Goal: Task Accomplishment & Management: Use online tool/utility

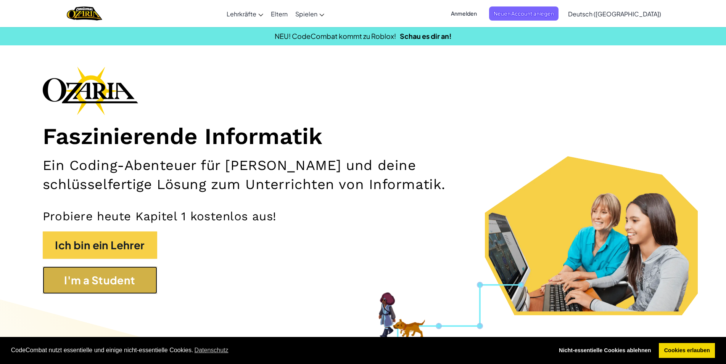
click at [123, 275] on button "I'm a Student" at bounding box center [100, 280] width 114 height 27
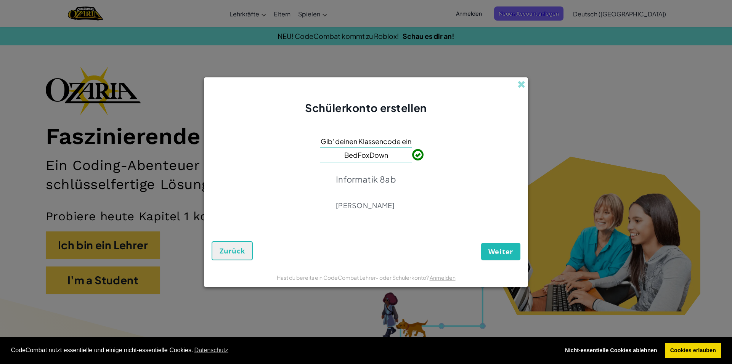
type input "BedFoxDown"
drag, startPoint x: 499, startPoint y: 253, endPoint x: 495, endPoint y: 251, distance: 4.3
click at [498, 253] on span "Weiter" at bounding box center [501, 251] width 25 height 9
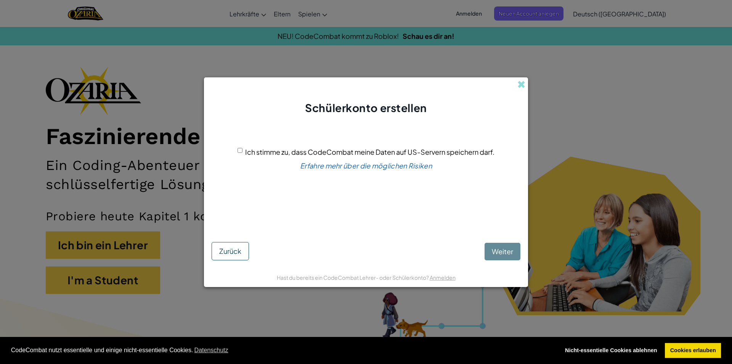
click at [238, 153] on input "Ich stimme zu, dass CodeCombat meine Daten auf US-Servern speichern darf." at bounding box center [240, 150] width 5 height 5
checkbox input "true"
click at [499, 250] on span "Weiter" at bounding box center [502, 251] width 21 height 9
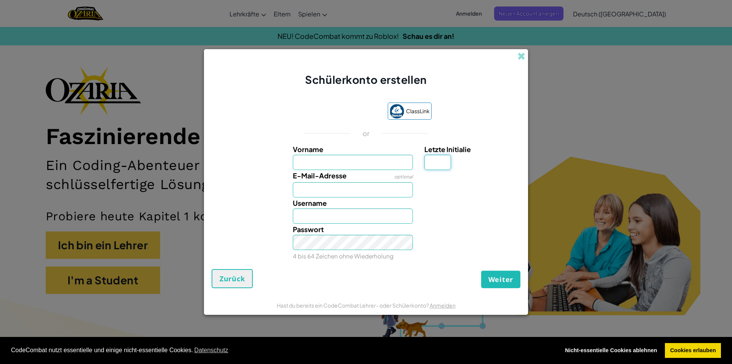
click at [442, 160] on input "Letzte Initialie" at bounding box center [438, 162] width 27 height 15
type input "T"
click at [303, 164] on input "Vorname" at bounding box center [353, 162] width 121 height 15
type input "tarsh"
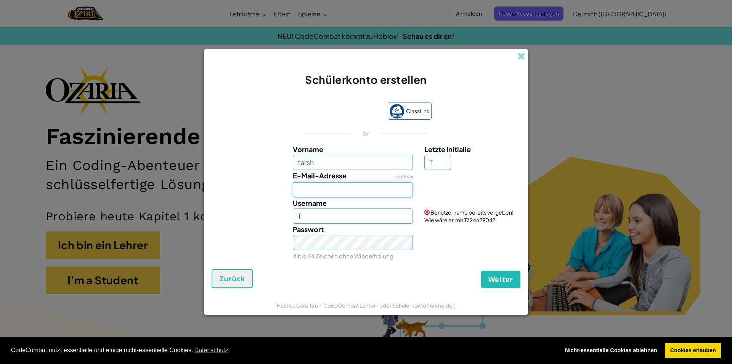
type input "TarshT"
click at [343, 193] on input "E-Mail-Adresse" at bounding box center [353, 189] width 121 height 15
click at [364, 219] on input "TarshT" at bounding box center [353, 216] width 121 height 15
click at [369, 196] on input "Tarshchawisch77" at bounding box center [353, 189] width 121 height 15
click at [481, 271] on button "Weiter" at bounding box center [500, 280] width 39 height 18
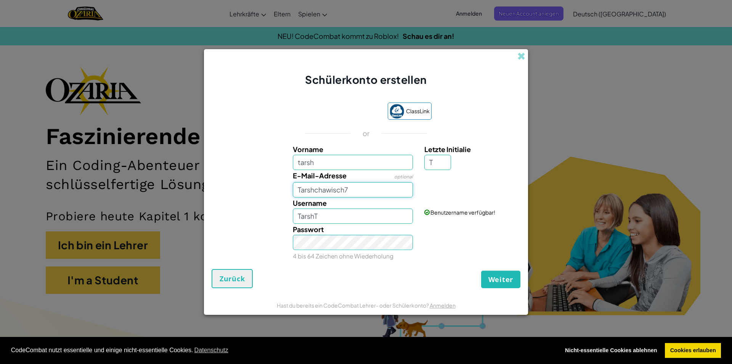
type input "Tarshchawisch77"
click at [360, 220] on input "TarshT" at bounding box center [353, 216] width 121 height 15
click at [505, 280] on span "Weiter" at bounding box center [501, 279] width 25 height 9
click at [398, 224] on div "Passwort 4 bis 64 Zeichen ohne Wiederholung" at bounding box center [353, 243] width 132 height 38
click at [359, 215] on input "Tarsh" at bounding box center [353, 216] width 121 height 15
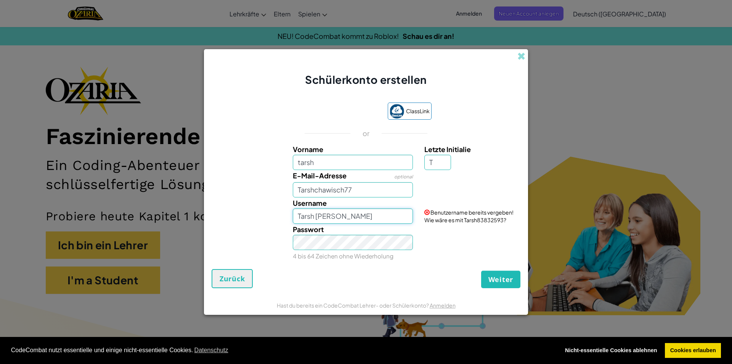
type input "Tarsh johnny sins"
click at [481, 271] on button "Weiter" at bounding box center [500, 280] width 39 height 18
click at [514, 277] on button "Weiter" at bounding box center [500, 280] width 39 height 18
type input "Tarshchawisch77@gmail.com"
click at [502, 280] on span "Weiter" at bounding box center [501, 279] width 25 height 9
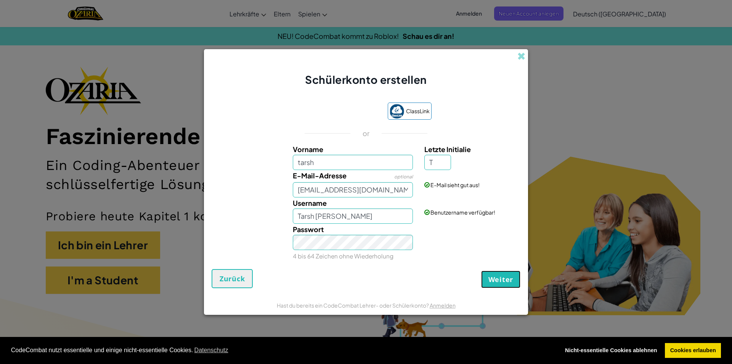
click at [499, 280] on span "Weiter" at bounding box center [501, 279] width 25 height 9
click at [498, 281] on span "Weiter" at bounding box center [501, 279] width 25 height 9
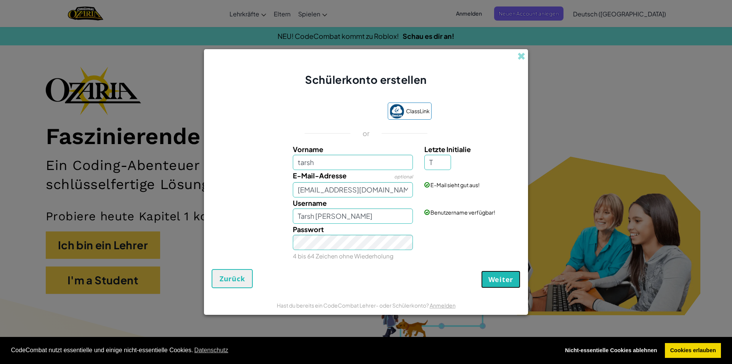
click at [496, 280] on span "Weiter" at bounding box center [501, 279] width 25 height 9
click at [481, 271] on button "Weiter" at bounding box center [500, 280] width 39 height 18
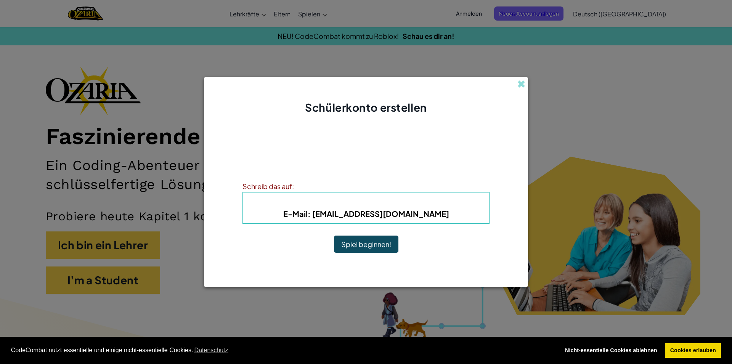
click at [363, 245] on button "Spiel beginnen!" at bounding box center [366, 245] width 64 height 18
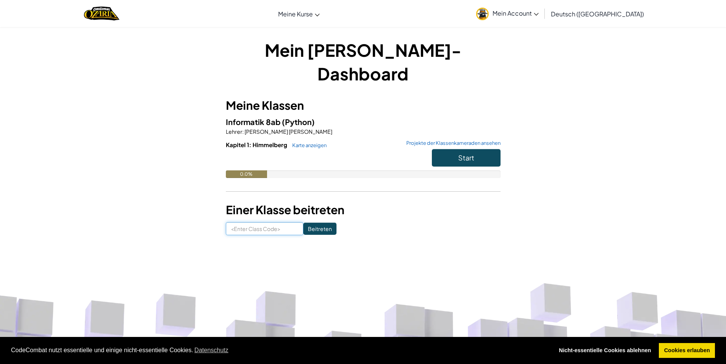
click at [267, 222] on input at bounding box center [264, 228] width 77 height 13
click at [447, 149] on button "Start" at bounding box center [466, 158] width 69 height 18
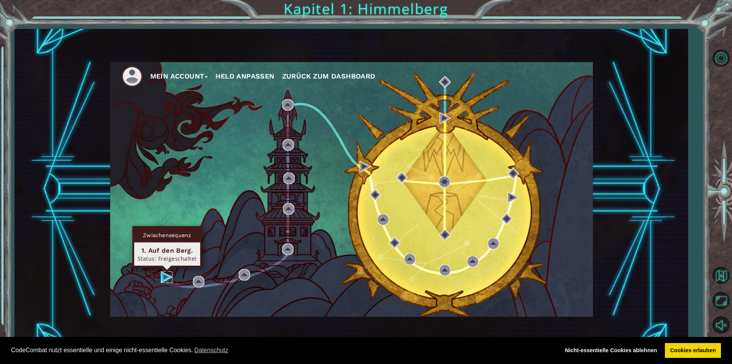
click at [162, 274] on img at bounding box center [166, 277] width 11 height 11
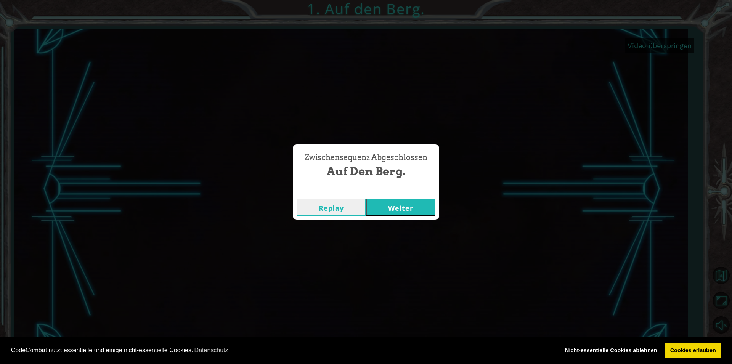
click at [392, 203] on button "Weiter" at bounding box center [400, 207] width 69 height 17
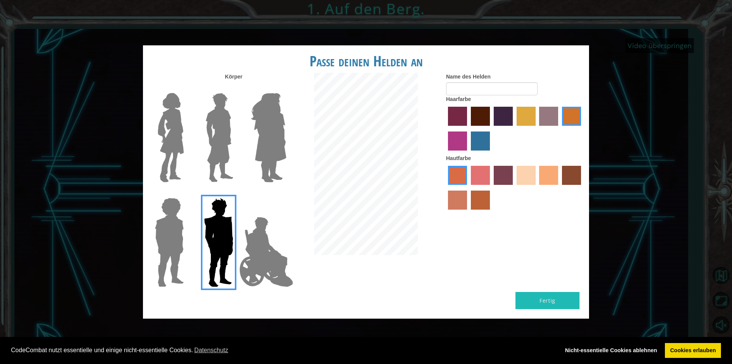
click at [267, 238] on img at bounding box center [266, 252] width 60 height 76
click at [286, 193] on input "Hero Jamie" at bounding box center [286, 193] width 0 height 0
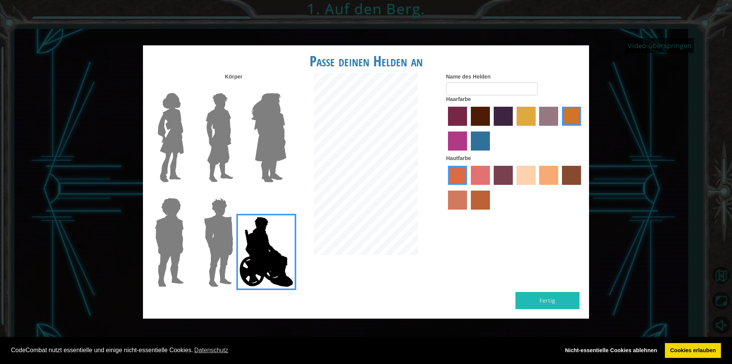
click at [169, 250] on img at bounding box center [169, 242] width 35 height 95
click at [187, 193] on input "Hero Steven" at bounding box center [187, 193] width 0 height 0
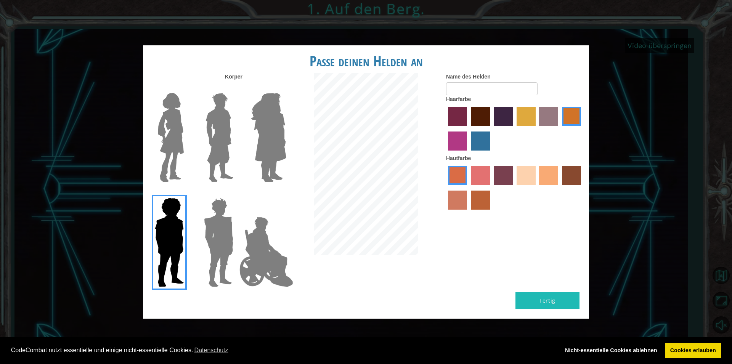
click at [525, 179] on label "sandy beach skin color" at bounding box center [526, 175] width 19 height 19
click at [514, 188] on input "sandy beach skin color" at bounding box center [514, 188] width 0 height 0
click at [460, 210] on label "burning sand skin color" at bounding box center [457, 200] width 19 height 19
click at [582, 188] on input "burning sand skin color" at bounding box center [582, 188] width 0 height 0
click at [480, 207] on label "smoke tree skin color" at bounding box center [480, 200] width 19 height 19
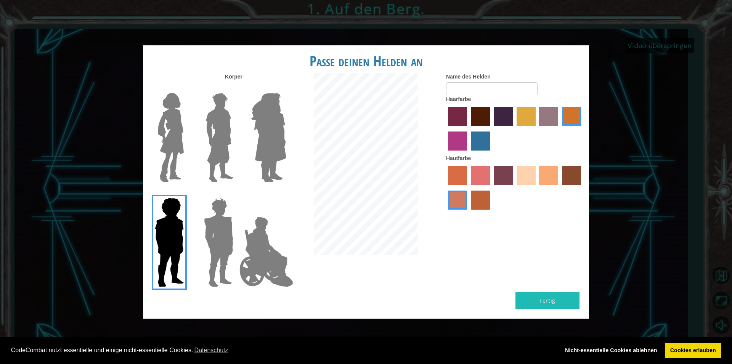
click at [468, 212] on input "smoke tree skin color" at bounding box center [468, 212] width 0 height 0
click at [478, 179] on label "froly skin color" at bounding box center [480, 175] width 19 height 19
click at [468, 188] on input "froly skin color" at bounding box center [468, 188] width 0 height 0
click at [227, 122] on img at bounding box center [220, 137] width 34 height 95
click at [236, 88] on input "Hero Lars" at bounding box center [236, 88] width 0 height 0
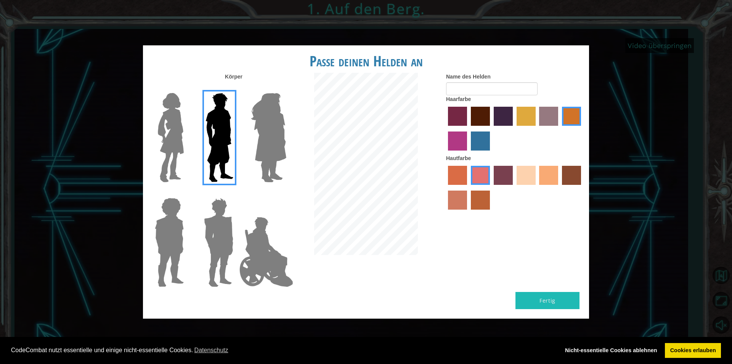
click at [165, 140] on img at bounding box center [171, 137] width 32 height 95
click at [187, 88] on input "Hero Connie" at bounding box center [187, 88] width 0 height 0
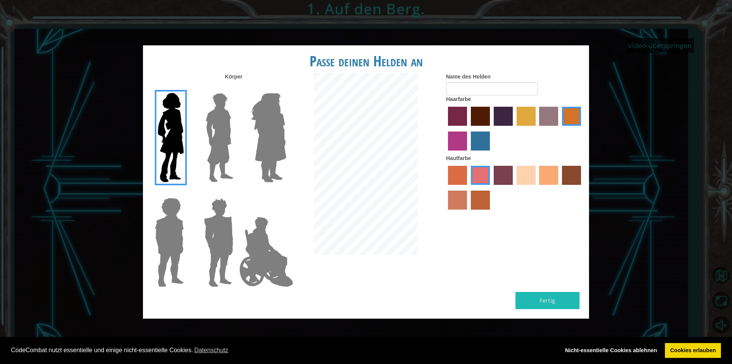
click at [214, 146] on img at bounding box center [220, 137] width 34 height 95
click at [236, 88] on input "Hero Lars" at bounding box center [236, 88] width 0 height 0
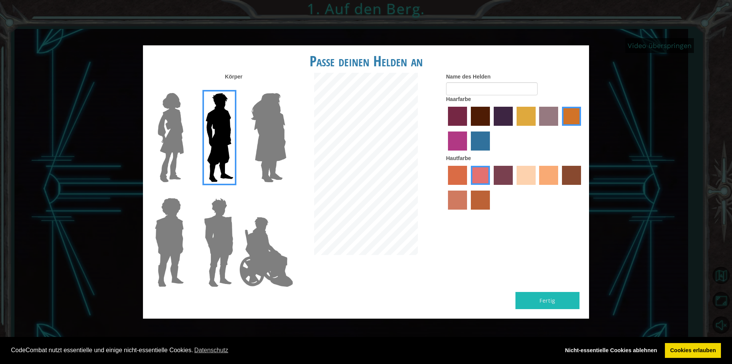
click at [158, 231] on img at bounding box center [169, 242] width 35 height 95
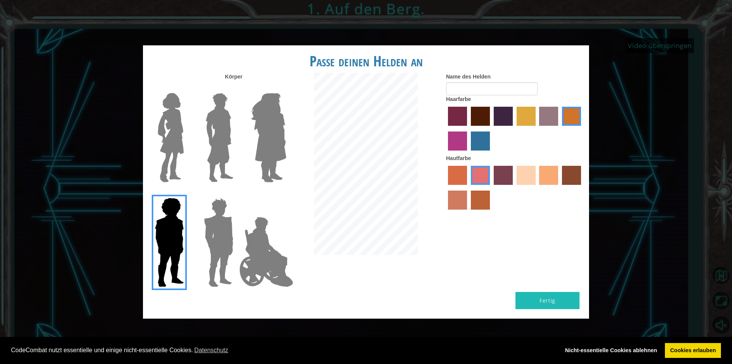
click at [225, 142] on img at bounding box center [220, 137] width 34 height 95
click at [236, 88] on input "Hero Lars" at bounding box center [236, 88] width 0 height 0
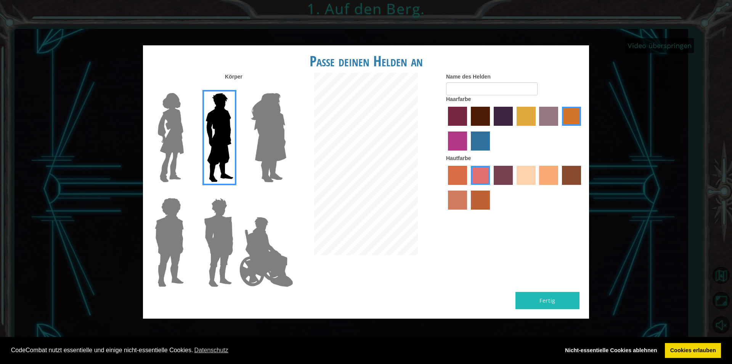
click at [456, 183] on label "sorbus skin color" at bounding box center [457, 175] width 19 height 19
click at [446, 188] on input "sorbus skin color" at bounding box center [446, 188] width 0 height 0
click at [535, 179] on label "sandy beach skin color" at bounding box center [526, 175] width 19 height 19
click at [514, 188] on input "sandy beach skin color" at bounding box center [514, 188] width 0 height 0
click at [479, 125] on label "maroon hair color" at bounding box center [480, 116] width 19 height 19
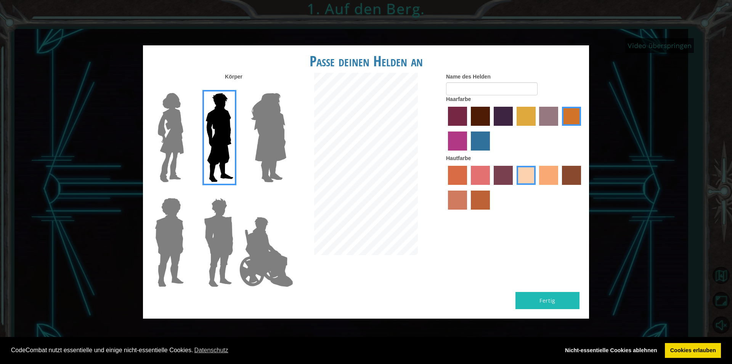
click at [468, 129] on input "maroon hair color" at bounding box center [468, 129] width 0 height 0
click at [541, 185] on label "tacao skin color" at bounding box center [548, 175] width 19 height 19
click at [537, 188] on input "tacao skin color" at bounding box center [537, 188] width 0 height 0
click at [552, 292] on button "Fertig" at bounding box center [548, 300] width 64 height 17
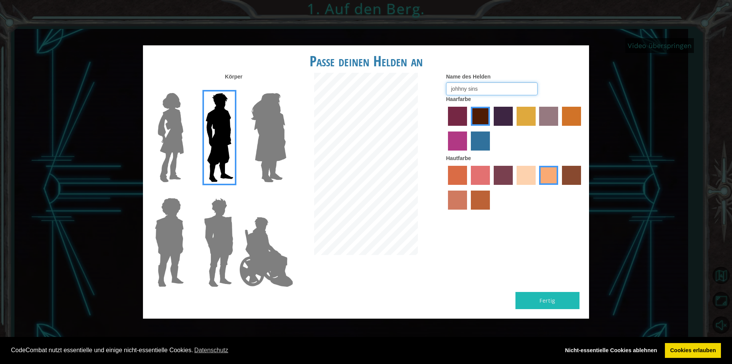
type input "johhny sins"
click at [548, 292] on button "Fertig" at bounding box center [548, 300] width 64 height 17
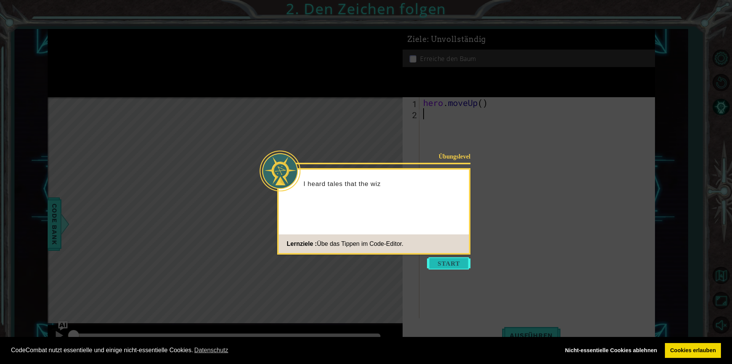
click at [449, 262] on button "Start" at bounding box center [448, 263] width 43 height 12
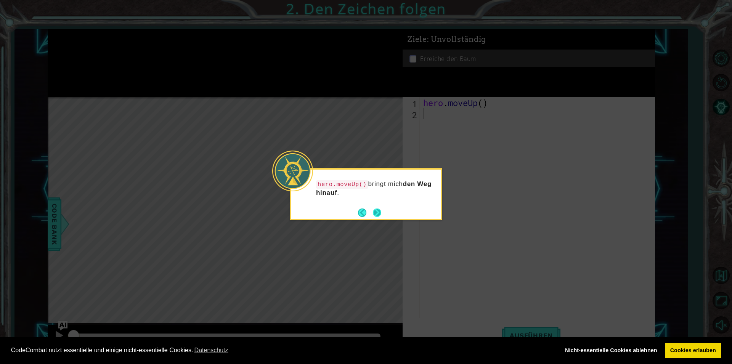
click at [373, 211] on button "Next" at bounding box center [377, 213] width 8 height 8
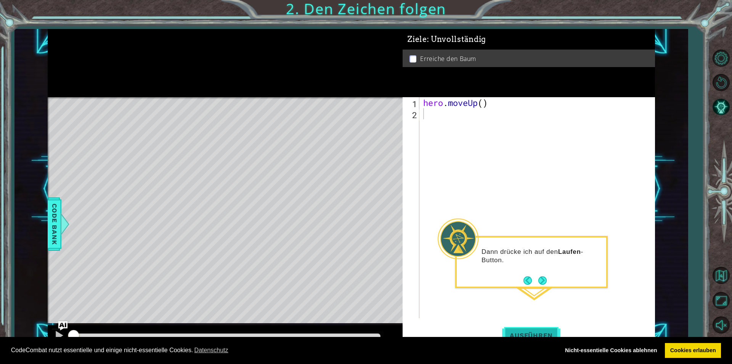
click at [534, 330] on button "Ausführen" at bounding box center [531, 335] width 58 height 25
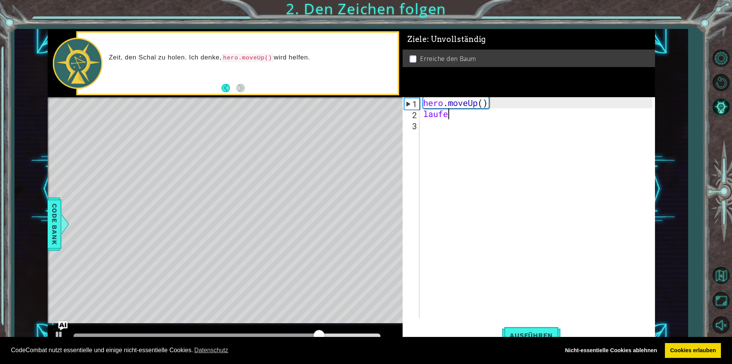
scroll to position [0, 1]
type textarea "laufebn"
click at [469, 118] on div "hero . moveUp ( ) laufebn" at bounding box center [539, 218] width 235 height 243
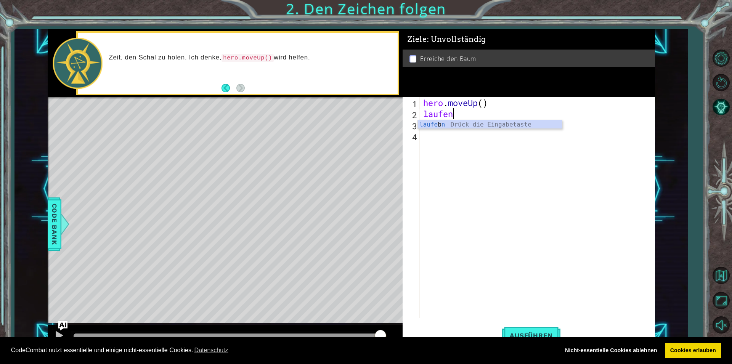
scroll to position [0, 1]
type textarea "laufen"
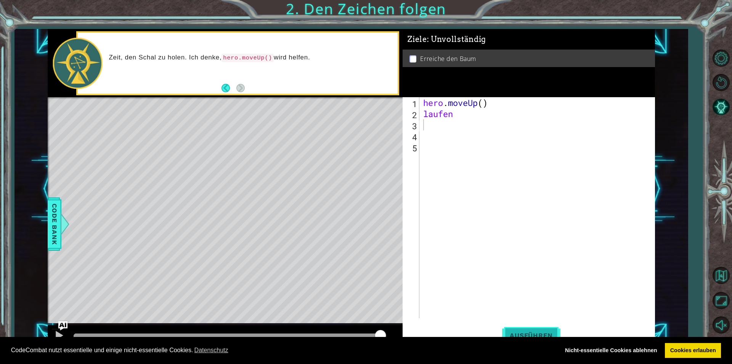
click at [526, 328] on button "Ausführen" at bounding box center [531, 335] width 58 height 25
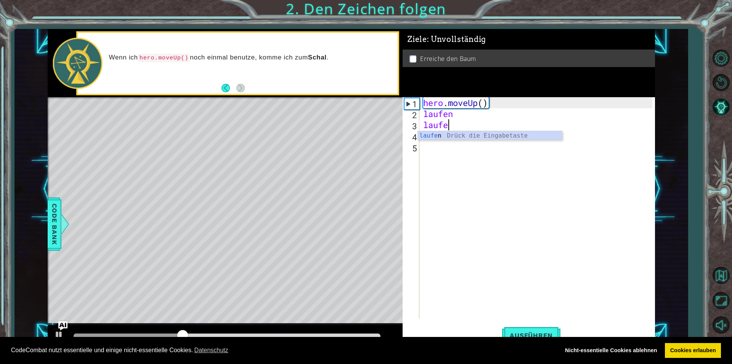
scroll to position [0, 1]
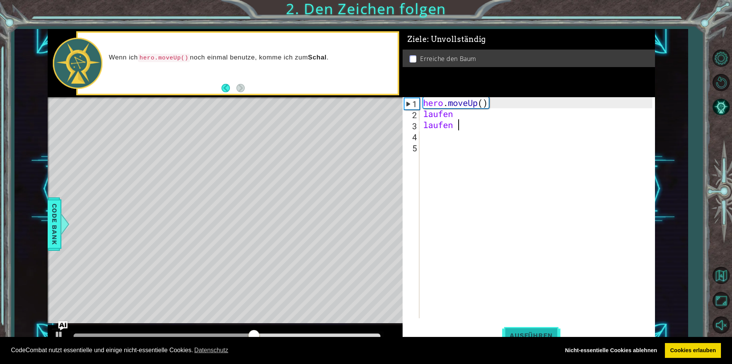
type textarea "laufen"
click at [551, 333] on span "Ausführen" at bounding box center [531, 336] width 58 height 8
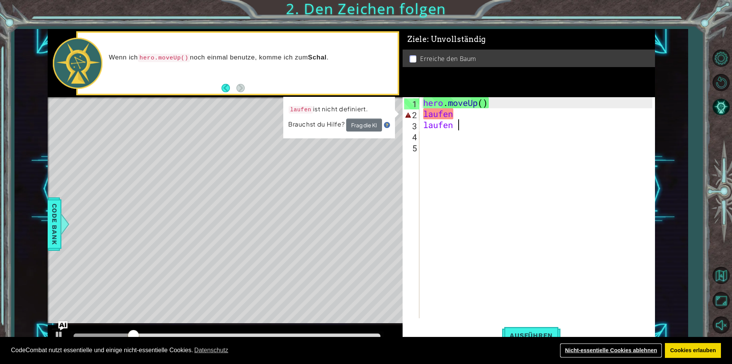
click at [637, 351] on link "Nicht-essentielle Cookies ablehnen" at bounding box center [611, 350] width 103 height 15
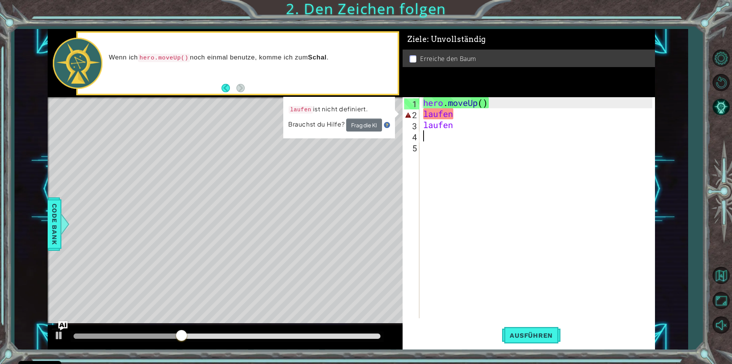
click at [429, 138] on div "hero . moveUp ( ) laufen laufen" at bounding box center [539, 218] width 235 height 243
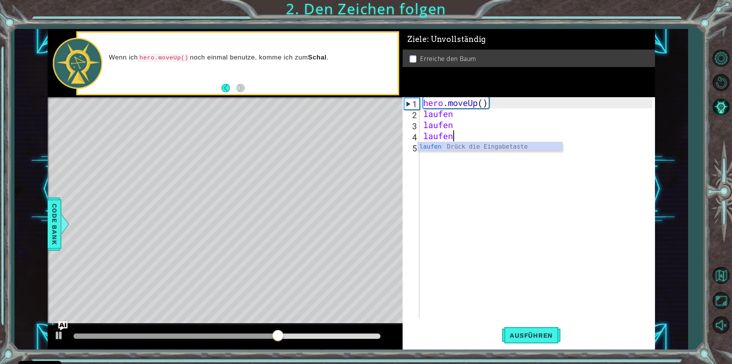
type textarea "laufen"
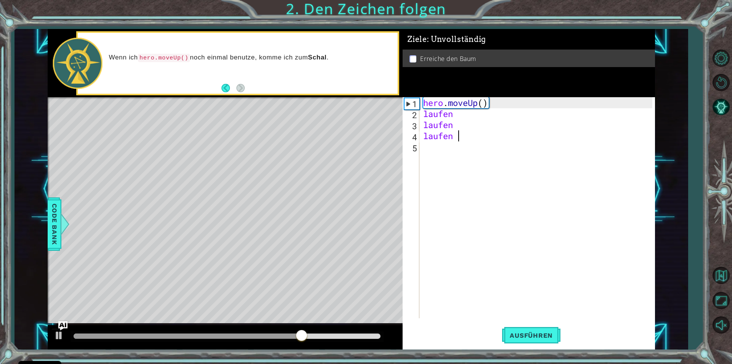
scroll to position [0, 0]
click at [537, 336] on span "Ausführen" at bounding box center [531, 336] width 58 height 8
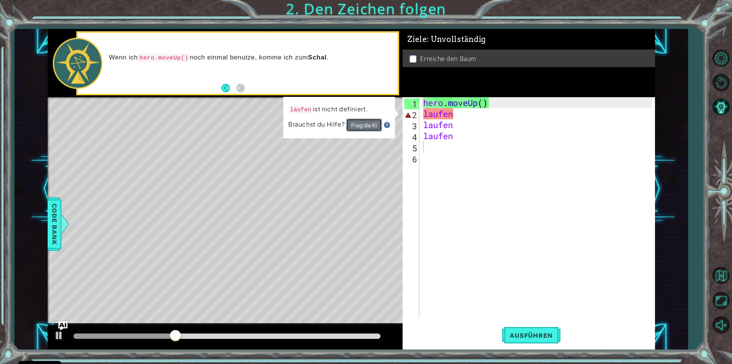
click at [373, 122] on button "Frag die KI" at bounding box center [364, 125] width 36 height 13
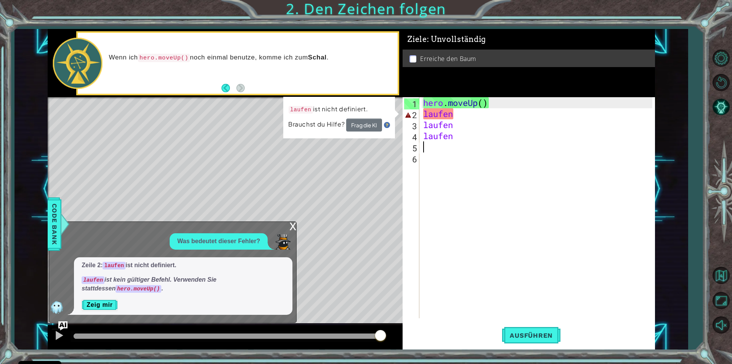
click at [289, 225] on div "x Was bedeutet dieser Fehler? Zeile 2: laufen ist nicht definiert. laufen ist k…" at bounding box center [173, 272] width 248 height 101
click at [455, 137] on div "hero . moveUp ( ) laufen laufen laufen" at bounding box center [539, 218] width 235 height 243
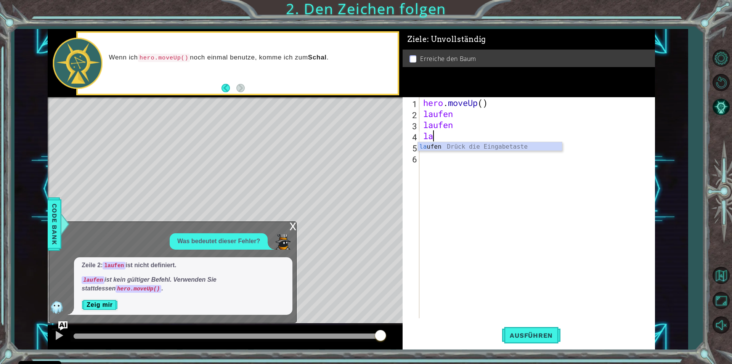
type textarea "l"
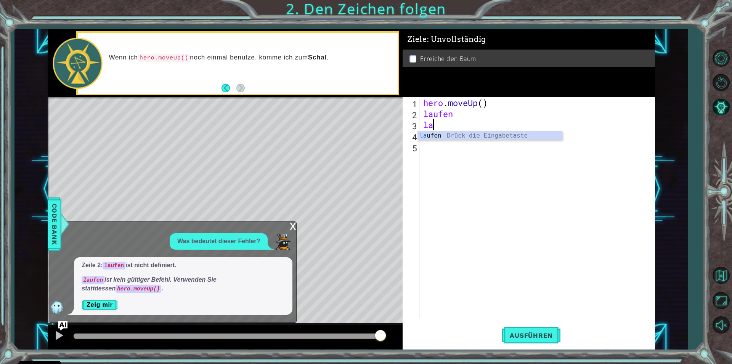
type textarea "l"
type textarea "hero.moveUp()"
click at [430, 120] on div "hero . moveUp ( )" at bounding box center [539, 218] width 235 height 243
click at [428, 112] on div "hero . moveUp ( )" at bounding box center [539, 218] width 235 height 243
drag, startPoint x: 421, startPoint y: 101, endPoint x: 473, endPoint y: 109, distance: 52.2
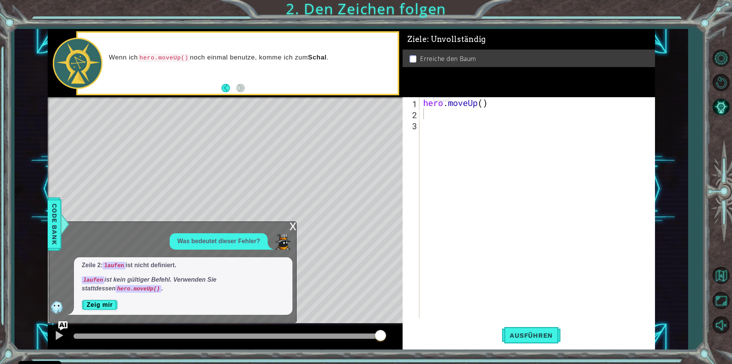
click at [401, 109] on div "1 2 3 4 5 hero . moveUp ( ) hero . moveUp ( ) hero . moveUp ( ) hero . moveUp (…" at bounding box center [352, 189] width 608 height 320
paste textarea "[URL][DOMAIN_NAME]"
click at [560, 140] on div "hero . moveUp ( ) https : // www . [GEOGRAPHIC_DATA] . com / images / ozaria / …" at bounding box center [539, 218] width 235 height 243
type textarea "h"
drag, startPoint x: 417, startPoint y: 113, endPoint x: 421, endPoint y: 111, distance: 5.3
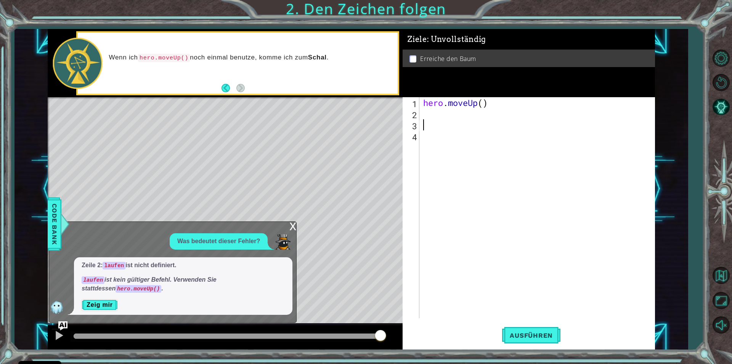
click at [421, 111] on div "1 2 3 4 hero . moveUp ( ) ההההההההההההההההההההההההההההההההההההההההההההההההההההה…" at bounding box center [528, 207] width 250 height 221
click at [422, 111] on div "hero . moveUp ( )" at bounding box center [537, 207] width 231 height 221
type textarea "h"
click at [425, 124] on div "h ero.moveUp Drück die Eingabetaste" at bounding box center [490, 133] width 144 height 27
click at [545, 332] on span "Ausführen" at bounding box center [531, 336] width 58 height 8
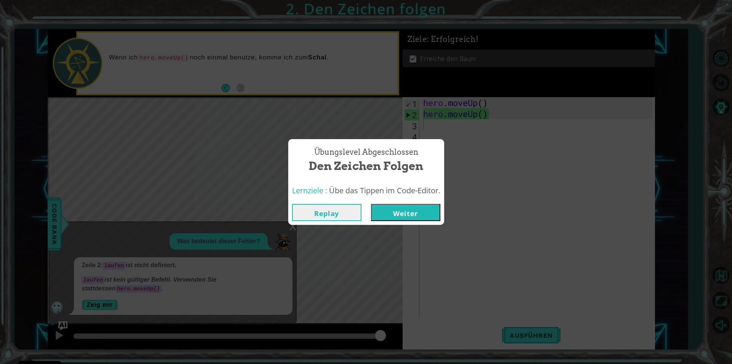
click at [389, 211] on button "Weiter" at bounding box center [405, 212] width 69 height 17
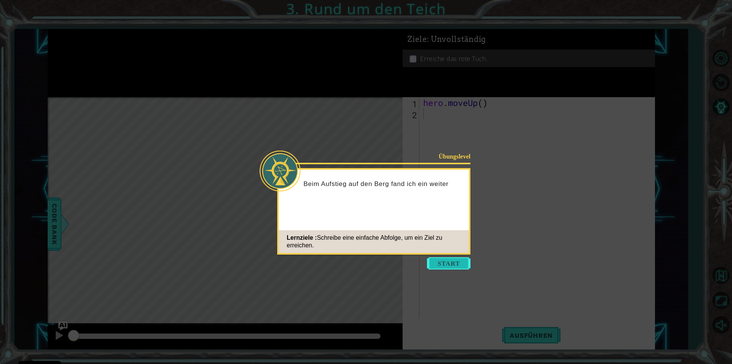
click at [436, 264] on button "Start" at bounding box center [448, 263] width 43 height 12
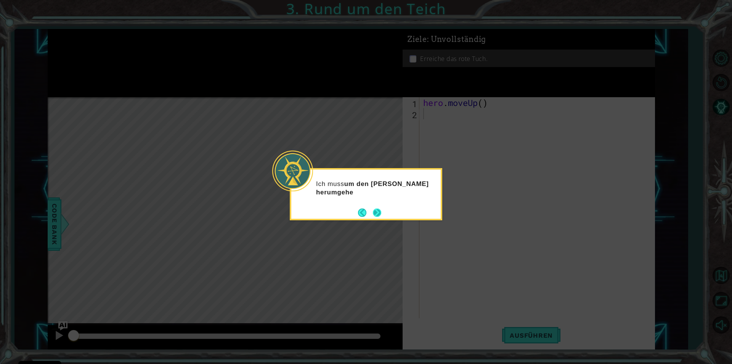
click at [378, 209] on button "Next" at bounding box center [377, 213] width 8 height 8
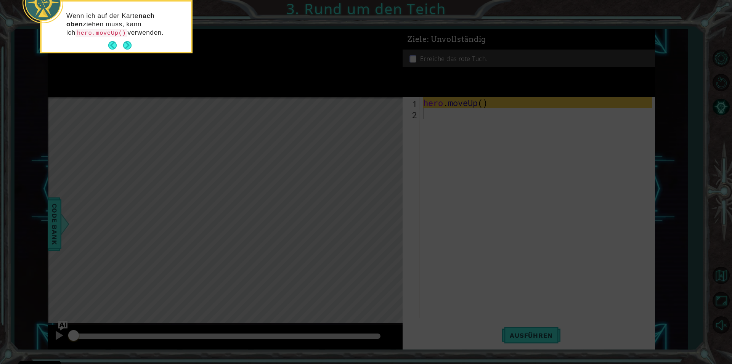
click at [454, 134] on icon at bounding box center [366, 54] width 732 height 619
click at [124, 46] on button "Next" at bounding box center [127, 45] width 8 height 8
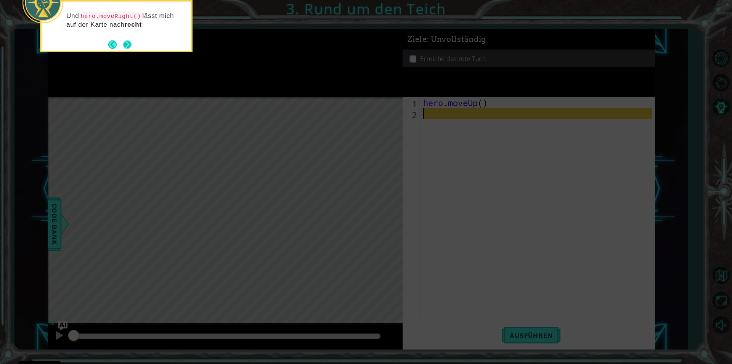
click at [128, 45] on button "Next" at bounding box center [127, 44] width 8 height 8
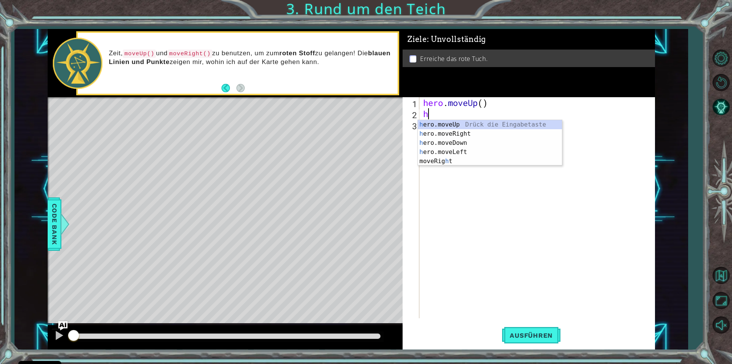
type textarea "h"
click at [418, 125] on body "Cookie Policy CodeCombat nutzt essentielle und einige nicht-essentielle Cookies…" at bounding box center [366, 182] width 732 height 364
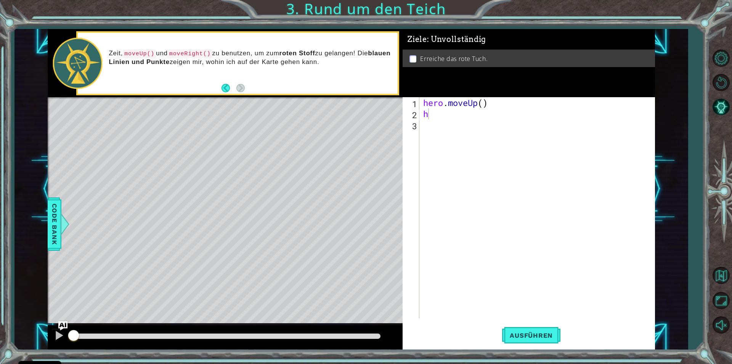
click at [438, 115] on div "hero . moveUp ( ) h" at bounding box center [539, 218] width 235 height 243
click at [434, 116] on div "hero . moveUp ( ) h" at bounding box center [539, 218] width 235 height 243
type textarea "h"
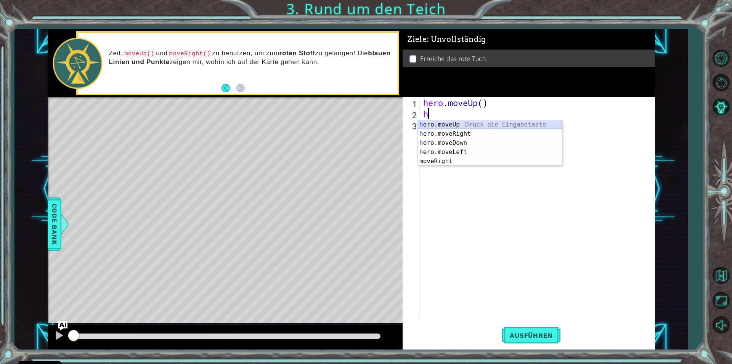
click at [429, 121] on div "h ero.moveUp Drück die Eingabetaste h ero.moveRight Drück die Eingabetaste h er…" at bounding box center [490, 152] width 144 height 64
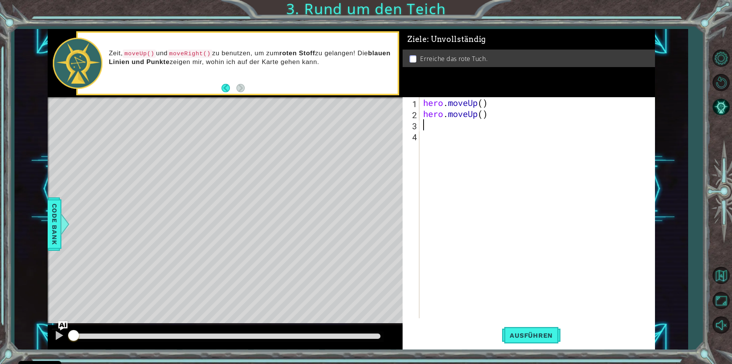
type textarea "h"
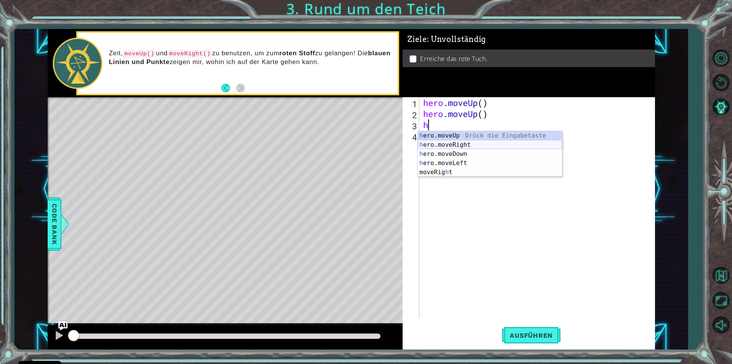
click at [446, 145] on div "h ero.moveUp Drück die Eingabetaste h ero.moveRight Drück die Eingabetaste h er…" at bounding box center [490, 163] width 144 height 64
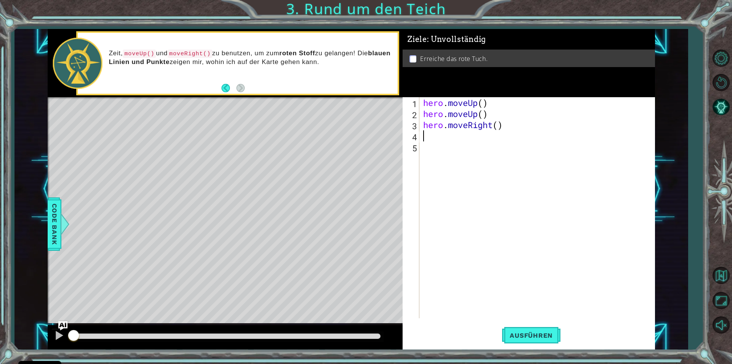
type textarea "h"
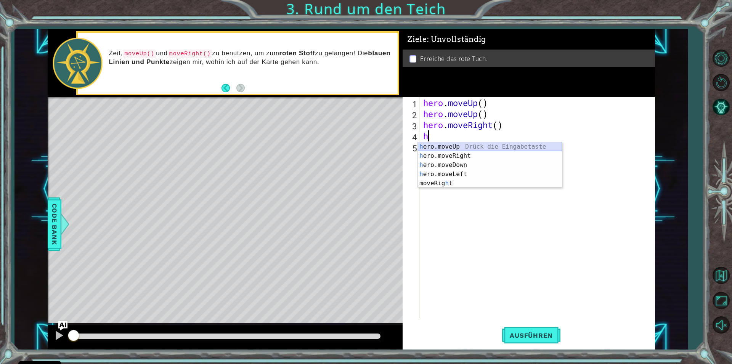
click at [442, 146] on div "h ero.moveUp Drück die Eingabetaste h ero.moveRight Drück die Eingabetaste h er…" at bounding box center [490, 174] width 144 height 64
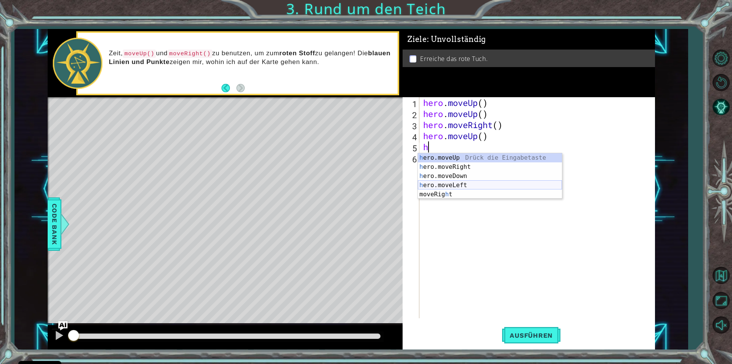
click at [458, 184] on div "h ero.moveUp Drück die Eingabetaste h ero.moveRight Drück die Eingabetaste h er…" at bounding box center [490, 185] width 144 height 64
type textarea "hero.moveLeft(1)"
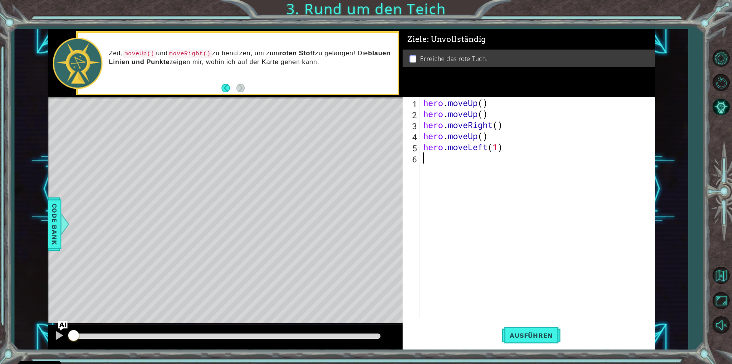
click at [429, 166] on div "hero . moveUp ( ) hero . moveUp ( ) hero . moveRight ( ) hero . moveUp ( ) hero…" at bounding box center [539, 218] width 235 height 243
type textarea "h"
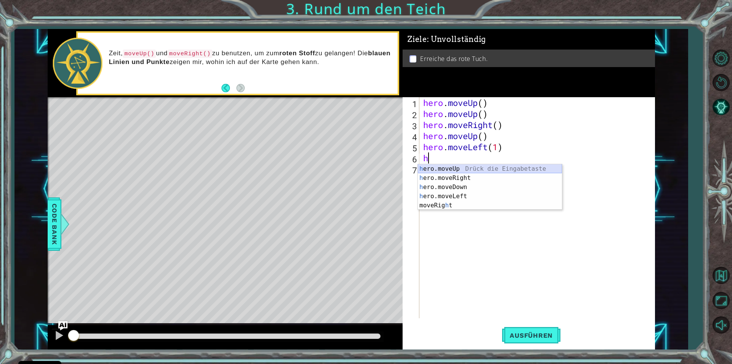
click at [429, 171] on div "h ero.moveUp Drück die Eingabetaste h ero.moveRight Drück die Eingabetaste h er…" at bounding box center [490, 196] width 144 height 64
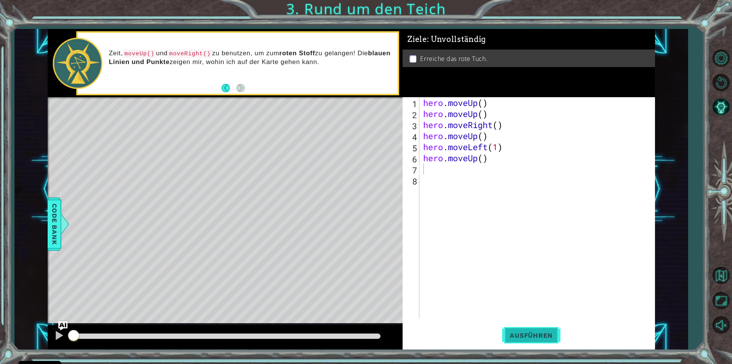
click at [507, 333] on span "Ausführen" at bounding box center [531, 336] width 58 height 8
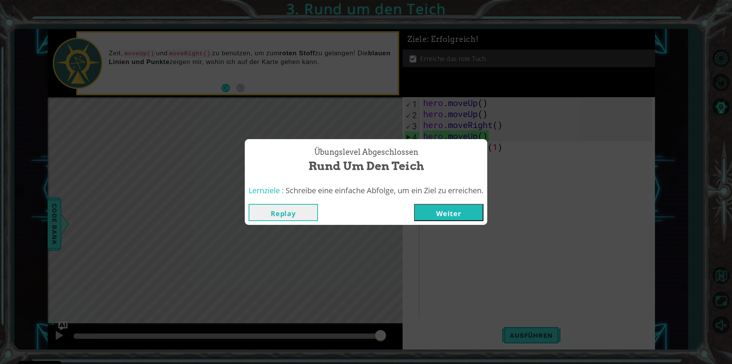
click at [475, 216] on button "Weiter" at bounding box center [448, 212] width 69 height 17
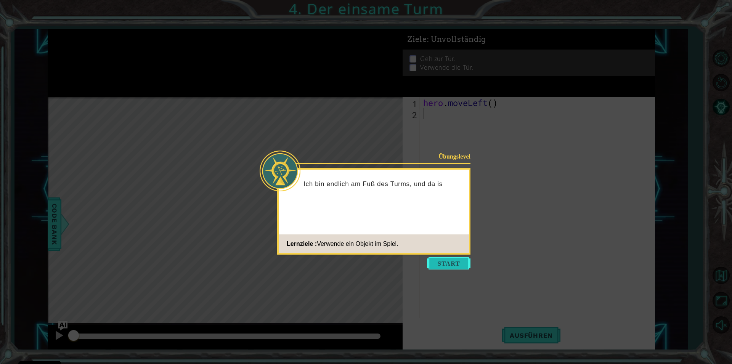
click at [443, 262] on button "Start" at bounding box center [448, 263] width 43 height 12
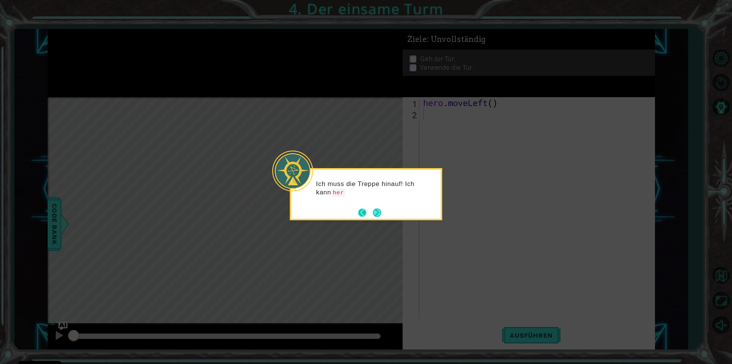
click at [365, 215] on button "Back" at bounding box center [365, 213] width 15 height 8
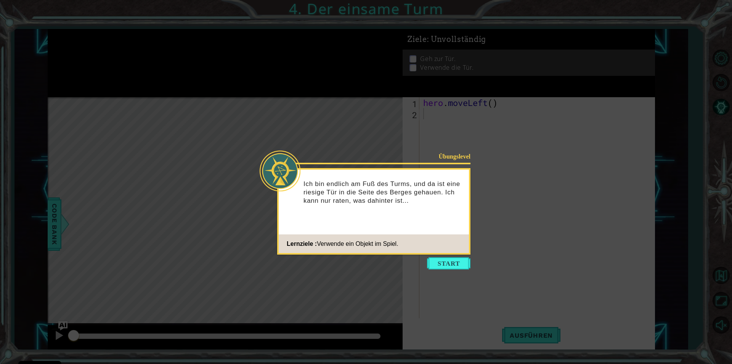
drag, startPoint x: 444, startPoint y: 270, endPoint x: 452, endPoint y: 199, distance: 71.0
click at [452, 259] on body "Cookie Policy CodeCombat nutzt essentielle und einige nicht-essentielle Cookies…" at bounding box center [366, 182] width 732 height 364
click at [436, 264] on button "Start" at bounding box center [448, 263] width 43 height 12
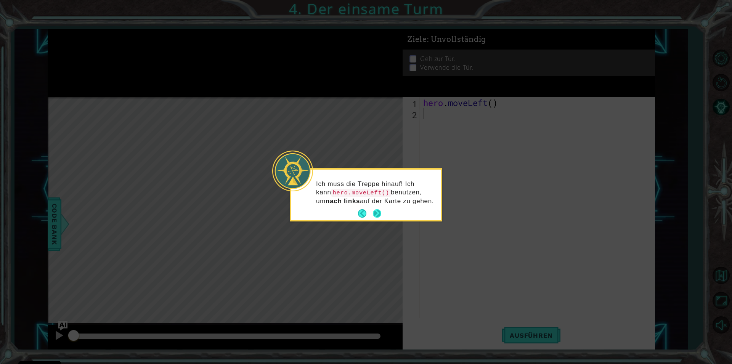
click at [376, 212] on button "Next" at bounding box center [377, 213] width 9 height 9
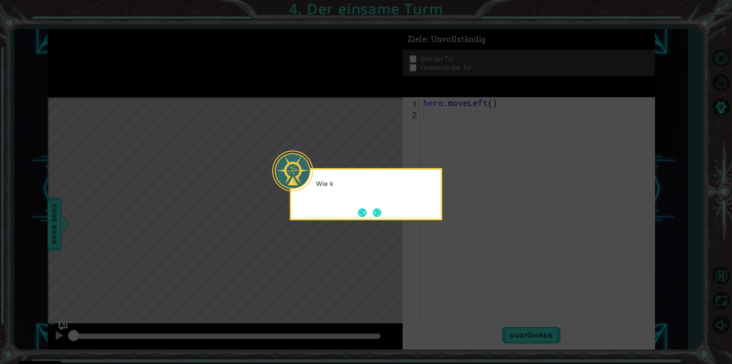
drag, startPoint x: 373, startPoint y: 215, endPoint x: 391, endPoint y: 211, distance: 19.0
click at [386, 212] on div "Wie k" at bounding box center [366, 194] width 153 height 52
click at [381, 214] on button "Next" at bounding box center [377, 213] width 8 height 8
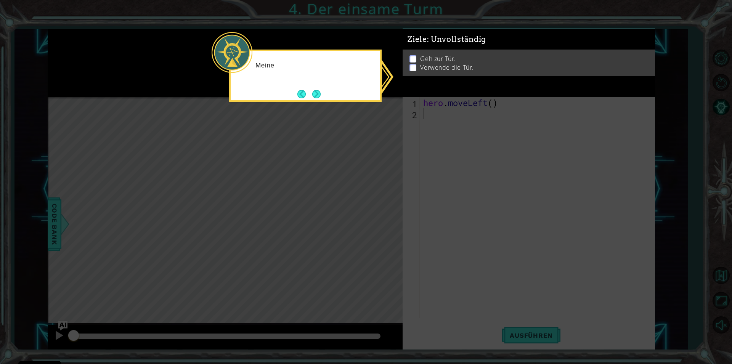
click at [381, 214] on icon at bounding box center [366, 182] width 732 height 364
click at [306, 88] on div "Meine ZIELE hier oben helfen mir herauszufinden, was als Nächst" at bounding box center [306, 73] width 150 height 39
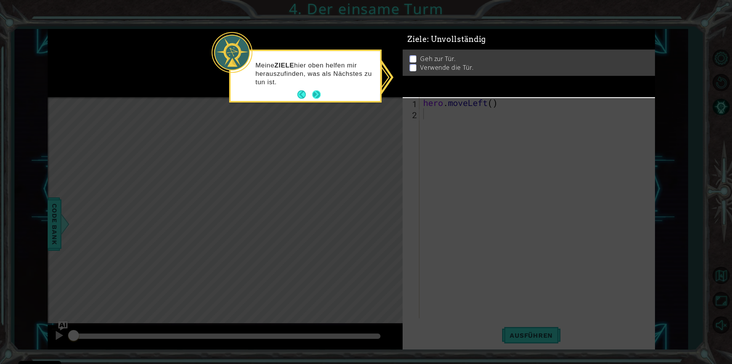
click at [320, 98] on button "Next" at bounding box center [316, 94] width 8 height 8
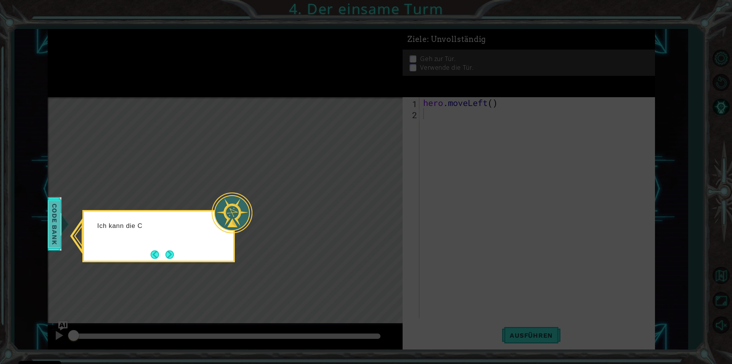
drag, startPoint x: 79, startPoint y: 204, endPoint x: 49, endPoint y: 248, distance: 52.4
click at [35, 217] on icon at bounding box center [366, 182] width 732 height 364
drag, startPoint x: 44, startPoint y: 252, endPoint x: 58, endPoint y: 234, distance: 23.1
click at [58, 237] on icon at bounding box center [366, 182] width 732 height 364
click at [58, 234] on span "Code Bank" at bounding box center [54, 224] width 12 height 47
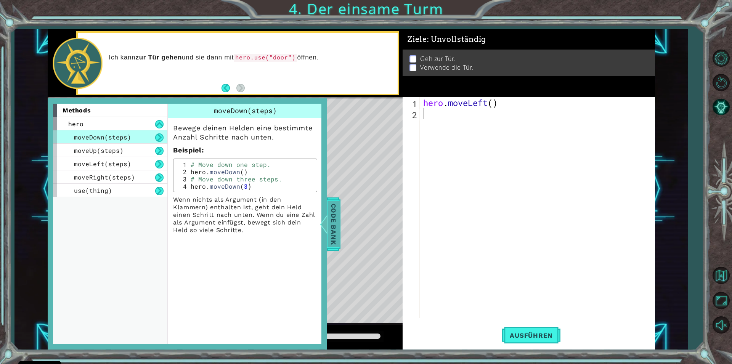
click at [337, 242] on span "Code Bank" at bounding box center [333, 224] width 12 height 47
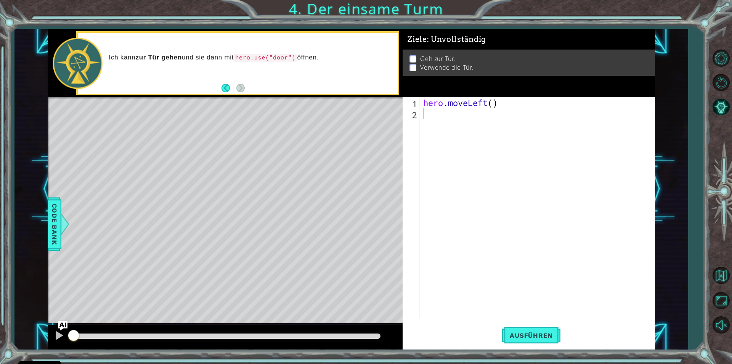
click at [434, 114] on div "hero . moveLeft ( )" at bounding box center [539, 218] width 235 height 243
type textarea "h"
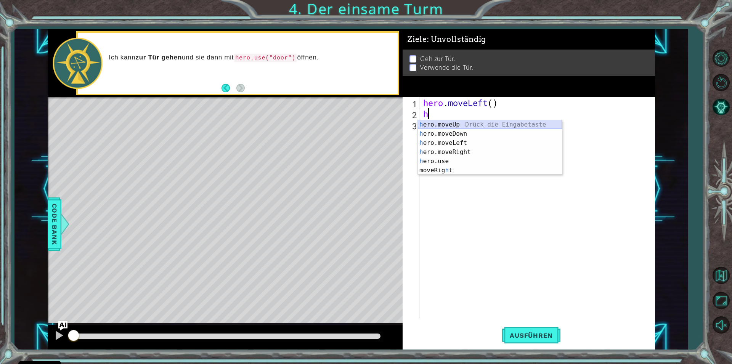
click at [442, 122] on div "h ero.moveUp Drück die Eingabetaste h ero.moveDown Drück die Eingabetaste h ero…" at bounding box center [490, 156] width 144 height 73
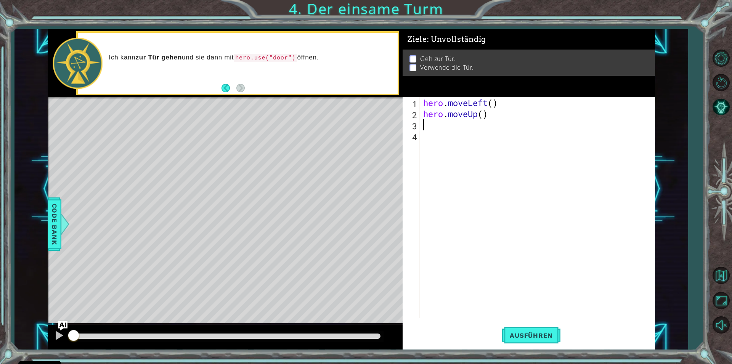
type textarea "h"
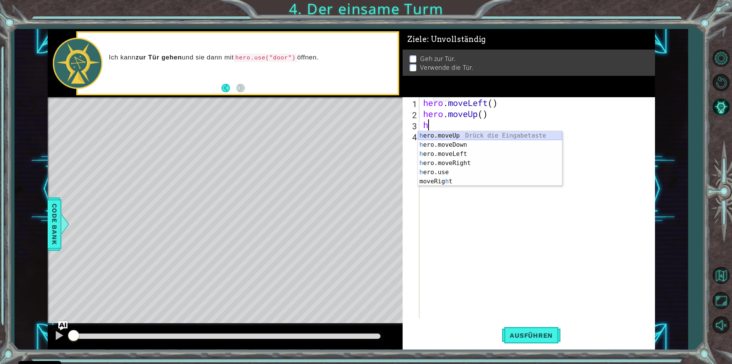
click at [445, 136] on div "h ero.moveUp Drück die Eingabetaste h ero.moveDown Drück die Eingabetaste h ero…" at bounding box center [490, 167] width 144 height 73
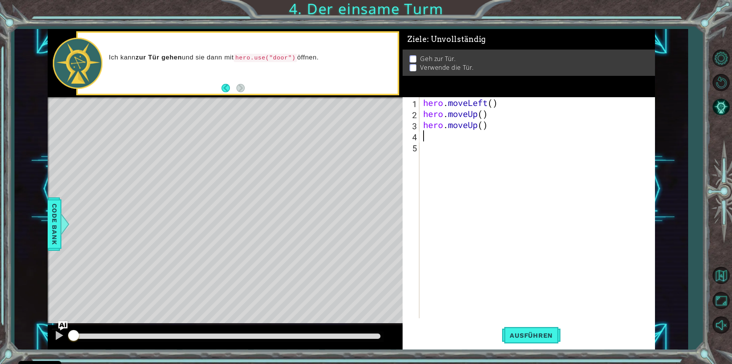
type textarea "h"
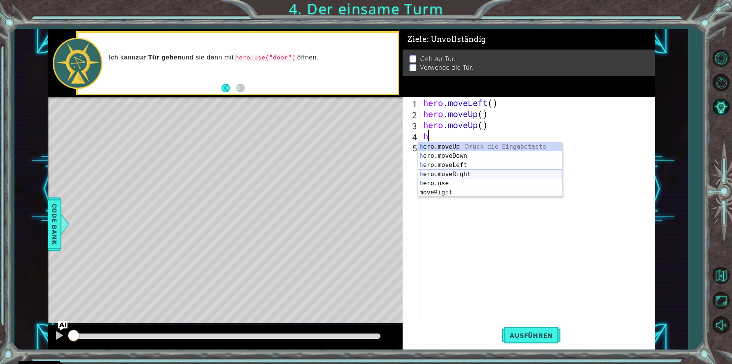
click at [454, 174] on div "h ero.moveUp Drück die Eingabetaste h ero.moveDown Drück die Eingabetaste h ero…" at bounding box center [490, 178] width 144 height 73
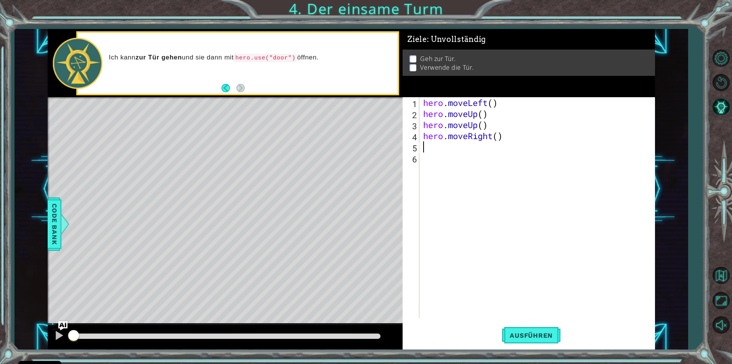
type textarea "h"
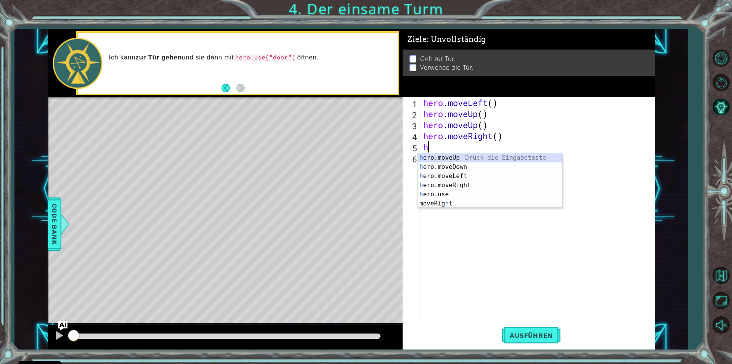
click at [439, 160] on div "h ero.moveUp Drück die Eingabetaste h ero.moveDown Drück die Eingabetaste h ero…" at bounding box center [490, 189] width 144 height 73
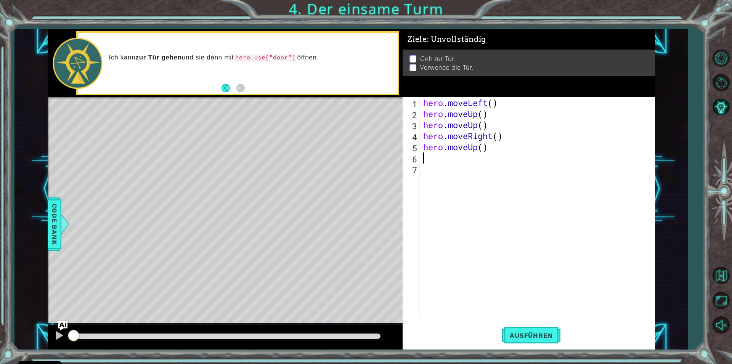
type textarea "h"
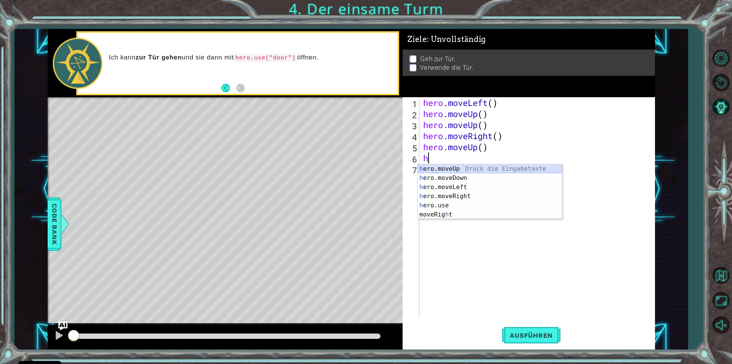
click at [440, 168] on div "h ero.moveUp Drück die Eingabetaste h ero.moveDown Drück die Eingabetaste h ero…" at bounding box center [490, 200] width 144 height 73
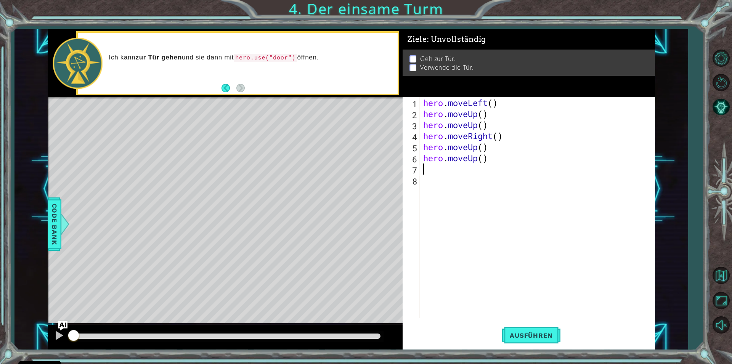
type textarea "h"
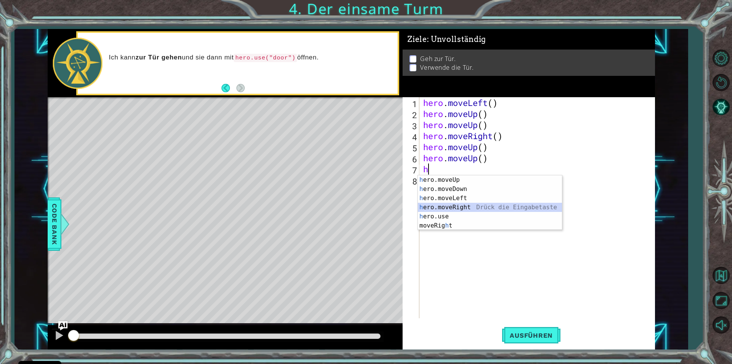
click at [455, 207] on div "h ero.moveUp Drück die Eingabetaste h ero.moveDown Drück die Eingabetaste h ero…" at bounding box center [490, 211] width 144 height 73
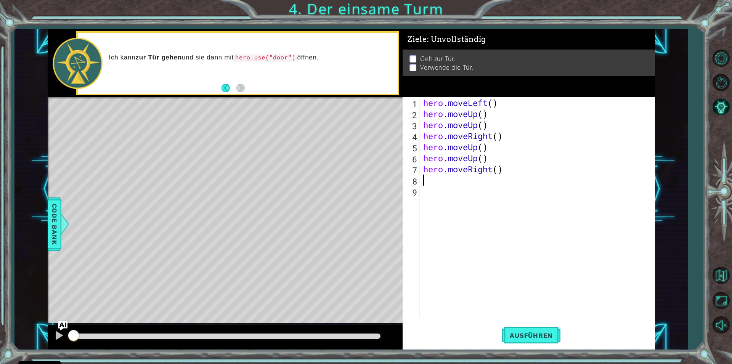
type textarea "h"
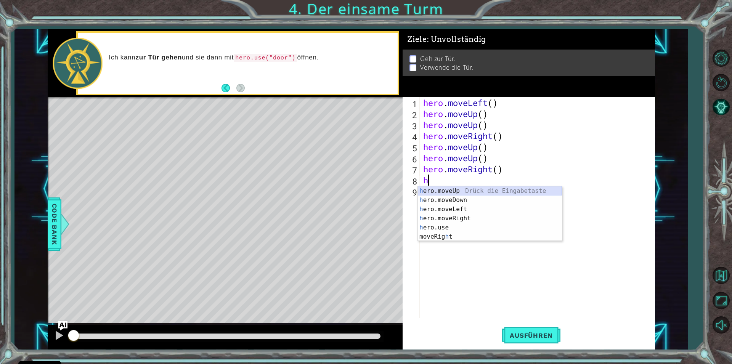
click at [448, 192] on div "h ero.moveUp Drück die Eingabetaste h ero.moveDown Drück die Eingabetaste h ero…" at bounding box center [490, 223] width 144 height 73
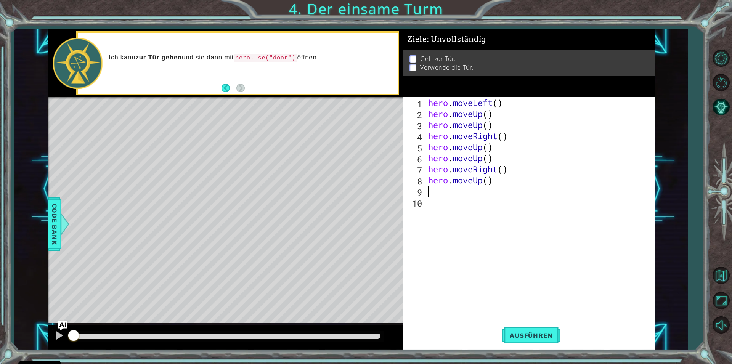
type textarea "h"
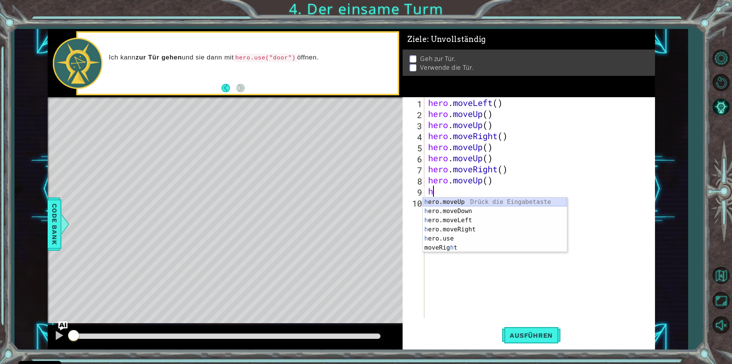
click at [444, 199] on div "h ero.moveUp Drück die Eingabetaste h ero.moveDown Drück die Eingabetaste h ero…" at bounding box center [495, 234] width 144 height 73
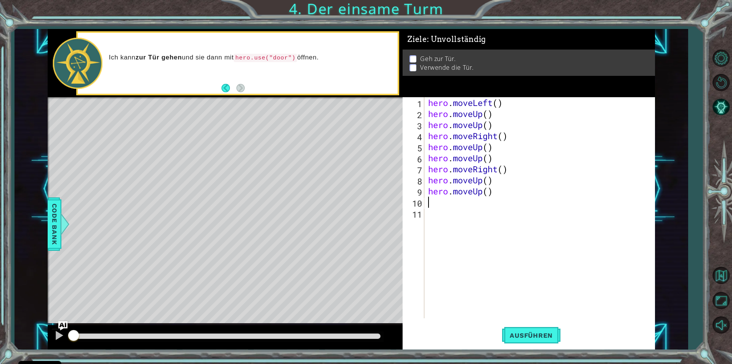
type textarea "h"
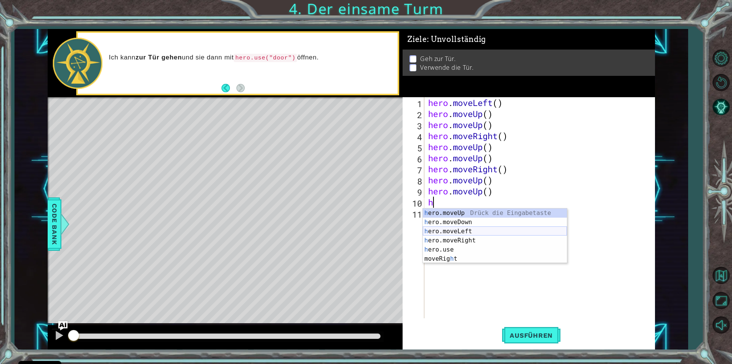
click at [450, 233] on div "h ero.moveUp Drück die Eingabetaste h ero.moveDown Drück die Eingabetaste h ero…" at bounding box center [495, 245] width 144 height 73
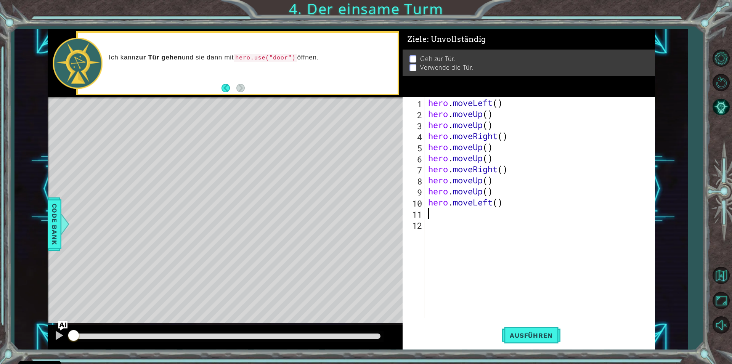
type textarea "h"
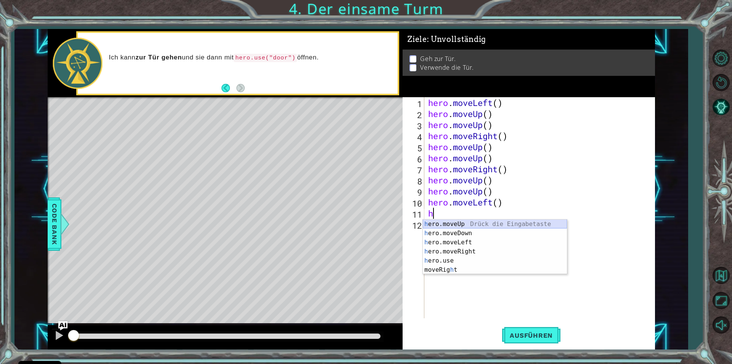
click at [449, 225] on div "h ero.moveUp Drück die Eingabetaste h ero.moveDown Drück die Eingabetaste h ero…" at bounding box center [495, 256] width 144 height 73
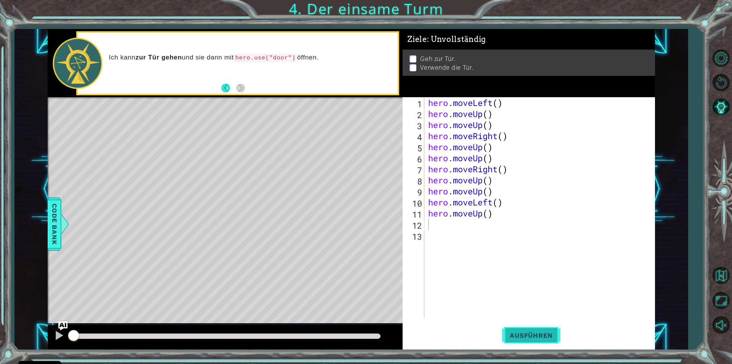
click at [521, 330] on button "Ausführen" at bounding box center [531, 335] width 58 height 25
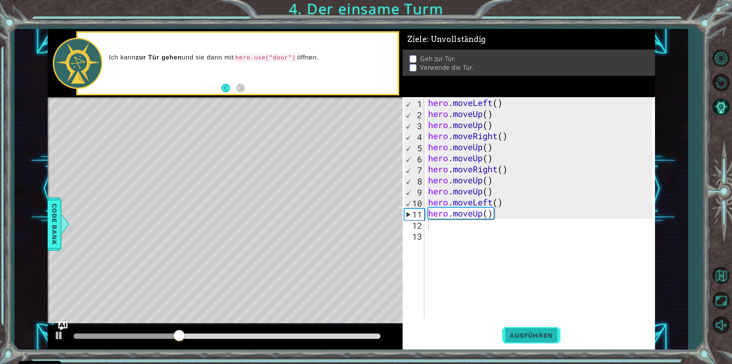
click at [529, 330] on button "Ausführen" at bounding box center [531, 335] width 58 height 25
click at [496, 127] on div "hero . moveLeft ( ) hero . moveUp ( ) hero . moveUp ( ) hero . moveRight ( ) he…" at bounding box center [542, 218] width 230 height 243
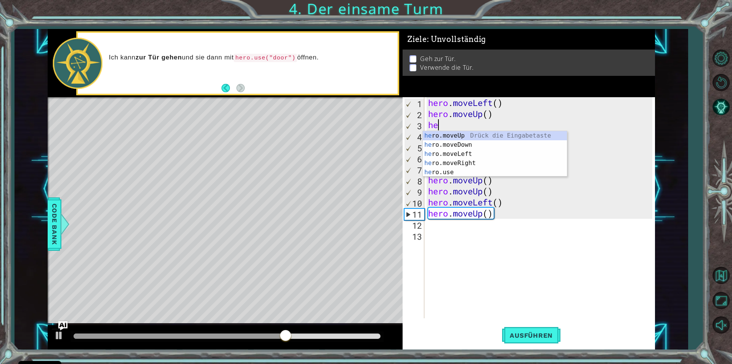
type textarea "h"
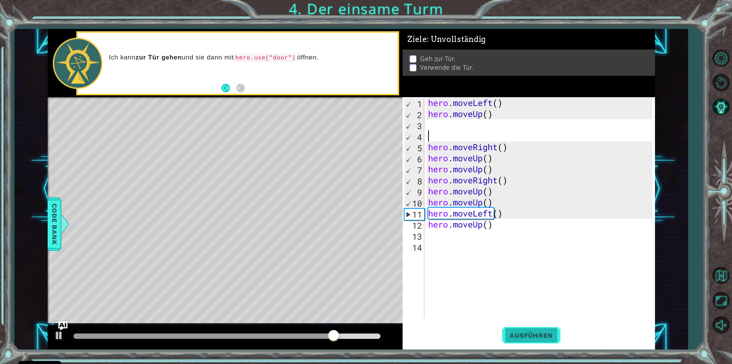
click at [506, 334] on span "Ausführen" at bounding box center [531, 336] width 58 height 8
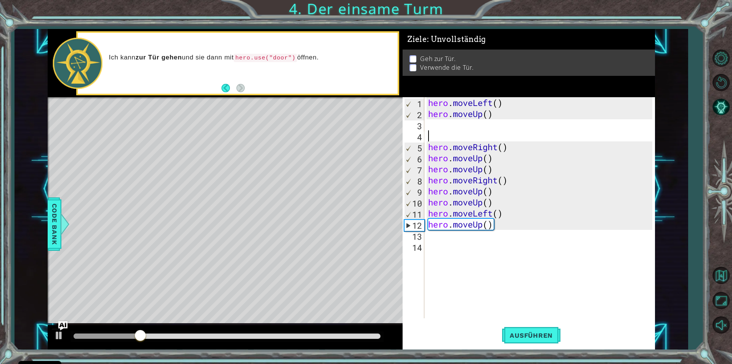
click at [449, 133] on div "hero . moveLeft ( ) hero . moveUp ( ) hero . moveRight ( ) hero . moveUp ( ) he…" at bounding box center [542, 218] width 230 height 243
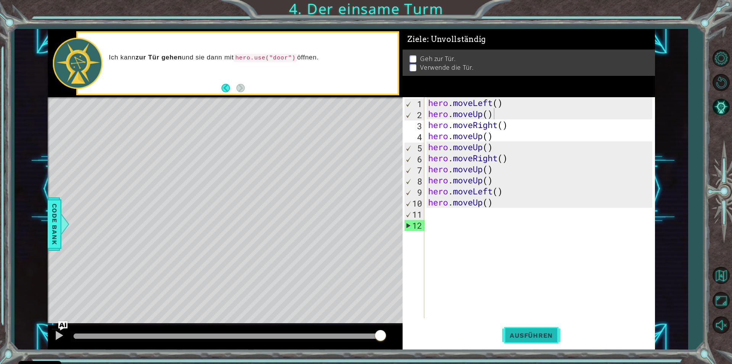
click at [539, 333] on span "Ausführen" at bounding box center [531, 336] width 58 height 8
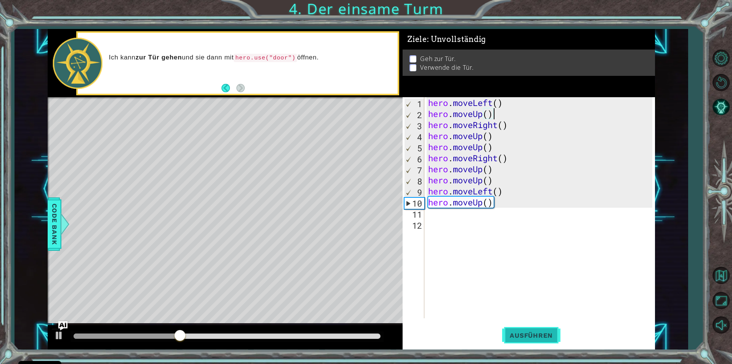
click at [539, 333] on span "Ausführen" at bounding box center [531, 336] width 58 height 8
click at [66, 324] on img "Ask AI" at bounding box center [63, 326] width 10 height 10
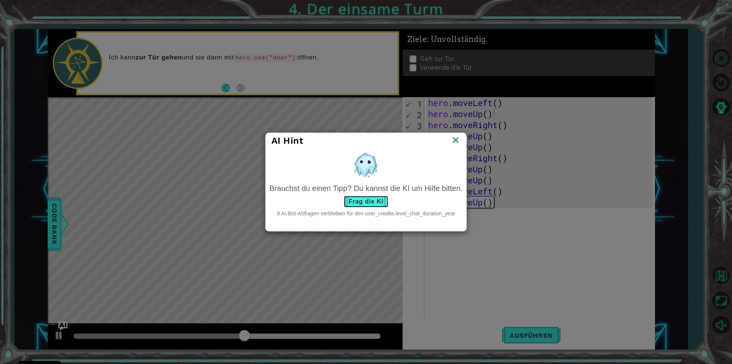
click at [375, 204] on button "Frag die KI" at bounding box center [366, 202] width 45 height 12
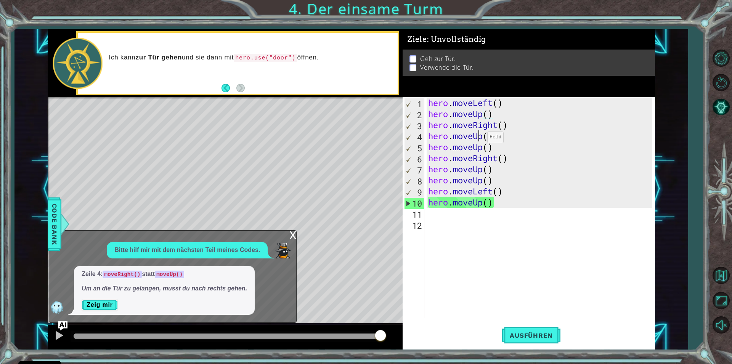
click at [481, 139] on div "hero . moveLeft ( ) hero . moveUp ( ) hero . moveRight ( ) hero . moveUp ( ) he…" at bounding box center [542, 218] width 230 height 243
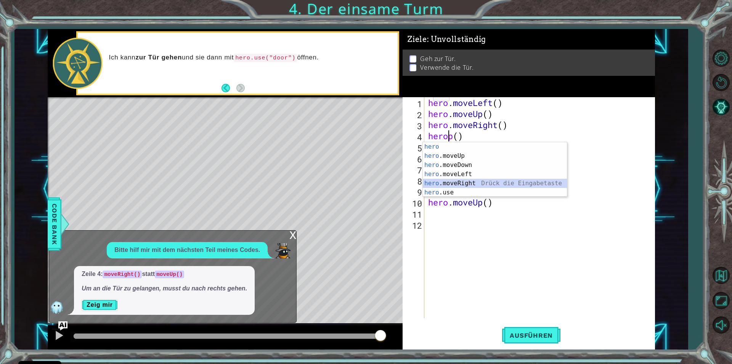
click at [455, 187] on div "hero Drück die Eingabetaste hero .moveUp Drück die Eingabetaste hero .moveDown …" at bounding box center [495, 178] width 144 height 73
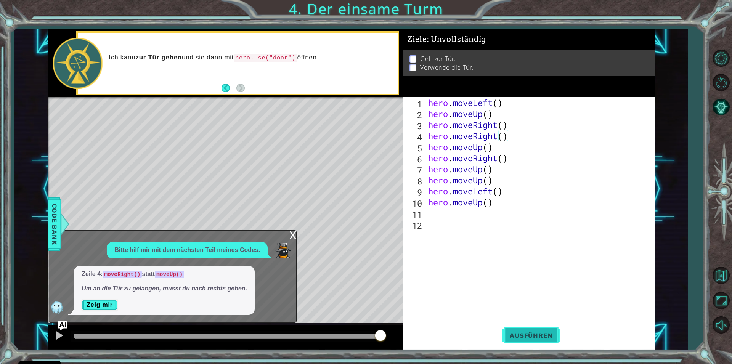
click at [546, 337] on span "Ausführen" at bounding box center [531, 336] width 58 height 8
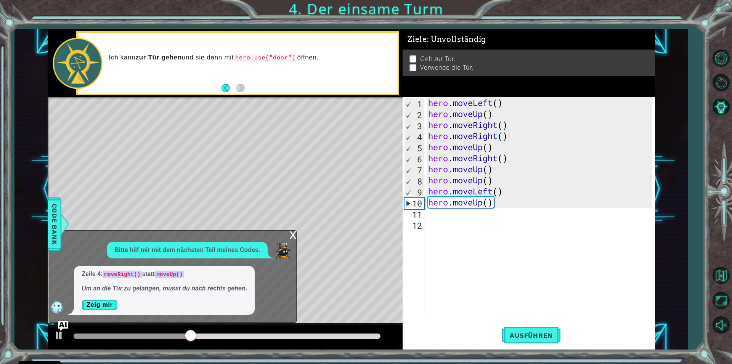
click at [60, 322] on img "Ask AI" at bounding box center [63, 326] width 10 height 10
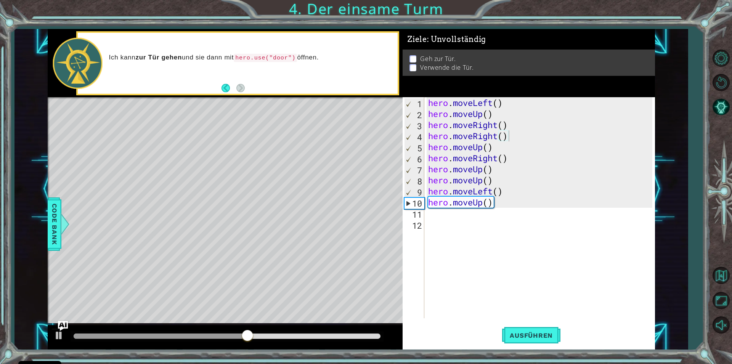
click at [67, 327] on img "Ask AI" at bounding box center [63, 326] width 10 height 10
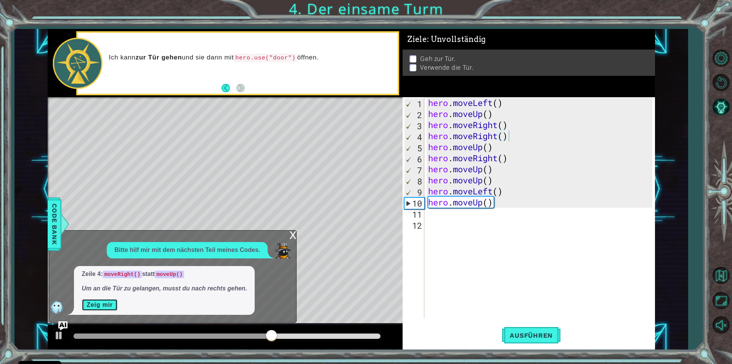
click at [104, 309] on button "Zeig mir" at bounding box center [100, 305] width 36 height 12
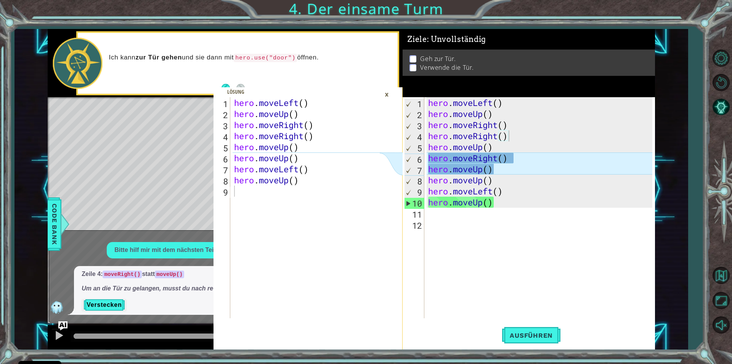
click at [518, 158] on div "hero . moveLeft ( ) hero . moveUp ( ) hero . moveRight ( ) hero . moveRight ( )…" at bounding box center [542, 218] width 230 height 243
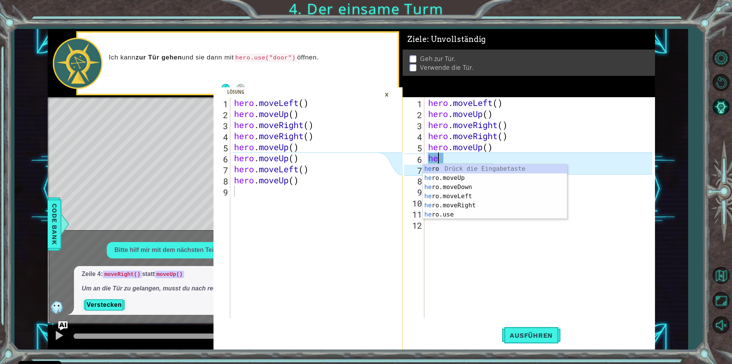
type textarea "h"
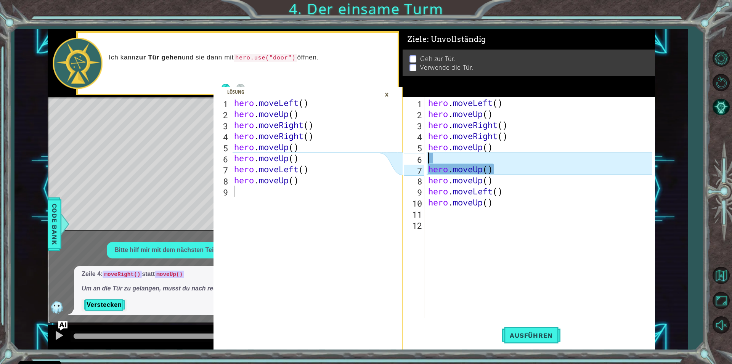
click at [528, 304] on div "hero . moveLeft ( ) hero . moveUp ( ) hero . moveRight ( ) hero . moveRight ( )…" at bounding box center [542, 218] width 230 height 243
click at [455, 159] on div "hero . moveLeft ( ) hero . moveUp ( ) hero . moveRight ( ) hero . moveRight ( )…" at bounding box center [542, 218] width 230 height 243
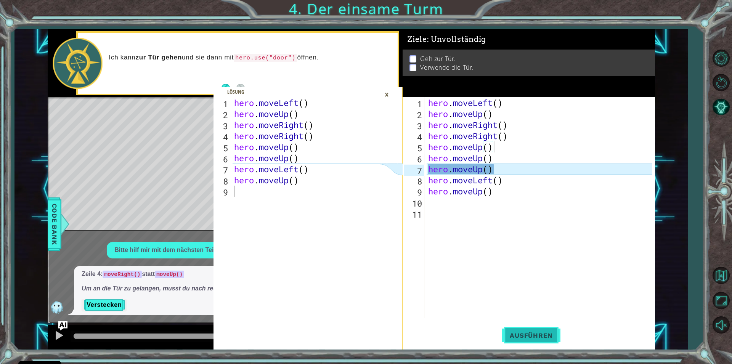
click at [512, 335] on span "Ausführen" at bounding box center [531, 336] width 58 height 8
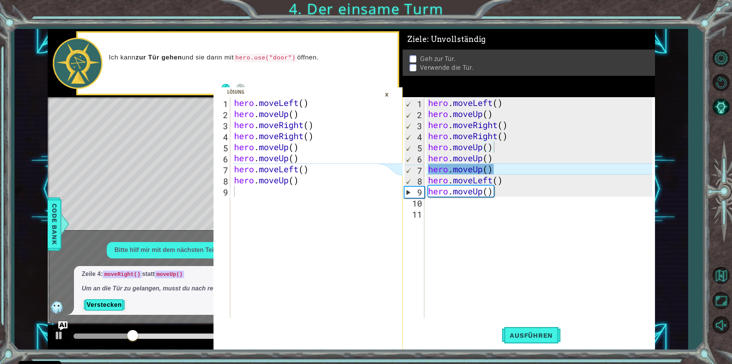
click at [390, 93] on div "×" at bounding box center [387, 94] width 12 height 13
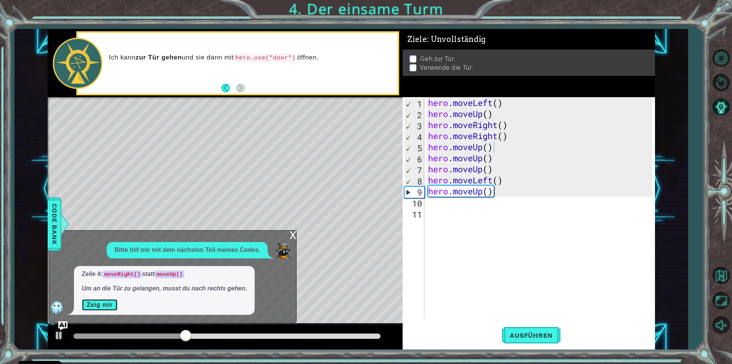
click at [103, 300] on button "Zeig mir" at bounding box center [100, 305] width 36 height 12
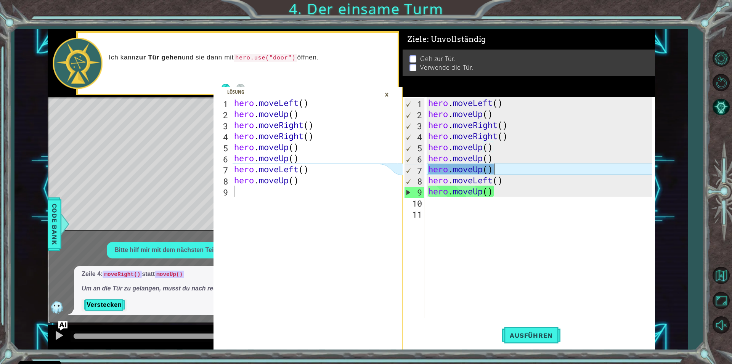
click at [497, 172] on div "hero . moveLeft ( ) hero . moveUp ( ) hero . moveRight ( ) hero . moveRight ( )…" at bounding box center [542, 218] width 230 height 243
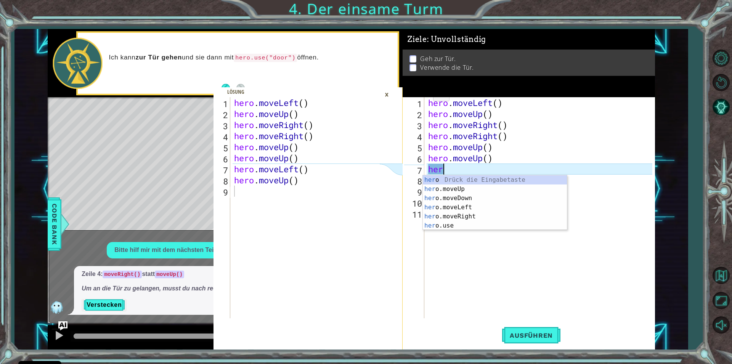
type textarea "h"
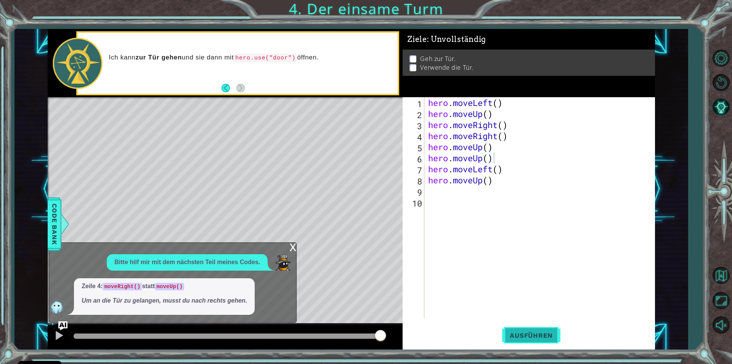
click at [521, 333] on span "Ausführen" at bounding box center [531, 336] width 58 height 8
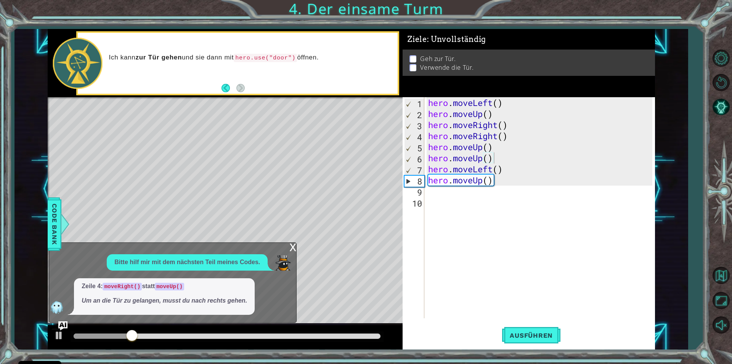
click at [291, 246] on div "x" at bounding box center [293, 247] width 7 height 8
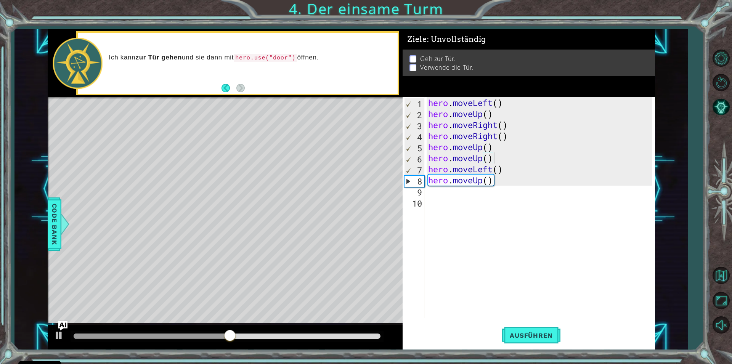
click at [410, 57] on li "Geh zur Tür." at bounding box center [530, 61] width 240 height 9
click at [411, 58] on p at bounding box center [413, 61] width 7 height 7
click at [552, 339] on span "Ausführen" at bounding box center [531, 336] width 58 height 8
drag, startPoint x: 532, startPoint y: 333, endPoint x: 488, endPoint y: 340, distance: 44.0
click at [510, 333] on span "Ausführen" at bounding box center [531, 336] width 58 height 8
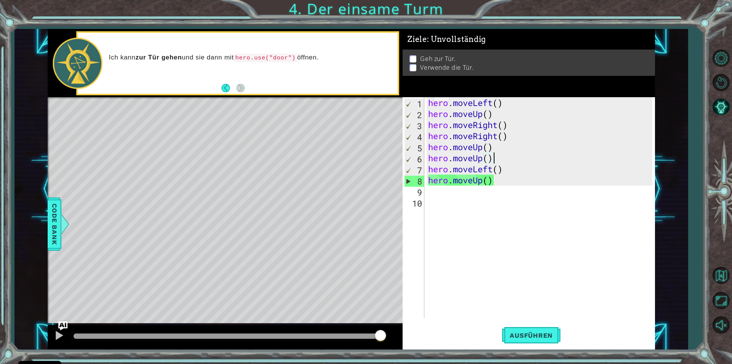
click at [497, 104] on div "hero . moveLeft ( ) hero . moveUp ( ) hero . moveRight ( ) hero . moveRight ( )…" at bounding box center [542, 218] width 230 height 243
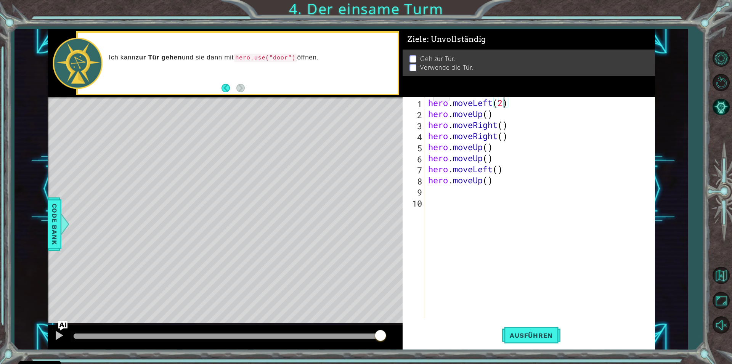
click at [487, 115] on div "hero . moveLeft ( 2 ) hero . moveUp ( ) hero . moveRight ( ) hero . moveRight (…" at bounding box center [542, 218] width 230 height 243
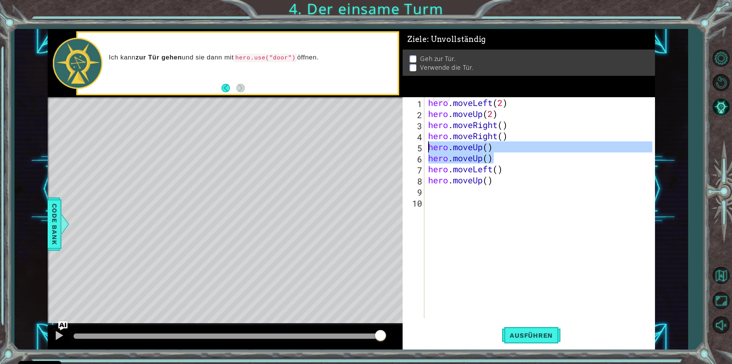
drag, startPoint x: 448, startPoint y: 154, endPoint x: 420, endPoint y: 151, distance: 27.6
click at [427, 151] on div "hero . moveLeft ( 2 ) hero . moveUp ( 2 ) hero . moveRight ( ) hero . moveRight…" at bounding box center [540, 207] width 226 height 221
type textarea "hero.moveUp() hero.moveUp()"
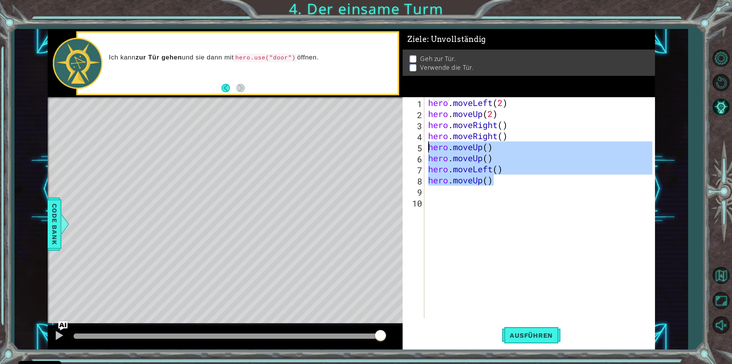
drag, startPoint x: 497, startPoint y: 181, endPoint x: 430, endPoint y: 151, distance: 73.7
click at [430, 151] on div "hero . moveLeft ( 2 ) hero . moveUp ( 2 ) hero . moveRight ( ) hero . moveRight…" at bounding box center [542, 218] width 230 height 243
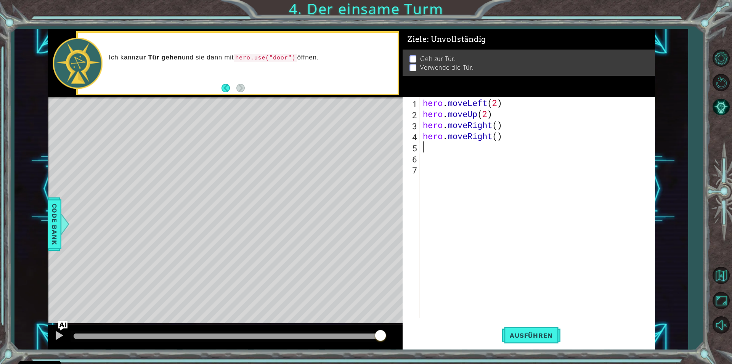
scroll to position [0, 0]
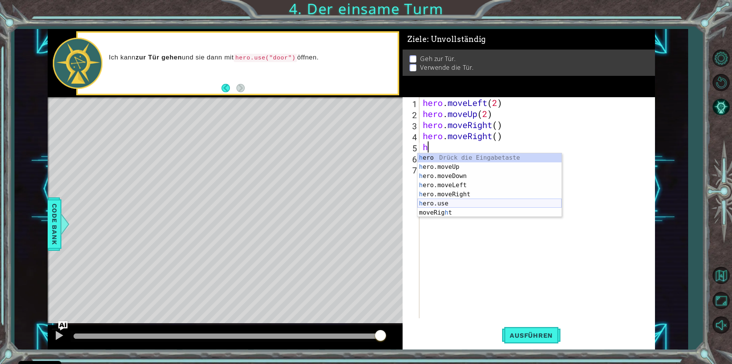
click at [435, 203] on div "h ero Drück die Eingabetaste h ero.moveUp Drück die Eingabetaste h ero.moveDown…" at bounding box center [490, 194] width 144 height 82
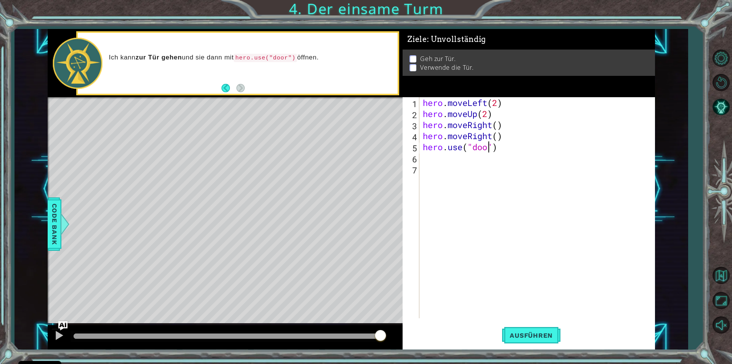
scroll to position [0, 3]
type textarea "hero.use("door")"
click at [523, 338] on span "Ausführen" at bounding box center [531, 336] width 58 height 8
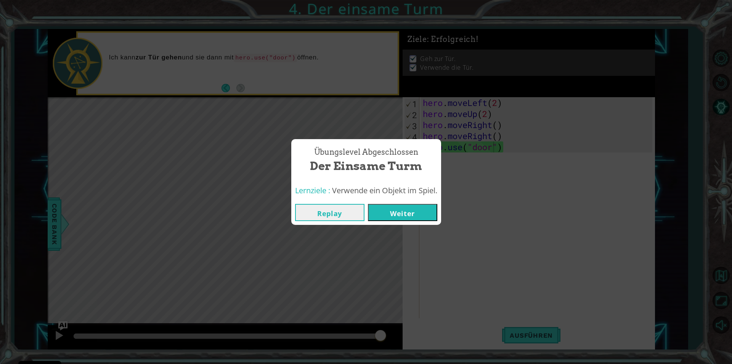
click at [403, 216] on button "Weiter" at bounding box center [402, 212] width 69 height 17
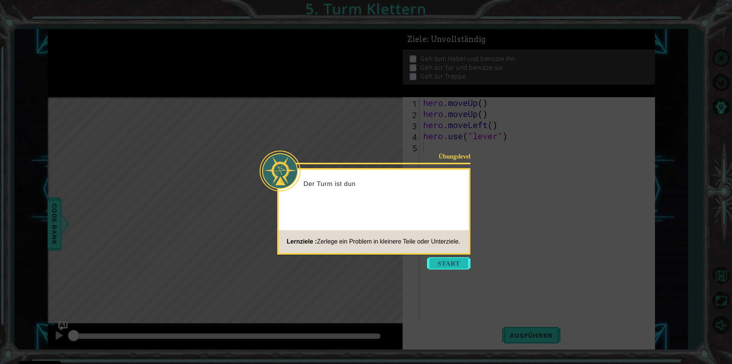
click at [450, 260] on button "Start" at bounding box center [448, 263] width 43 height 12
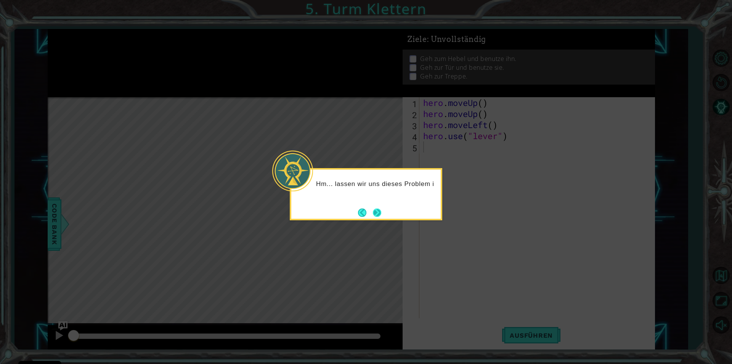
click at [378, 212] on button "Next" at bounding box center [377, 213] width 8 height 8
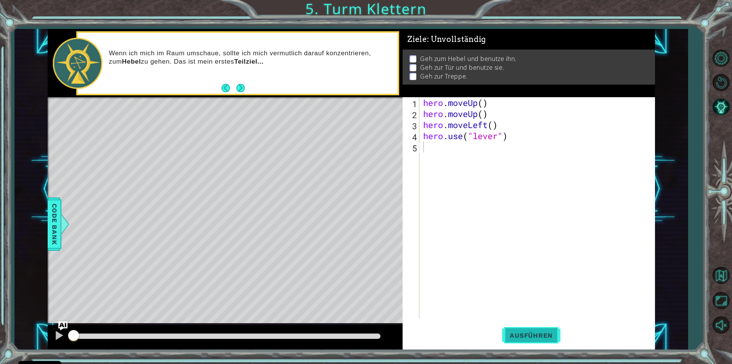
drag, startPoint x: 531, startPoint y: 323, endPoint x: 530, endPoint y: 330, distance: 6.9
click at [530, 325] on button "Ausführen" at bounding box center [531, 335] width 58 height 25
click at [530, 331] on button "Ausführen" at bounding box center [531, 335] width 58 height 25
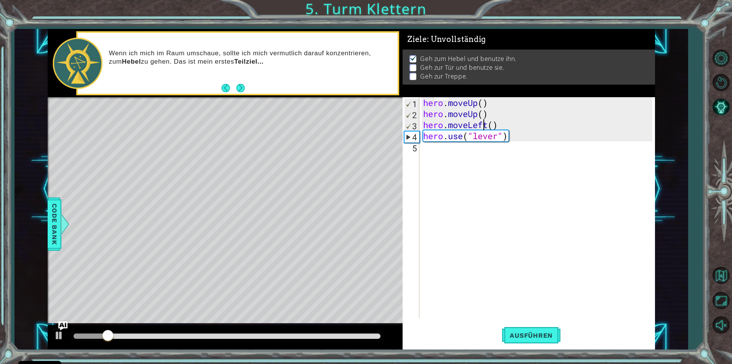
click at [484, 129] on div "hero . moveUp ( ) hero . moveUp ( ) hero . moveLeft ( ) hero . use ( "lever" )" at bounding box center [539, 218] width 235 height 243
click at [489, 130] on div "hero . moveUp ( ) hero . moveUp ( ) hero . moveLeft ( ) hero . use ( "lever" )" at bounding box center [539, 218] width 235 height 243
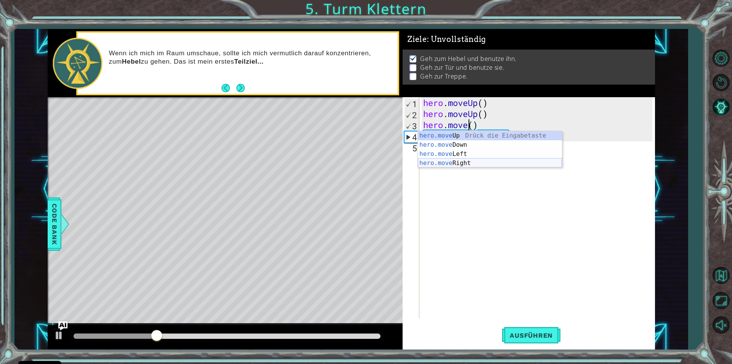
click at [440, 164] on div "hero.move Up Drück die Eingabetaste hero.move Down Drück die Eingabetaste hero.…" at bounding box center [490, 158] width 144 height 55
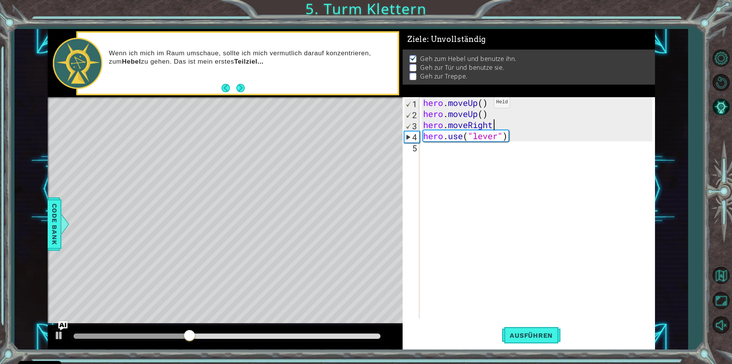
click at [483, 104] on div "hero . moveUp ( ) hero . moveUp ( ) hero . moveRight hero . use ( "lever" )" at bounding box center [539, 218] width 235 height 243
click at [492, 114] on div "hero . moveUp ( 3 ) hero . moveUp ( ) hero . moveRight hero . use ( "lever" )" at bounding box center [539, 218] width 235 height 243
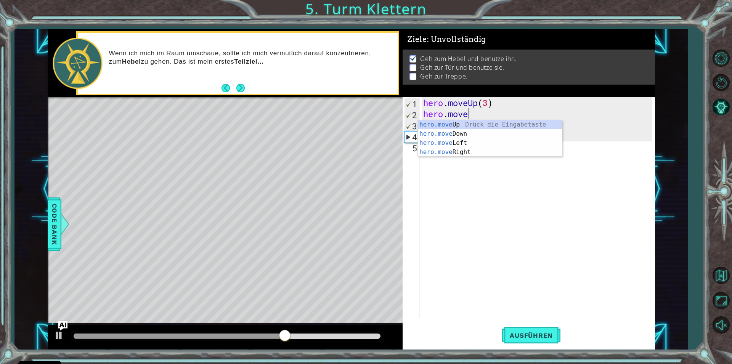
type textarea "h"
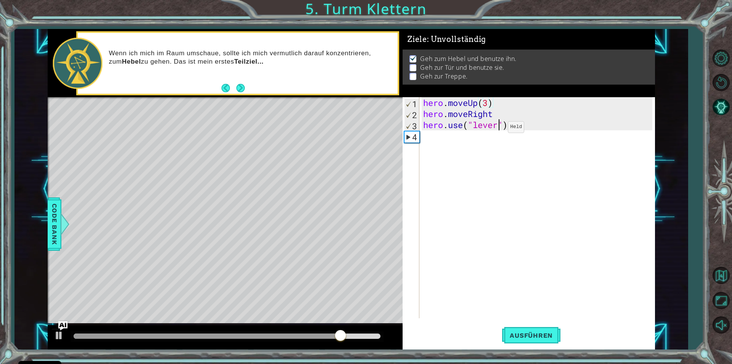
click at [497, 129] on div "hero . moveUp ( 3 ) hero . moveRight hero . use ( "lever" )" at bounding box center [539, 218] width 235 height 243
click at [517, 345] on button "Ausführen" at bounding box center [531, 335] width 58 height 25
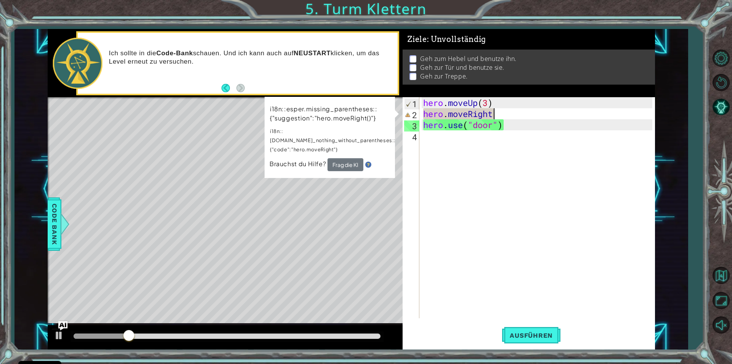
click at [499, 115] on div "hero . moveUp ( 3 ) hero . moveRight hero . use ( "door" )" at bounding box center [539, 218] width 235 height 243
click at [347, 158] on button "Frag die KI" at bounding box center [346, 164] width 36 height 13
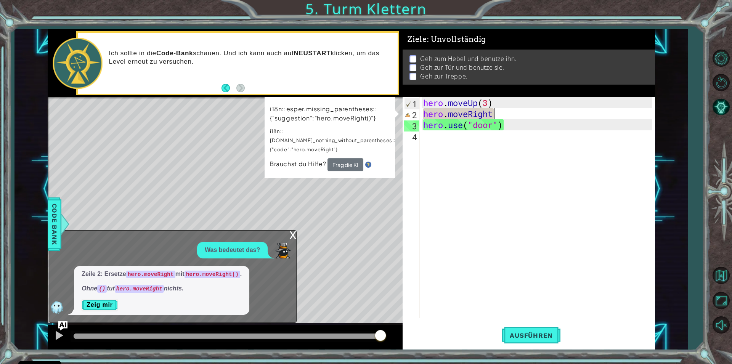
click at [495, 116] on div "hero . moveUp ( 3 ) hero . moveRight hero . use ( "door" )" at bounding box center [539, 218] width 235 height 243
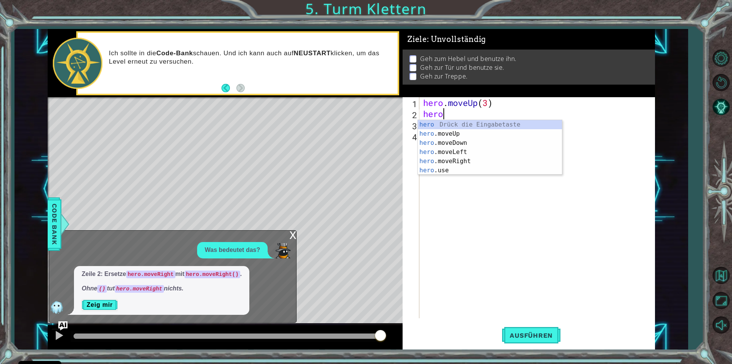
type textarea "her"
click at [449, 151] on div "her o.moveUp Drück die Eingabetaste her o.moveDown Drück die Eingabetaste her o…" at bounding box center [490, 156] width 144 height 73
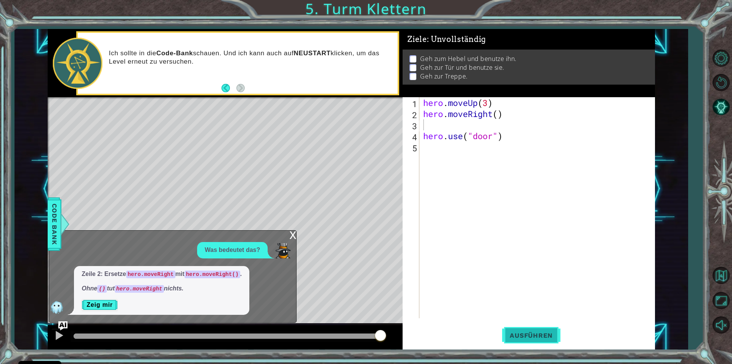
click at [519, 331] on button "Ausführen" at bounding box center [531, 335] width 58 height 25
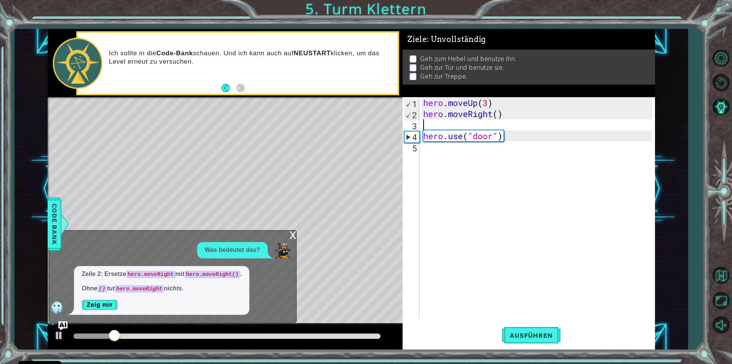
click at [293, 233] on div "x" at bounding box center [293, 235] width 7 height 8
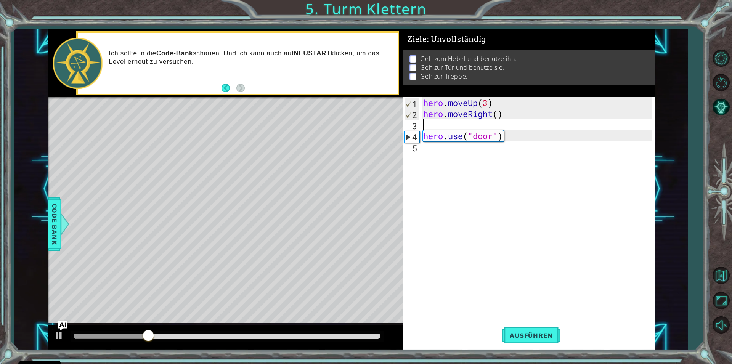
drag, startPoint x: 436, startPoint y: 128, endPoint x: 447, endPoint y: 125, distance: 11.6
click at [437, 128] on div "hero . moveUp ( 3 ) hero . moveRight ( ) hero . use ( "door" )" at bounding box center [539, 218] width 235 height 243
click at [497, 114] on div "hero . moveUp ( 3 ) hero . moveRight ( ) hero . use ( "door" )" at bounding box center [539, 218] width 235 height 243
type textarea "hero.moveRight()"
click at [446, 126] on div "hero . moveUp ( 3 ) hero . moveRight ( ) hero . use ( "door" )" at bounding box center [539, 218] width 235 height 243
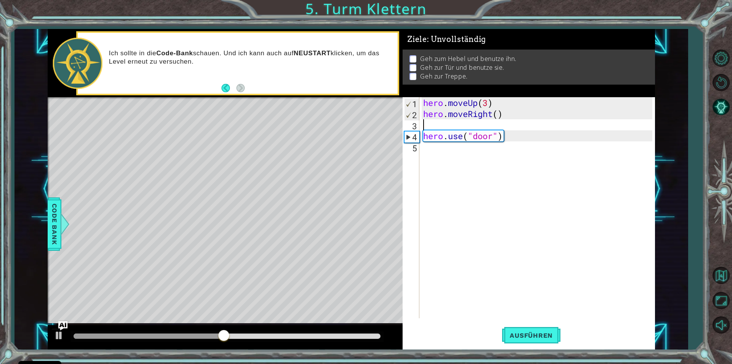
type textarea "h"
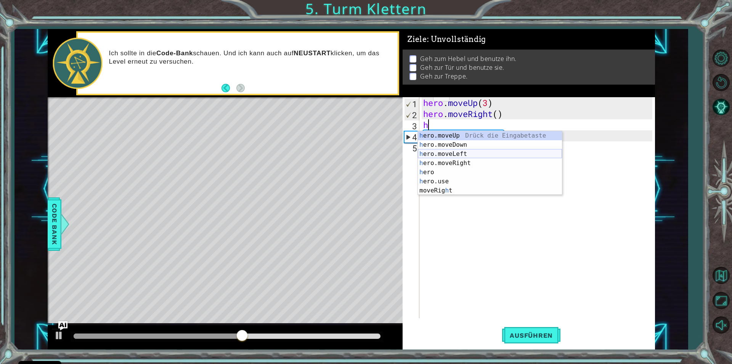
click at [436, 156] on div "h ero.moveUp Drück die Eingabetaste h ero.moveDown Drück die Eingabetaste h ero…" at bounding box center [490, 172] width 144 height 82
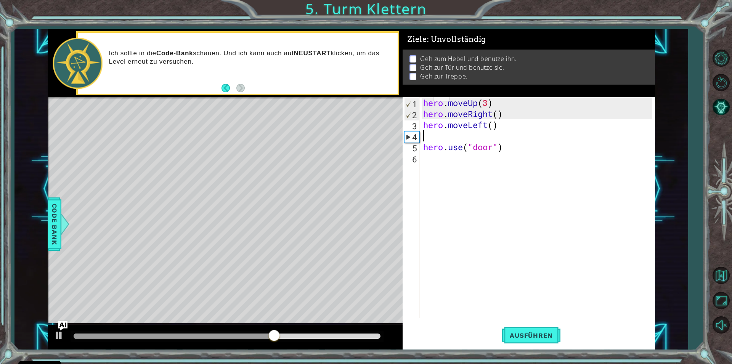
type textarea "hero.moveLeft()"
click at [536, 328] on button "Ausführen" at bounding box center [531, 335] width 58 height 25
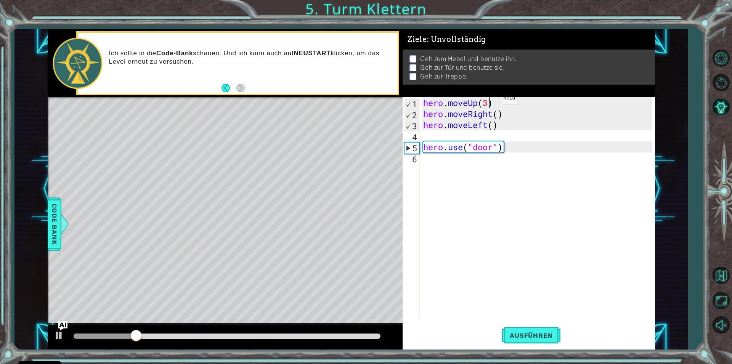
click at [490, 100] on div "hero . moveUp ( 3 ) hero . moveRight ( ) hero . moveLeft ( ) hero . use ( "door…" at bounding box center [539, 218] width 235 height 243
click at [542, 330] on button "Ausführen" at bounding box center [531, 335] width 58 height 25
click at [527, 333] on span "Ausführen" at bounding box center [531, 336] width 58 height 8
click at [491, 123] on div "hero . moveUp ( 4 ) hero . moveRight ( ) hero . moveLeft ( ) hero . use ( "door…" at bounding box center [539, 218] width 235 height 243
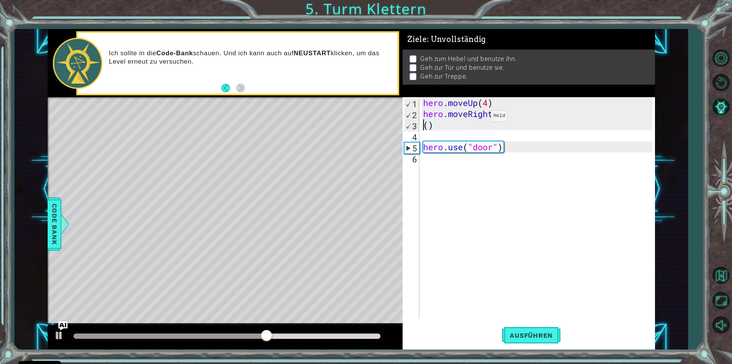
type textarea "h()"
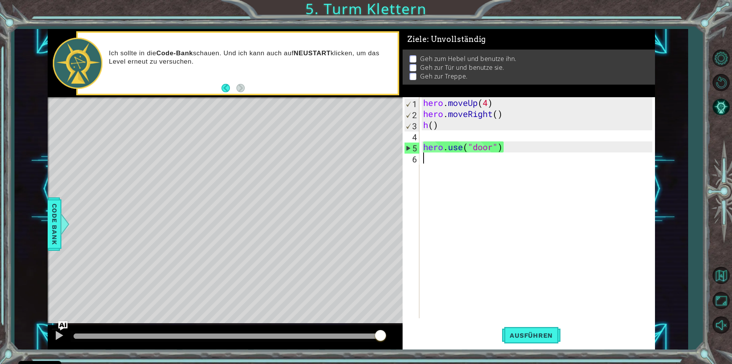
drag, startPoint x: 468, startPoint y: 222, endPoint x: 473, endPoint y: 196, distance: 26.9
click at [467, 217] on div "hero . moveUp ( 4 ) hero . moveRight ( ) h ( ) hero . use ( "door" )" at bounding box center [539, 218] width 235 height 243
click at [545, 330] on button "Ausführen" at bounding box center [531, 335] width 58 height 25
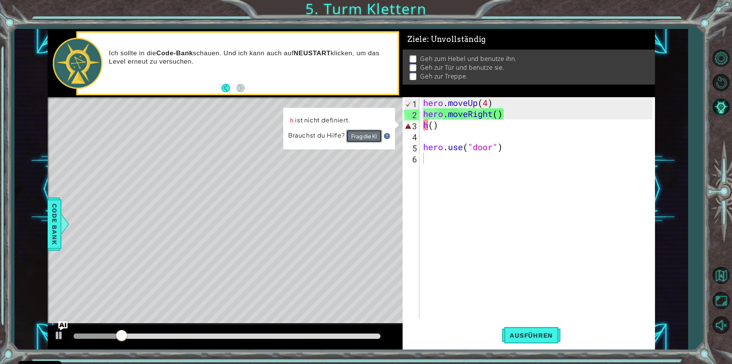
click at [357, 140] on button "Frag die KI" at bounding box center [364, 136] width 36 height 13
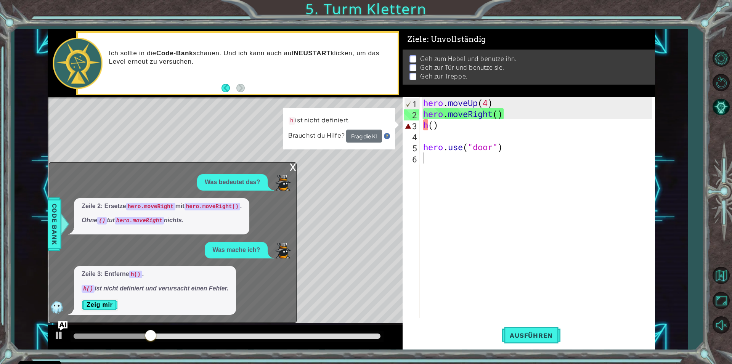
click at [290, 171] on div "x" at bounding box center [293, 167] width 7 height 8
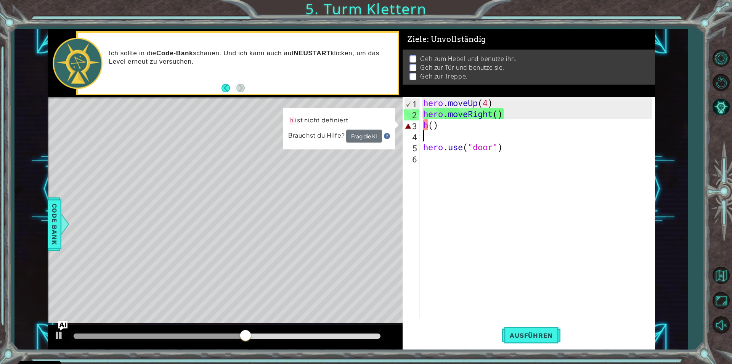
click at [439, 133] on div "hero . moveUp ( 4 ) hero . moveRight ( ) h ( ) hero . use ( "door" )" at bounding box center [539, 218] width 235 height 243
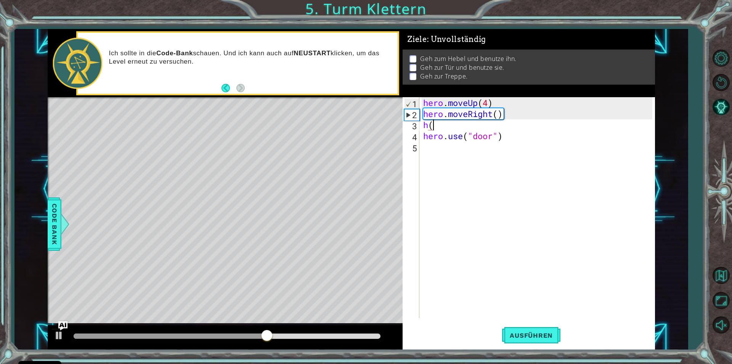
type textarea "h"
click at [494, 117] on div "hero . moveUp ( 4 ) hero . moveRight ( ) hero . use ( "door" )" at bounding box center [539, 218] width 235 height 243
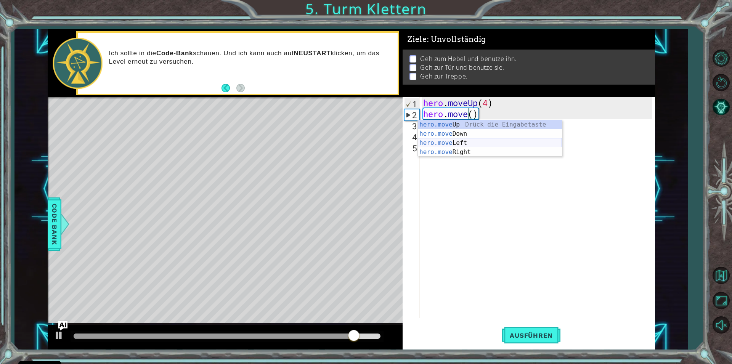
click at [463, 145] on div "hero.move Up Drück die Eingabetaste hero.move Down Drück die Eingabetaste hero.…" at bounding box center [490, 147] width 144 height 55
type textarea "hero.moveLeft"
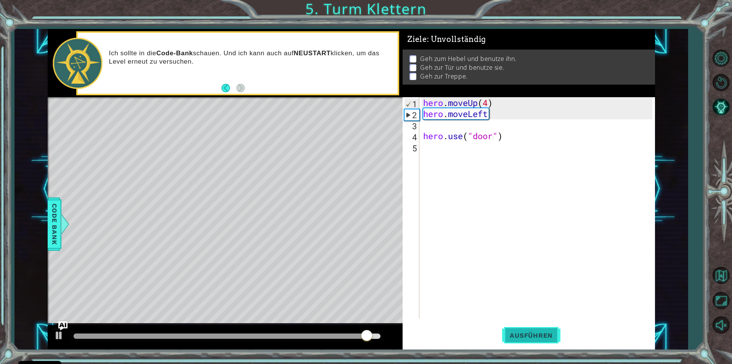
click at [539, 332] on span "Ausführen" at bounding box center [531, 336] width 58 height 8
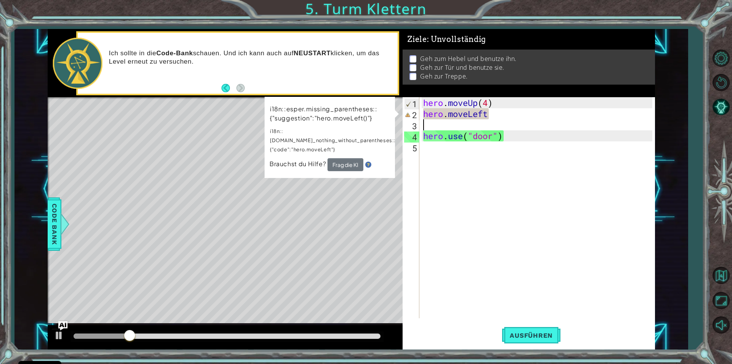
click at [434, 126] on div "hero . moveUp ( 4 ) hero . moveLeft hero . use ( "door" )" at bounding box center [539, 218] width 235 height 243
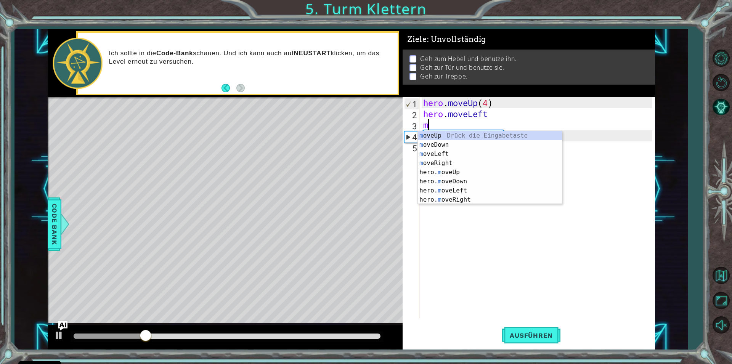
type textarea "mo"
click at [432, 172] on div "mo veUp Drück die Eingabetaste mo veDown Drück die Eingabetaste mo veLeft Drück…" at bounding box center [490, 177] width 144 height 92
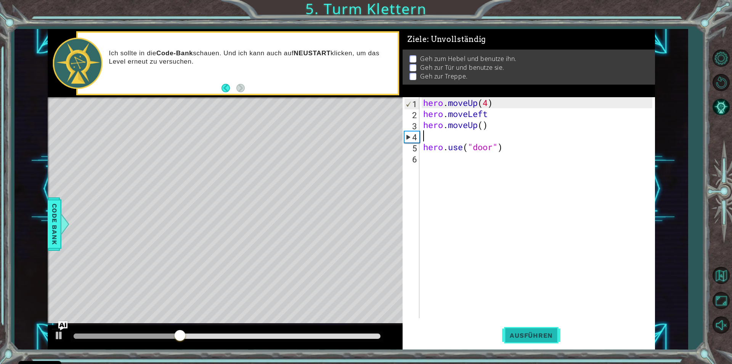
click at [508, 337] on span "Ausführen" at bounding box center [531, 336] width 58 height 8
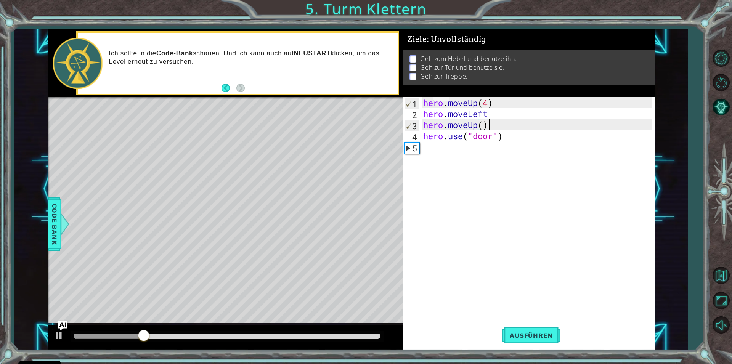
click at [484, 127] on div "hero . moveUp ( 4 ) hero . moveLeft hero . moveUp ( ) hero . use ( "door" )" at bounding box center [539, 218] width 235 height 243
click at [551, 330] on button "Ausführen" at bounding box center [531, 335] width 58 height 25
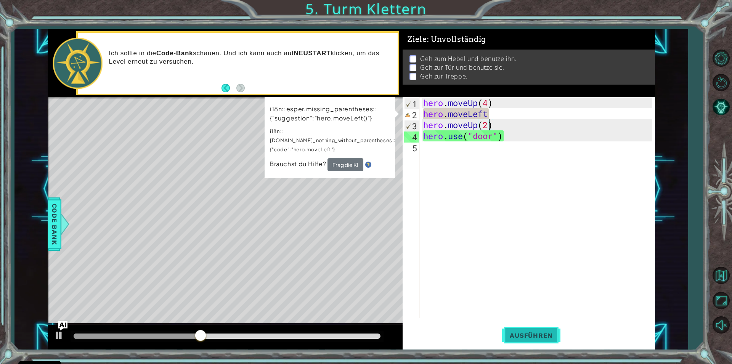
type textarea "hero.moveUp()"
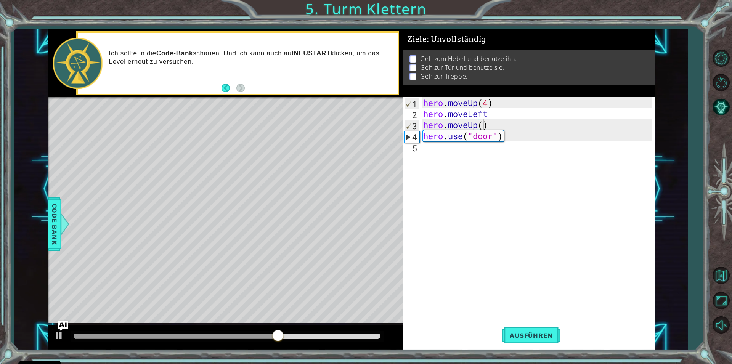
click at [67, 320] on div "1 2 3 4 5 hero . moveUp ( 4 ) hero . moveRight ( ) hero . use ( "door" ) הההההה…" at bounding box center [352, 189] width 608 height 320
click at [433, 156] on div "hero . moveUp ( 4 ) hero . moveLeft hero . moveUp ( ) hero . use ( "door" )" at bounding box center [539, 218] width 235 height 243
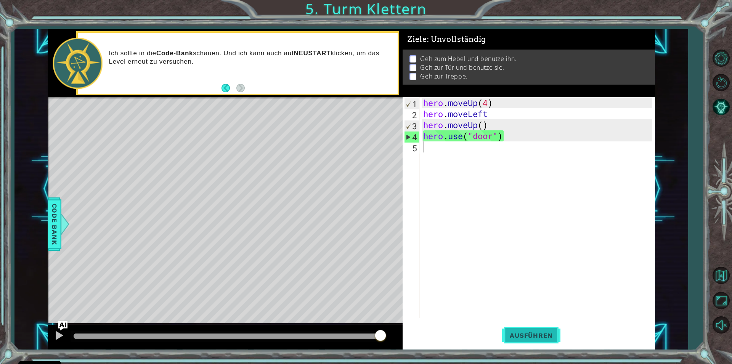
click at [527, 341] on button "Ausführen" at bounding box center [531, 335] width 58 height 25
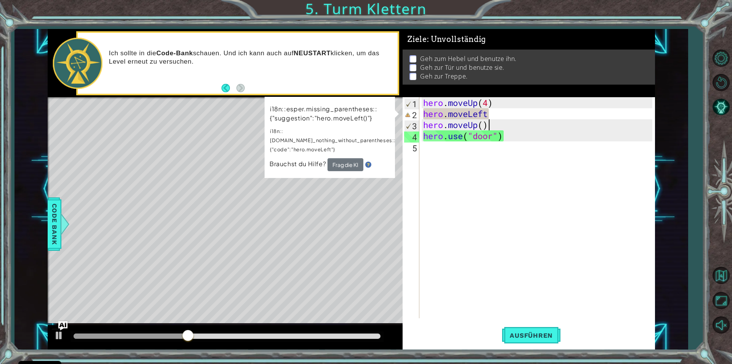
click at [502, 128] on div "hero . moveUp ( 4 ) hero . moveLeft hero . moveUp ( ) hero . use ( "door" )" at bounding box center [539, 218] width 235 height 243
click at [490, 99] on div "hero . moveUp ( 4 ) hero . moveLeft hero . moveUp ( ) hero . use ( "door" )" at bounding box center [539, 218] width 235 height 243
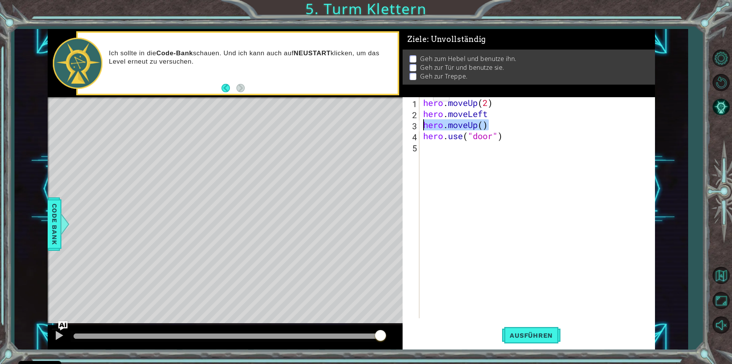
drag, startPoint x: 492, startPoint y: 125, endPoint x: 439, endPoint y: 140, distance: 55.2
click at [422, 129] on div "hero . moveUp ( 2 ) hero . moveLeft hero . moveUp ( ) hero . use ( "door" )" at bounding box center [537, 207] width 231 height 221
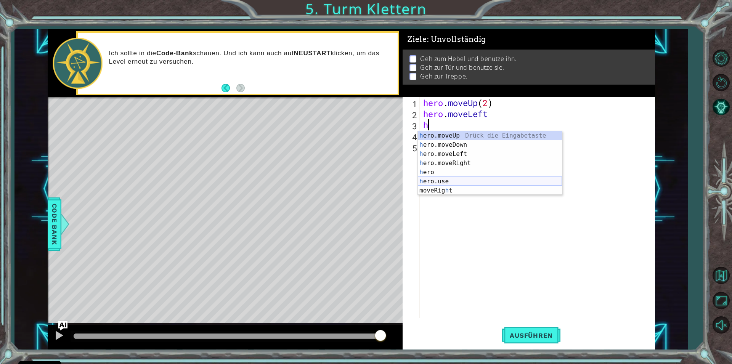
click at [445, 182] on div "h ero.moveUp Drück die Eingabetaste h ero.moveDown Drück die Eingabetaste h ero…" at bounding box center [490, 172] width 144 height 82
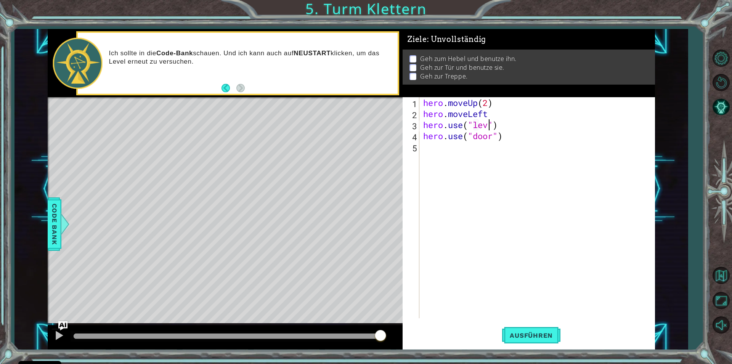
scroll to position [0, 3]
type textarea "hero.use("lever")"
click at [520, 128] on div "hero . moveUp ( 2 ) hero . moveLeft hero . use ( "lever" ) hero . use ( "door" )" at bounding box center [539, 218] width 235 height 243
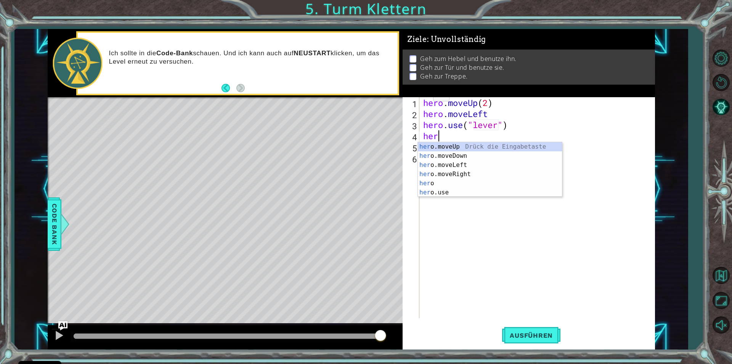
type textarea "her"
click at [454, 171] on div "her o.moveUp Drück die Eingabetaste her o.moveDown Drück die Eingabetaste her o…" at bounding box center [490, 178] width 144 height 73
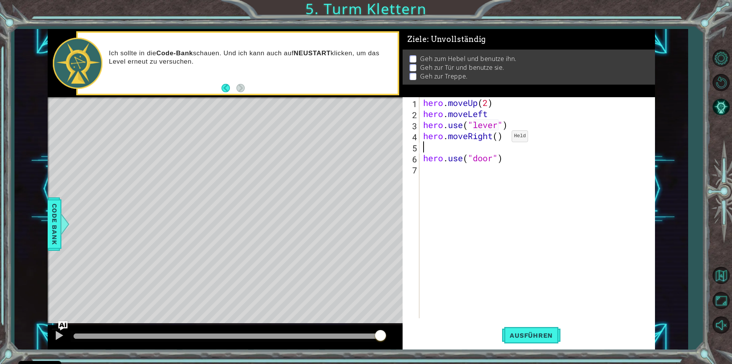
click at [500, 138] on div "hero . moveUp ( 2 ) hero . moveLeft hero . use ( "lever" ) hero . moveRight ( )…" at bounding box center [539, 218] width 235 height 243
type textarea "hero.moveRight(3)"
click at [462, 150] on div "hero . moveUp ( 2 ) hero . moveLeft hero . use ( "lever" ) hero . moveRight ( 3…" at bounding box center [539, 218] width 235 height 243
click at [536, 336] on span "Ausführen" at bounding box center [531, 336] width 58 height 8
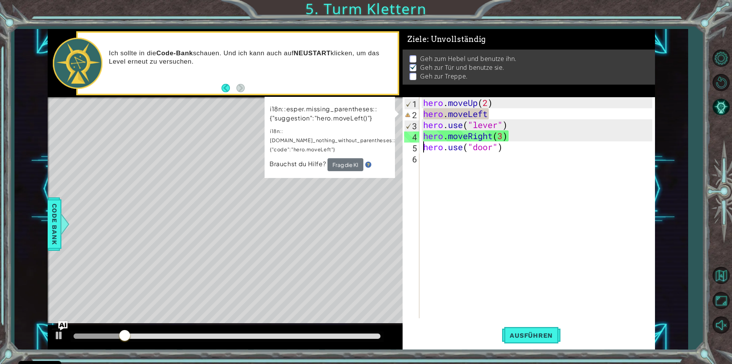
click at [494, 115] on div "hero . moveUp ( 2 ) hero . moveLeft hero . use ( "lever" ) hero . moveRight ( 3…" at bounding box center [539, 218] width 235 height 243
type textarea "hero.moveLeft"
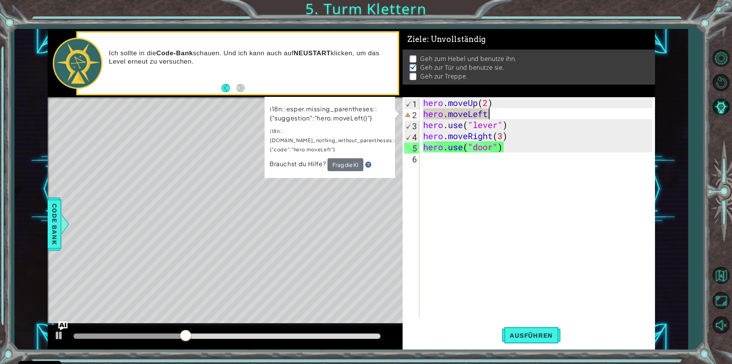
drag, startPoint x: 598, startPoint y: 189, endPoint x: 517, endPoint y: 101, distance: 120.4
click at [597, 189] on div "hero . moveUp ( 2 ) hero . moveLeft hero . use ( "lever" ) hero . moveRight ( 3…" at bounding box center [539, 218] width 235 height 243
click at [500, 115] on div "hero . moveUp ( 2 ) hero . moveLeft hero . use ( "lever" ) hero . moveRight ( 3…" at bounding box center [539, 218] width 235 height 243
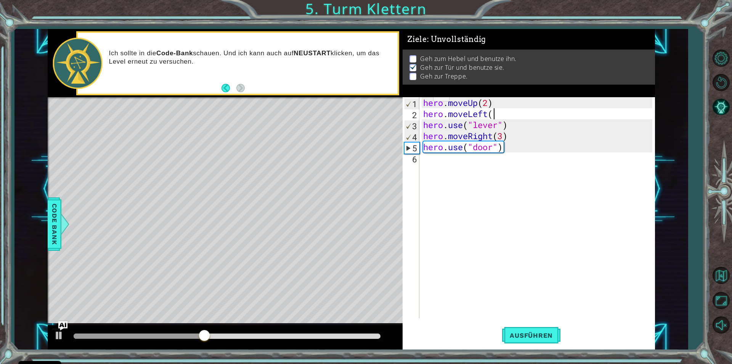
scroll to position [0, 3]
type textarea "hero.moveLeft()"
click at [542, 339] on span "Ausführen" at bounding box center [531, 336] width 58 height 8
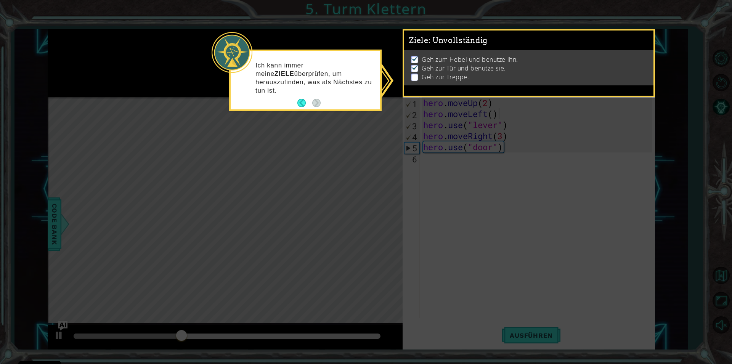
drag, startPoint x: 555, startPoint y: 250, endPoint x: 439, endPoint y: 125, distance: 170.0
click at [539, 241] on icon at bounding box center [366, 182] width 732 height 364
click at [299, 99] on button "Back" at bounding box center [305, 103] width 15 height 8
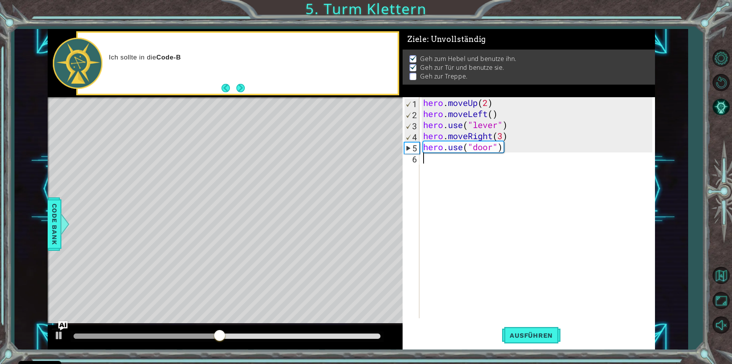
click at [424, 164] on div "hero . moveUp ( 2 ) hero . moveLeft ( ) hero . use ( "lever" ) hero . moveRight…" at bounding box center [539, 218] width 235 height 243
type textarea "h"
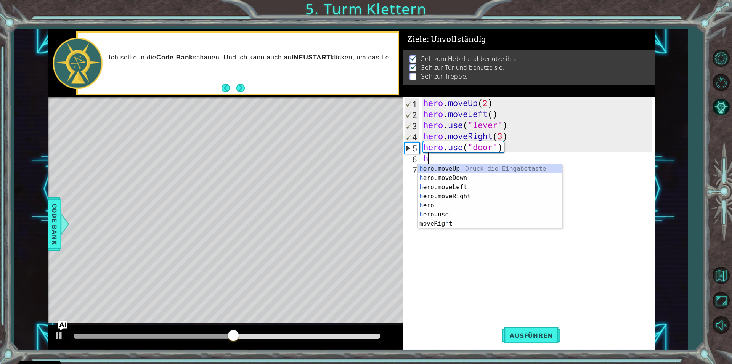
scroll to position [0, 0]
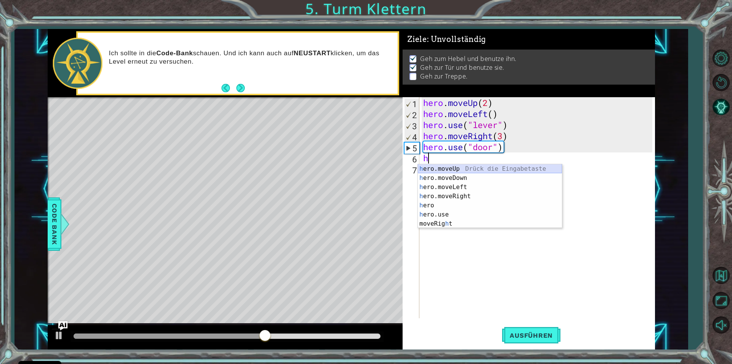
click at [456, 167] on div "h ero.moveUp Drück die Eingabetaste h ero.moveDown Drück die Eingabetaste h ero…" at bounding box center [490, 205] width 144 height 82
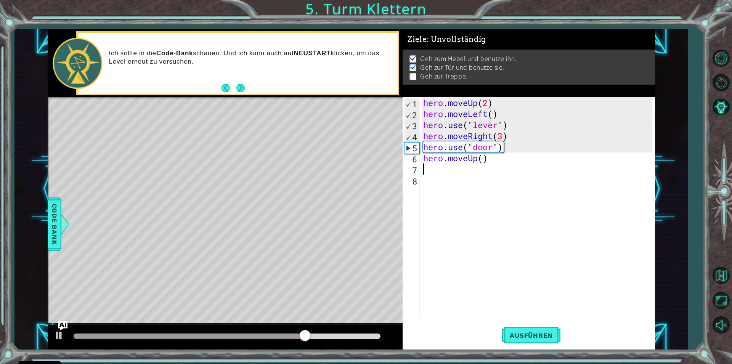
click at [481, 159] on div "hero . moveUp ( 2 ) hero . moveLeft ( ) hero . use ( "lever" ) hero . moveRight…" at bounding box center [539, 218] width 235 height 243
click at [485, 160] on div "hero . moveUp ( 2 ) hero . moveLeft ( ) hero . use ( "lever" ) hero . moveRight…" at bounding box center [539, 218] width 235 height 243
type textarea "hero.moveUp(2)"
click at [439, 175] on div "hero . moveUp ( 2 ) hero . moveLeft ( ) hero . use ( "lever" ) hero . moveRight…" at bounding box center [539, 218] width 235 height 243
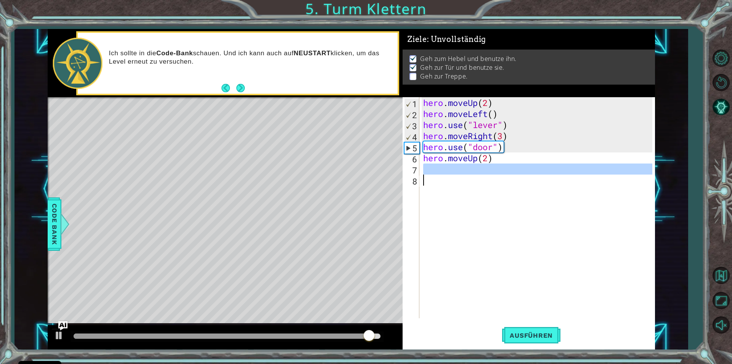
click at [436, 169] on div "hero . moveUp ( 2 ) hero . moveLeft ( ) hero . use ( "lever" ) hero . moveRight…" at bounding box center [537, 207] width 231 height 221
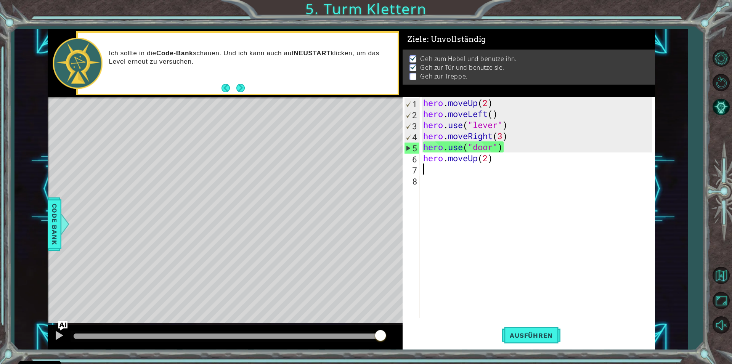
type textarea "h"
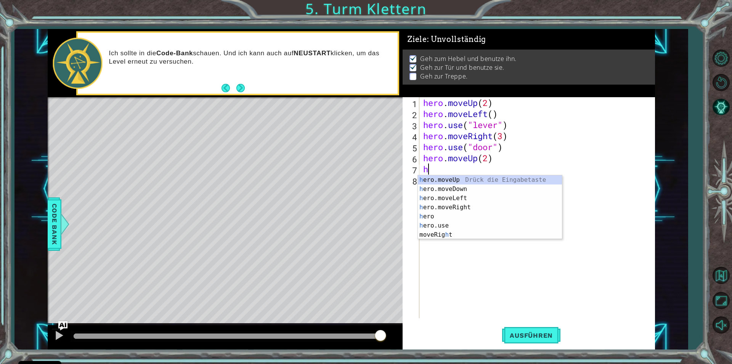
scroll to position [0, 0]
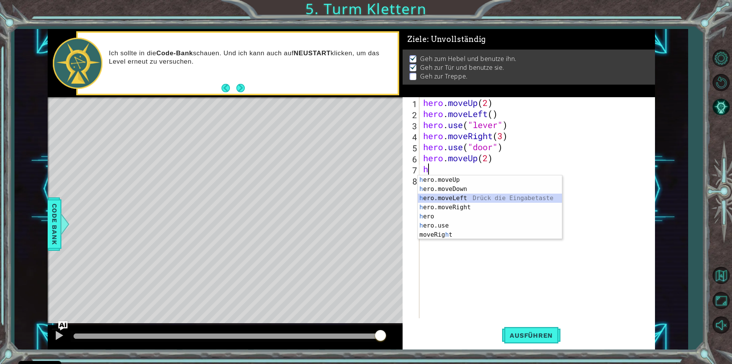
drag, startPoint x: 455, startPoint y: 201, endPoint x: 408, endPoint y: 187, distance: 49.3
click at [453, 200] on div "h ero.moveUp Drück die Eingabetaste h ero.moveDown Drück die Eingabetaste h ero…" at bounding box center [490, 216] width 144 height 82
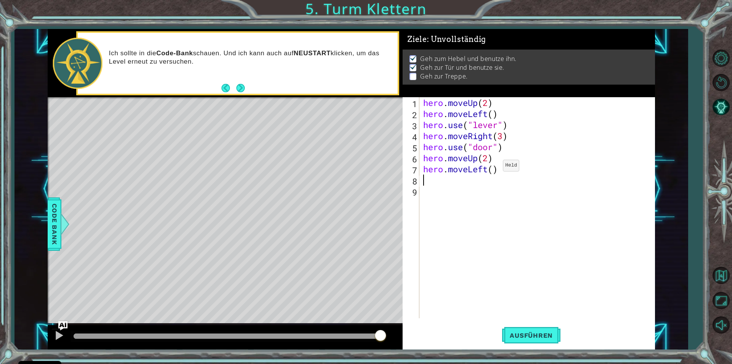
drag, startPoint x: 492, startPoint y: 167, endPoint x: 494, endPoint y: 171, distance: 4.7
click at [494, 171] on div "hero . moveUp ( 2 ) hero . moveLeft ( ) hero . use ( "lever" ) hero . moveRight…" at bounding box center [539, 218] width 235 height 243
type textarea "hero.moveLeft(3)"
click at [534, 333] on span "Ausführen" at bounding box center [531, 336] width 58 height 8
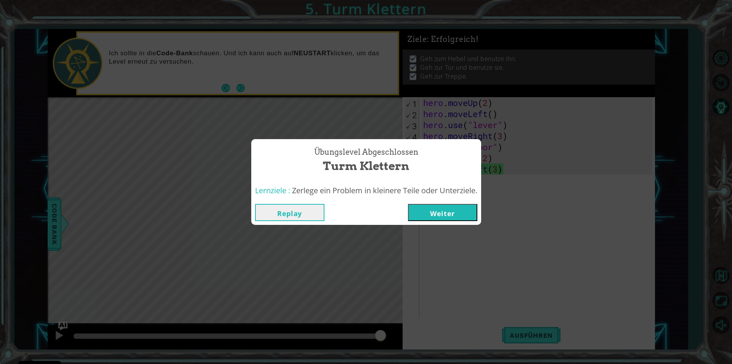
drag, startPoint x: 494, startPoint y: 324, endPoint x: 502, endPoint y: 321, distance: 8.4
click at [502, 321] on div "Übungslevel Abgeschlossen Turm Klettern Lernziele : Zerlege ein Problem in klei…" at bounding box center [366, 182] width 732 height 364
click at [458, 214] on button "Weiter" at bounding box center [442, 212] width 69 height 17
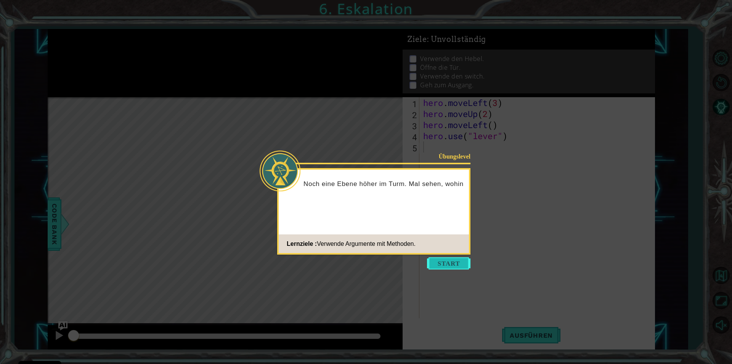
click at [451, 264] on button "Start" at bounding box center [448, 263] width 43 height 12
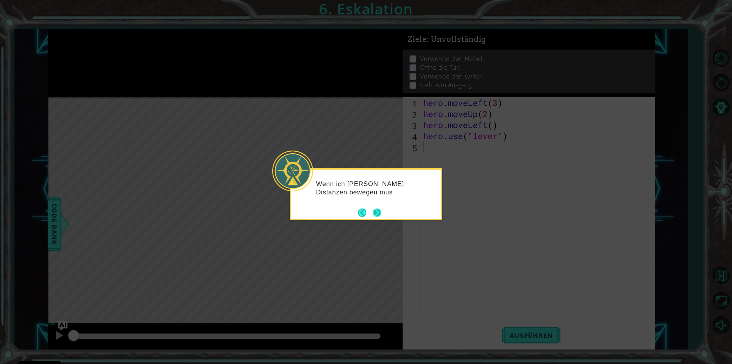
click at [377, 211] on button "Next" at bounding box center [377, 213] width 8 height 8
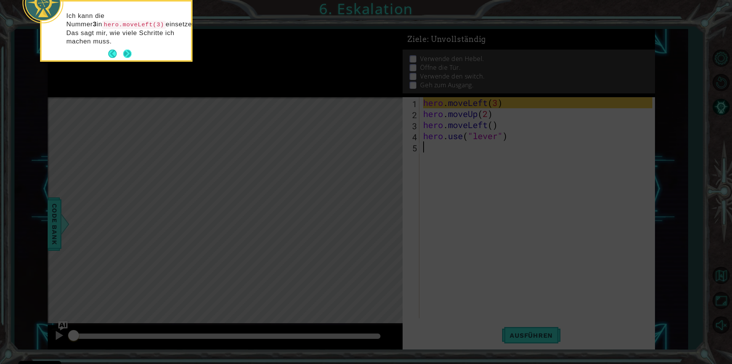
click at [127, 53] on button "Next" at bounding box center [127, 54] width 8 height 8
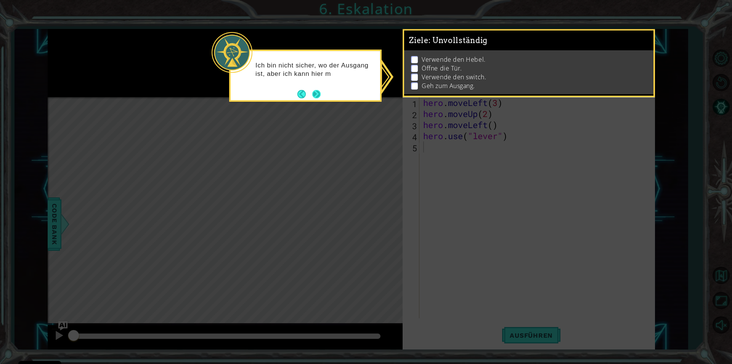
click at [317, 95] on button "Next" at bounding box center [316, 94] width 8 height 8
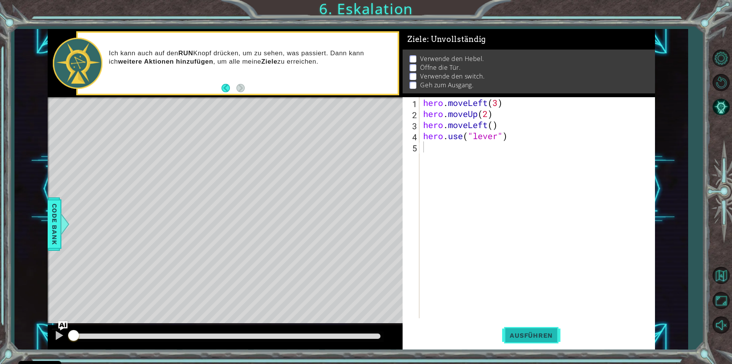
click at [539, 332] on span "Ausführen" at bounding box center [531, 336] width 58 height 8
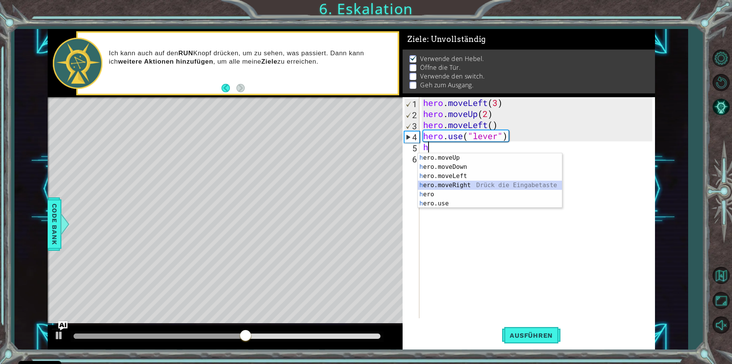
click at [439, 185] on div "h ero.moveUp Drück die Eingabetaste h ero.moveDown Drück die Eingabetaste h ero…" at bounding box center [490, 189] width 144 height 73
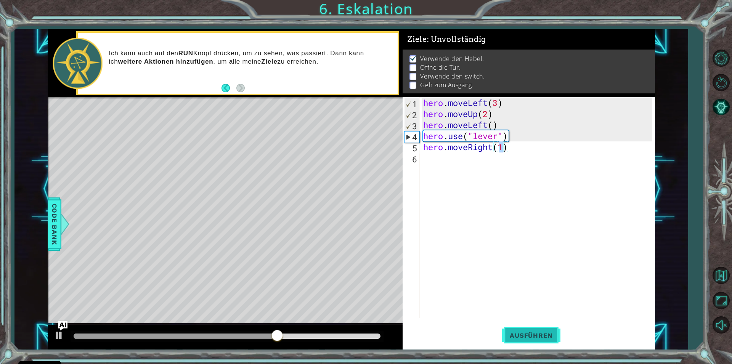
click at [520, 332] on span "Ausführen" at bounding box center [531, 336] width 58 height 8
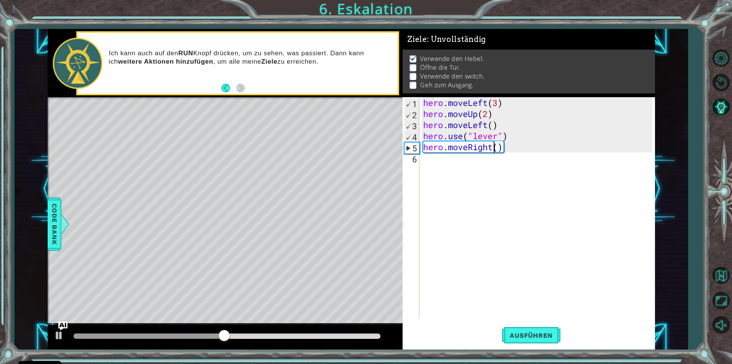
click at [492, 145] on div "hero . moveLeft ( 3 ) hero . moveUp ( 2 ) hero . moveLeft ( ) hero . use ( "lev…" at bounding box center [539, 218] width 235 height 243
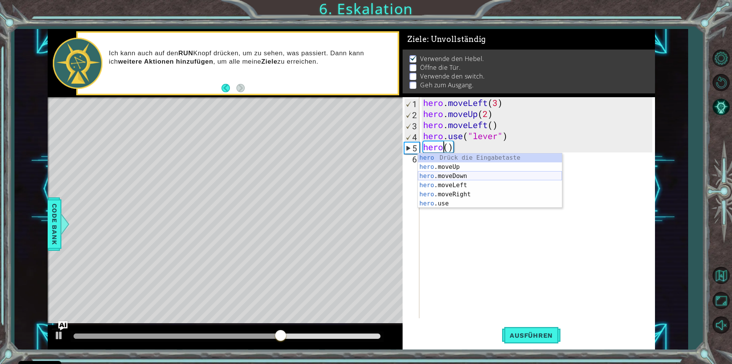
drag, startPoint x: 483, startPoint y: 180, endPoint x: 485, endPoint y: 186, distance: 5.9
click at [485, 185] on div "hero Drück die Eingabetaste hero .moveUp Drück die Eingabetaste hero .moveDown …" at bounding box center [490, 189] width 144 height 73
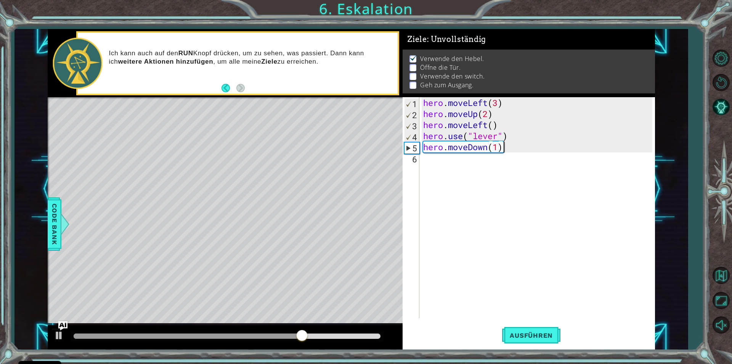
drag, startPoint x: 514, startPoint y: 149, endPoint x: 522, endPoint y: 150, distance: 8.1
click at [516, 150] on div "hero . moveLeft ( 3 ) hero . moveUp ( 2 ) hero . moveLeft ( ) hero . use ( "lev…" at bounding box center [539, 218] width 235 height 243
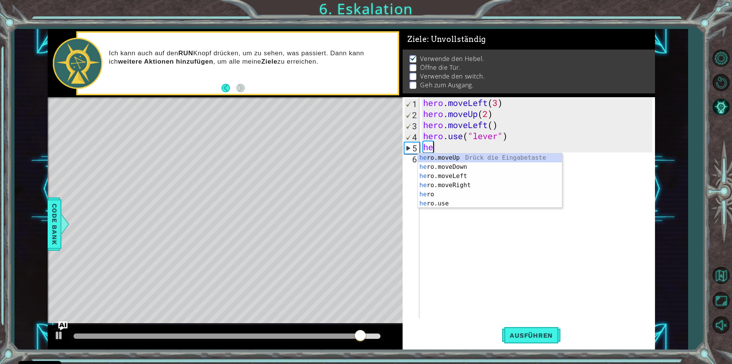
type textarea "h"
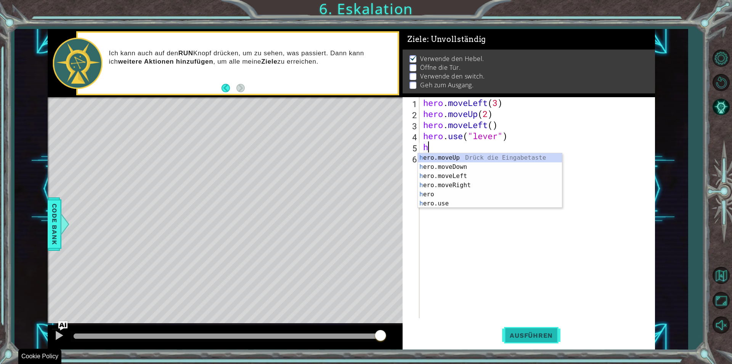
type textarea "h"
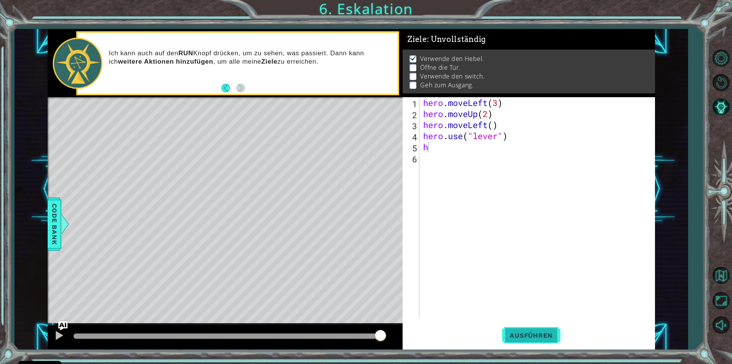
click at [545, 338] on span "Ausführen" at bounding box center [531, 336] width 58 height 8
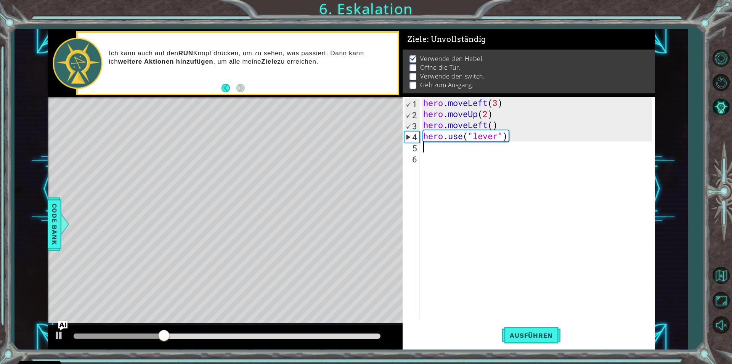
click at [428, 147] on div "hero . moveLeft ( 3 ) hero . moveUp ( 2 ) hero . moveLeft ( ) hero . use ( "lev…" at bounding box center [539, 218] width 235 height 243
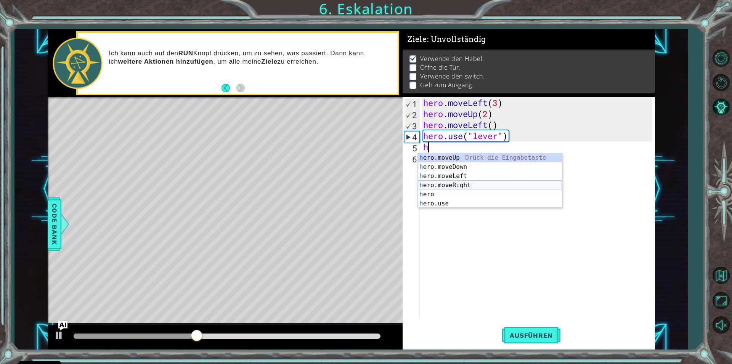
click at [470, 188] on div "h ero.moveUp Drück die Eingabetaste h ero.moveDown Drück die Eingabetaste h ero…" at bounding box center [490, 189] width 144 height 73
type textarea "hero.moveRight(1)"
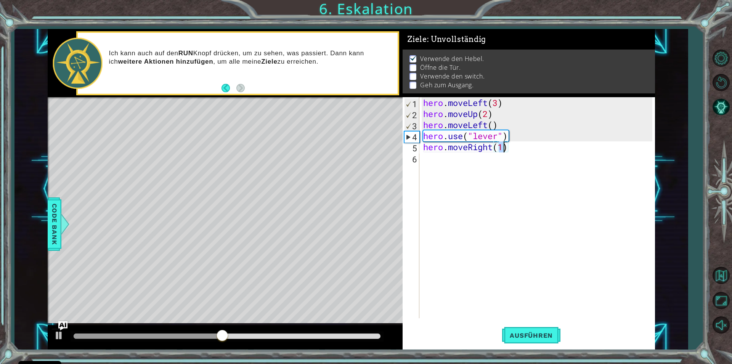
click at [444, 165] on div "hero . moveLeft ( 3 ) hero . moveUp ( 2 ) hero . moveLeft ( ) hero . use ( "lev…" at bounding box center [539, 218] width 235 height 243
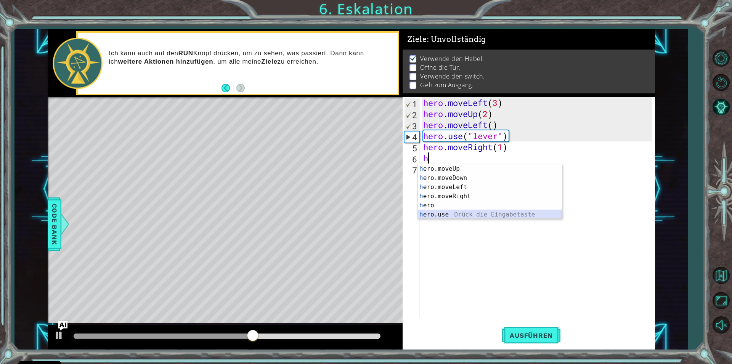
click at [466, 212] on div "h ero.moveUp Drück die Eingabetaste h ero.moveDown Drück die Eingabetaste h ero…" at bounding box center [490, 200] width 144 height 73
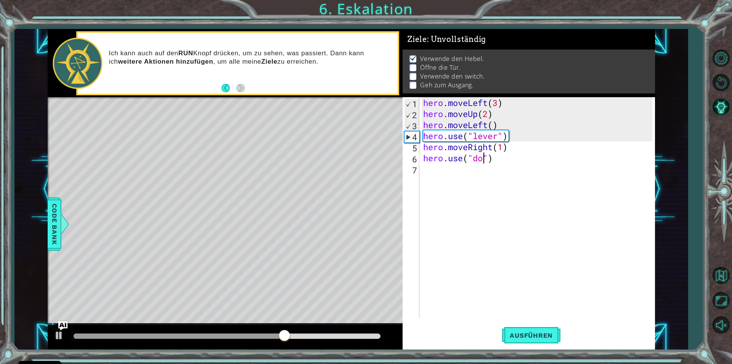
type textarea "hero.use("door")"
click at [443, 176] on div "hero . moveLeft ( 3 ) hero . moveUp ( 2 ) hero . moveLeft ( ) hero . use ( "lev…" at bounding box center [539, 218] width 235 height 243
click at [428, 171] on div "hero . moveLeft ( 3 ) hero . moveUp ( 2 ) hero . moveLeft ( ) hero . use ( "lev…" at bounding box center [539, 218] width 235 height 243
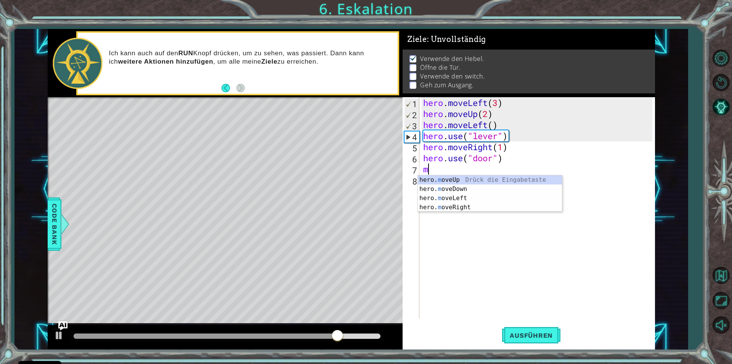
scroll to position [0, 0]
click at [464, 180] on div "hero. m oveUp Drück die Eingabetaste hero. m oveDown Drück die Eingabetaste her…" at bounding box center [490, 202] width 144 height 55
type textarea "hero.moveUp(1)"
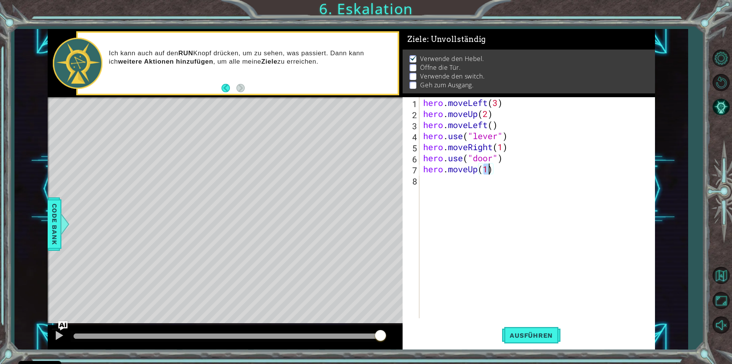
click at [430, 188] on div "hero . moveLeft ( 3 ) hero . moveUp ( 2 ) hero . moveLeft ( ) hero . use ( "lev…" at bounding box center [539, 218] width 235 height 243
click at [434, 181] on div "hero . moveLeft ( 3 ) hero . moveUp ( 2 ) hero . moveLeft ( ) hero . use ( "lev…" at bounding box center [539, 218] width 235 height 243
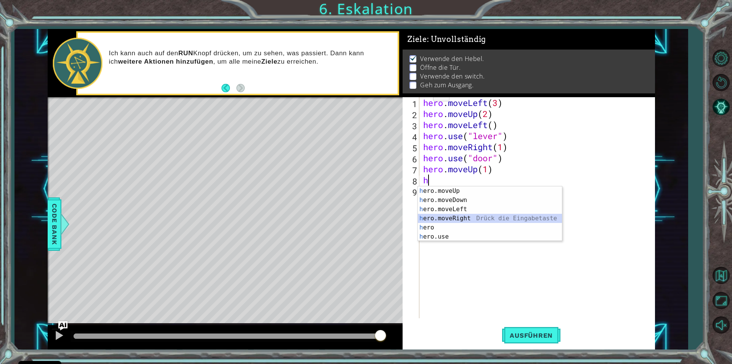
click at [444, 220] on div "h ero.moveUp Drück die Eingabetaste h ero.moveDown Drück die Eingabetaste h ero…" at bounding box center [490, 223] width 144 height 73
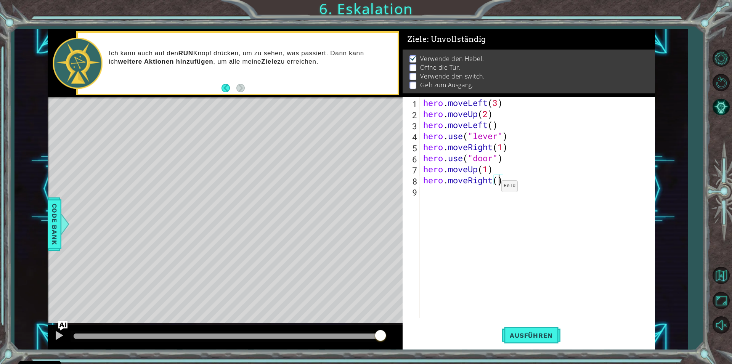
type textarea "hero.moveRight(3)"
click at [430, 198] on div "hero . moveLeft ( 3 ) hero . moveUp ( 2 ) hero . moveLeft ( ) hero . use ( "lev…" at bounding box center [539, 218] width 235 height 243
drag, startPoint x: 404, startPoint y: 202, endPoint x: 408, endPoint y: 203, distance: 3.8
click at [444, 197] on div "hero . moveLeft ( 3 ) hero . moveUp ( 2 ) hero . moveLeft ( ) hero . use ( "lev…" at bounding box center [539, 218] width 235 height 243
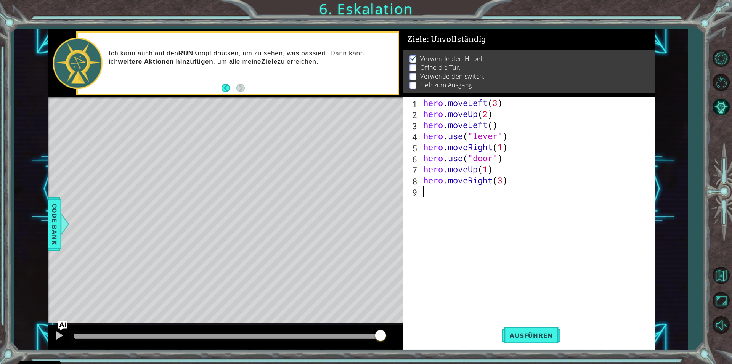
scroll to position [0, 0]
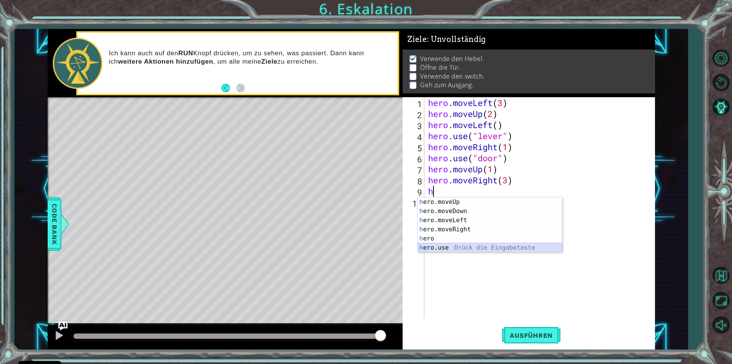
click at [441, 246] on div "h ero.moveUp Drück die Eingabetaste h ero.moveDown Drück die Eingabetaste h ero…" at bounding box center [490, 234] width 144 height 73
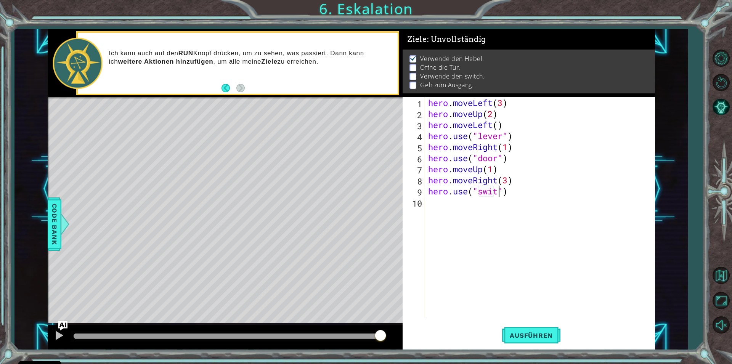
scroll to position [0, 3]
type textarea "hero.use("switch")"
click at [429, 206] on div "hero . moveLeft ( 3 ) hero . moveUp ( 2 ) hero . moveLeft ( ) hero . use ( "lev…" at bounding box center [542, 218] width 230 height 243
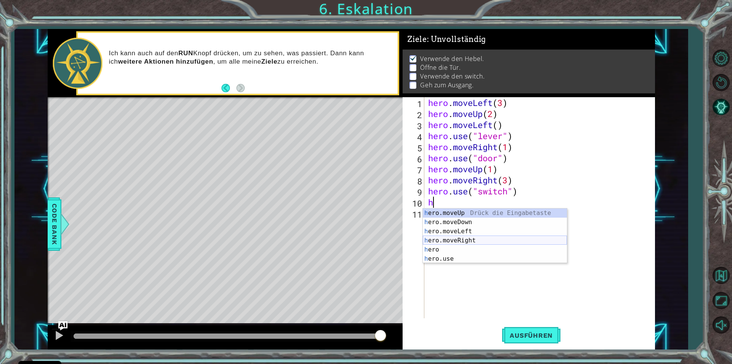
click at [465, 245] on div "h ero.moveUp Drück die Eingabetaste h ero.moveDown Drück die Eingabetaste h ero…" at bounding box center [495, 245] width 144 height 73
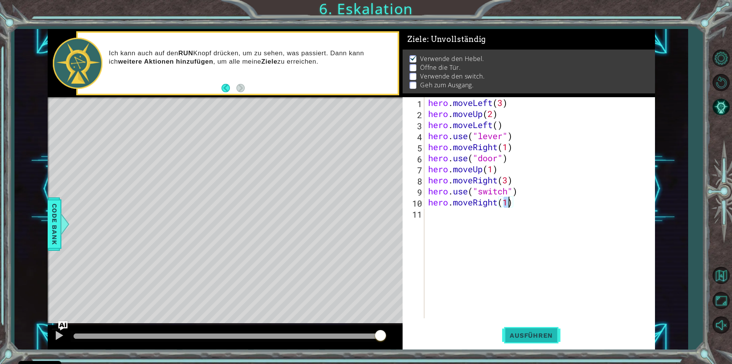
click at [548, 340] on button "Ausführen" at bounding box center [531, 335] width 58 height 25
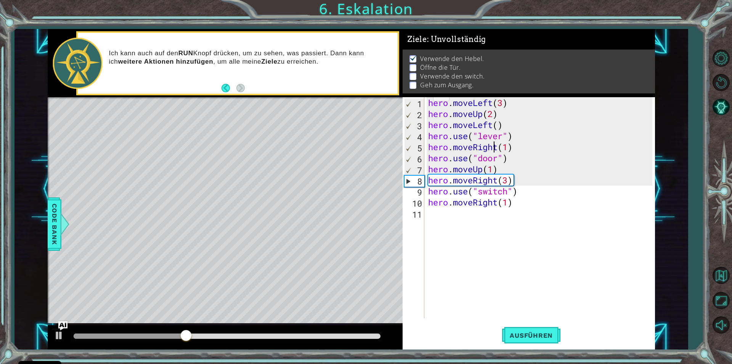
click at [496, 148] on div "hero . moveLeft ( 3 ) hero . moveUp ( 2 ) hero . moveLeft ( ) hero . use ( "lev…" at bounding box center [542, 218] width 230 height 243
click at [497, 148] on div "hero . moveLeft ( 3 ) hero . moveUp ( 2 ) hero . moveLeft ( ) hero . use ( "lev…" at bounding box center [542, 218] width 230 height 243
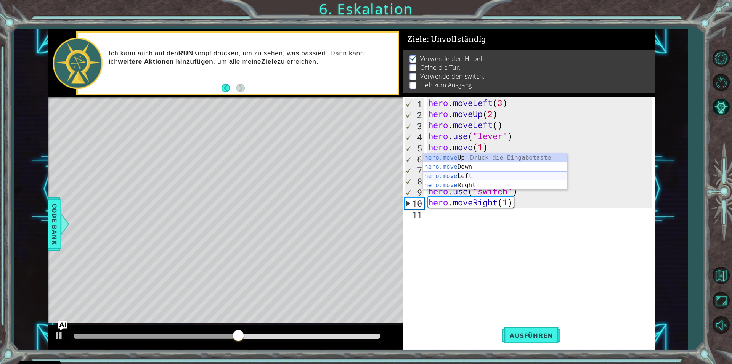
drag, startPoint x: 473, startPoint y: 175, endPoint x: 472, endPoint y: 182, distance: 7.3
click at [473, 176] on div "hero.move Up Drück die Eingabetaste hero.move Down Drück die Eingabetaste hero.…" at bounding box center [495, 180] width 144 height 55
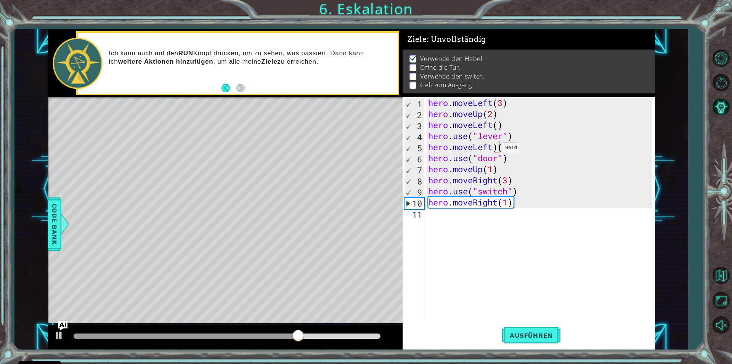
click at [497, 150] on div "hero . moveLeft ( 3 ) hero . moveUp ( 2 ) hero . moveLeft ( ) hero . use ( "lev…" at bounding box center [542, 218] width 230 height 243
click at [519, 344] on button "Ausführen" at bounding box center [531, 335] width 58 height 25
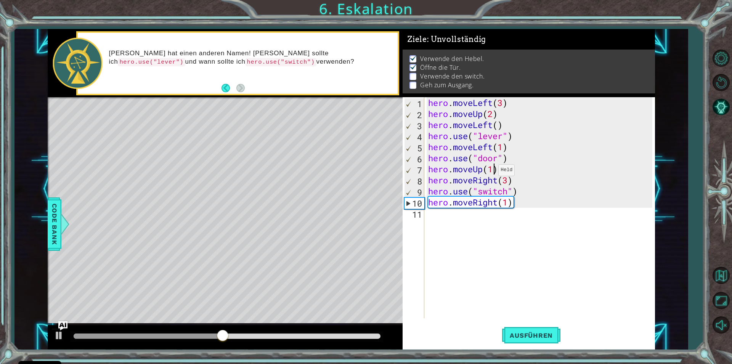
click at [493, 172] on div "hero . moveLeft ( 3 ) hero . moveUp ( 2 ) hero . moveLeft ( ) hero . use ( "lev…" at bounding box center [542, 218] width 230 height 243
click at [540, 332] on span "Ausführen" at bounding box center [531, 336] width 58 height 8
click at [504, 185] on div "hero . moveLeft ( 3 ) hero . moveUp ( 2 ) hero . moveLeft ( ) hero . use ( "lev…" at bounding box center [542, 218] width 230 height 243
click at [513, 183] on div "hero . moveLeft ( 3 ) hero . moveUp ( 2 ) hero . moveLeft ( ) hero . use ( "lev…" at bounding box center [542, 218] width 230 height 243
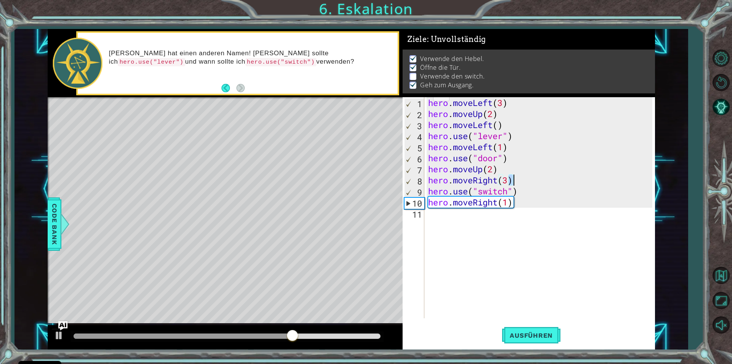
click at [509, 187] on div "hero . moveLeft ( 3 ) hero . moveUp ( 2 ) hero . moveLeft ( ) hero . use ( "lev…" at bounding box center [542, 218] width 230 height 243
click at [507, 177] on div "hero . moveLeft ( 3 ) hero . moveUp ( 2 ) hero . moveLeft ( ) hero . use ( "lev…" at bounding box center [542, 218] width 230 height 243
click at [508, 178] on div "hero . moveLeft ( 3 ) hero . moveUp ( 2 ) hero . moveLeft ( ) hero . use ( "lev…" at bounding box center [540, 207] width 226 height 221
click at [508, 178] on div "hero . moveLeft ( 3 ) hero . moveUp ( 2 ) hero . moveLeft ( ) hero . use ( "lev…" at bounding box center [542, 218] width 230 height 243
click at [508, 178] on div "hero . moveLeft ( 3 ) hero . moveUp ( 2 ) hero . moveLeft ( ) hero . use ( "lev…" at bounding box center [540, 207] width 226 height 221
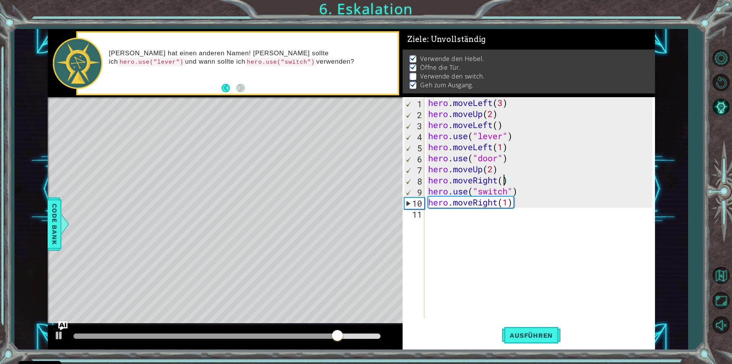
scroll to position [0, 3]
type textarea "hero.moveRight(2)"
click at [529, 331] on button "Ausführen" at bounding box center [531, 335] width 58 height 25
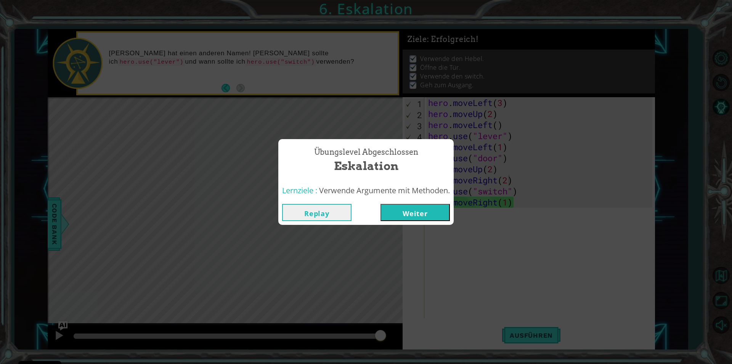
click at [407, 209] on button "Weiter" at bounding box center [415, 212] width 69 height 17
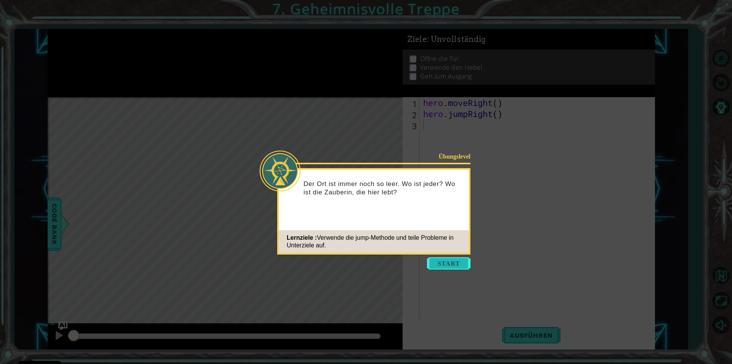
click at [438, 259] on button "Start" at bounding box center [448, 263] width 43 height 12
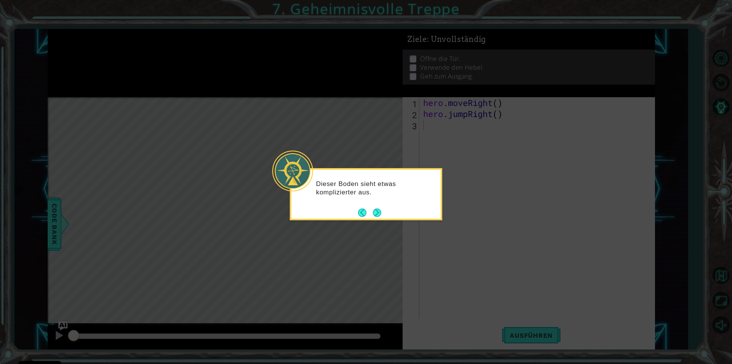
drag, startPoint x: 372, startPoint y: 219, endPoint x: 365, endPoint y: 228, distance: 11.4
click at [365, 227] on body "Cookie Policy CodeCombat nutzt essentielle und einige nicht-essentielle Cookies…" at bounding box center [366, 182] width 732 height 364
click at [371, 227] on icon at bounding box center [366, 182] width 732 height 364
click at [376, 221] on icon at bounding box center [366, 182] width 732 height 364
click at [381, 215] on button "Next" at bounding box center [377, 213] width 8 height 8
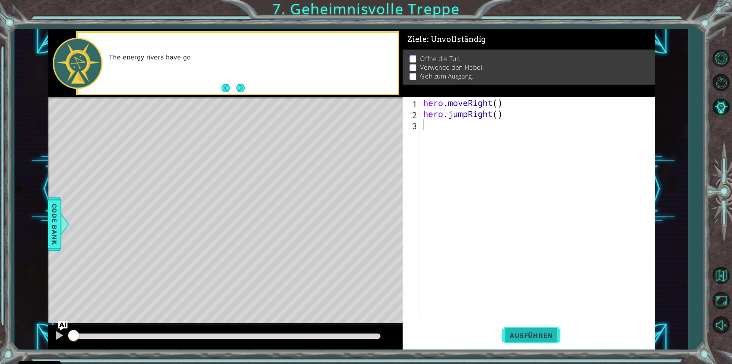
click at [549, 334] on span "Ausführen" at bounding box center [531, 336] width 58 height 8
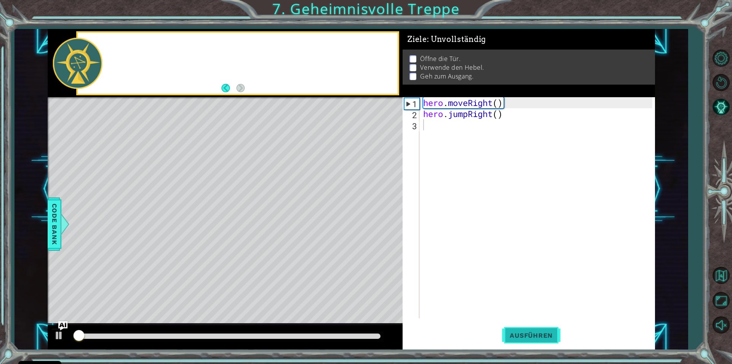
click at [546, 335] on span "Ausführen" at bounding box center [531, 336] width 58 height 8
click at [544, 335] on span "Ausführen" at bounding box center [531, 336] width 58 height 8
click at [543, 336] on span "Ausführen" at bounding box center [531, 336] width 58 height 8
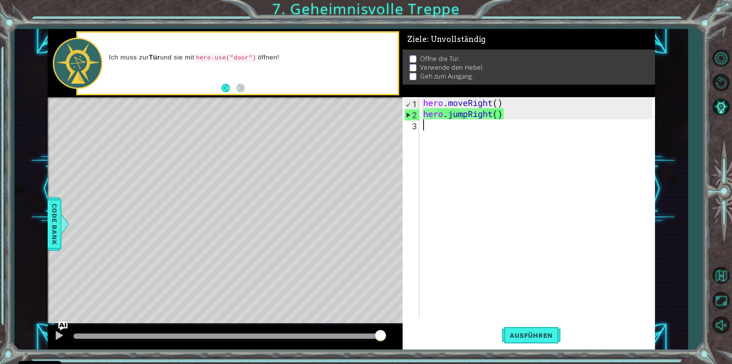
click at [403, 302] on div "1 ההההההההההההההההההההההההההההההההההההההההההההההההההההההההההההההההההההההההההההה…" at bounding box center [352, 189] width 608 height 320
click at [512, 333] on span "Ausführen" at bounding box center [531, 336] width 58 height 8
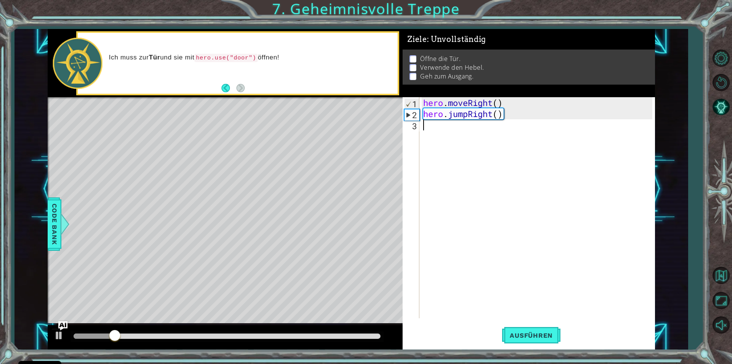
click at [449, 146] on div "hero . moveRight ( ) hero . jumpRight ( )" at bounding box center [539, 218] width 235 height 243
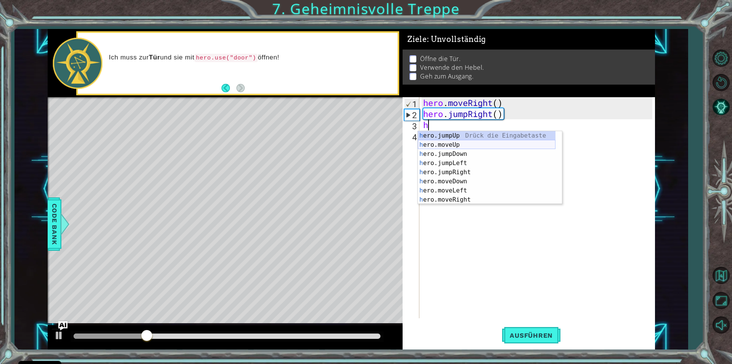
click at [463, 148] on div "h ero.jumpUp Drück die Eingabetaste h ero.moveUp Drück die Eingabetaste h ero.j…" at bounding box center [487, 177] width 138 height 92
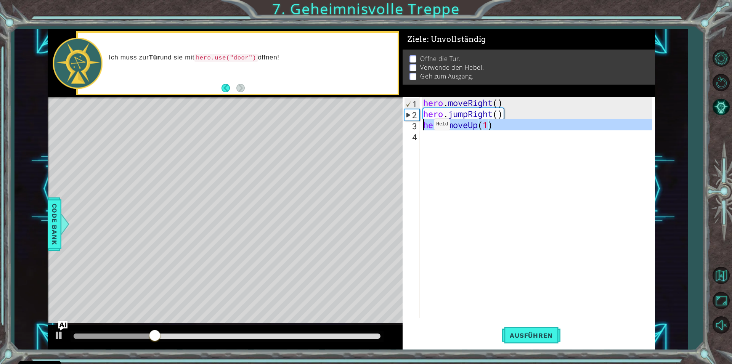
drag, startPoint x: 415, startPoint y: 127, endPoint x: 417, endPoint y: 130, distance: 4.1
click at [416, 130] on div "3" at bounding box center [411, 126] width 15 height 11
type textarea "hero.moveUp(1)"
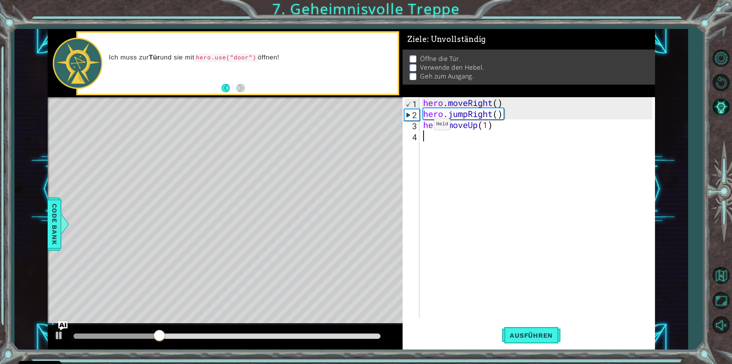
drag, startPoint x: 418, startPoint y: 134, endPoint x: 421, endPoint y: 140, distance: 7.0
click at [421, 140] on div "hero.moveUp(1) 1 2 3 4 hero . moveRight ( ) hero . jumpRight ( ) hero . moveUp …" at bounding box center [528, 207] width 250 height 221
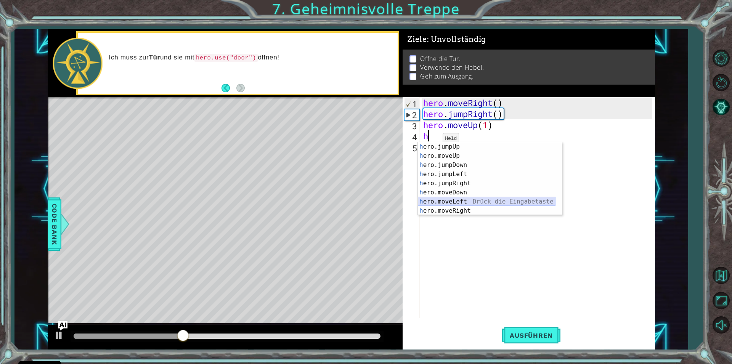
click at [463, 202] on div "h ero.jumpUp Drück die Eingabetaste h ero.moveUp Drück die Eingabetaste h ero.j…" at bounding box center [487, 188] width 138 height 92
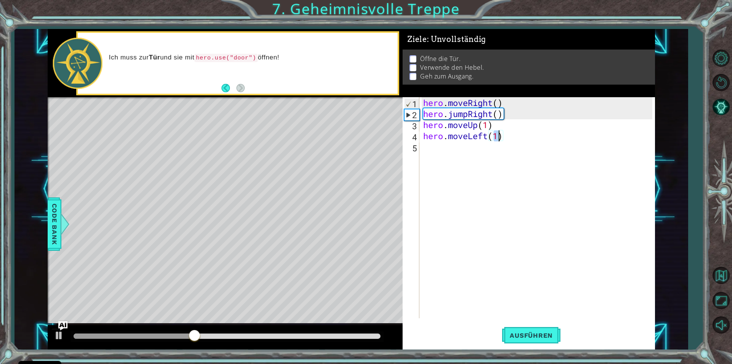
type textarea "hero.moveLeft(h)"
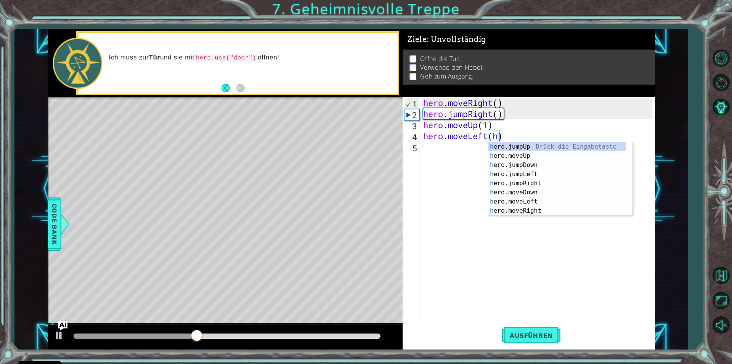
scroll to position [0, 3]
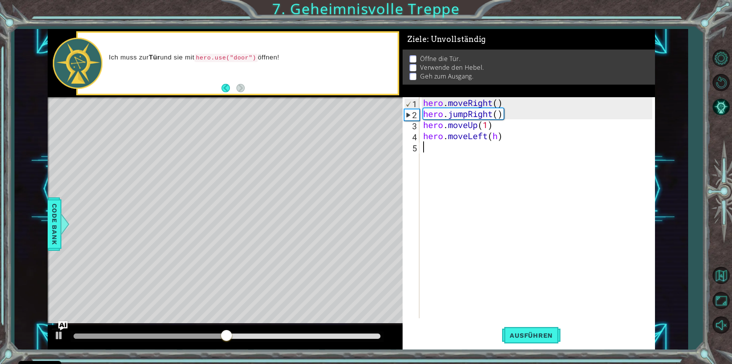
click at [445, 157] on div "hero . moveRight ( ) hero . jumpRight ( ) hero . moveUp ( 1 ) hero . moveLeft (…" at bounding box center [539, 218] width 235 height 243
click at [499, 137] on div "hero . moveRight ( ) hero . jumpRight ( ) hero . moveUp ( 1 ) hero . moveLeft (…" at bounding box center [539, 218] width 235 height 243
type textarea "hero.moveLeft()"
click at [440, 158] on div "hero . moveRight ( ) hero . jumpRight ( ) hero . moveUp ( 1 ) hero . moveLeft (…" at bounding box center [539, 218] width 235 height 243
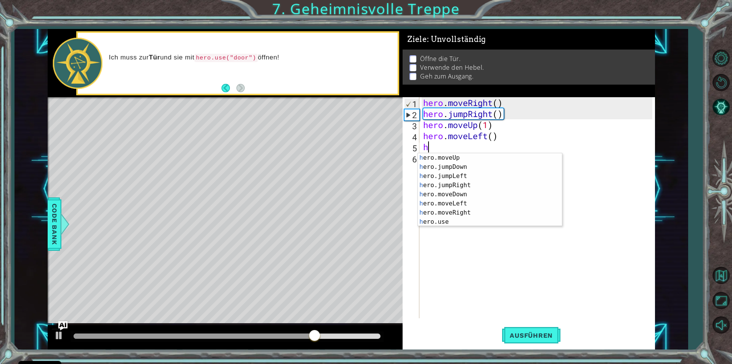
scroll to position [9, 0]
click at [509, 221] on div "h ero.moveUp Drück die Eingabetaste h ero.jumpDown Drück die Eingabetaste h ero…" at bounding box center [487, 199] width 138 height 92
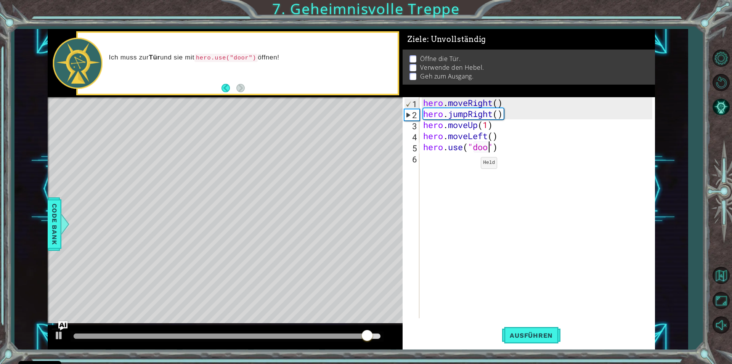
type textarea "hero.use("door")"
click at [519, 228] on div "hero . moveRight ( ) hero . jumpRight ( ) hero . moveUp ( 1 ) hero . moveLeft (…" at bounding box center [539, 218] width 235 height 243
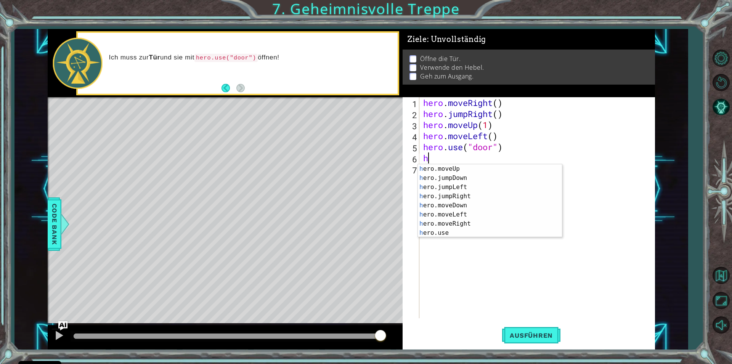
scroll to position [0, 0]
click at [460, 172] on div "h ero.moveUp Drück die Eingabetaste h ero.jumpDown Drück die Eingabetaste h ero…" at bounding box center [487, 210] width 138 height 92
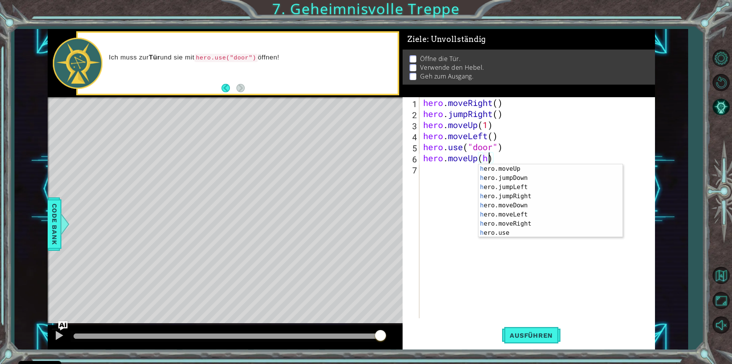
scroll to position [0, 3]
click at [491, 191] on div "h ero.moveUp Drück die Eingabetaste h ero.jumpDown Drück die Eingabetaste h ero…" at bounding box center [548, 210] width 138 height 92
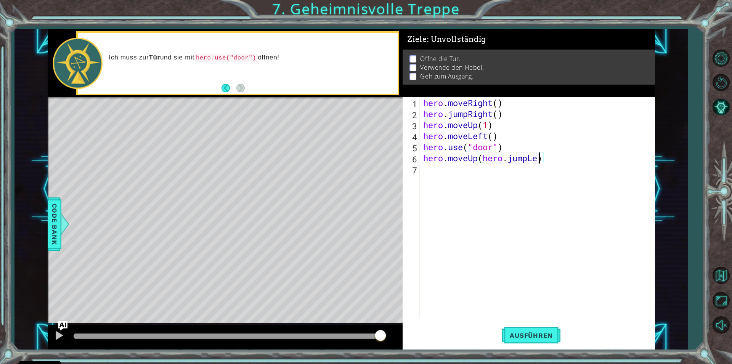
click at [558, 162] on div "hero . moveRight ( ) hero . jumpRight ( ) hero . moveUp ( 1 ) hero . moveLeft (…" at bounding box center [539, 218] width 235 height 243
type textarea "hero.moveUp(9"
click at [443, 212] on div "hero . moveRight ( ) hero . jumpRight ( ) hero . moveUp ( 1 ) hero . moveLeft (…" at bounding box center [539, 218] width 235 height 243
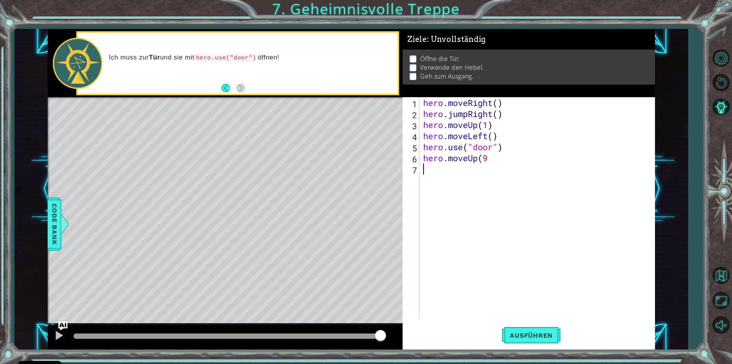
click at [494, 161] on div "hero . moveRight ( ) hero . jumpRight ( ) hero . moveUp ( 1 ) hero . moveLeft (…" at bounding box center [539, 218] width 235 height 243
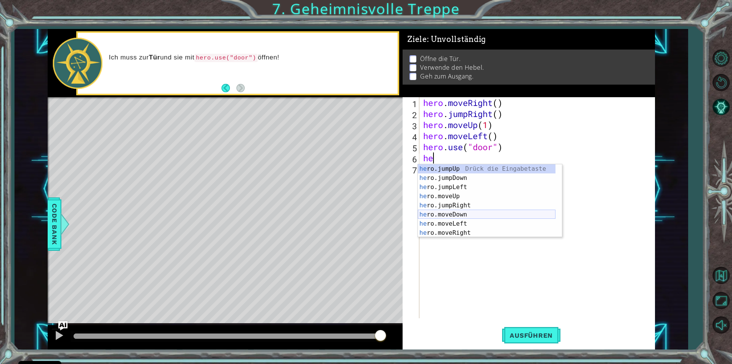
click at [453, 216] on div "he ro.jumpUp Drück die Eingabetaste he ro.jumpDown Drück die Eingabetaste he ro…" at bounding box center [487, 210] width 138 height 92
type textarea "hero.moveDown(1)"
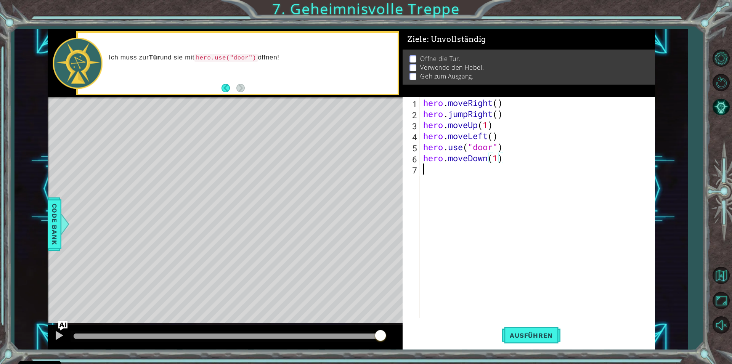
click at [437, 179] on div "hero . moveRight ( ) hero . jumpRight ( ) hero . moveUp ( 1 ) hero . moveLeft (…" at bounding box center [539, 218] width 235 height 243
drag, startPoint x: 483, startPoint y: 28, endPoint x: 484, endPoint y: 34, distance: 6.7
click at [484, 34] on div "1 ההההההההההההההההההההההההההההההההההההההההההההההההההההההההההההההההההההההההההההה…" at bounding box center [366, 182] width 732 height 364
click at [435, 172] on div "hero . moveRight ( ) hero . jumpRight ( ) hero . moveUp ( 1 ) hero . moveLeft (…" at bounding box center [539, 218] width 235 height 243
type textarea "h"
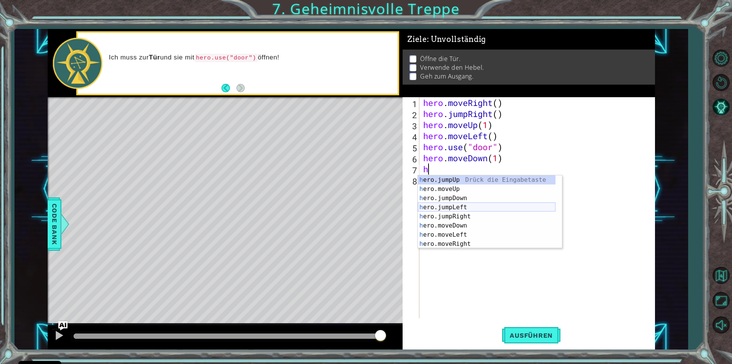
click at [447, 207] on div "h ero.jumpUp Drück die Eingabetaste h ero.moveUp Drück die Eingabetaste h ero.j…" at bounding box center [487, 221] width 138 height 92
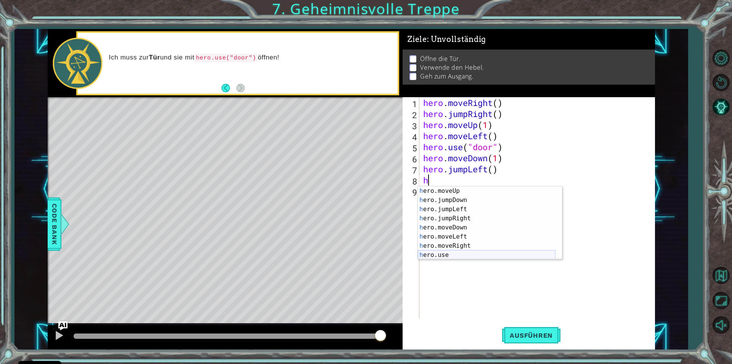
scroll to position [9, 0]
click at [447, 253] on div "h ero.moveUp Drück die Eingabetaste h ero.jumpDown Drück die Eingabetaste h ero…" at bounding box center [487, 233] width 138 height 92
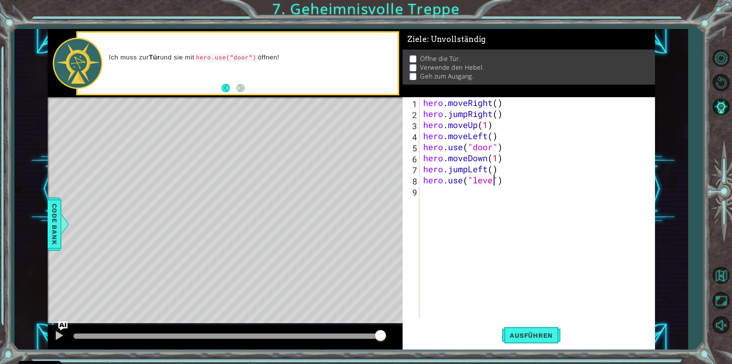
scroll to position [0, 3]
type textarea "hero.use("lever")"
click at [431, 196] on div "hero . moveRight ( ) hero . jumpRight ( ) hero . moveUp ( 1 ) hero . moveLeft (…" at bounding box center [539, 218] width 235 height 243
type textarea "h"
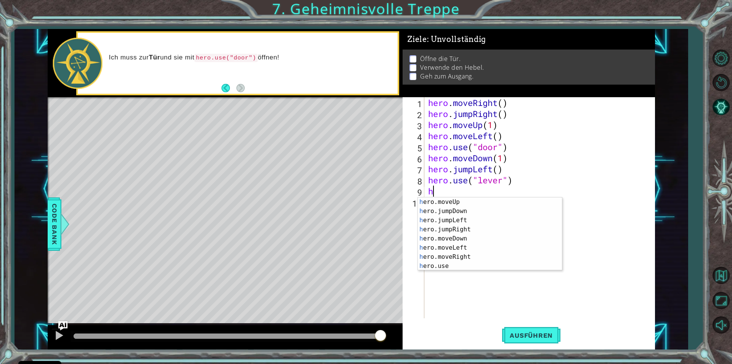
scroll to position [0, 0]
click at [470, 230] on div "h ero.moveUp Drück die Eingabetaste h ero.jumpDown Drück die Eingabetaste h ero…" at bounding box center [487, 244] width 138 height 92
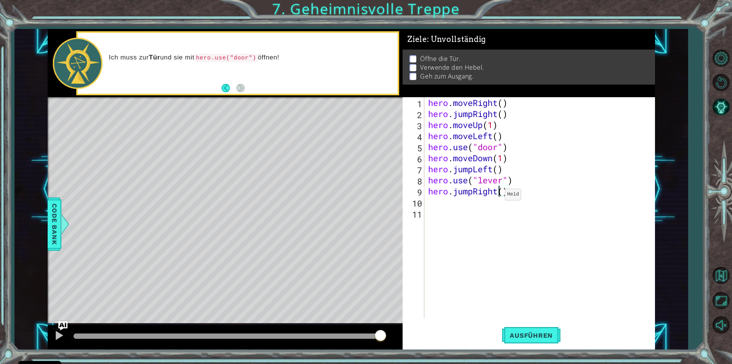
click at [497, 196] on div "hero . moveRight ( ) hero . jumpRight ( ) hero . moveUp ( 1 ) hero . moveLeft (…" at bounding box center [542, 218] width 230 height 243
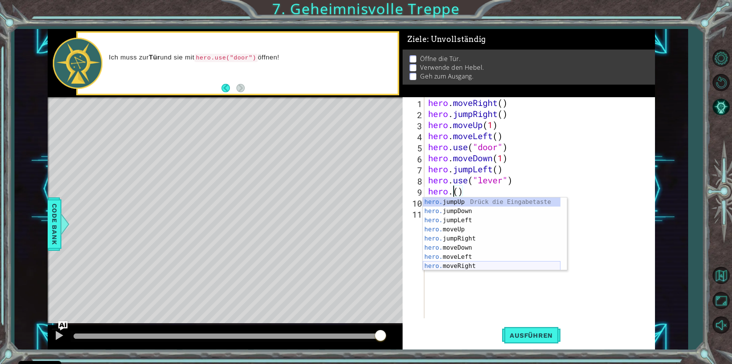
click at [473, 265] on div "hero. jumpUp Drück die Eingabetaste hero. jumpDown Drück die Eingabetaste hero.…" at bounding box center [492, 244] width 138 height 92
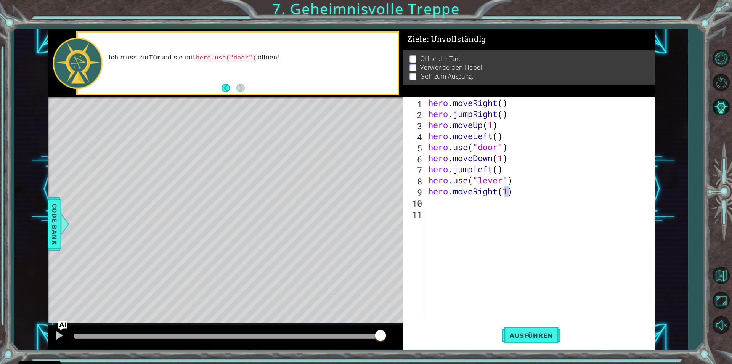
type textarea "hero.moveRight(1)"
click at [435, 212] on div "hero . moveRight ( ) hero . jumpRight ( ) hero . moveUp ( 1 ) hero . moveLeft (…" at bounding box center [542, 218] width 230 height 243
click at [510, 193] on div "hero . moveRight ( ) hero . jumpRight ( ) hero . moveUp ( 1 ) hero . moveLeft (…" at bounding box center [542, 218] width 230 height 243
type textarea "hero.moveRight(2)"
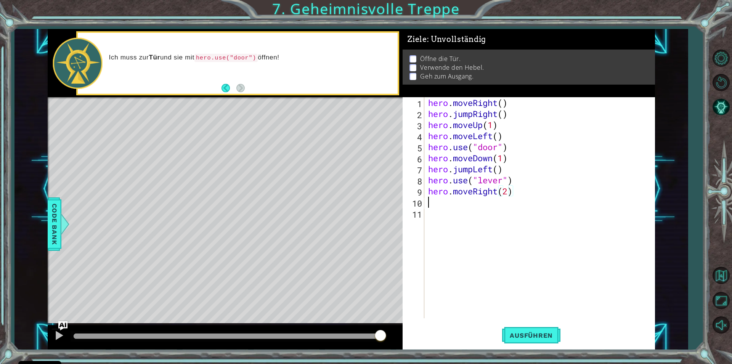
click at [450, 206] on div "hero . moveRight ( ) hero . jumpRight ( ) hero . moveUp ( 1 ) hero . moveLeft (…" at bounding box center [542, 218] width 230 height 243
type textarea "h"
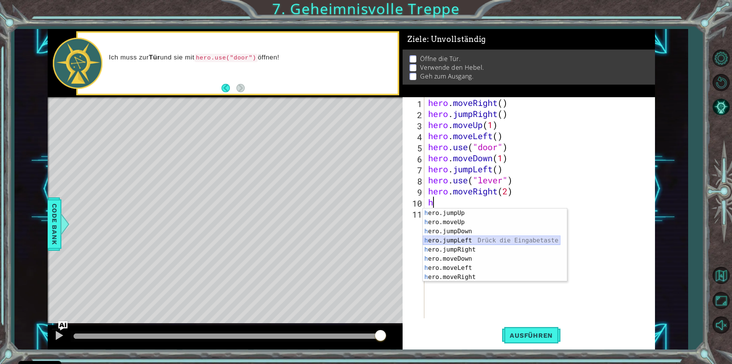
click at [474, 245] on div "h ero.jumpUp Drück die Eingabetaste h ero.moveUp Drück die Eingabetaste h ero.j…" at bounding box center [492, 255] width 138 height 92
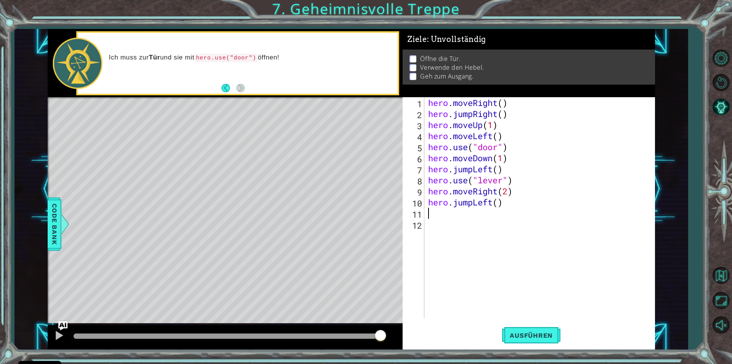
type textarea "h"
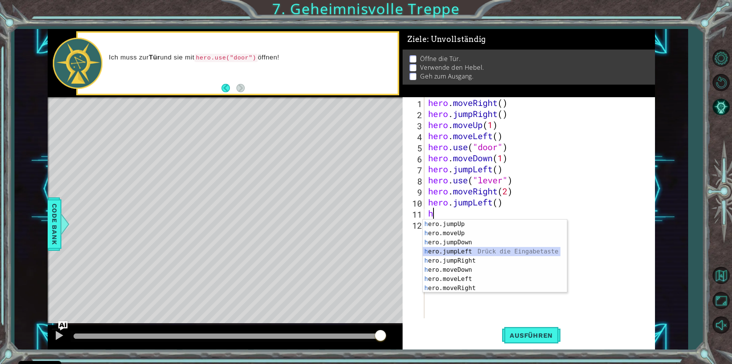
click at [466, 254] on div "h ero.jumpUp Drück die Eingabetaste h ero.moveUp Drück die Eingabetaste h ero.j…" at bounding box center [492, 266] width 138 height 92
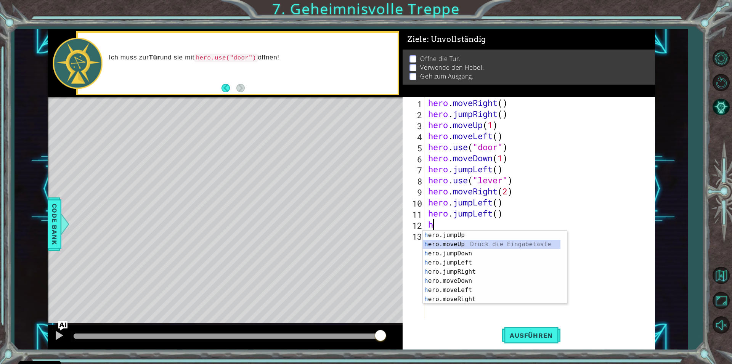
click at [463, 245] on div "h ero.jumpUp Drück die Eingabetaste h ero.moveUp Drück die Eingabetaste h ero.j…" at bounding box center [492, 277] width 138 height 92
type textarea "hero.moveUp(1)"
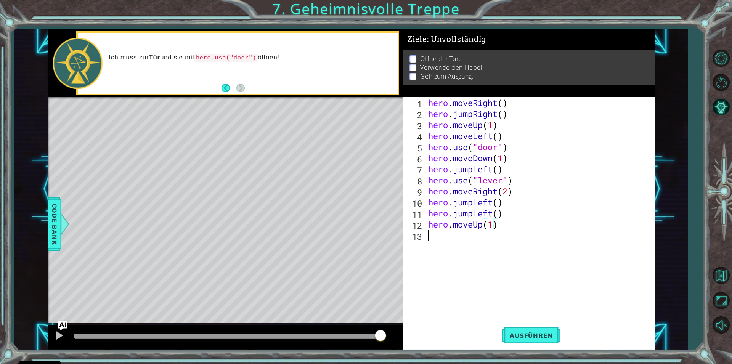
click at [449, 236] on div "hero . moveRight ( ) hero . jumpRight ( ) hero . moveUp ( 1 ) hero . moveLeft (…" at bounding box center [542, 218] width 230 height 243
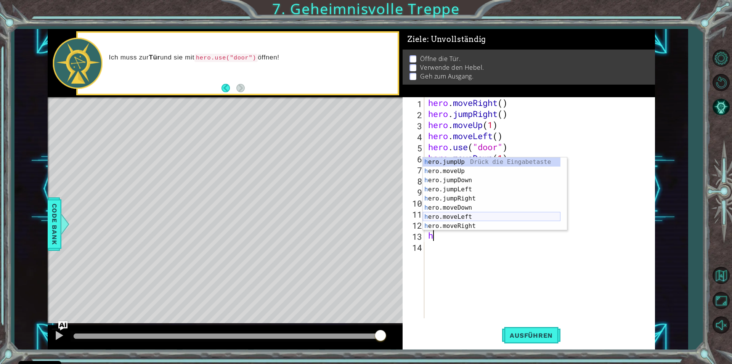
click at [473, 218] on div "h ero.jumpUp Drück die Eingabetaste h ero.moveUp Drück die Eingabetaste h ero.j…" at bounding box center [492, 204] width 138 height 92
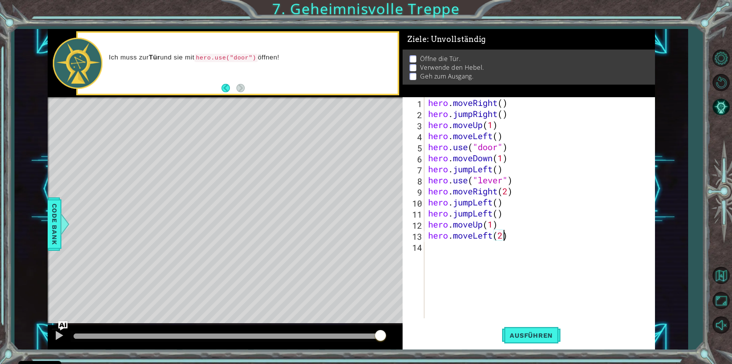
scroll to position [0, 3]
click at [508, 339] on span "Ausführen" at bounding box center [531, 336] width 58 height 8
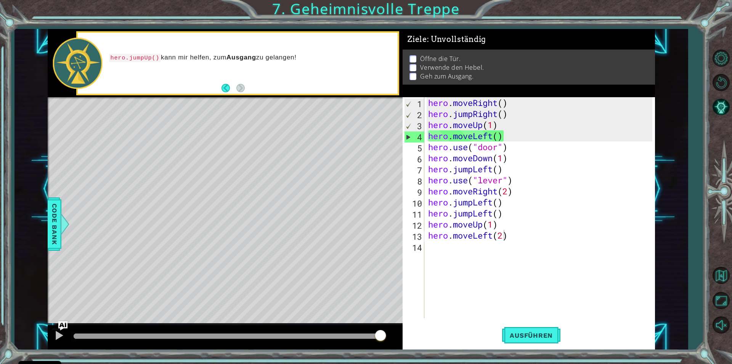
drag, startPoint x: 519, startPoint y: 350, endPoint x: 522, endPoint y: 345, distance: 5.5
click at [519, 349] on div "1 ההההההההההההההההההההההההההההההההההההההההההההההההההההההההההההההההההההההההההההה…" at bounding box center [366, 182] width 732 height 364
click at [488, 135] on div "hero . moveRight ( ) hero . jumpRight ( ) hero . moveUp ( 1 ) hero . moveLeft (…" at bounding box center [542, 218] width 230 height 243
click at [492, 137] on div "hero . moveRight ( ) hero . jumpRight ( ) hero . moveUp ( 1 ) hero . moveLeft (…" at bounding box center [542, 218] width 230 height 243
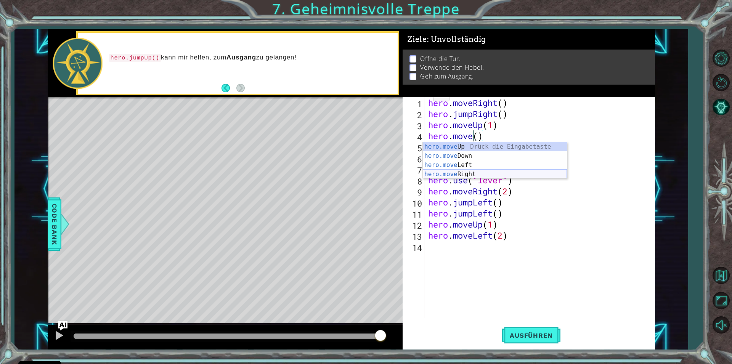
drag, startPoint x: 468, startPoint y: 174, endPoint x: 468, endPoint y: 184, distance: 10.3
click at [468, 175] on div "hero.move Up Drück die Eingabetaste hero.move Down Drück die Eingabetaste hero.…" at bounding box center [495, 169] width 144 height 55
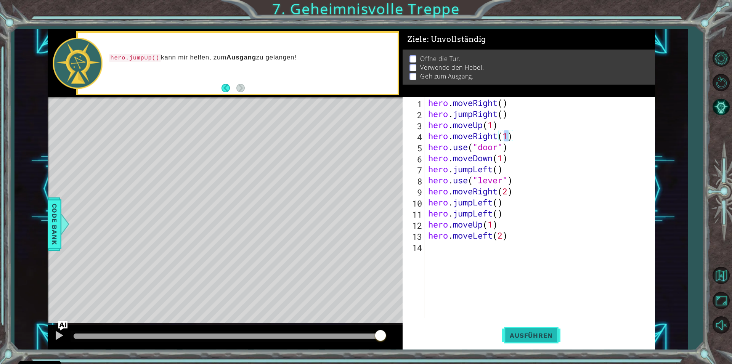
click at [542, 336] on span "Ausführen" at bounding box center [531, 336] width 58 height 8
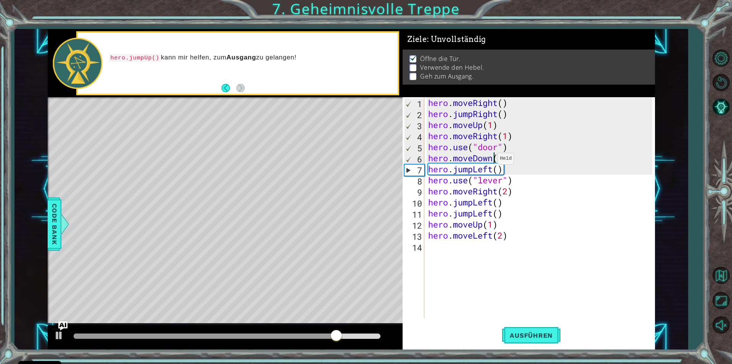
click at [492, 161] on div "hero . moveRight ( ) hero . jumpRight ( ) hero . moveUp ( 1 ) hero . moveRight …" at bounding box center [542, 218] width 230 height 243
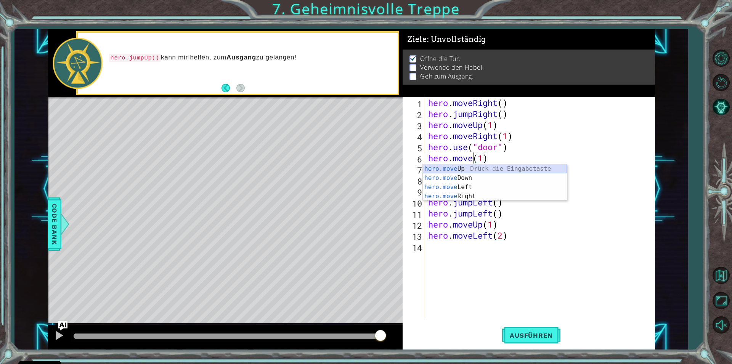
click at [462, 168] on div "hero.move Up Drück die Eingabetaste hero.move Down Drück die Eingabetaste hero.…" at bounding box center [495, 191] width 144 height 55
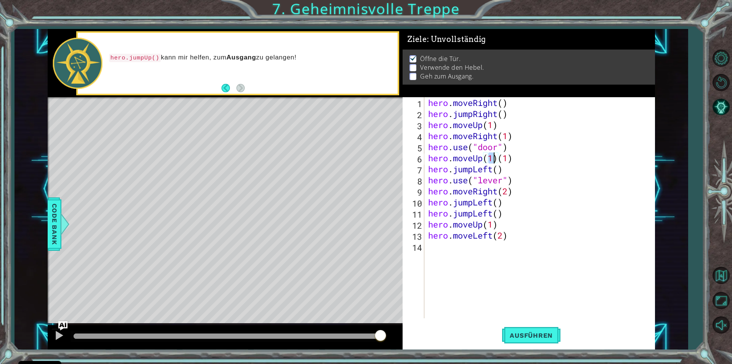
click at [517, 164] on div "hero . moveRight ( ) hero . jumpRight ( ) hero . moveUp ( 1 ) hero . moveRight …" at bounding box center [542, 218] width 230 height 243
click at [510, 341] on button "Ausführen" at bounding box center [531, 335] width 58 height 25
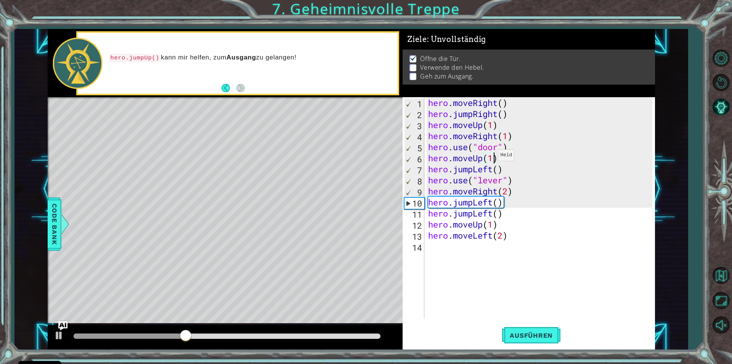
click at [492, 157] on div "hero . moveRight ( ) hero . jumpRight ( ) hero . moveUp ( 1 ) hero . moveRight …" at bounding box center [542, 218] width 230 height 243
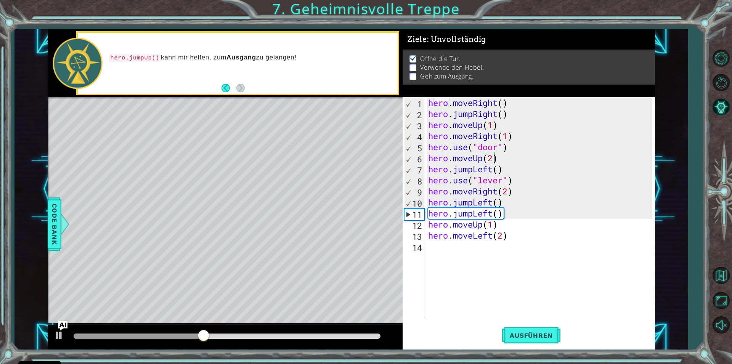
scroll to position [0, 3]
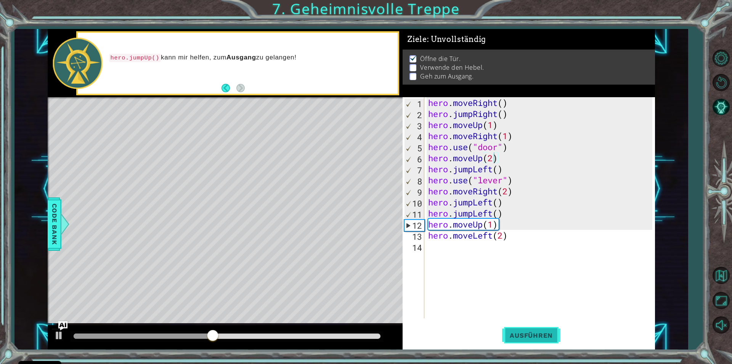
drag, startPoint x: 542, startPoint y: 349, endPoint x: 533, endPoint y: 332, distance: 18.8
click at [542, 347] on div "hero.moveUp(2) 1 2 3 4 5 6 7 8 9 10 11 12 13 14 hero . moveRight ( ) hero . jum…" at bounding box center [529, 223] width 253 height 252
click at [533, 331] on button "Ausführen" at bounding box center [531, 335] width 58 height 25
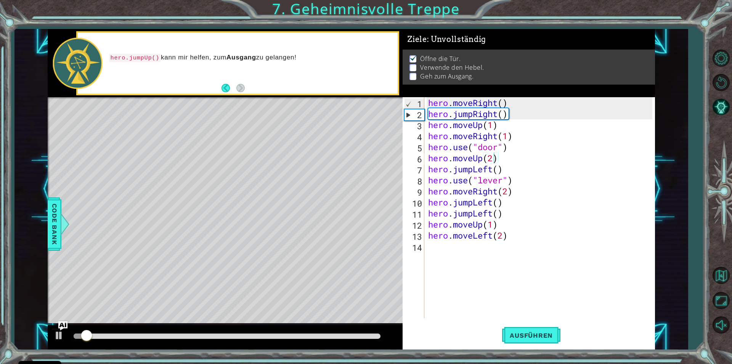
drag, startPoint x: 549, startPoint y: 332, endPoint x: 565, endPoint y: 311, distance: 26.4
click at [549, 332] on span "Ausführen" at bounding box center [531, 336] width 58 height 8
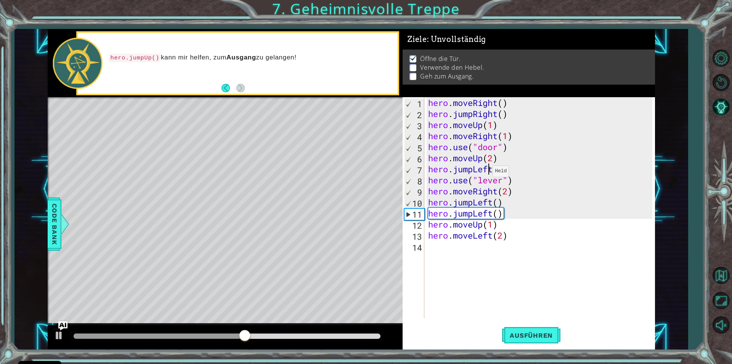
click at [486, 173] on div "hero . moveRight ( ) hero . jumpRight ( ) hero . moveUp ( 1 ) hero . moveRight …" at bounding box center [542, 218] width 230 height 243
click at [493, 171] on div "hero . moveRight ( ) hero . jumpRight ( ) hero . moveUp ( 1 ) hero . moveRight …" at bounding box center [542, 218] width 230 height 243
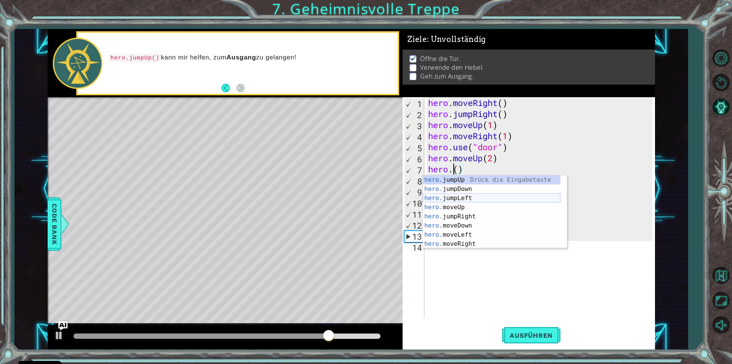
scroll to position [9, 0]
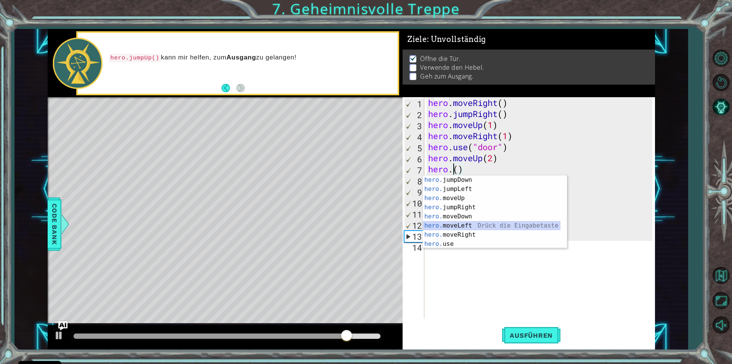
click at [457, 227] on div "hero. jumpDown Drück die Eingabetaste hero. jumpLeft Drück die Eingabetaste her…" at bounding box center [492, 221] width 138 height 92
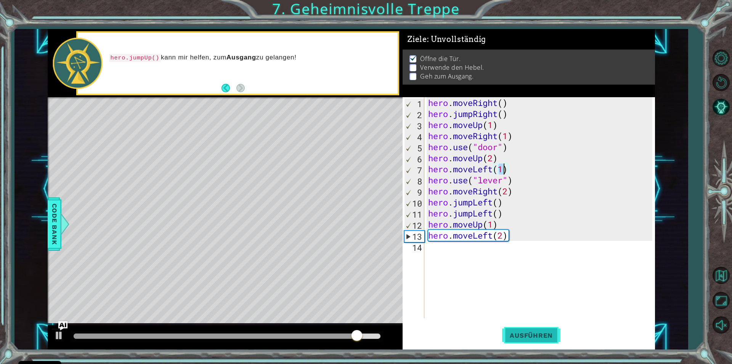
click at [516, 332] on span "Ausführen" at bounding box center [531, 336] width 58 height 8
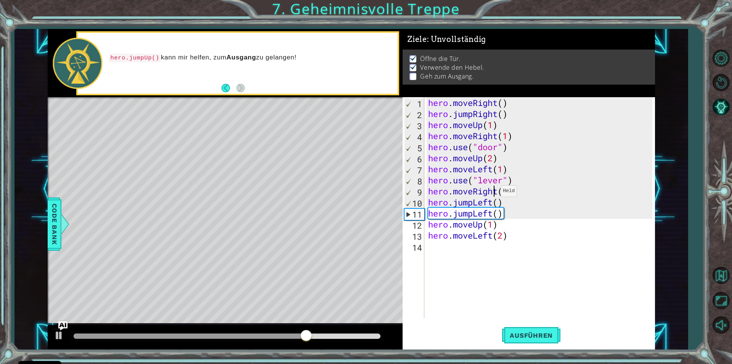
click at [494, 193] on div "hero . moveRight ( ) hero . jumpRight ( ) hero . moveUp ( 1 ) hero . moveRight …" at bounding box center [542, 218] width 230 height 243
click at [496, 193] on div "hero . moveRight ( ) hero . jumpRight ( ) hero . moveUp ( 1 ) hero . moveRight …" at bounding box center [542, 218] width 230 height 243
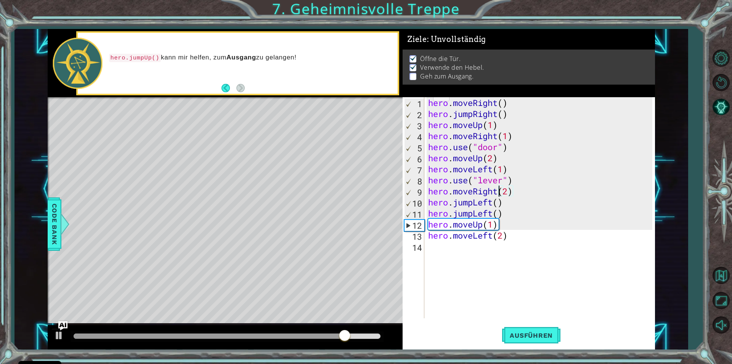
scroll to position [0, 0]
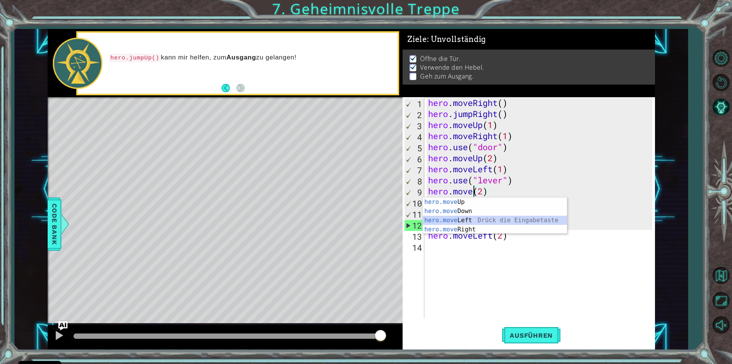
click at [451, 220] on div "hero.move Up Drück die Eingabetaste hero.move Down Drück die Eingabetaste hero.…" at bounding box center [495, 225] width 144 height 55
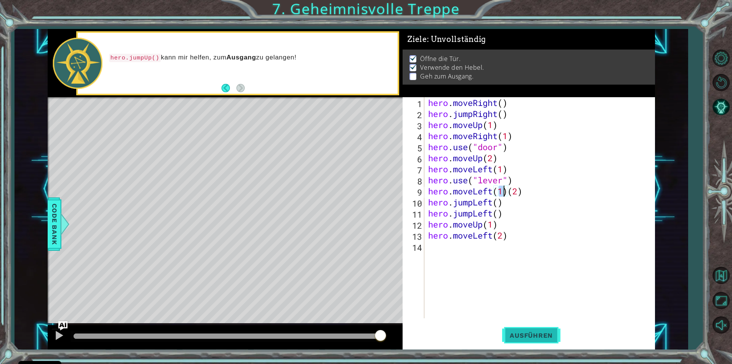
click at [535, 333] on span "Ausführen" at bounding box center [531, 336] width 58 height 8
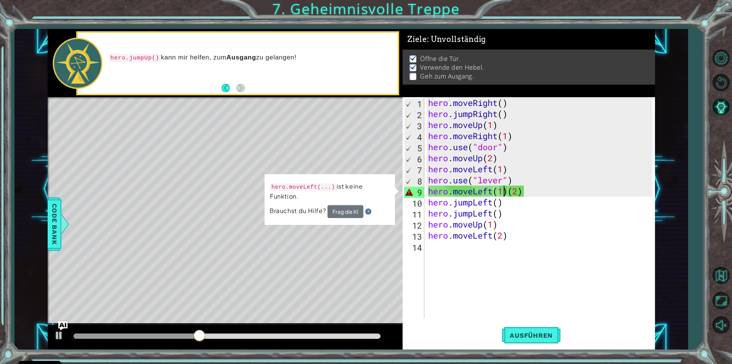
click at [506, 195] on div "hero . moveRight ( ) hero . jumpRight ( ) hero . moveUp ( 1 ) hero . moveRight …" at bounding box center [542, 218] width 230 height 243
click at [508, 195] on div "hero . moveRight ( ) hero . jumpRight ( ) hero . moveUp ( 1 ) hero . moveRight …" at bounding box center [542, 218] width 230 height 243
click at [531, 196] on div "hero . moveRight ( ) hero . jumpRight ( ) hero . moveUp ( 1 ) hero . moveRight …" at bounding box center [542, 218] width 230 height 243
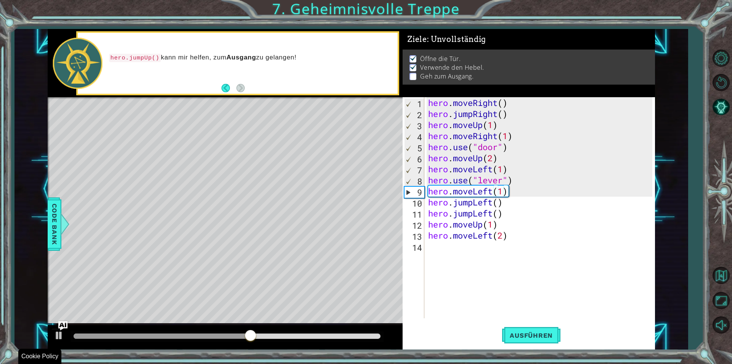
drag, startPoint x: 528, startPoint y: 341, endPoint x: 561, endPoint y: 318, distance: 40.2
click at [529, 341] on button "Ausführen" at bounding box center [531, 335] width 58 height 25
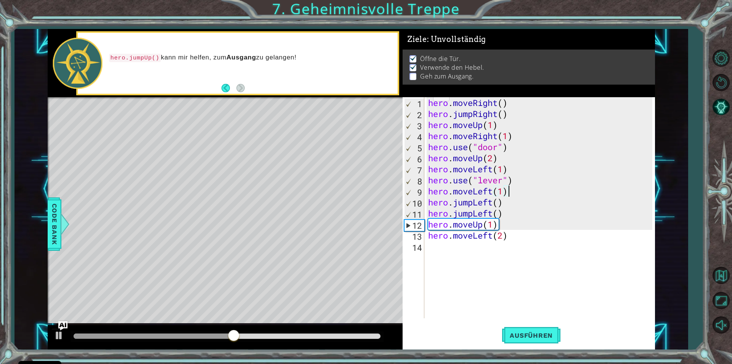
click at [492, 191] on div "hero . moveRight ( ) hero . jumpRight ( ) hero . moveUp ( 1 ) hero . moveRight …" at bounding box center [542, 218] width 230 height 243
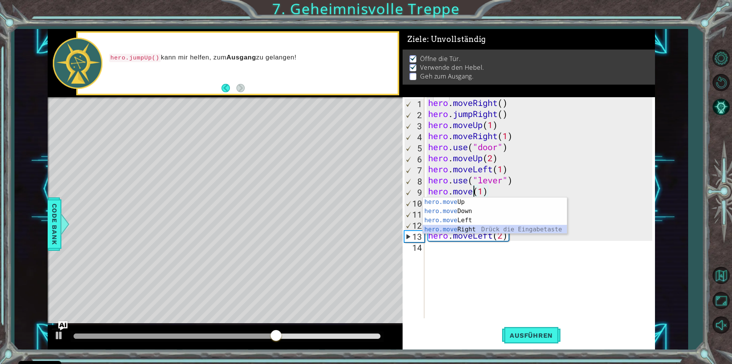
click at [464, 231] on div "hero.move Up Drück die Eingabetaste hero.move Down Drück die Eingabetaste hero.…" at bounding box center [495, 225] width 144 height 55
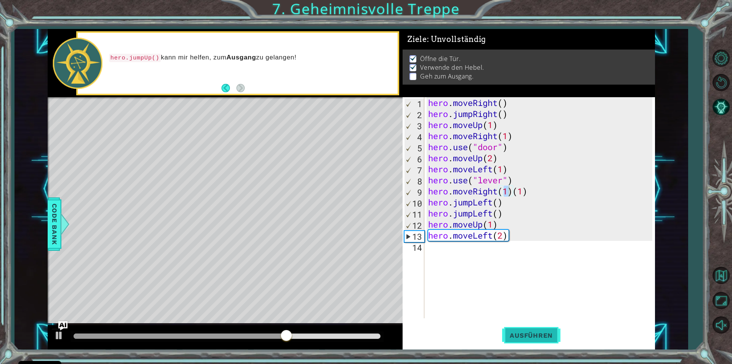
click at [525, 333] on span "Ausführen" at bounding box center [531, 336] width 58 height 8
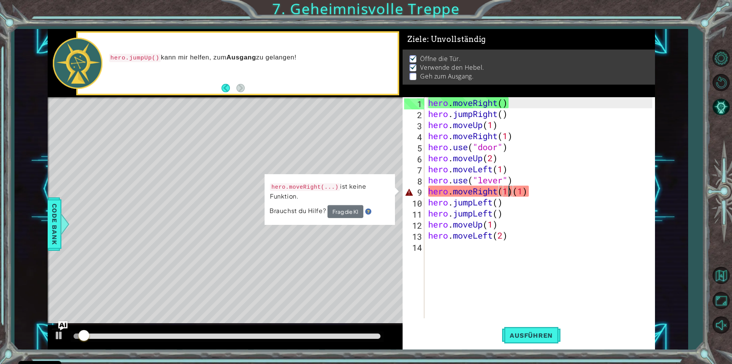
click at [531, 196] on div "hero . moveRight ( ) hero . jumpRight ( ) hero . moveUp ( 1 ) hero . moveRight …" at bounding box center [542, 218] width 230 height 243
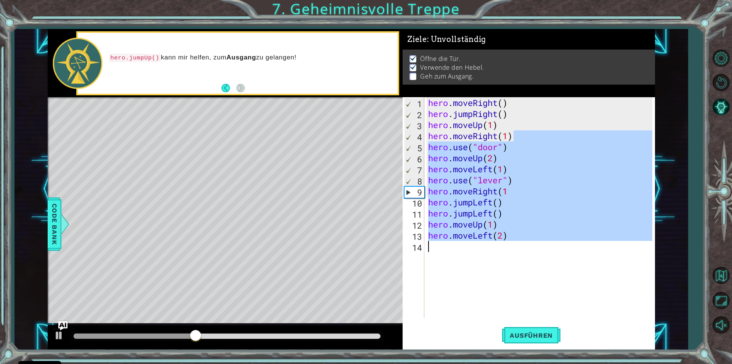
drag, startPoint x: 544, startPoint y: 132, endPoint x: 550, endPoint y: 233, distance: 102.0
click at [552, 256] on div "hero . moveRight ( ) hero . jumpRight ( ) hero . moveUp ( 1 ) hero . moveRight …" at bounding box center [542, 218] width 230 height 243
click at [524, 201] on div "hero . moveRight ( ) hero . jumpRight ( ) hero . moveUp ( 1 ) hero . moveRight …" at bounding box center [540, 207] width 226 height 221
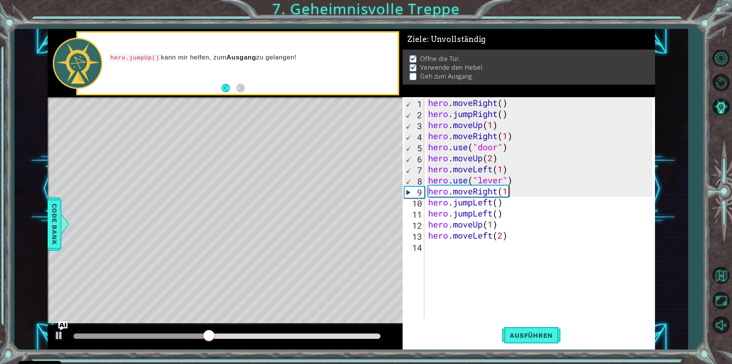
click at [516, 187] on div "hero . moveRight ( ) hero . jumpRight ( ) hero . moveUp ( 1 ) hero . moveRight …" at bounding box center [542, 218] width 230 height 243
click at [513, 218] on div "hero . moveRight ( ) hero . jumpRight ( ) hero . moveUp ( 1 ) hero . moveRight …" at bounding box center [542, 218] width 230 height 243
drag, startPoint x: 515, startPoint y: 199, endPoint x: 526, endPoint y: 264, distance: 66.2
click at [514, 219] on div "hero . moveRight ( ) hero . jumpRight ( ) hero . moveUp ( 1 ) hero . moveRight …" at bounding box center [542, 218] width 230 height 243
type textarea "hero.jumpLeft() hero.jumpLeft()"
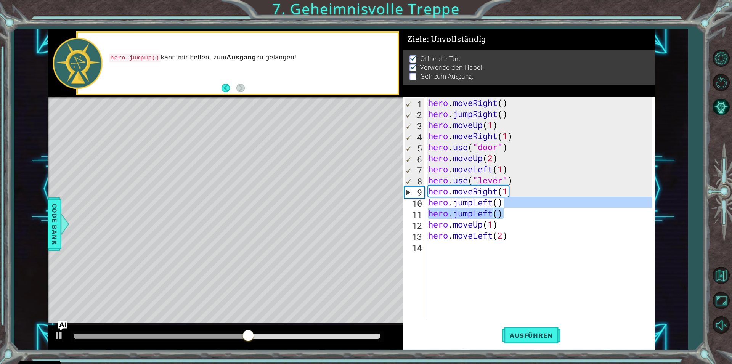
click at [521, 259] on div "hero . moveRight ( ) hero . jumpRight ( ) hero . moveUp ( 1 ) hero . moveRight …" at bounding box center [542, 218] width 230 height 243
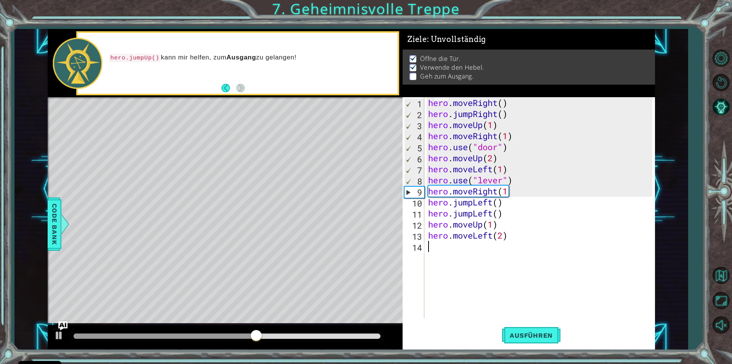
drag, startPoint x: 507, startPoint y: 184, endPoint x: 512, endPoint y: 199, distance: 15.7
click at [508, 191] on div "hero . moveRight ( ) hero . jumpRight ( ) hero . moveUp ( 1 ) hero . moveRight …" at bounding box center [542, 218] width 230 height 243
click at [512, 199] on div "hero . moveRight ( ) hero . jumpRight ( ) hero . moveUp ( 1 ) hero . moveRight …" at bounding box center [542, 218] width 230 height 243
click at [515, 197] on div "hero . moveRight ( ) hero . jumpRight ( ) hero . moveUp ( 1 ) hero . moveRight …" at bounding box center [542, 218] width 230 height 243
drag, startPoint x: 512, startPoint y: 190, endPoint x: 508, endPoint y: 193, distance: 4.4
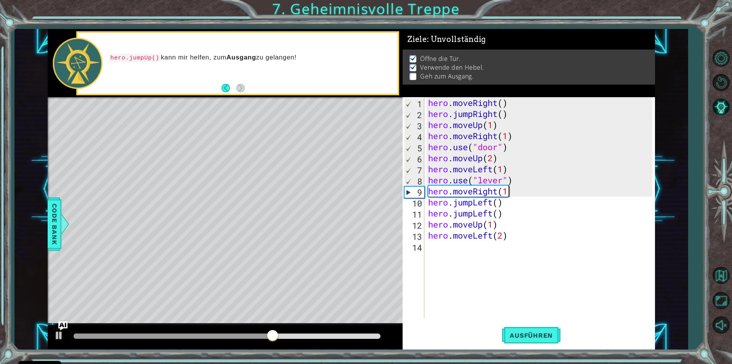
click at [510, 190] on div "hero . moveRight ( ) hero . jumpRight ( ) hero . moveUp ( 1 ) hero . moveRight …" at bounding box center [542, 218] width 230 height 243
click at [510, 191] on div "hero . moveRight ( ) hero . jumpRight ( ) hero . moveUp ( 1 ) hero . moveRight …" at bounding box center [542, 218] width 230 height 243
drag, startPoint x: 510, startPoint y: 191, endPoint x: 514, endPoint y: 194, distance: 5.1
click at [512, 193] on div "hero . moveRight ( ) hero . jumpRight ( ) hero . moveUp ( 1 ) hero . moveRight …" at bounding box center [542, 218] width 230 height 243
click at [517, 196] on div "hero . moveRight ( ) hero . jumpRight ( ) hero . moveUp ( 1 ) hero . moveRight …" at bounding box center [540, 207] width 226 height 221
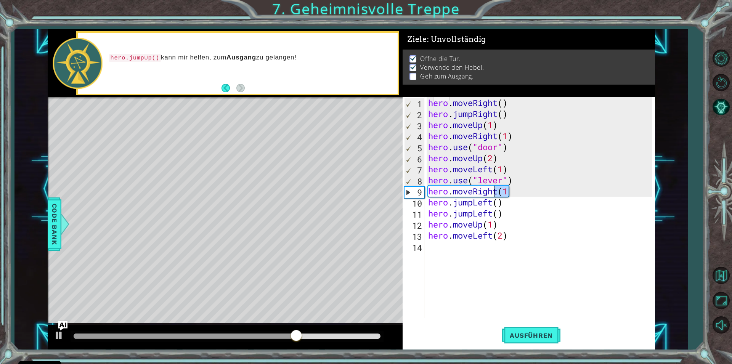
click at [485, 188] on div "hero . moveRight ( ) hero . jumpRight ( ) hero . moveUp ( 1 ) hero . moveRight …" at bounding box center [542, 218] width 230 height 243
click at [518, 199] on div "hero . moveRight ( ) hero . jumpRight ( ) hero . moveUp ( 1 ) hero . moveRight …" at bounding box center [542, 218] width 230 height 243
click at [517, 193] on div "hero . moveRight ( ) hero . jumpRight ( ) hero . moveUp ( 1 ) hero . moveRight …" at bounding box center [542, 218] width 230 height 243
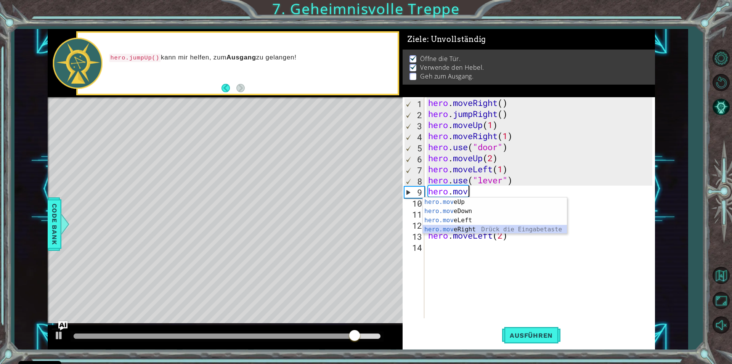
click at [480, 231] on div "hero.mov eUp Drück die Eingabetaste hero.mov eDown Drück die Eingabetaste hero.…" at bounding box center [495, 225] width 144 height 55
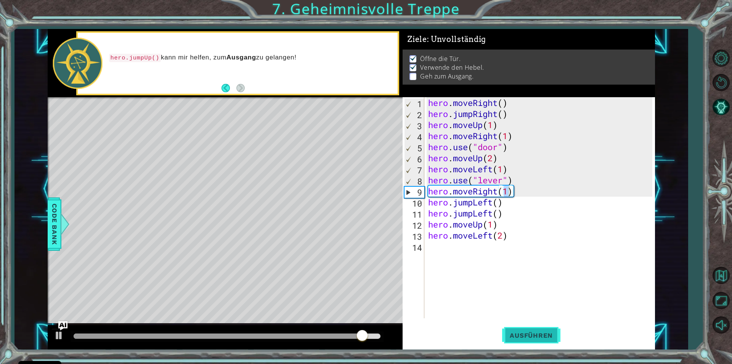
click at [531, 338] on span "Ausführen" at bounding box center [531, 336] width 58 height 8
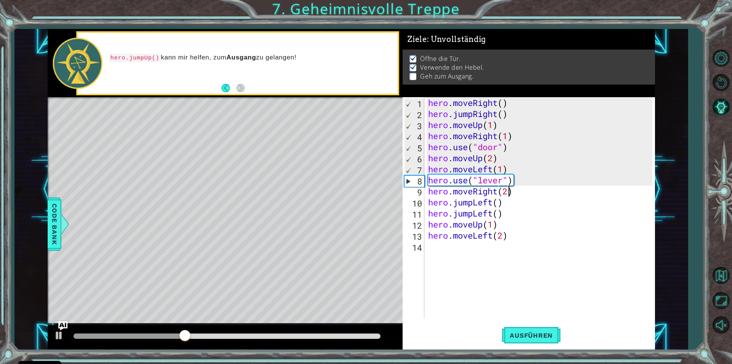
scroll to position [0, 3]
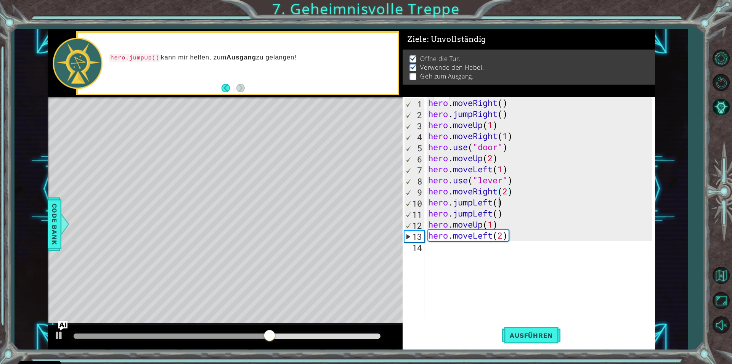
click at [501, 202] on div "hero . moveRight ( ) hero . jumpRight ( ) hero . moveUp ( 1 ) hero . moveRight …" at bounding box center [542, 218] width 230 height 243
click at [494, 203] on div "hero . moveRight ( ) hero . jumpRight ( ) hero . moveUp ( 1 ) hero . moveRight …" at bounding box center [542, 218] width 230 height 243
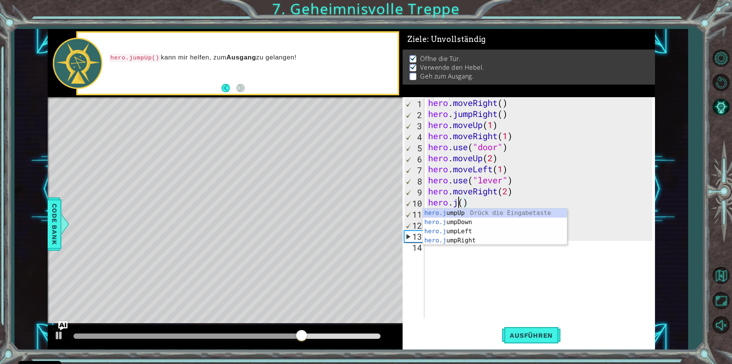
scroll to position [0, 0]
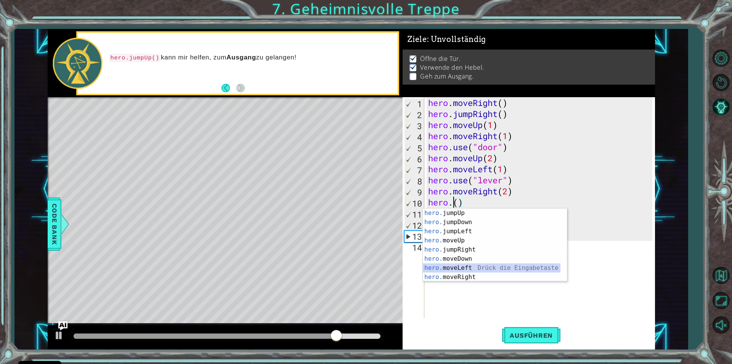
click at [521, 268] on div "hero. jumpUp Drück die Eingabetaste hero. jumpDown Drück die Eingabetaste hero.…" at bounding box center [492, 255] width 138 height 92
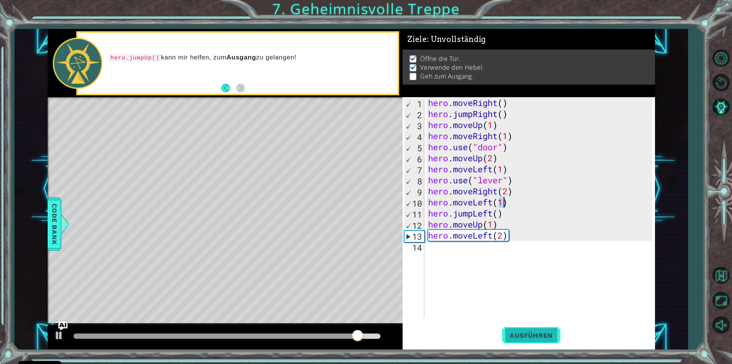
drag, startPoint x: 542, startPoint y: 338, endPoint x: 541, endPoint y: 326, distance: 12.7
click at [542, 338] on span "Ausführen" at bounding box center [531, 336] width 58 height 8
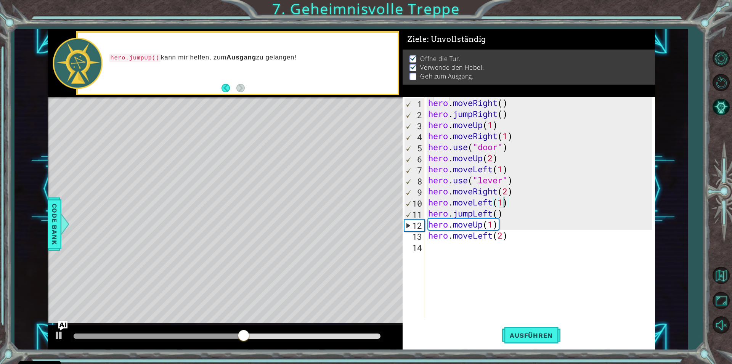
click at [491, 204] on div "hero . moveRight ( ) hero . jumpRight ( ) hero . moveUp ( 1 ) hero . moveRight …" at bounding box center [542, 218] width 230 height 243
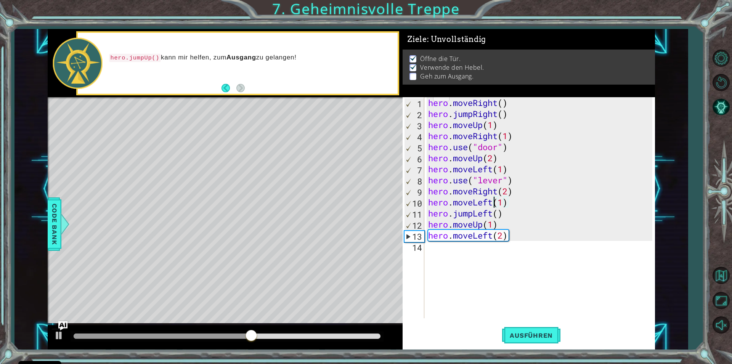
click at [493, 204] on div "hero . moveRight ( ) hero . jumpRight ( ) hero . moveUp ( 1 ) hero . moveRight …" at bounding box center [542, 218] width 230 height 243
type textarea "hero.move(1)"
click at [445, 246] on div "hero . moveRight ( ) hero . jumpRight ( ) hero . moveUp ( 1 ) hero . moveRight …" at bounding box center [542, 218] width 230 height 243
click at [541, 344] on button "Ausführen" at bounding box center [531, 335] width 58 height 25
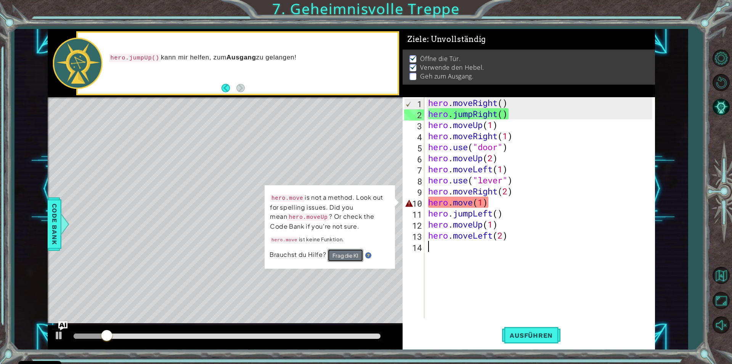
click at [355, 255] on button "Frag die KI" at bounding box center [346, 255] width 36 height 13
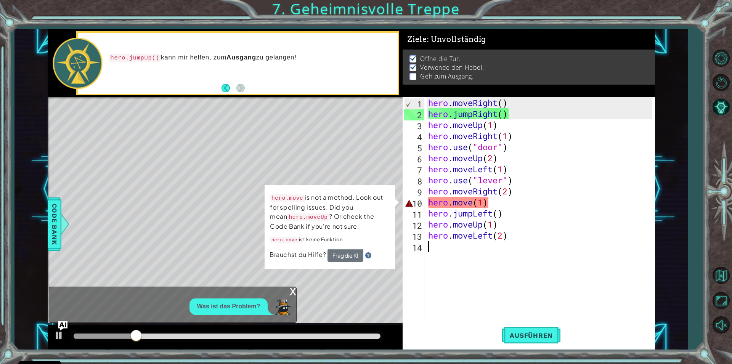
type textarea "hero.moveLeft(2)"
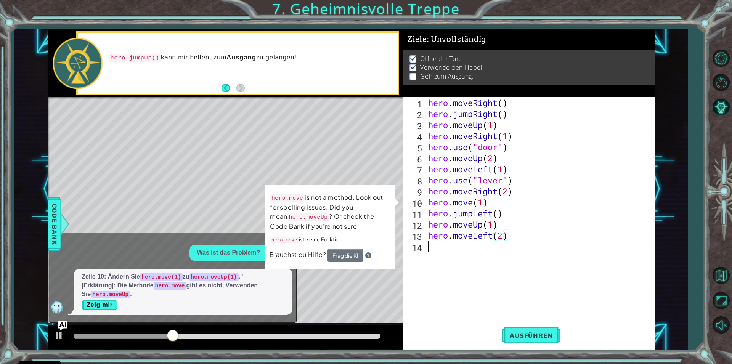
drag, startPoint x: 447, startPoint y: 311, endPoint x: 450, endPoint y: 298, distance: 13.7
click at [448, 311] on div "hero . moveRight ( ) hero . jumpRight ( ) hero . moveUp ( 1 ) hero . moveRight …" at bounding box center [542, 218] width 230 height 243
click at [487, 206] on div "hero . moveRight ( ) hero . jumpRight ( ) hero . moveUp ( 1 ) hero . moveRight …" at bounding box center [542, 218] width 230 height 243
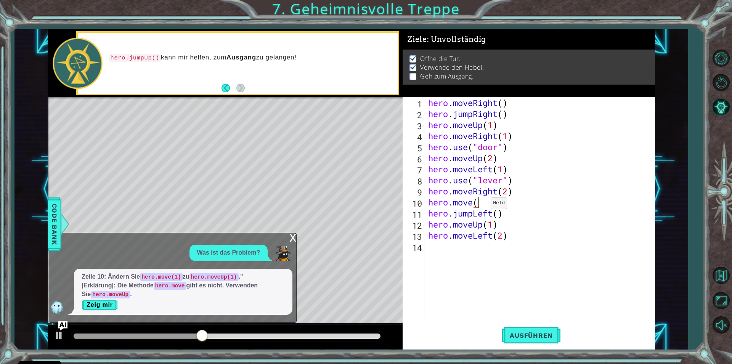
type textarea "hero.move"
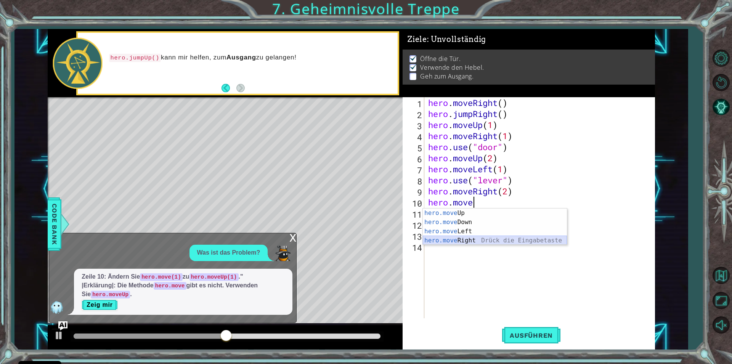
drag, startPoint x: 471, startPoint y: 245, endPoint x: 481, endPoint y: 254, distance: 13.5
click at [472, 245] on body "Cookie Policy CodeCombat nutzt essentielle und einige nicht-essentielle Cookies…" at bounding box center [366, 182] width 732 height 364
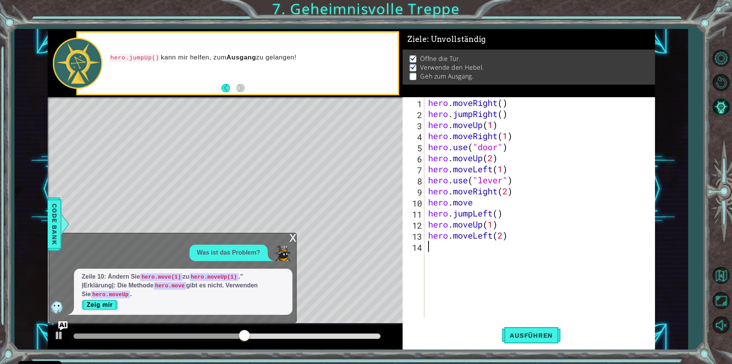
click at [472, 245] on div "hero . moveRight ( ) hero . jumpRight ( ) hero . moveUp ( 1 ) hero . moveRight …" at bounding box center [542, 218] width 230 height 243
drag, startPoint x: 534, startPoint y: 333, endPoint x: 535, endPoint y: 323, distance: 9.6
click at [535, 327] on button "Ausführen" at bounding box center [531, 335] width 58 height 25
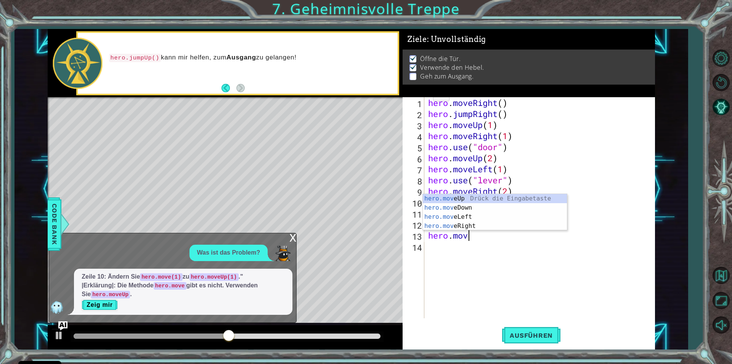
type textarea "h"
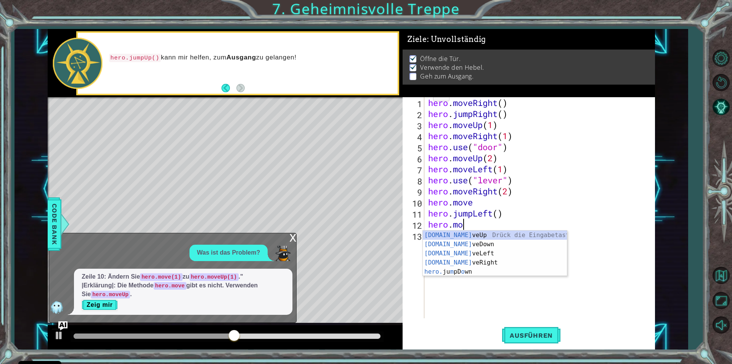
type textarea "h"
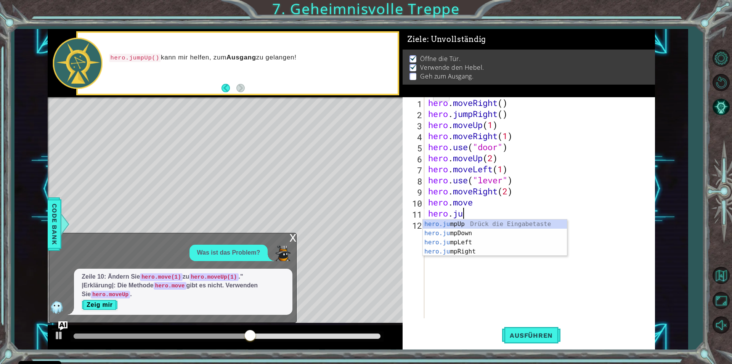
type textarea "h"
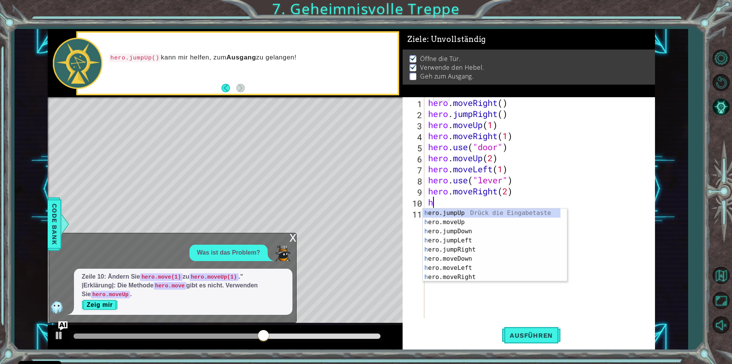
type textarea "h"
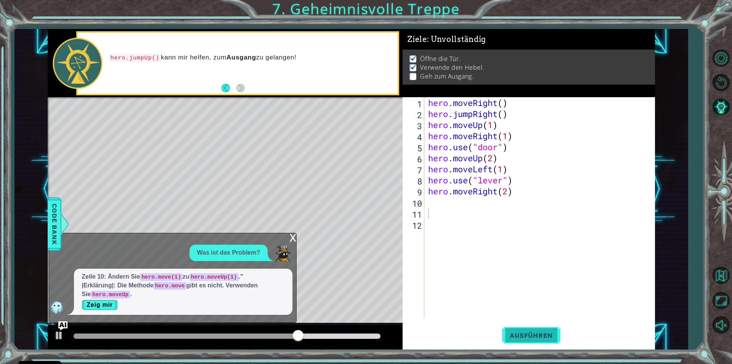
drag, startPoint x: 525, startPoint y: 335, endPoint x: 523, endPoint y: 331, distance: 4.1
click at [523, 335] on span "Ausführen" at bounding box center [531, 336] width 58 height 8
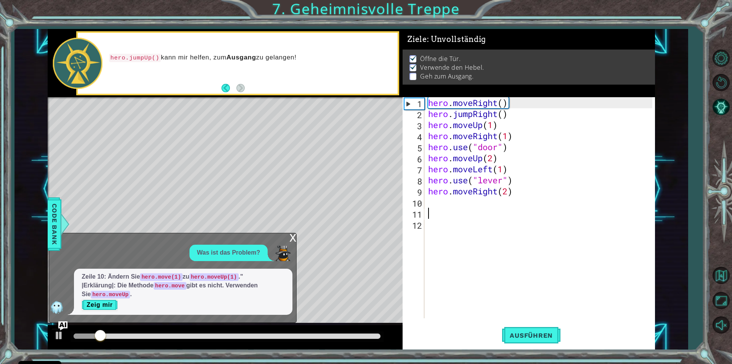
click at [291, 241] on div "x" at bounding box center [293, 237] width 7 height 8
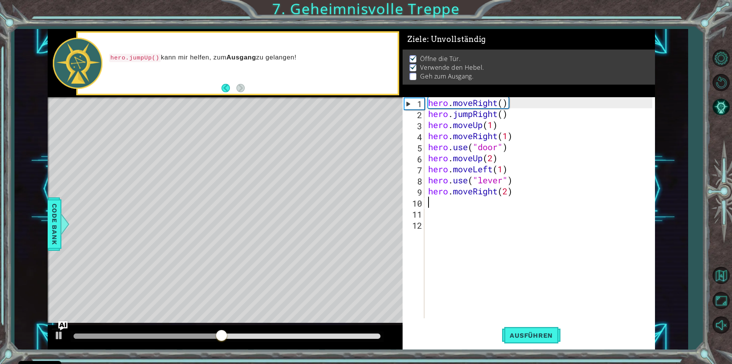
click at [429, 204] on div "hero . moveRight ( ) hero . jumpRight ( ) hero . moveUp ( 1 ) hero . moveRight …" at bounding box center [542, 218] width 230 height 243
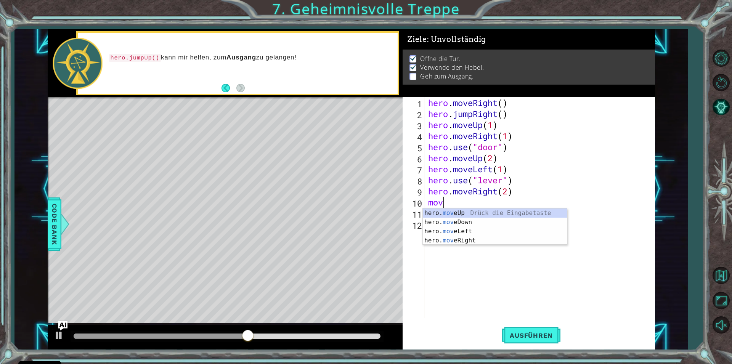
scroll to position [0, 0]
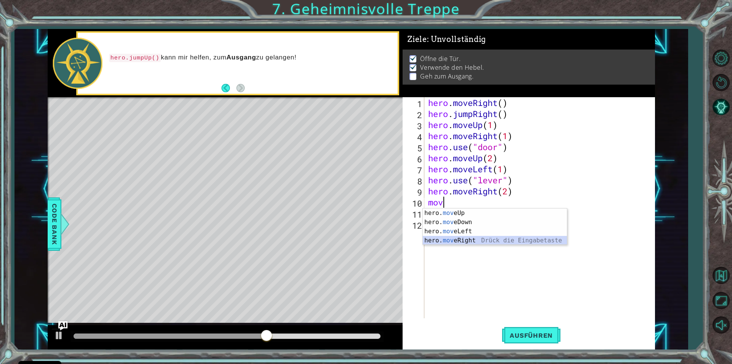
click at [493, 237] on div "hero. mov eUp Drück die Eingabetaste hero. mov eDown Drück die Eingabetaste her…" at bounding box center [495, 236] width 144 height 55
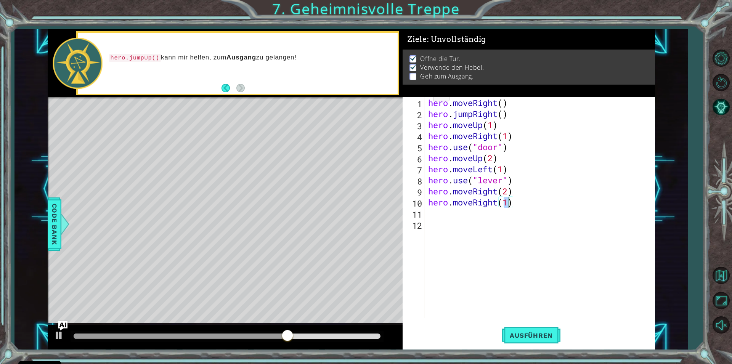
click at [499, 206] on div "hero . moveRight ( ) hero . jumpRight ( ) hero . moveUp ( 1 ) hero . moveRight …" at bounding box center [542, 218] width 230 height 243
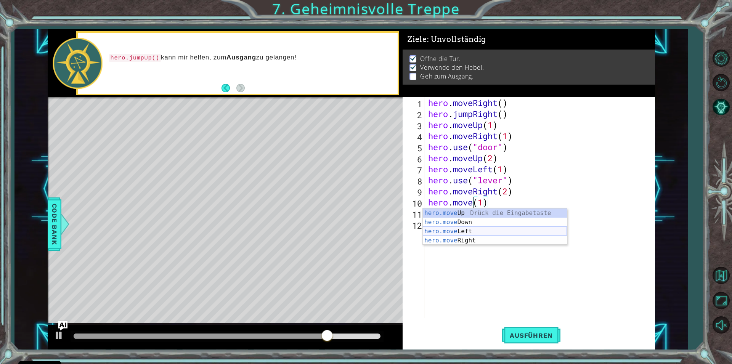
click at [483, 232] on div "hero.move Up Drück die Eingabetaste hero.move Down Drück die Eingabetaste hero.…" at bounding box center [495, 236] width 144 height 55
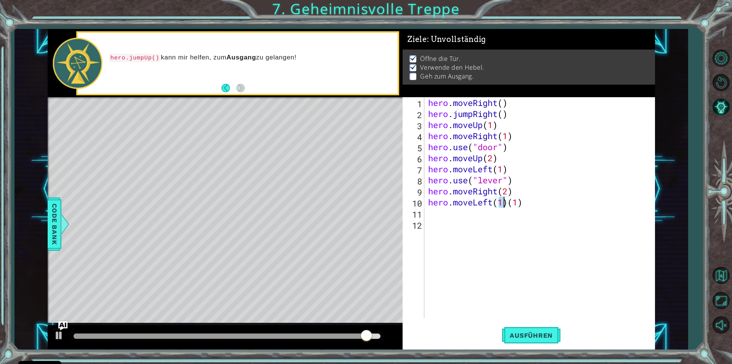
click at [537, 204] on div "hero . moveRight ( ) hero . jumpRight ( ) hero . moveUp ( 1 ) hero . moveRight …" at bounding box center [542, 218] width 230 height 243
type textarea "hero.moveLeft(1)"
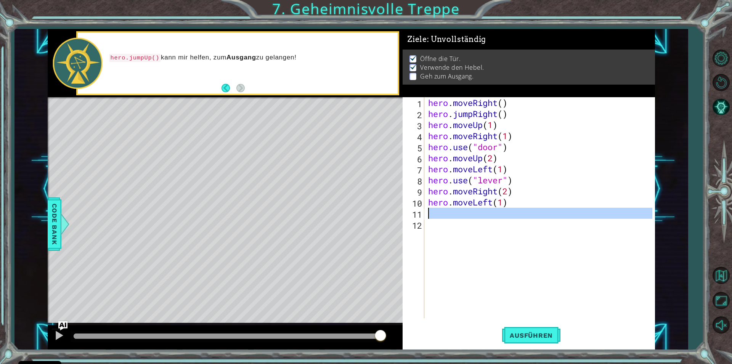
click at [425, 215] on div "11" at bounding box center [414, 214] width 20 height 11
type textarea "h"
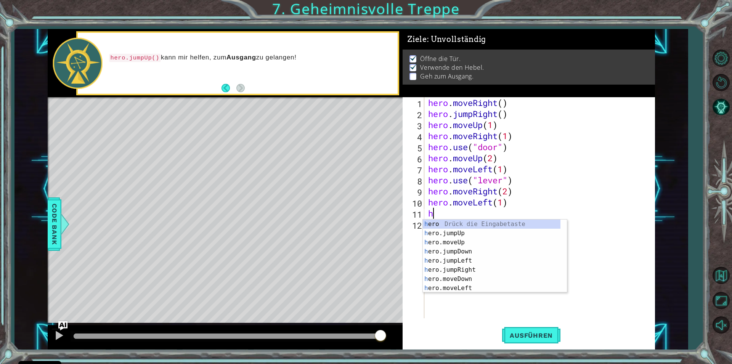
scroll to position [0, 0]
click at [439, 235] on div "h ero Drück die Eingabetaste h ero.jumpUp Drück die Eingabetaste h ero.moveUp D…" at bounding box center [492, 266] width 138 height 92
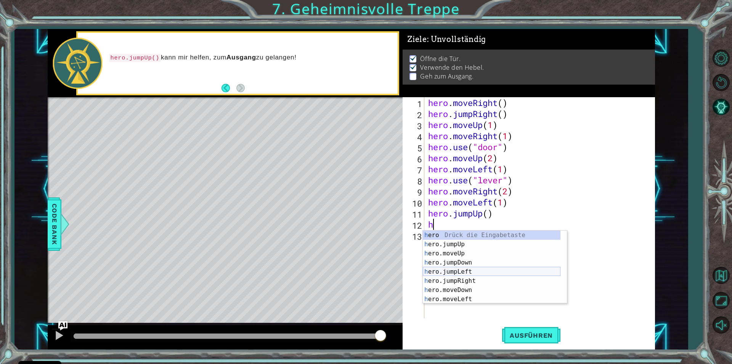
scroll to position [18, 0]
click at [474, 280] on div "h ero.moveUp Drück die Eingabetaste h ero.jumpDown Drück die Eingabetaste h ero…" at bounding box center [492, 277] width 138 height 92
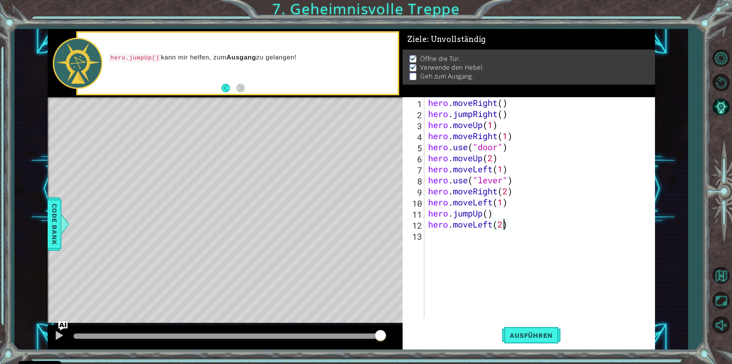
scroll to position [0, 3]
click at [518, 337] on span "Ausführen" at bounding box center [531, 336] width 58 height 8
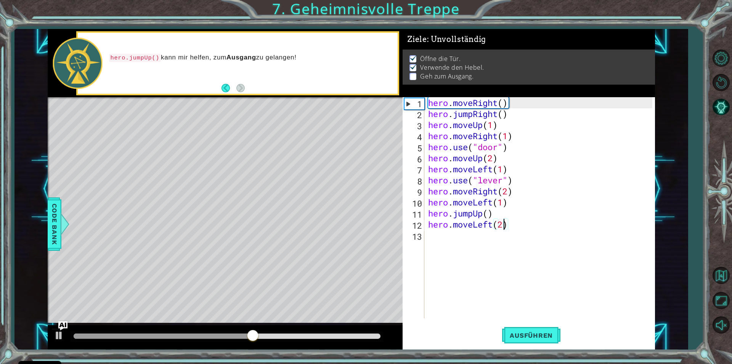
click at [540, 354] on div "1 2 3 4 5 6 7 8 9 10 11 12 13 14 hero . moveRight ( ) hero . jumpRight ( ) hero…" at bounding box center [366, 182] width 732 height 364
click at [531, 340] on button "Ausführen" at bounding box center [531, 335] width 58 height 25
click at [505, 204] on div "hero . moveRight ( ) hero . jumpRight ( ) hero . moveUp ( 1 ) hero . moveRight …" at bounding box center [542, 218] width 230 height 243
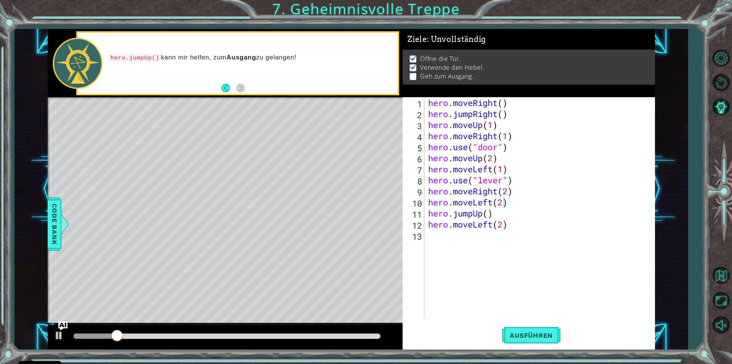
drag, startPoint x: 533, startPoint y: 339, endPoint x: 595, endPoint y: 32, distance: 313.6
click at [537, 330] on button "Ausführen" at bounding box center [531, 335] width 58 height 25
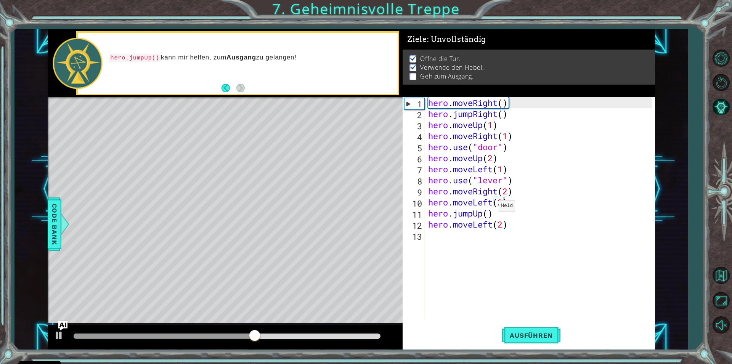
click at [494, 208] on div "hero . moveRight ( ) hero . jumpRight ( ) hero . moveUp ( 1 ) hero . moveRight …" at bounding box center [542, 218] width 230 height 243
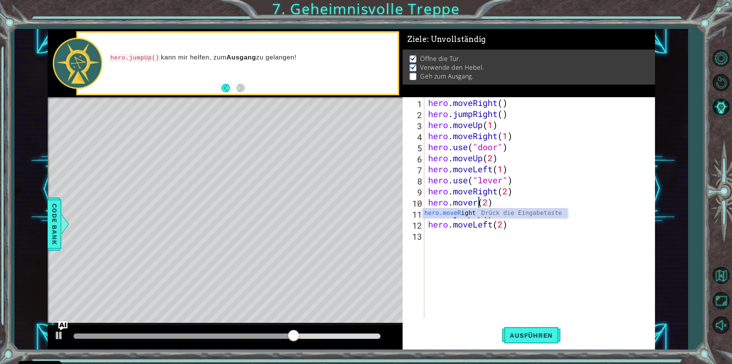
scroll to position [0, 2]
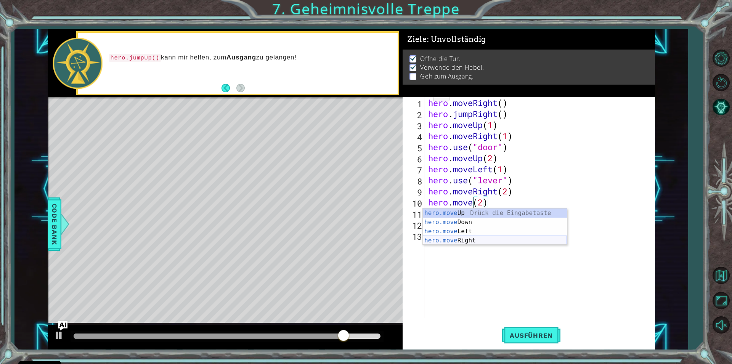
click at [464, 243] on div "hero.move Up Drück die Eingabetaste hero.move Down Drück die Eingabetaste hero.…" at bounding box center [495, 236] width 144 height 55
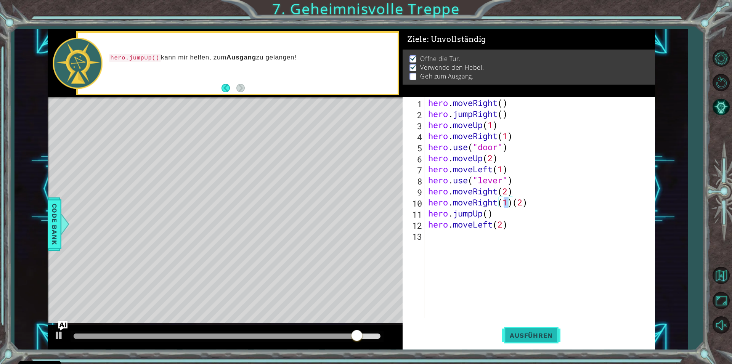
click at [540, 331] on button "Ausführen" at bounding box center [531, 335] width 58 height 25
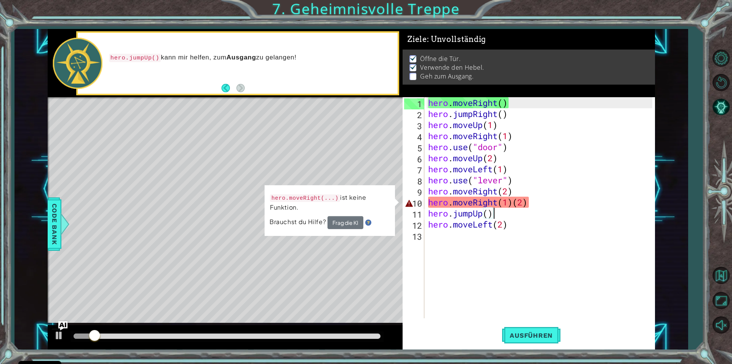
click at [542, 208] on div "hero . moveRight ( ) hero . jumpRight ( ) hero . moveUp ( 1 ) hero . moveRight …" at bounding box center [542, 218] width 230 height 243
click at [543, 193] on div "hero . moveRight ( ) hero . jumpRight ( ) hero . moveUp ( 1 ) hero . moveRight …" at bounding box center [542, 218] width 230 height 243
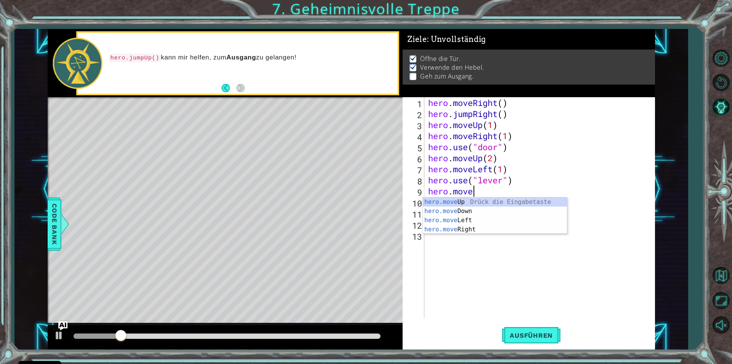
type textarea "hero."
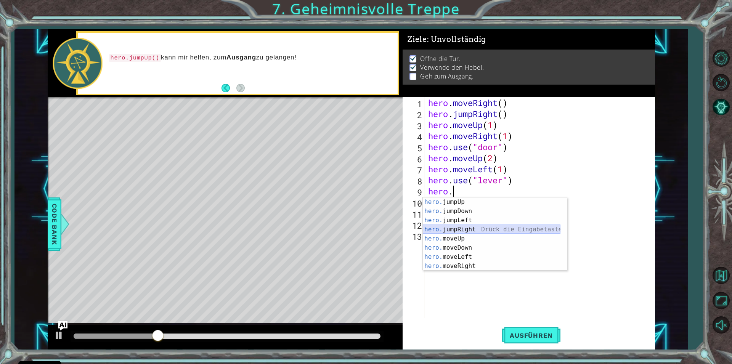
click at [475, 232] on div "hero. jumpUp Drück die Eingabetaste hero. jumpDown Drück die Eingabetaste hero.…" at bounding box center [492, 244] width 138 height 92
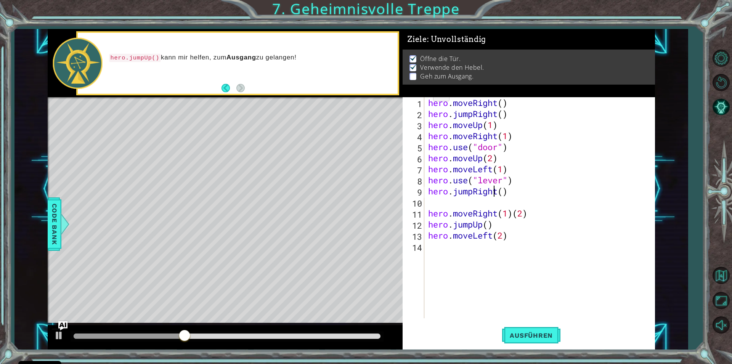
click at [494, 195] on div "hero . moveRight ( ) hero . jumpRight ( ) hero . moveUp ( 1 ) hero . moveRight …" at bounding box center [542, 218] width 230 height 243
drag, startPoint x: 512, startPoint y: 242, endPoint x: 501, endPoint y: 211, distance: 32.5
click at [509, 238] on div "hero . moveRight ( ) hero . jumpRight ( ) hero . moveUp ( 1 ) hero . moveRight …" at bounding box center [542, 218] width 230 height 243
type textarea "hero.moveLeft(2)"
click at [510, 244] on div "hero . moveRight ( ) hero . jumpRight ( ) hero . moveUp ( 1 ) hero . moveRight …" at bounding box center [540, 207] width 226 height 221
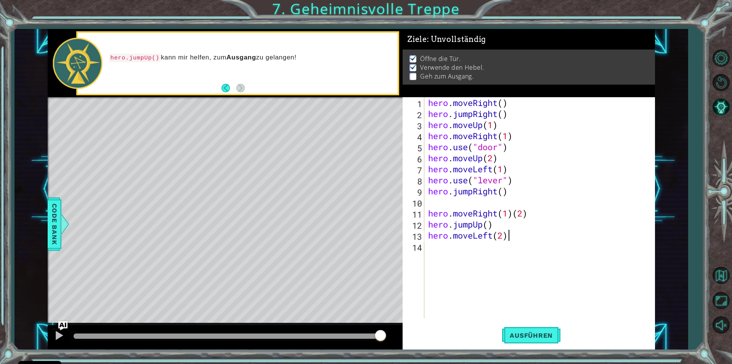
click at [514, 239] on div "hero . moveRight ( ) hero . jumpRight ( ) hero . moveUp ( 1 ) hero . moveRight …" at bounding box center [542, 218] width 230 height 243
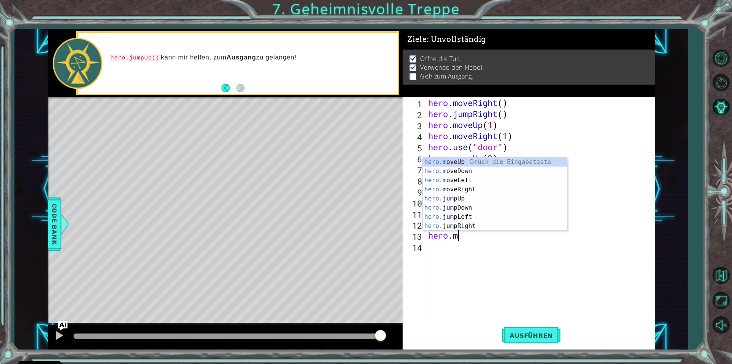
type textarea "h"
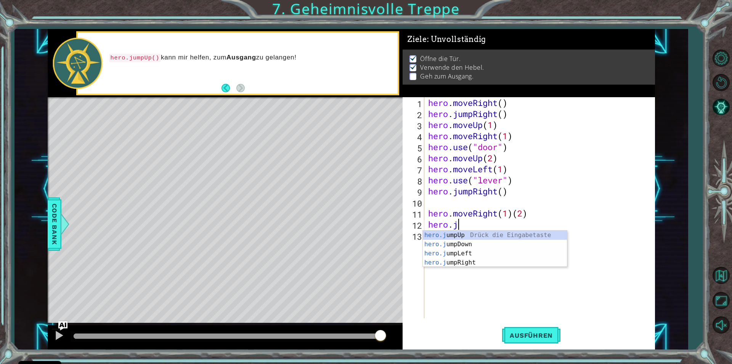
type textarea "h"
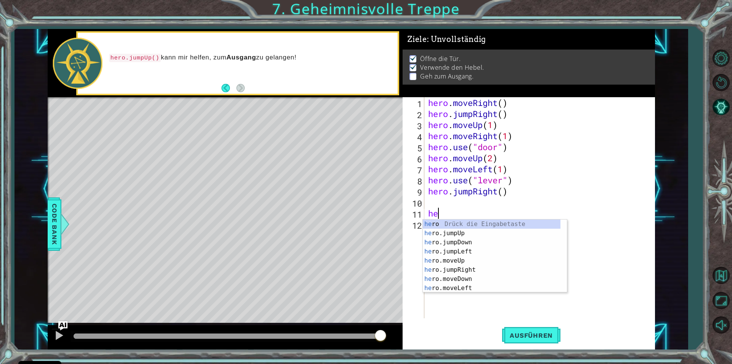
type textarea "h"
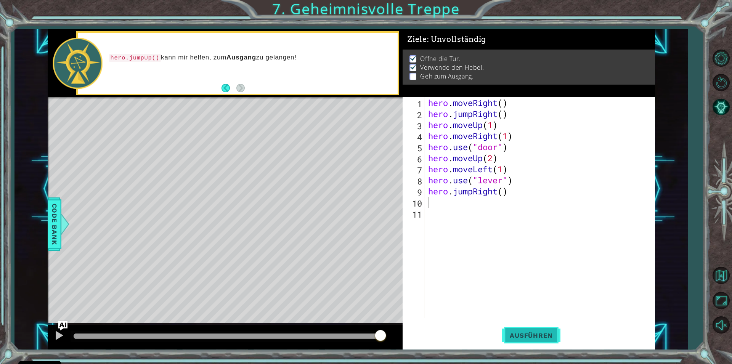
click at [528, 339] on button "Ausführen" at bounding box center [531, 335] width 58 height 25
click at [495, 195] on div "hero . moveRight ( ) hero . jumpRight ( ) hero . moveUp ( 1 ) hero . moveRight …" at bounding box center [542, 218] width 230 height 243
click at [473, 193] on div "hero . moveRight ( ) hero . jumpRight ( ) hero . moveUp ( 1 ) hero . moveRight …" at bounding box center [542, 218] width 230 height 243
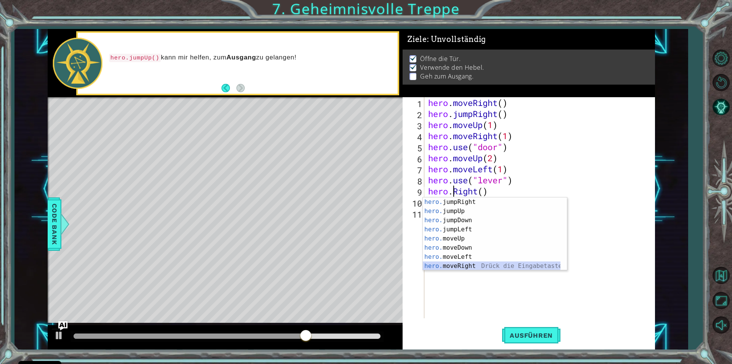
click at [487, 266] on div "hero. jumpRight Drück die Eingabetaste hero. jumpUp Drück die Eingabetaste hero…" at bounding box center [492, 244] width 138 height 92
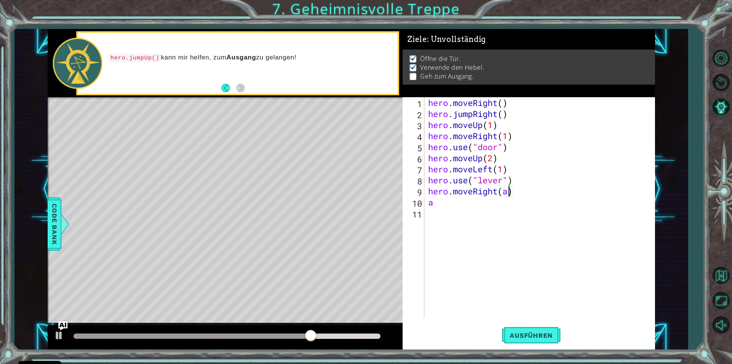
scroll to position [0, 3]
click at [446, 203] on div "hero . moveRight ( ) hero . jumpRight ( ) hero . moveUp ( 1 ) hero . moveRight …" at bounding box center [542, 218] width 230 height 243
click at [508, 193] on div "hero . moveRight ( ) hero . jumpRight ( ) hero . moveUp ( 1 ) hero . moveRight …" at bounding box center [542, 218] width 230 height 243
click at [445, 203] on div "hero . moveRight ( ) hero . jumpRight ( ) hero . moveUp ( 1 ) hero . moveRight …" at bounding box center [542, 218] width 230 height 243
type textarea "a"
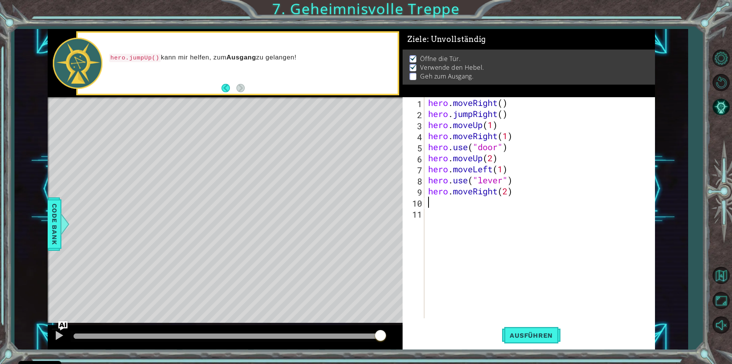
type textarea "a"
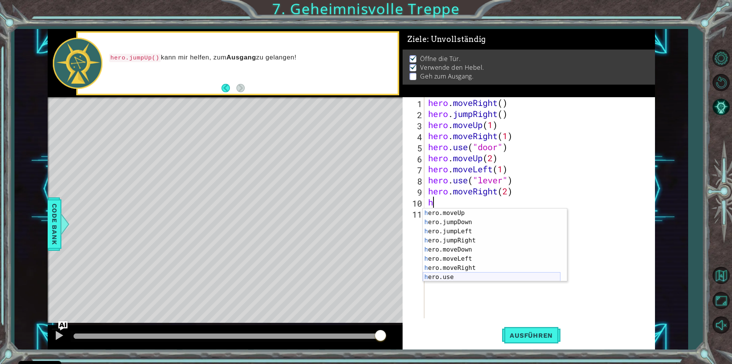
scroll to position [18, 0]
click at [464, 262] on div "h ero.moveUp Drück die Eingabetaste h ero.jumpDown Drück die Eingabetaste h ero…" at bounding box center [492, 255] width 138 height 92
type textarea "hero.moveLeft(1)"
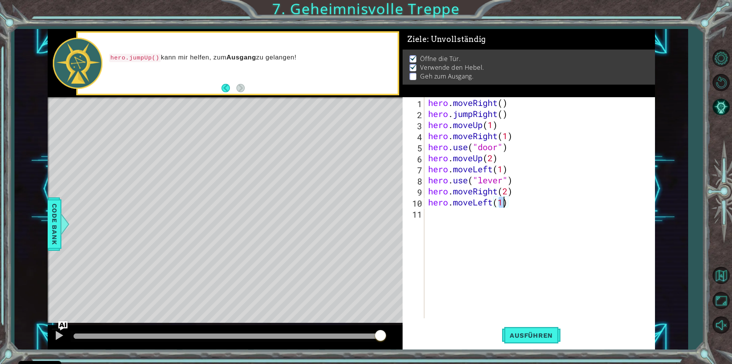
click at [428, 220] on div "hero . moveRight ( ) hero . jumpRight ( ) hero . moveUp ( 1 ) hero . moveRight …" at bounding box center [542, 218] width 230 height 243
type textarea "hj"
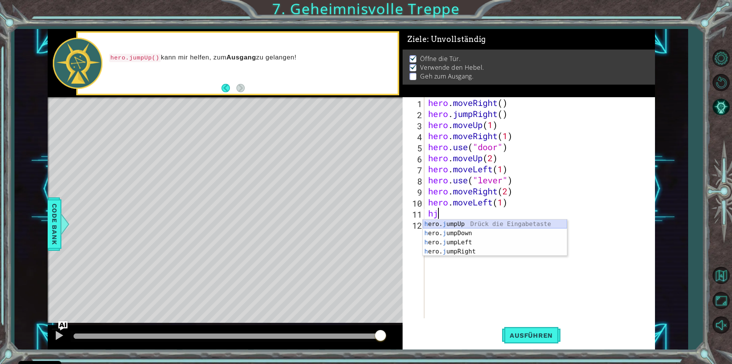
click at [462, 225] on div "h ero. j umpUp Drück die Eingabetaste h ero. j umpDown Drück die Eingabetaste h…" at bounding box center [495, 247] width 144 height 55
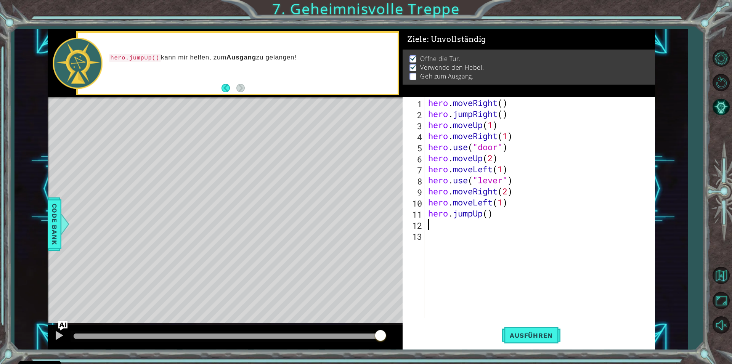
type textarea "h"
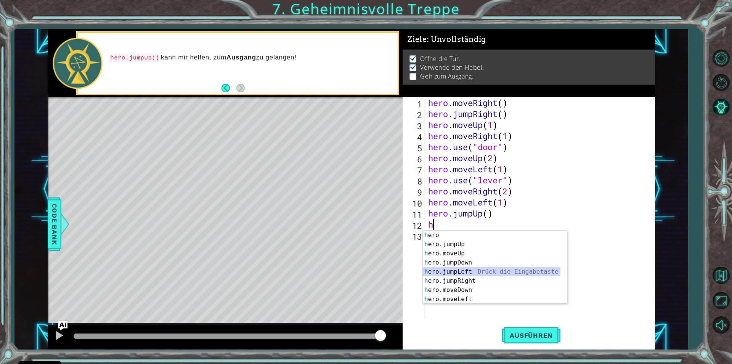
click at [465, 275] on div "h ero Drück die Eingabetaste h ero.jumpUp Drück die Eingabetaste h ero.moveUp D…" at bounding box center [492, 277] width 138 height 92
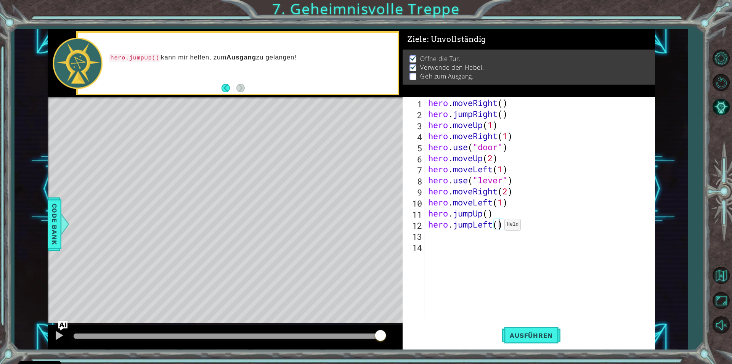
click at [498, 227] on div "hero . moveRight ( ) hero . jumpRight ( ) hero . moveUp ( 1 ) hero . moveRight …" at bounding box center [542, 218] width 230 height 243
click at [540, 340] on button "Ausführen" at bounding box center [531, 335] width 58 height 25
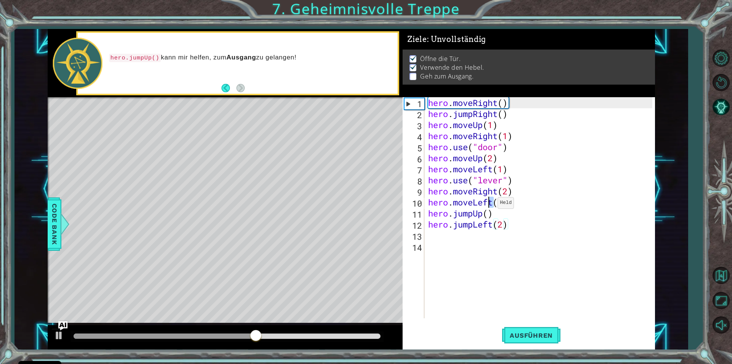
click at [491, 205] on div "hero . moveRight ( ) hero . jumpRight ( ) hero . moveUp ( 1 ) hero . moveRight …" at bounding box center [542, 218] width 230 height 243
click at [493, 206] on div "hero . moveRight ( ) hero . jumpRight ( ) hero . moveUp ( 1 ) hero . moveRight …" at bounding box center [540, 207] width 226 height 221
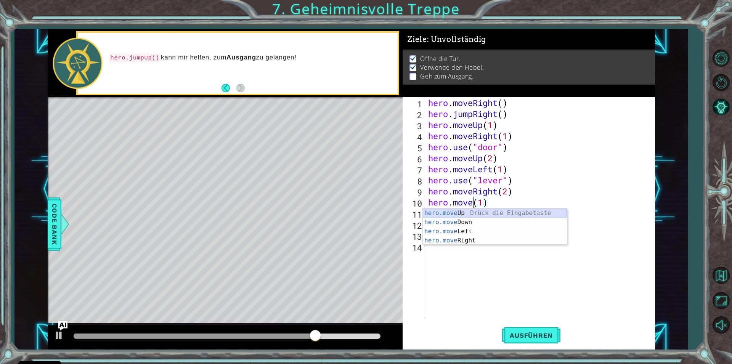
click at [494, 215] on div "hero.move Up Drück die Eingabetaste hero.move Down Drück die Eingabetaste hero.…" at bounding box center [495, 236] width 144 height 55
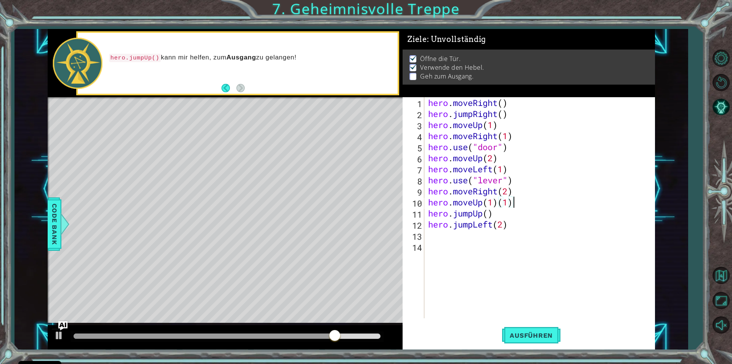
click at [520, 206] on div "hero . moveRight ( ) hero . jumpRight ( ) hero . moveUp ( 1 ) hero . moveRight …" at bounding box center [542, 218] width 230 height 243
drag, startPoint x: 521, startPoint y: 330, endPoint x: 531, endPoint y: 329, distance: 9.9
click at [523, 330] on button "Ausführen" at bounding box center [531, 335] width 58 height 25
click at [516, 330] on button "Ausführen" at bounding box center [531, 335] width 58 height 25
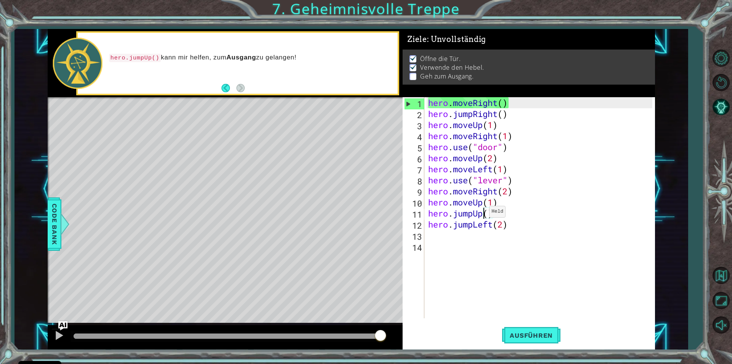
click at [483, 214] on div "hero . moveRight ( ) hero . jumpRight ( ) hero . moveUp ( 1 ) hero . moveRight …" at bounding box center [542, 218] width 230 height 243
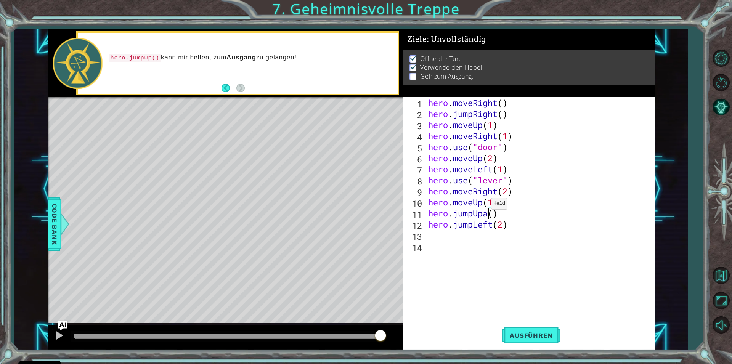
click at [485, 206] on div "hero . moveRight ( ) hero . jumpRight ( ) hero . moveUp ( 1 ) hero . moveRight …" at bounding box center [542, 218] width 230 height 243
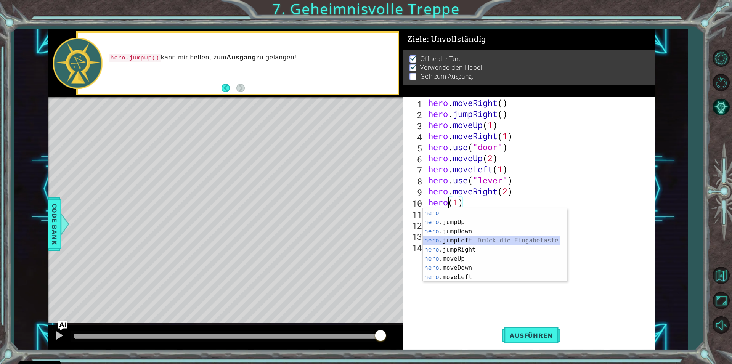
click at [449, 238] on div "hero Drück die Eingabetaste hero .jumpUp Drück die Eingabetaste hero .jumpDown …" at bounding box center [492, 255] width 138 height 92
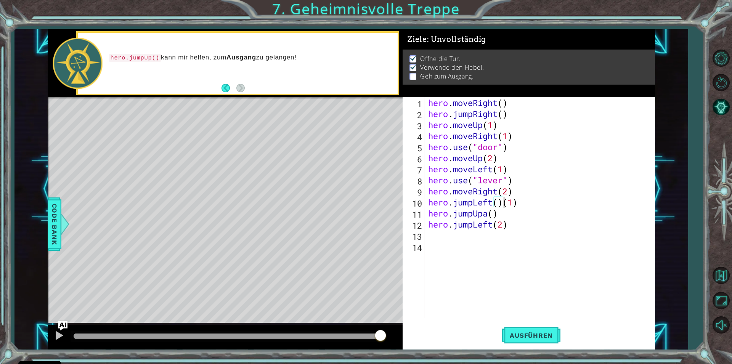
click at [528, 208] on div "hero . moveRight ( ) hero . jumpRight ( ) hero . moveUp ( 1 ) hero . moveRight …" at bounding box center [542, 218] width 230 height 243
click at [550, 343] on button "Ausführen" at bounding box center [531, 335] width 58 height 25
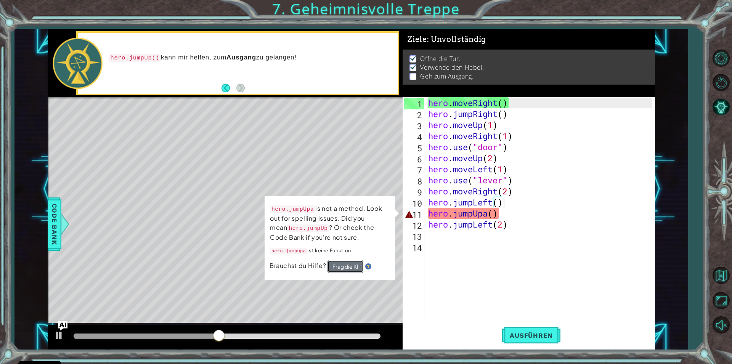
click at [341, 265] on button "Frag die KI" at bounding box center [346, 266] width 36 height 13
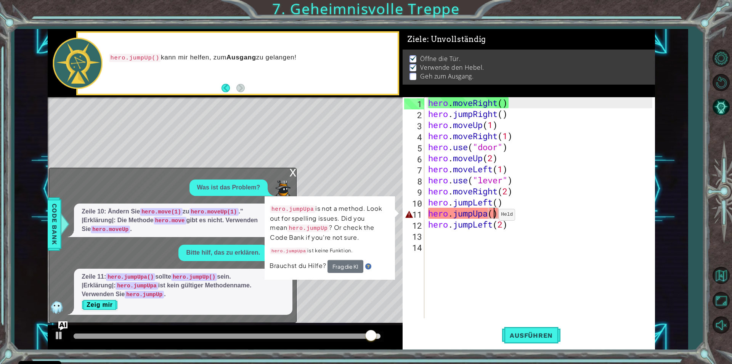
drag, startPoint x: 492, startPoint y: 216, endPoint x: 473, endPoint y: 222, distance: 19.4
click at [492, 217] on div "hero . moveRight ( ) hero . jumpRight ( ) hero . moveUp ( 1 ) hero . moveRight …" at bounding box center [542, 218] width 230 height 243
click at [489, 218] on div "hero . moveRight ( ) hero . jumpRight ( ) hero . moveUp ( 1 ) hero . moveRight …" at bounding box center [542, 218] width 230 height 243
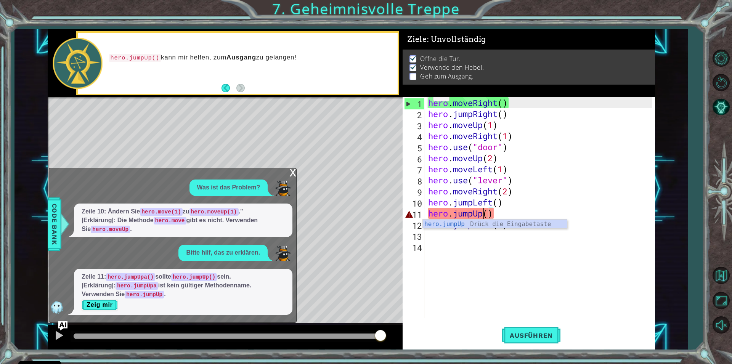
type textarea "hero.jumpUp()"
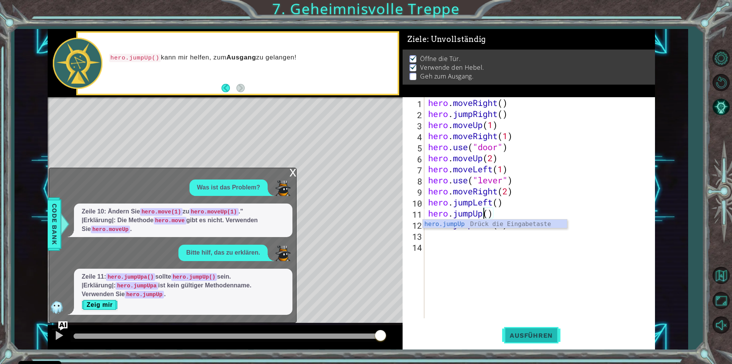
click at [542, 336] on span "Ausführen" at bounding box center [531, 336] width 58 height 8
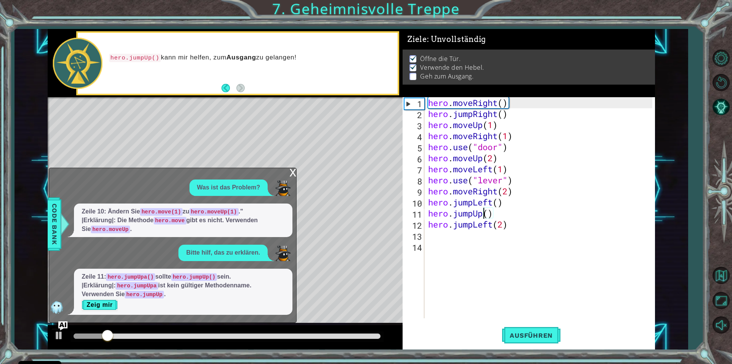
click at [294, 171] on div "x" at bounding box center [293, 172] width 7 height 8
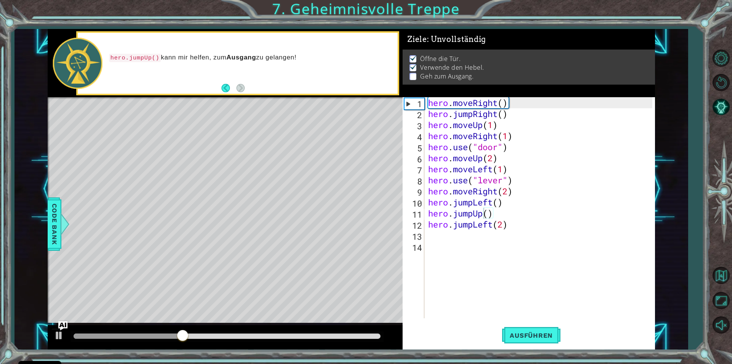
click at [426, 237] on div "hero.jumpUp() 1 2 3 4 5 6 7 8 9 10 11 12 13 14 hero . moveRight ( ) hero . jump…" at bounding box center [528, 207] width 250 height 221
click at [441, 239] on div "hero . moveRight ( ) hero . jumpRight ( ) hero . moveUp ( 1 ) hero . moveRight …" at bounding box center [542, 218] width 230 height 243
drag, startPoint x: 543, startPoint y: 321, endPoint x: 543, endPoint y: 327, distance: 5.7
click at [543, 327] on div "1 2 3 4 5 6 7 8 9 10 11 12 13 14 hero . moveRight ( ) hero . jumpRight ( ) hero…" at bounding box center [529, 223] width 253 height 252
click at [543, 333] on button "Ausführen" at bounding box center [531, 335] width 58 height 25
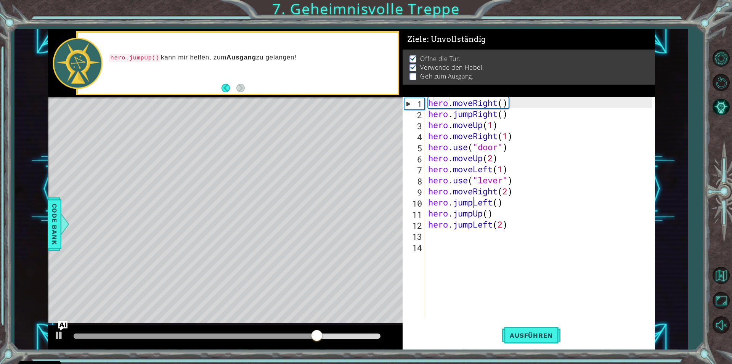
click at [475, 208] on div "hero . moveRight ( ) hero . jumpRight ( ) hero . moveUp ( 1 ) hero . moveRight …" at bounding box center [542, 218] width 230 height 243
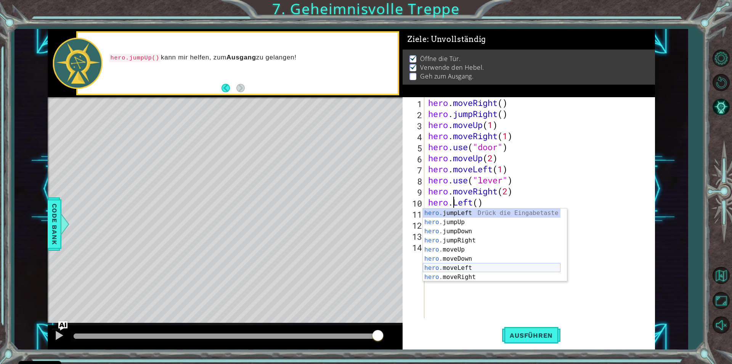
click at [462, 270] on div "hero. jumpLeft Drück die Eingabetaste hero. jumpUp Drück die Eingabetaste hero.…" at bounding box center [492, 255] width 138 height 92
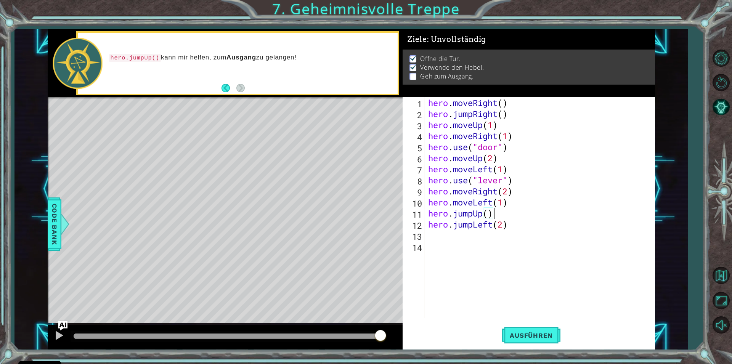
click at [529, 215] on div "hero . moveRight ( ) hero . jumpRight ( ) hero . moveUp ( 1 ) hero . moveRight …" at bounding box center [542, 218] width 230 height 243
click at [512, 228] on div "hero . moveRight ( ) hero . jumpRight ( ) hero . moveUp ( 1 ) hero . moveRight …" at bounding box center [542, 218] width 230 height 243
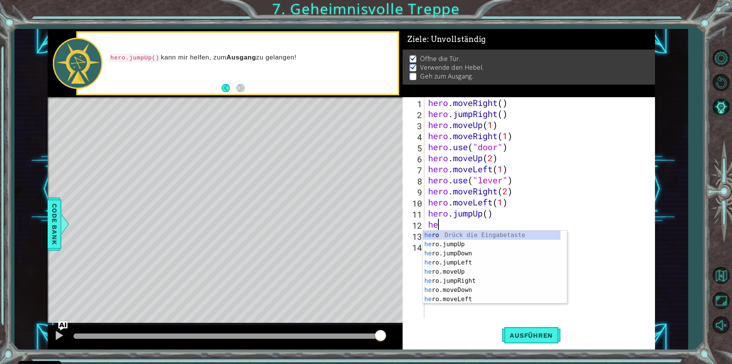
type textarea "h"
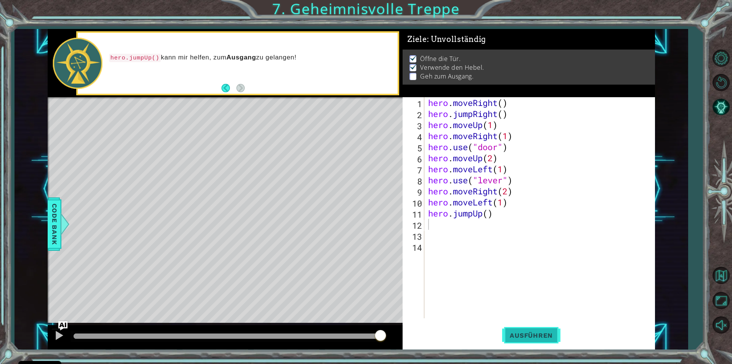
click at [526, 341] on button "Ausführen" at bounding box center [531, 335] width 58 height 25
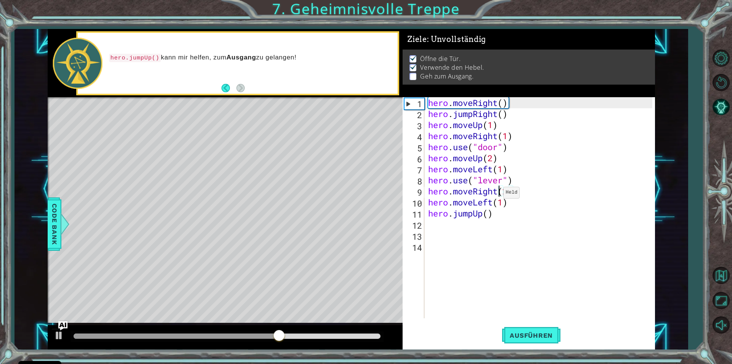
click at [497, 195] on div "hero . moveRight ( ) hero . jumpRight ( ) hero . moveUp ( 1 ) hero . moveRight …" at bounding box center [542, 218] width 230 height 243
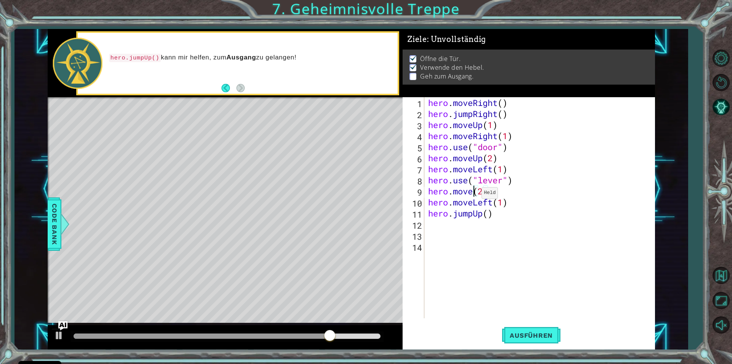
click at [475, 195] on div "hero . moveRight ( ) hero . jumpRight ( ) hero . moveUp ( 1 ) hero . moveRight …" at bounding box center [542, 218] width 230 height 243
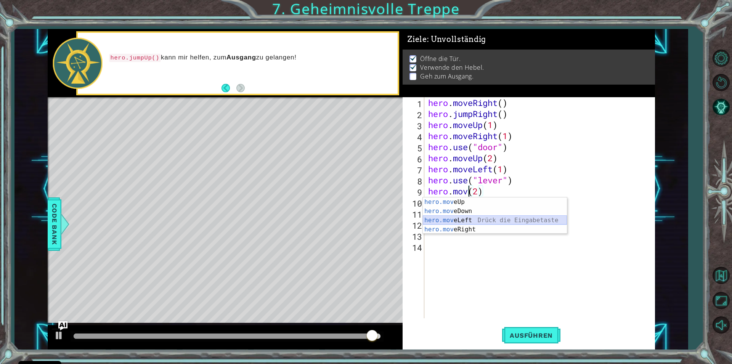
click at [445, 219] on div "hero.mov eUp Drück die Eingabetaste hero.mov eDown Drück die Eingabetaste hero.…" at bounding box center [495, 225] width 144 height 55
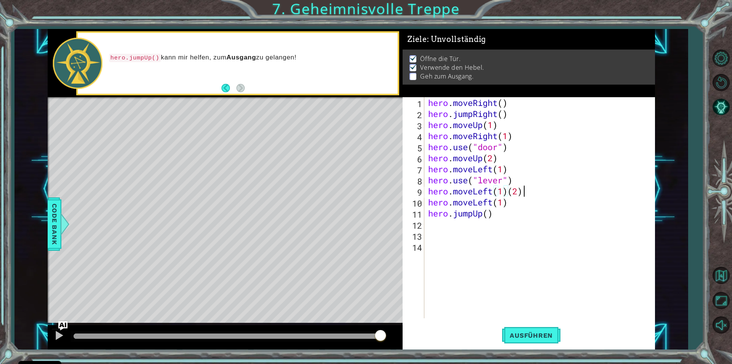
click at [527, 192] on div "hero . moveRight ( ) hero . jumpRight ( ) hero . moveUp ( 1 ) hero . moveRight …" at bounding box center [542, 218] width 230 height 243
type textarea "hero.moveLeft(1)"
click at [546, 333] on span "Ausführen" at bounding box center [531, 336] width 58 height 8
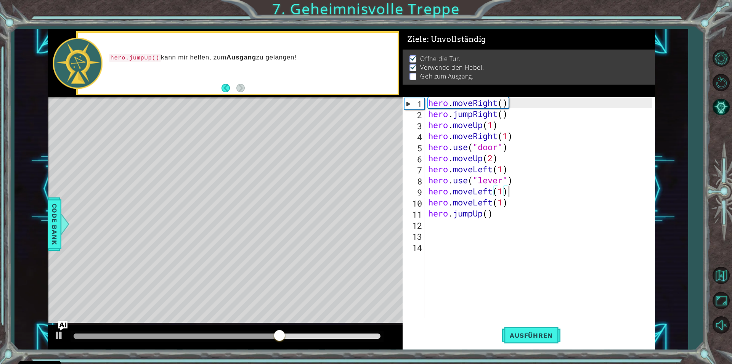
click at [440, 226] on div "hero . moveRight ( ) hero . jumpRight ( ) hero . moveUp ( 1 ) hero . moveRight …" at bounding box center [542, 218] width 230 height 243
type textarea "h"
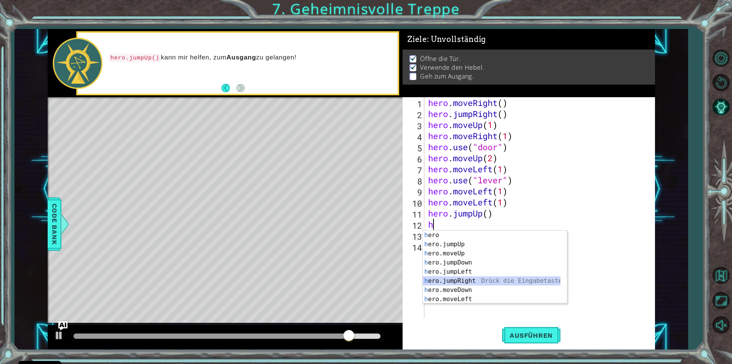
click at [457, 278] on div "h ero Drück die Eingabetaste h ero.jumpUp Drück die Eingabetaste h ero.moveUp D…" at bounding box center [492, 277] width 138 height 92
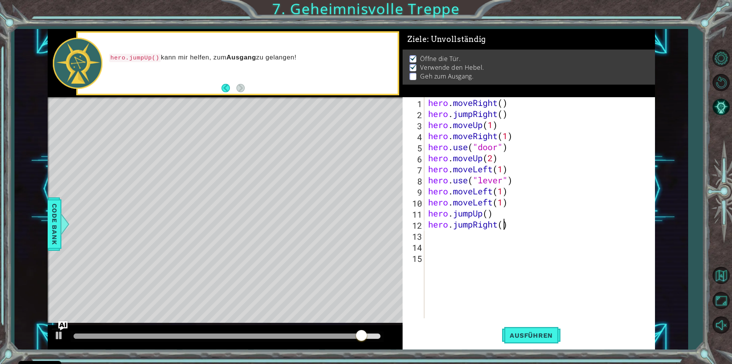
click at [507, 227] on div "hero . moveRight ( ) hero . jumpRight ( ) hero . moveUp ( 1 ) hero . moveRight …" at bounding box center [542, 218] width 230 height 243
click at [542, 338] on span "Ausführen" at bounding box center [531, 336] width 58 height 8
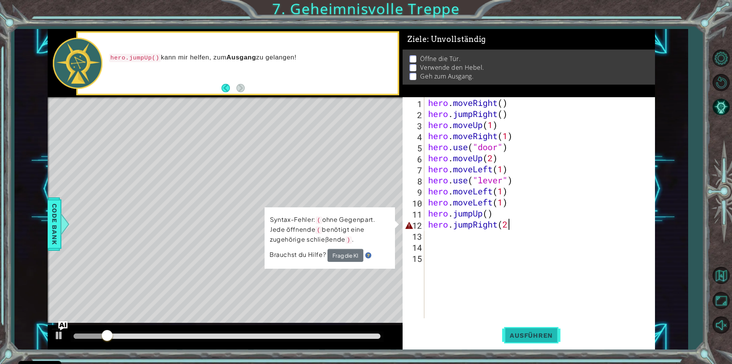
drag, startPoint x: 542, startPoint y: 338, endPoint x: 545, endPoint y: 337, distance: 4.1
click at [545, 338] on span "Ausführen" at bounding box center [531, 336] width 58 height 8
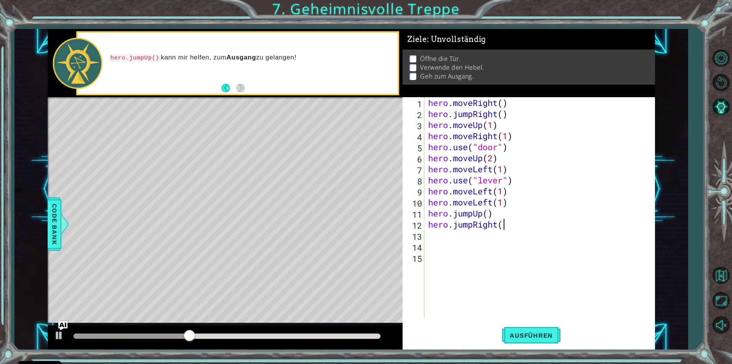
scroll to position [0, 3]
type textarea "hero.jumpRight"
click at [481, 236] on div "hero.jumpRight Drück die Eingabetaste" at bounding box center [495, 244] width 144 height 27
click at [498, 226] on div "hero . moveRight ( ) hero . jumpRight ( ) hero . moveUp ( 1 ) hero . moveRight …" at bounding box center [542, 218] width 230 height 243
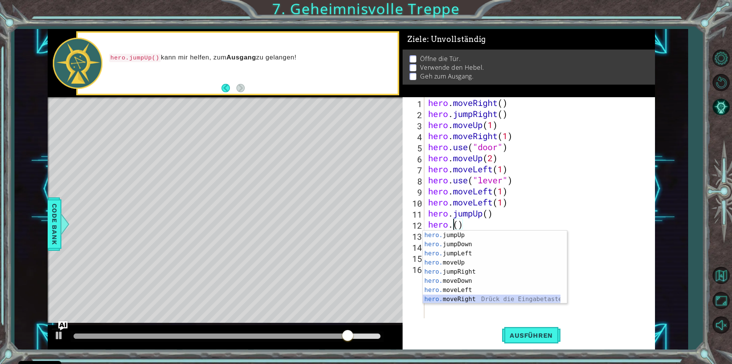
click at [461, 301] on div "hero. jumpUp Drück die Eingabetaste hero. jumpDown Drück die Eingabetaste hero.…" at bounding box center [492, 277] width 138 height 92
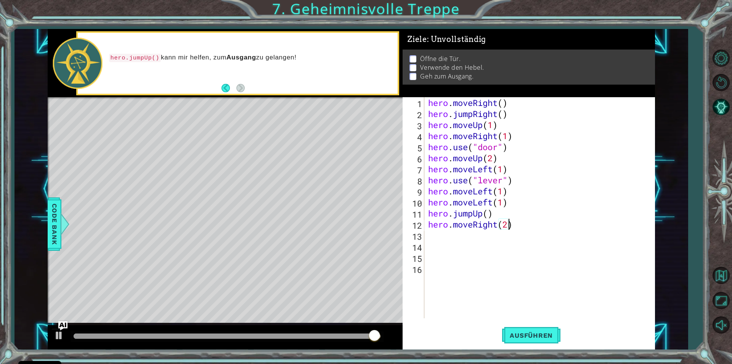
scroll to position [0, 3]
type textarea "hero.moveRight(2)"
click at [532, 347] on button "Ausführen" at bounding box center [531, 335] width 58 height 25
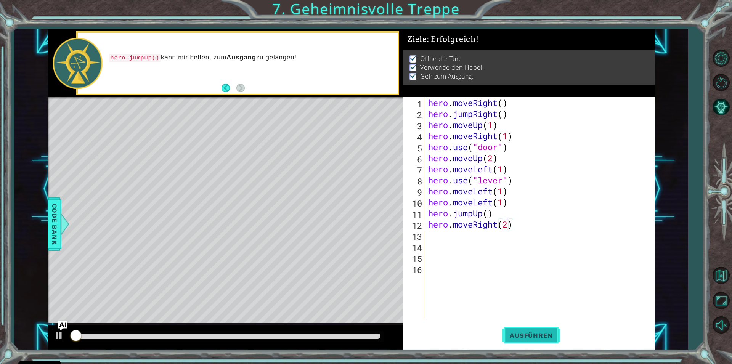
click at [538, 338] on span "Ausführen" at bounding box center [531, 336] width 58 height 8
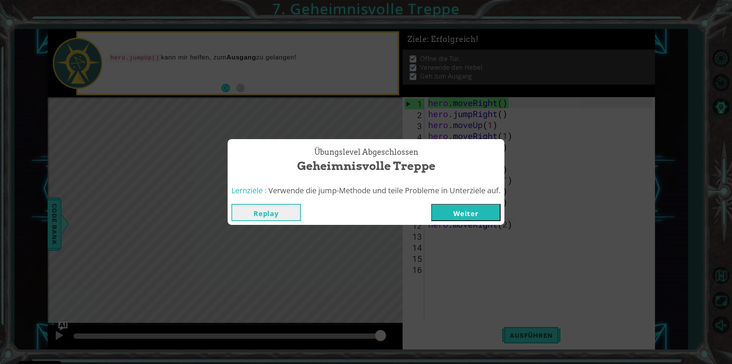
click at [478, 211] on button "Weiter" at bounding box center [465, 212] width 69 height 17
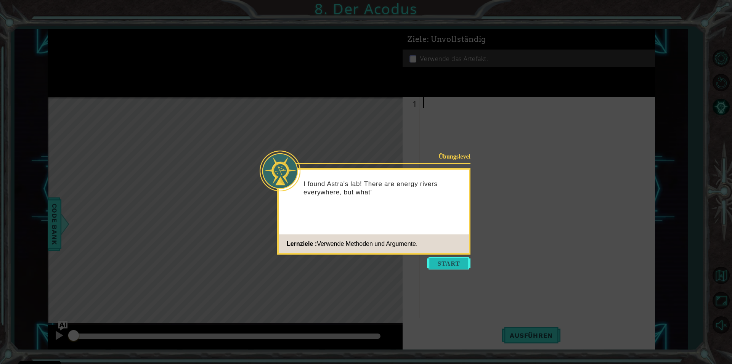
click at [450, 263] on button "Start" at bounding box center [448, 263] width 43 height 12
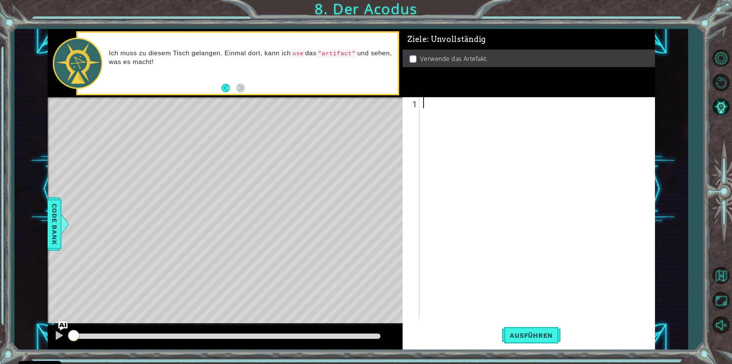
type textarea "h"
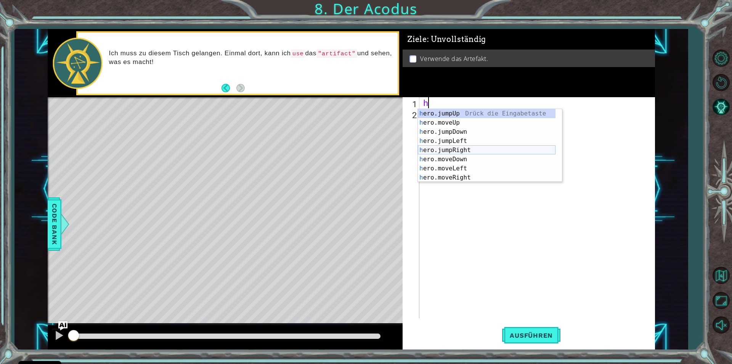
click at [446, 153] on div "h ero.jumpUp Drück die Eingabetaste h ero.moveUp Drück die Eingabetaste h ero.j…" at bounding box center [487, 155] width 138 height 92
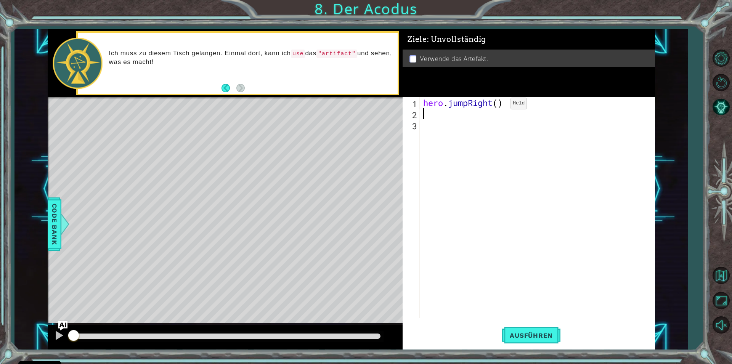
click at [499, 105] on div "hero . jumpRight ( )" at bounding box center [539, 218] width 235 height 243
type textarea "hero.jumpRight(2)"
click at [428, 118] on div "hero . jumpRight ( 2 )" at bounding box center [539, 218] width 235 height 243
click at [524, 105] on div "hero . jumpRight ( 2 )" at bounding box center [539, 218] width 235 height 243
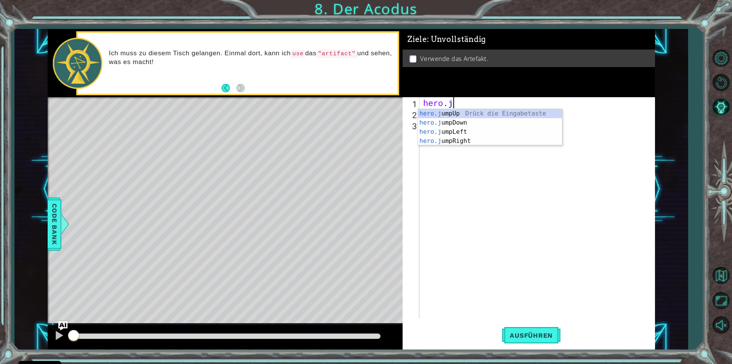
type textarea "h"
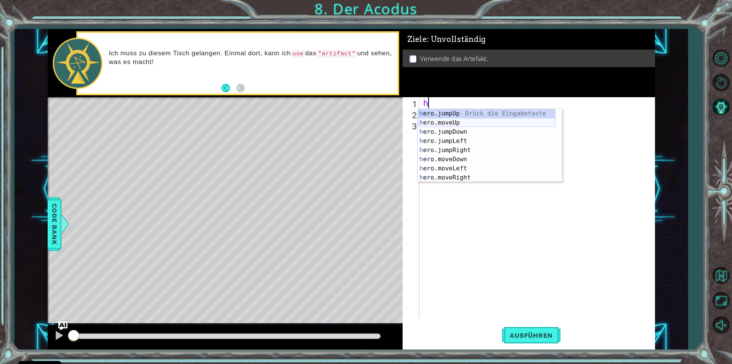
click at [500, 134] on div "h ero.jumpUp Drück die Eingabetaste h ero.moveUp Drück die Eingabetaste h ero.j…" at bounding box center [487, 155] width 138 height 92
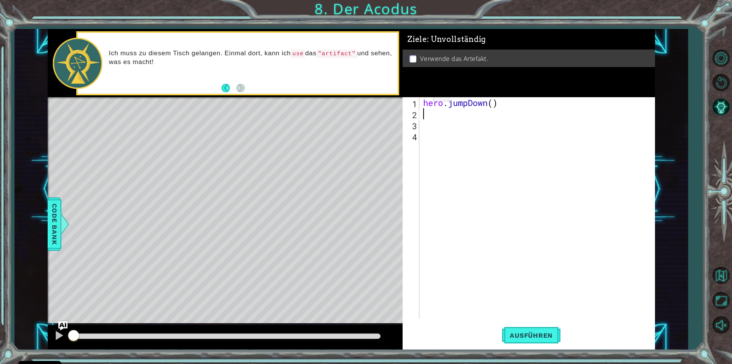
click at [494, 108] on div "hero . jumpDown ( )" at bounding box center [539, 218] width 235 height 243
type textarea "hero.jumpDown(2)"
click at [436, 115] on div "hero . jumpDown ( 2 )" at bounding box center [539, 218] width 235 height 243
type textarea "h"
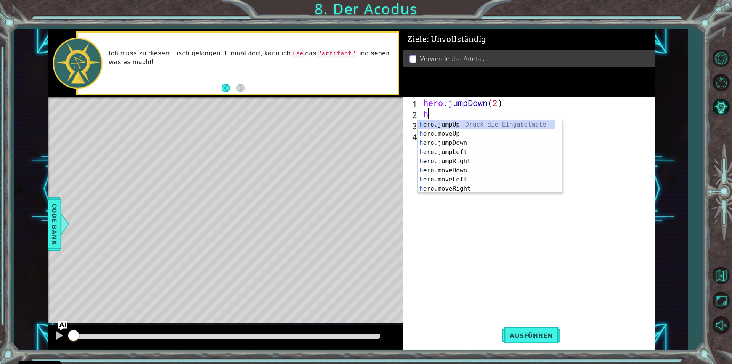
scroll to position [0, 0]
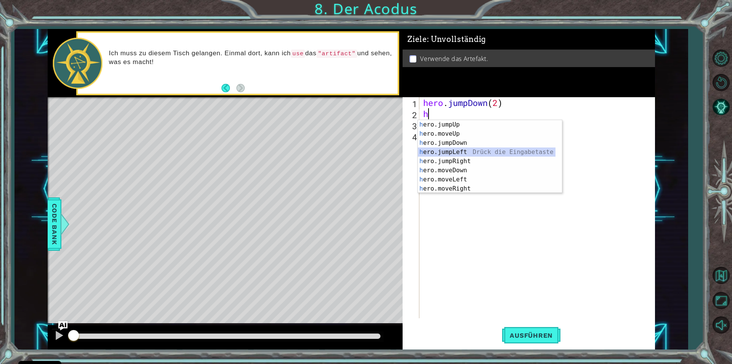
click at [453, 153] on div "h ero.jumpUp Drück die Eingabetaste h ero.moveUp Drück die Eingabetaste h ero.j…" at bounding box center [487, 166] width 138 height 92
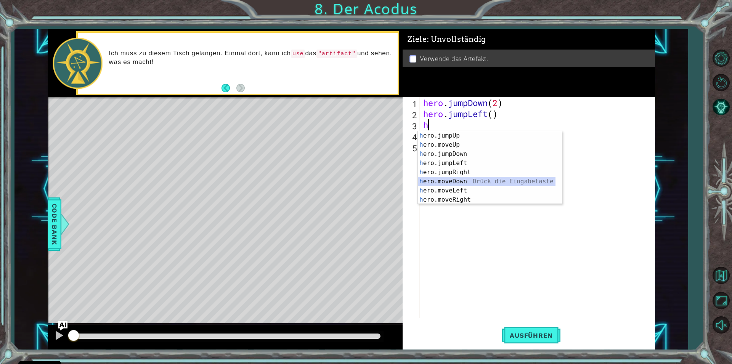
click at [458, 182] on div "h ero.jumpUp Drück die Eingabetaste h ero.moveUp Drück die Eingabetaste h ero.j…" at bounding box center [487, 177] width 138 height 92
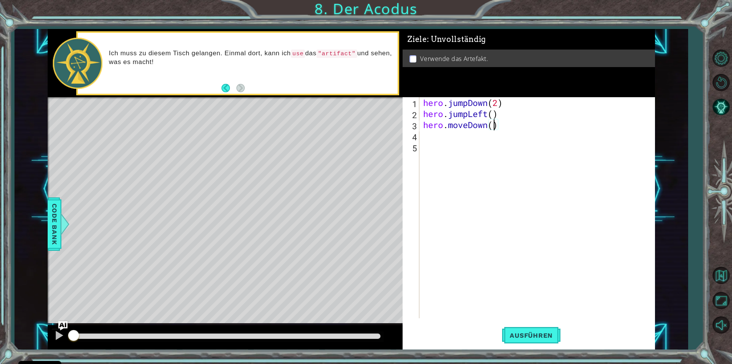
type textarea "hero.moveDown(2)"
click at [445, 139] on div "hero . jumpDown ( 2 ) hero . jumpLeft ( ) hero . moveDown ( 2 )" at bounding box center [539, 218] width 235 height 243
type textarea "h"
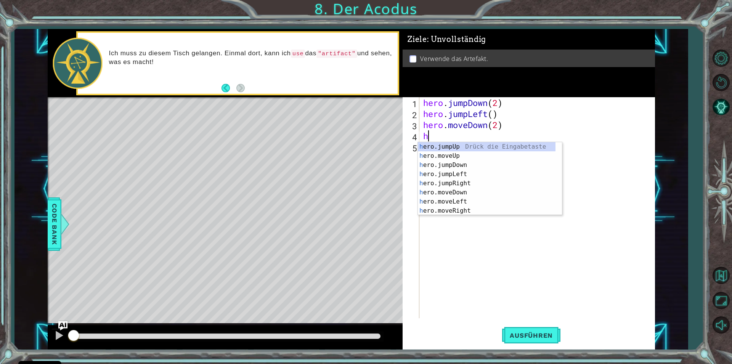
scroll to position [0, 0]
click at [463, 186] on div "h ero.jumpUp Drück die Eingabetaste h ero.moveUp Drück die Eingabetaste h ero.j…" at bounding box center [487, 188] width 138 height 92
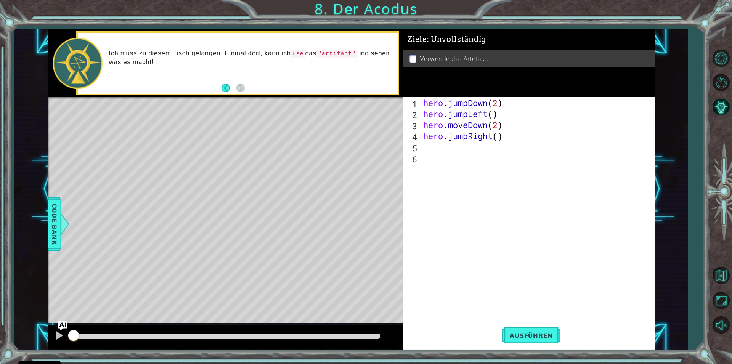
click at [499, 140] on div "hero . jumpDown ( 2 ) hero . jumpLeft ( ) hero . moveDown ( 2 ) hero . jumpRigh…" at bounding box center [539, 218] width 235 height 243
type textarea "hero.jumpRight()"
click at [490, 137] on div "hero . jumpDown ( 2 ) hero . jumpLeft ( ) hero . moveDown ( 2 ) hero . jumpRigh…" at bounding box center [539, 218] width 235 height 243
click at [500, 136] on div "hero . jumpDown ( 2 ) hero . jumpLeft ( ) hero . moveDown ( 2 ) hero . jumpRigh…" at bounding box center [539, 218] width 235 height 243
click at [435, 146] on div "hero . jumpDown ( 2 ) hero . jumpLeft ( ) hero . moveDown ( 2 ) hero . jumpRigh…" at bounding box center [539, 218] width 235 height 243
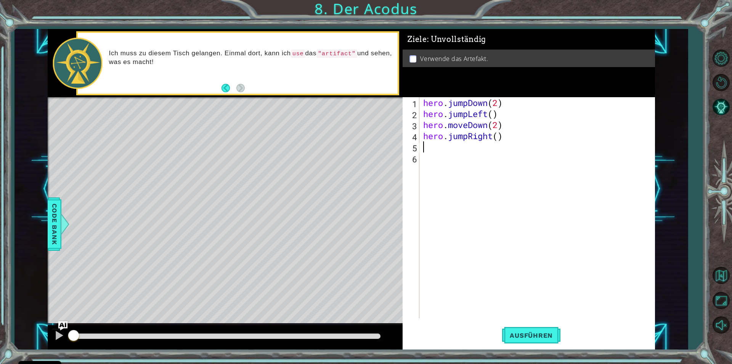
type textarea "h"
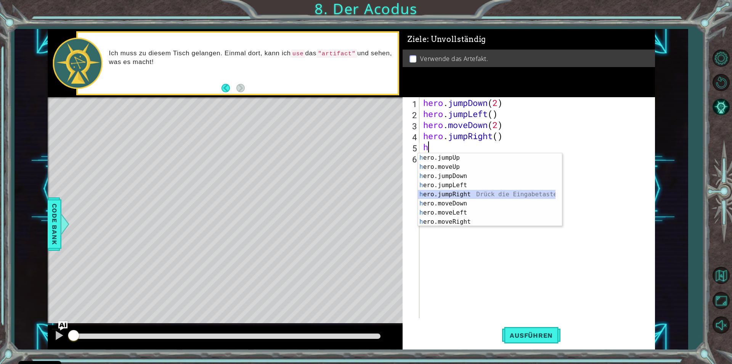
click at [451, 196] on div "h ero.jumpUp Drück die Eingabetaste h ero.moveUp Drück die Eingabetaste h ero.j…" at bounding box center [487, 199] width 138 height 92
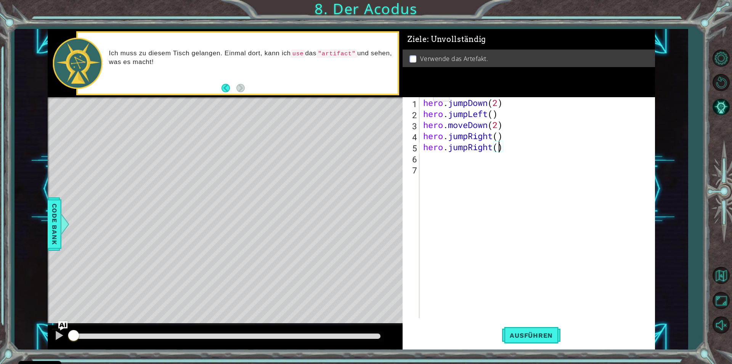
click at [497, 151] on div "hero . jumpDown ( 2 ) hero . jumpLeft ( ) hero . moveDown ( 2 ) hero . jumpRigh…" at bounding box center [539, 218] width 235 height 243
click at [469, 150] on div "hero . jumpDown ( 2 ) hero . jumpLeft ( ) hero . moveDown ( 2 ) hero . jumpRigh…" at bounding box center [539, 218] width 235 height 243
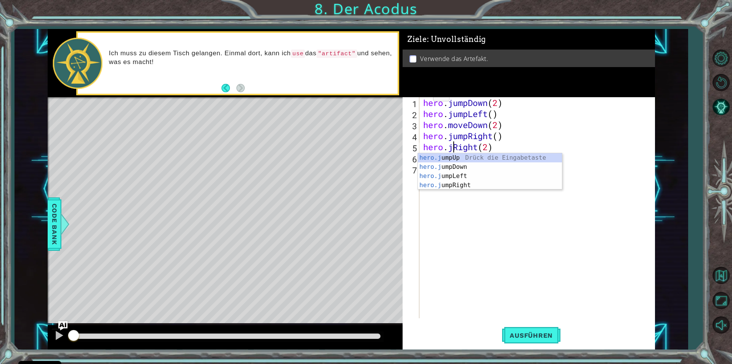
type textarea "hero.Right(2)"
drag, startPoint x: 464, startPoint y: 257, endPoint x: 463, endPoint y: 248, distance: 8.5
click at [464, 257] on div "hero . jumpDown ( 2 ) hero . jumpLeft ( ) hero . moveDown ( 2 ) hero . jumpRigh…" at bounding box center [539, 218] width 235 height 243
click at [449, 149] on div "hero . jumpDown ( 2 ) hero . jumpLeft ( ) hero . moveDown ( 2 ) hero . jumpRigh…" at bounding box center [539, 218] width 235 height 243
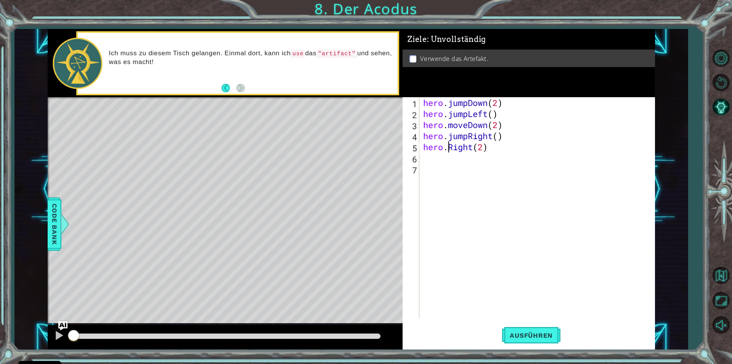
click at [474, 153] on div "hero . jumpDown ( 2 ) hero . jumpLeft ( ) hero . moveDown ( 2 ) hero . jumpRigh…" at bounding box center [539, 218] width 235 height 243
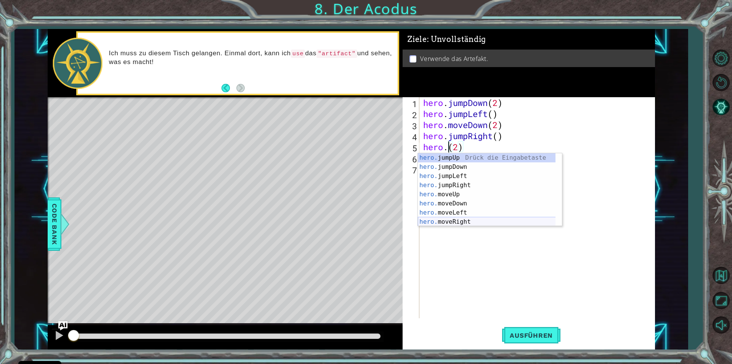
click at [479, 222] on div "hero. jumpUp Drück die Eingabetaste hero. jumpDown Drück die Eingabetaste hero.…" at bounding box center [490, 199] width 144 height 92
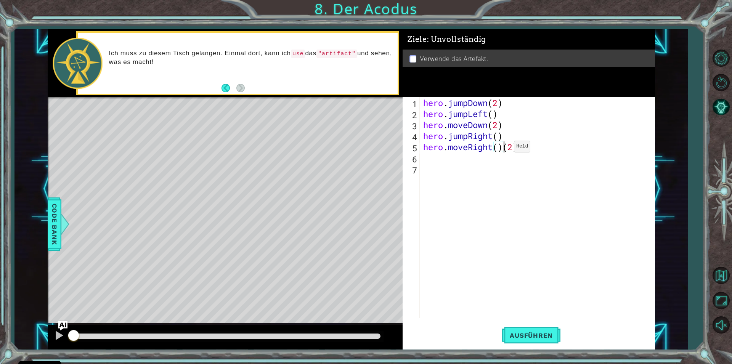
click at [503, 148] on div "hero . jumpDown ( 2 ) hero . jumpLeft ( ) hero . moveDown ( 2 ) hero . jumpRigh…" at bounding box center [539, 218] width 235 height 243
type textarea "hero.moveRight(2)"
click at [431, 166] on div "hero . jumpDown ( 2 ) hero . jumpLeft ( ) hero . moveDown ( 2 ) hero . jumpRigh…" at bounding box center [539, 218] width 235 height 243
click at [433, 157] on div "hero . jumpDown ( 2 ) hero . jumpLeft ( ) hero . moveDown ( 2 ) hero . jumpRigh…" at bounding box center [539, 218] width 235 height 243
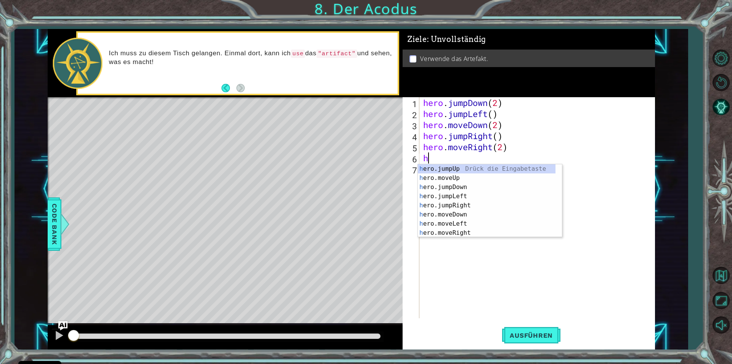
scroll to position [0, 0]
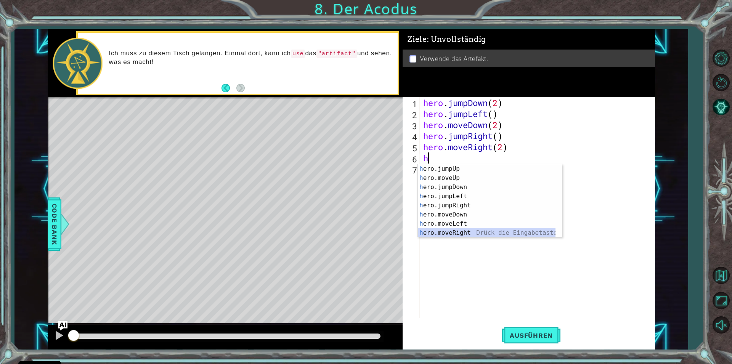
click at [456, 233] on div "h ero.jumpUp Drück die Eingabetaste h ero.moveUp Drück die Eingabetaste h ero.j…" at bounding box center [490, 210] width 144 height 92
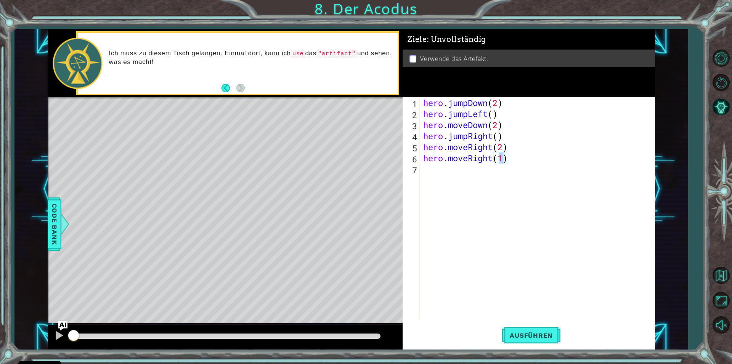
drag, startPoint x: 513, startPoint y: 335, endPoint x: 542, endPoint y: 299, distance: 45.6
click at [514, 335] on span "Ausführen" at bounding box center [531, 336] width 58 height 8
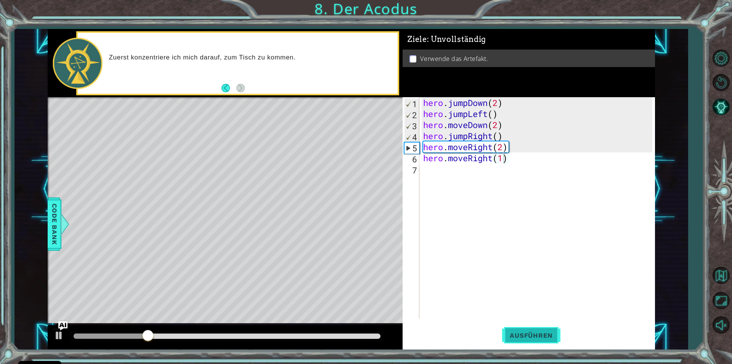
click at [521, 344] on button "Ausführen" at bounding box center [531, 335] width 58 height 25
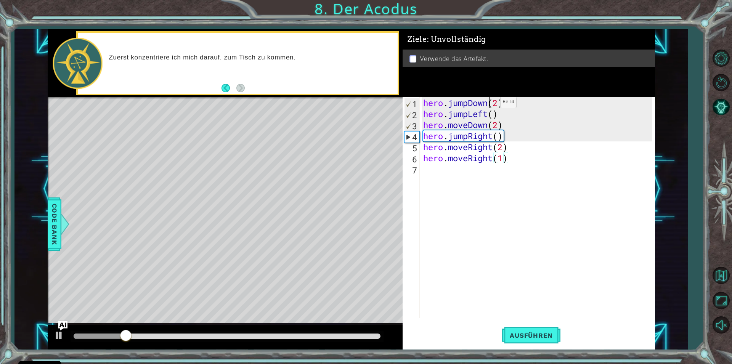
click at [489, 104] on div "hero . jumpDown ( 2 ) hero . jumpLeft ( ) hero . moveDown ( 2 ) hero . jumpRigh…" at bounding box center [539, 218] width 235 height 243
click at [486, 106] on div "hero . jumpDown ( 2 ) hero . jumpLeft ( ) hero . moveDown ( 2 ) hero . jumpRigh…" at bounding box center [539, 218] width 235 height 243
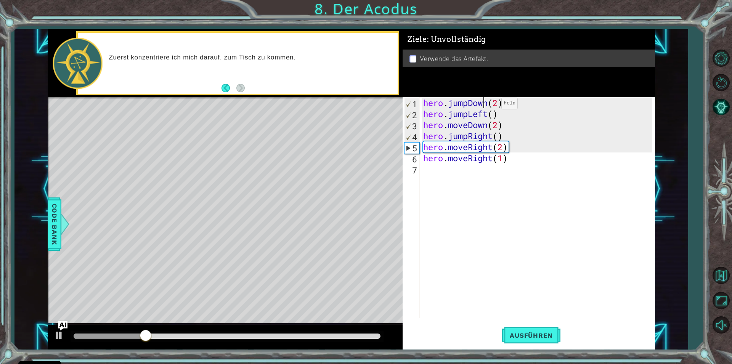
click at [491, 105] on div "hero . jumpDown ( 2 ) hero . jumpLeft ( ) hero . moveDown ( 2 ) hero . jumpRigh…" at bounding box center [539, 218] width 235 height 243
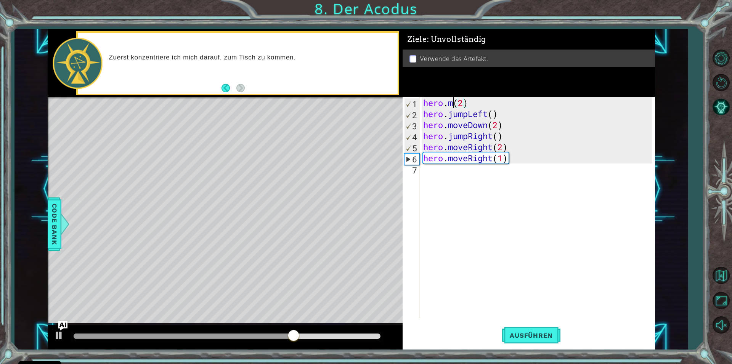
scroll to position [0, 2]
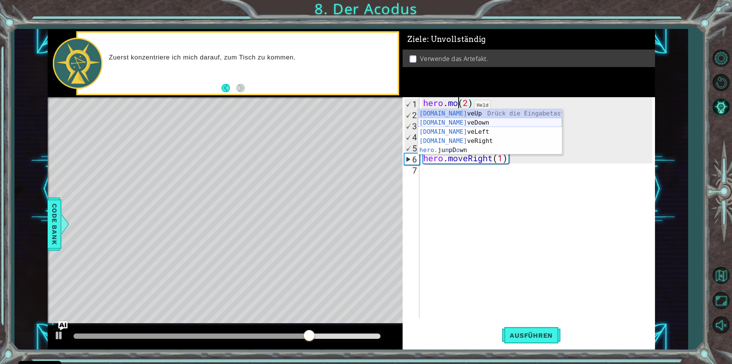
click at [458, 126] on div "[DOMAIN_NAME] veUp [PERSON_NAME] die Eingabetaste [DOMAIN_NAME] veDown Drück di…" at bounding box center [490, 141] width 144 height 64
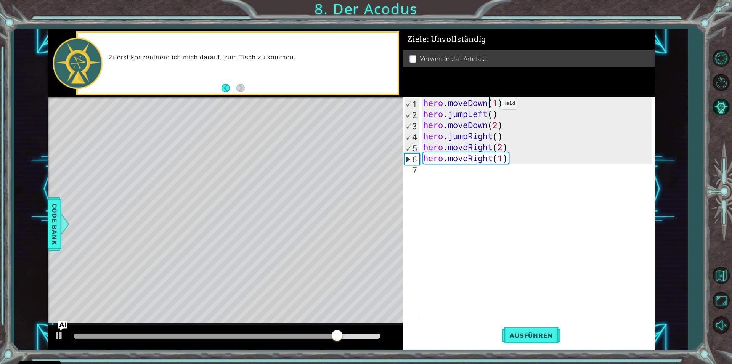
click at [490, 106] on div "hero . moveDown ( 1 ) ( 2 ) hero . jumpLeft ( ) hero . moveDown ( 2 ) hero . ju…" at bounding box center [539, 218] width 235 height 243
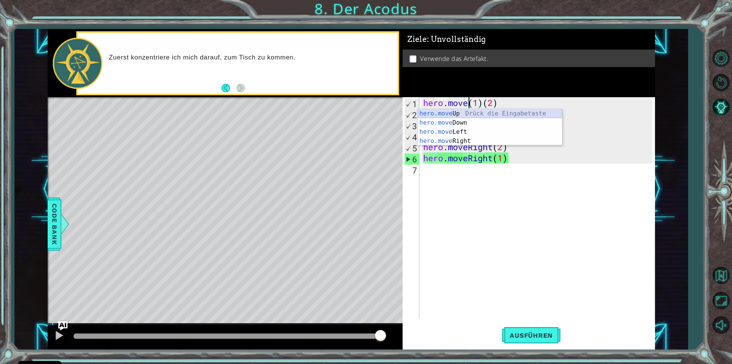
click at [478, 110] on div "hero.move Up Drück die Eingabetaste hero.move Down Drück die Eingabetaste hero.…" at bounding box center [490, 136] width 144 height 55
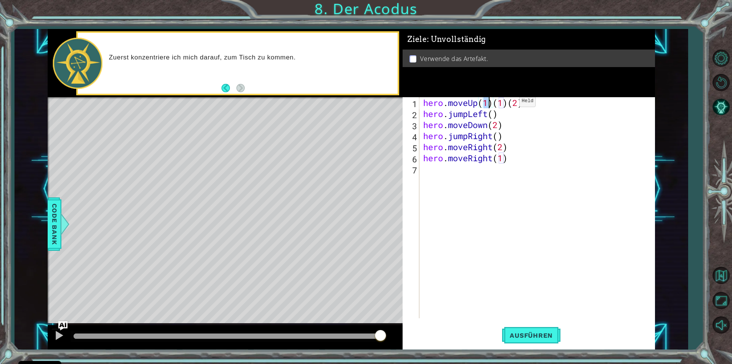
click at [510, 103] on div "hero . moveUp ( 1 ) ( 1 ) ( 2 ) hero . jumpLeft ( ) hero . moveDown ( 2 ) hero …" at bounding box center [539, 218] width 235 height 243
click at [537, 328] on button "Ausführen" at bounding box center [531, 335] width 58 height 25
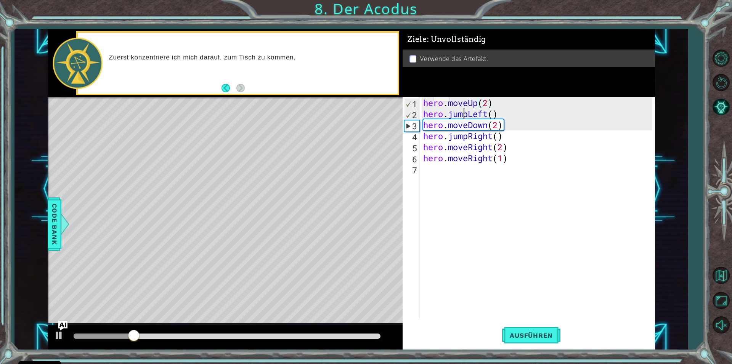
drag, startPoint x: 466, startPoint y: 114, endPoint x: 466, endPoint y: 118, distance: 4.6
click at [466, 118] on div "hero . moveUp ( 2 ) hero . jumpLeft ( ) hero . moveDown ( 2 ) hero . jumpRight …" at bounding box center [539, 218] width 235 height 243
click at [468, 119] on div "hero . moveUp ( 2 ) hero . jumpLeft ( ) hero . moveDown ( 2 ) hero . jumpRight …" at bounding box center [539, 218] width 235 height 243
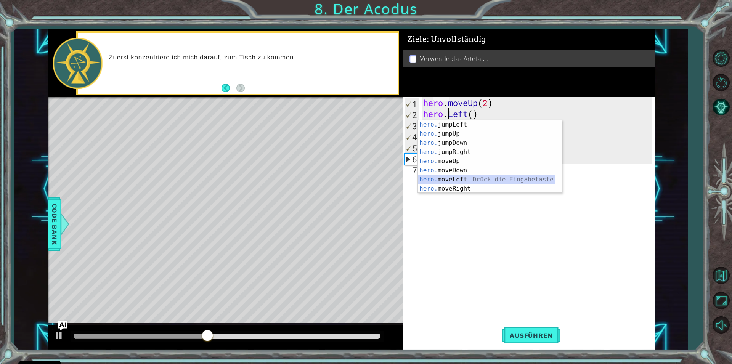
drag, startPoint x: 450, startPoint y: 177, endPoint x: 491, endPoint y: 309, distance: 137.9
click at [452, 188] on div "hero. jumpLeft Drück die Eingabetaste hero. jumpUp Drück die Eingabetaste hero.…" at bounding box center [487, 166] width 138 height 92
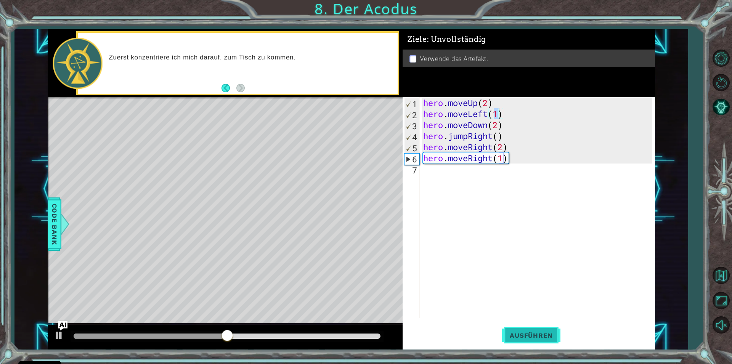
click at [513, 334] on span "Ausführen" at bounding box center [531, 336] width 58 height 8
click at [468, 137] on div "hero . moveUp ( 2 ) hero . moveLeft ( 1 ) hero . moveDown ( 2 ) hero . jumpRigh…" at bounding box center [539, 218] width 235 height 243
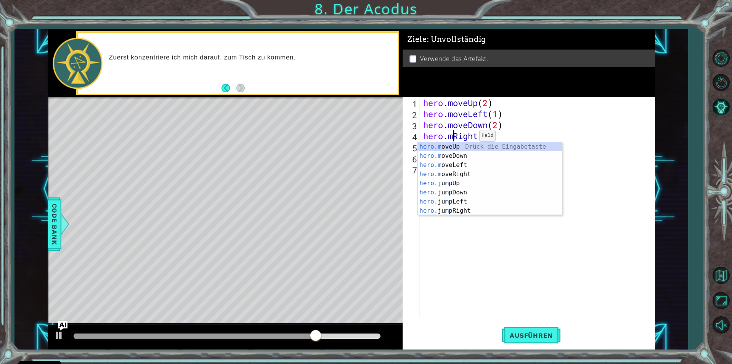
scroll to position [0, 1]
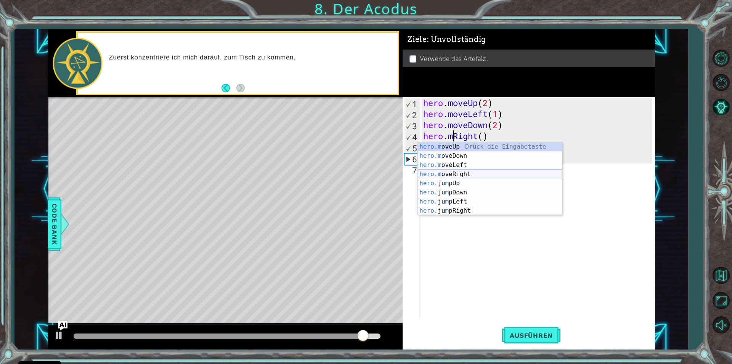
click at [461, 177] on div "hero.m oveUp Drück die Eingabetaste hero.m oveDown Drück die Eingabetaste hero.…" at bounding box center [490, 188] width 144 height 92
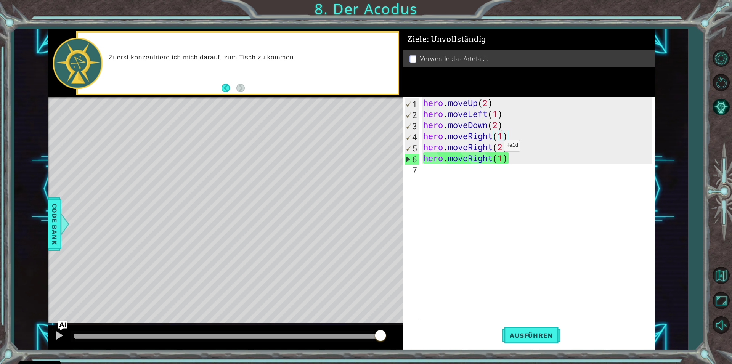
click at [493, 148] on div "hero . moveUp ( 2 ) hero . moveLeft ( 1 ) hero . moveDown ( 2 ) hero . moveRigh…" at bounding box center [539, 218] width 235 height 243
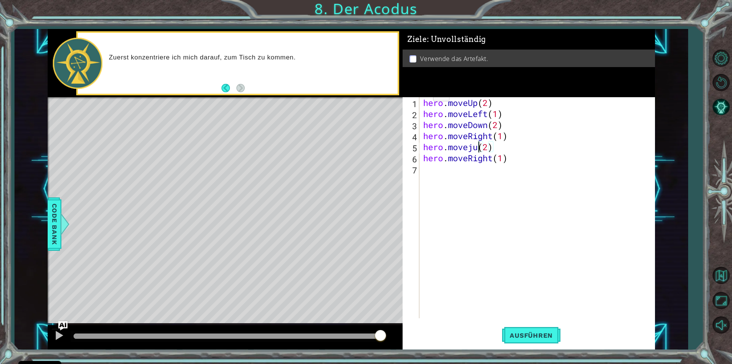
scroll to position [0, 3]
click at [503, 159] on div "hero . moveUp ( 2 ) hero . moveLeft ( 1 ) hero . moveDown ( 2 ) hero . moveRigh…" at bounding box center [539, 218] width 235 height 243
type textarea "hero.moveRight(2)"
click at [428, 166] on div "hero . moveUp ( 2 ) hero . moveLeft ( 1 ) hero . moveDown ( 2 ) hero . moveRigh…" at bounding box center [539, 218] width 235 height 243
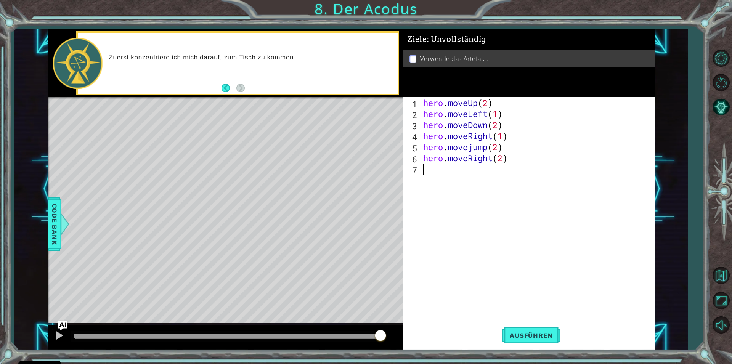
scroll to position [0, 0]
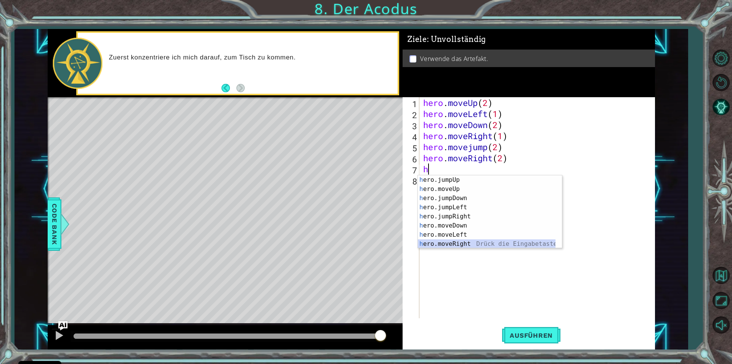
click at [454, 246] on div "h ero.jumpUp Drück die Eingabetaste h ero.moveUp Drück die Eingabetaste h ero.j…" at bounding box center [487, 221] width 138 height 92
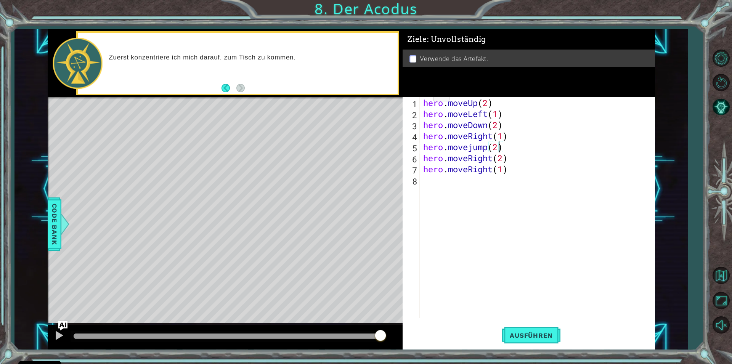
click at [499, 149] on div "hero . moveUp ( 2 ) hero . moveLeft ( 1 ) hero . moveDown ( 2 ) hero . moveRigh…" at bounding box center [539, 218] width 235 height 243
click at [526, 338] on span "Ausführen" at bounding box center [531, 336] width 58 height 8
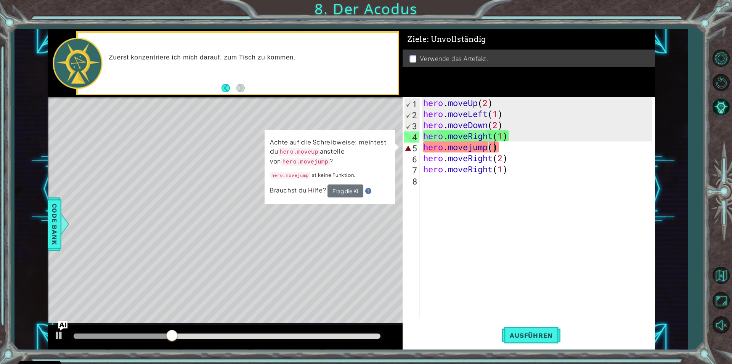
scroll to position [0, 3]
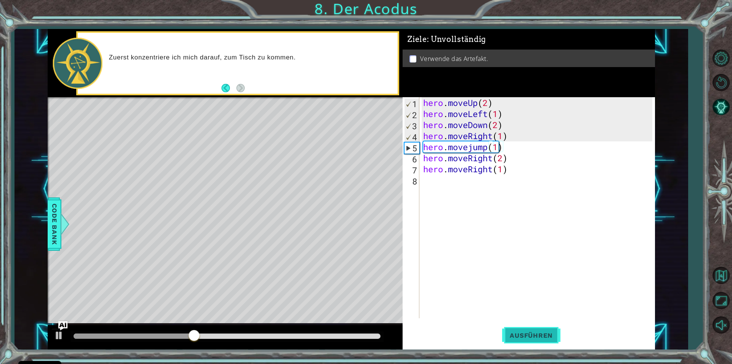
click at [526, 342] on button "Ausführen" at bounding box center [531, 335] width 58 height 25
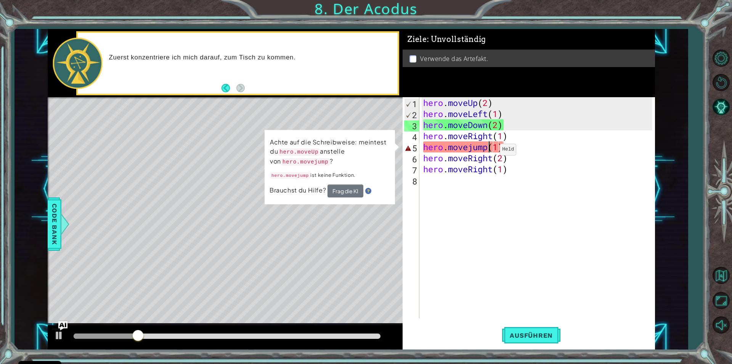
click at [489, 151] on div "hero . moveUp ( 2 ) hero . moveLeft ( 1 ) hero . moveDown ( 2 ) hero . moveRigh…" at bounding box center [539, 218] width 235 height 243
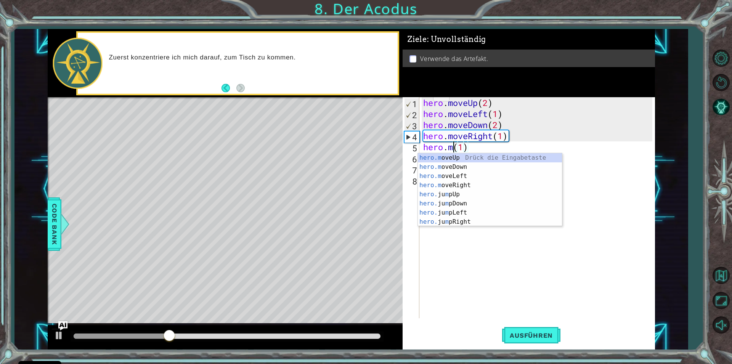
type textarea "hero.(1)"
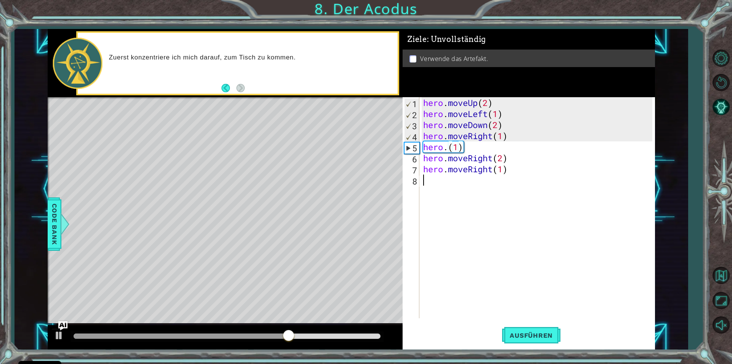
click at [444, 249] on div "hero . moveUp ( 2 ) hero . moveLeft ( 1 ) hero . moveDown ( 2 ) hero . moveRigh…" at bounding box center [539, 218] width 235 height 243
click at [450, 152] on div "hero . moveUp ( 2 ) hero . moveLeft ( 1 ) hero . moveDown ( 2 ) hero . moveRigh…" at bounding box center [539, 218] width 235 height 243
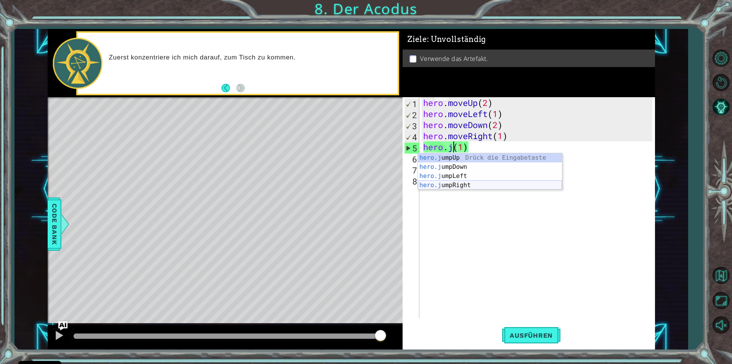
drag, startPoint x: 462, startPoint y: 185, endPoint x: 472, endPoint y: 204, distance: 22.0
click at [460, 185] on div "hero.j umpUp Drück die Eingabetaste hero.j umpDown Drück die Eingabetaste hero.…" at bounding box center [490, 180] width 144 height 55
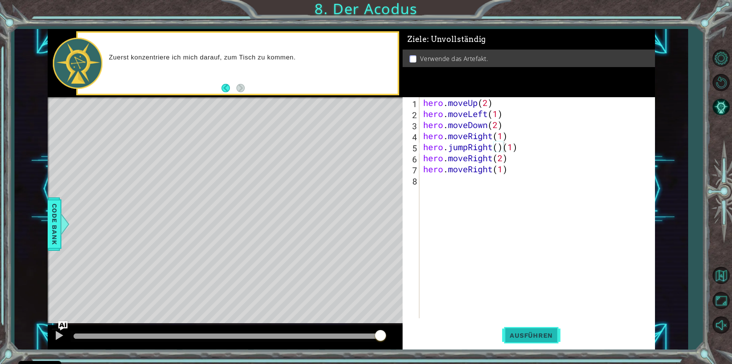
click at [537, 334] on span "Ausführen" at bounding box center [531, 336] width 58 height 8
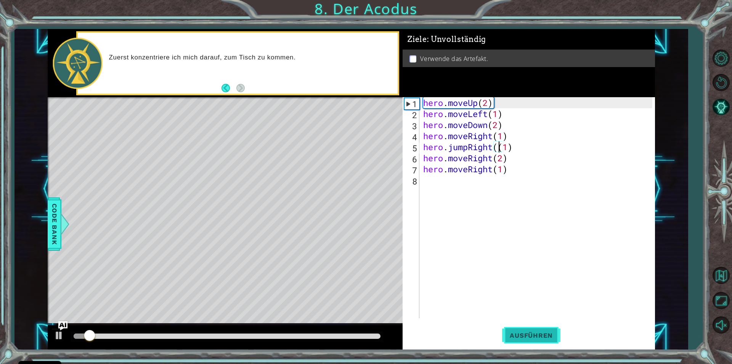
type textarea "hero.jumpRight(1)"
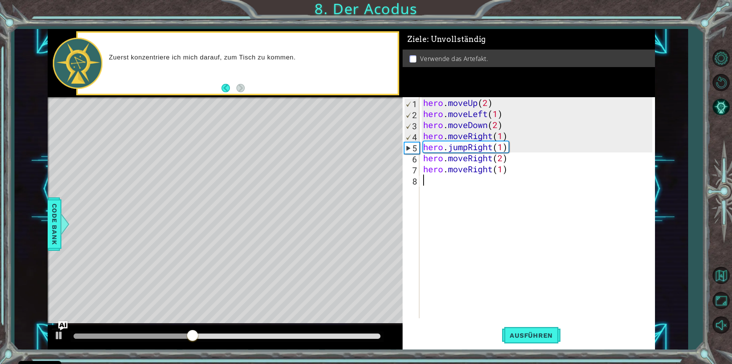
drag, startPoint x: 486, startPoint y: 196, endPoint x: 481, endPoint y: 211, distance: 15.3
click at [482, 203] on div "hero . moveUp ( 2 ) hero . moveLeft ( 1 ) hero . moveDown ( 2 ) hero . moveRigh…" at bounding box center [539, 218] width 235 height 243
click at [530, 337] on span "Ausführen" at bounding box center [531, 336] width 58 height 8
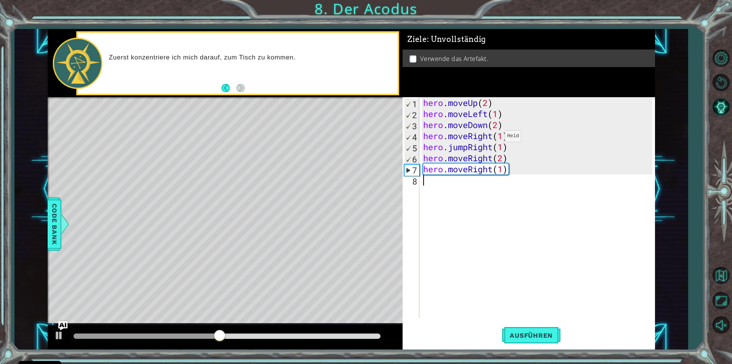
click at [494, 138] on div "hero . moveUp ( 2 ) hero . moveLeft ( 1 ) hero . moveDown ( 2 ) hero . moveRigh…" at bounding box center [539, 218] width 235 height 243
type textarea "hero.moveleft(1)"
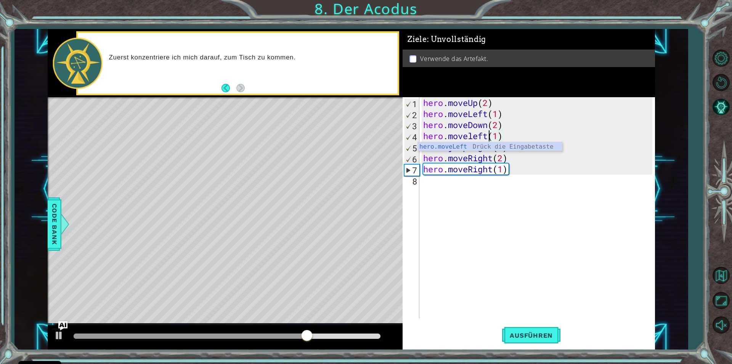
click at [497, 194] on div "hero . moveUp ( 2 ) hero . moveLeft ( 1 ) hero . moveDown ( 2 ) hero . moveleft…" at bounding box center [539, 218] width 235 height 243
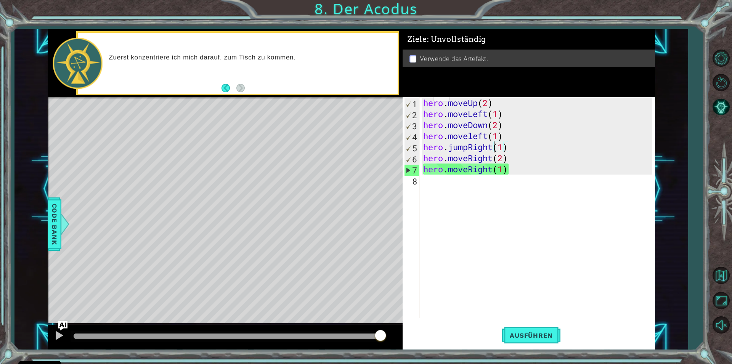
click at [494, 148] on div "hero . moveUp ( 2 ) hero . moveLeft ( 1 ) hero . moveDown ( 2 ) hero . moveleft…" at bounding box center [539, 218] width 235 height 243
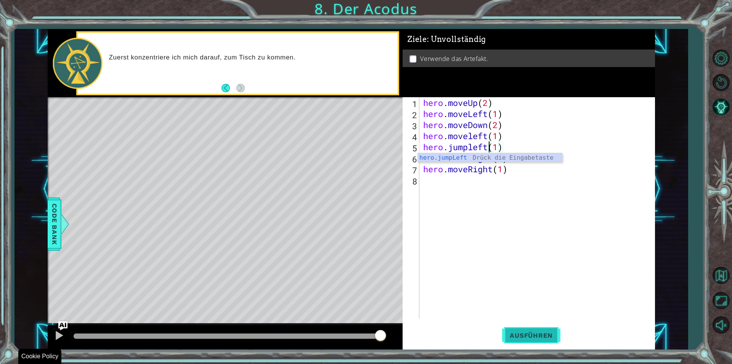
type textarea "hero.jumpleft(1)"
click at [553, 337] on span "Ausführen" at bounding box center [531, 336] width 58 height 8
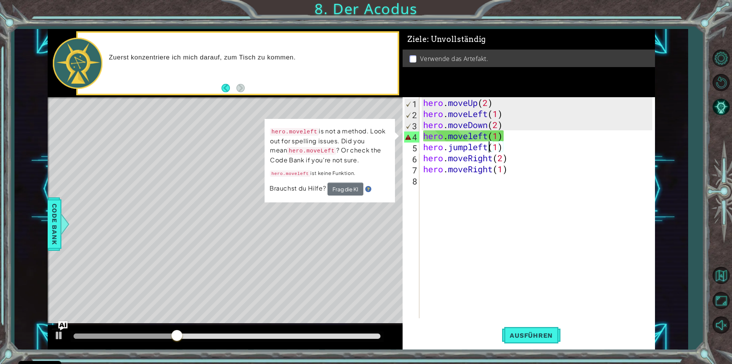
click at [443, 228] on div "hero . moveUp ( 2 ) hero . moveLeft ( 1 ) hero . moveDown ( 2 ) hero . moveleft…" at bounding box center [539, 218] width 235 height 243
drag, startPoint x: 531, startPoint y: 341, endPoint x: 528, endPoint y: 332, distance: 9.3
click at [531, 341] on button "Ausführen" at bounding box center [531, 335] width 58 height 25
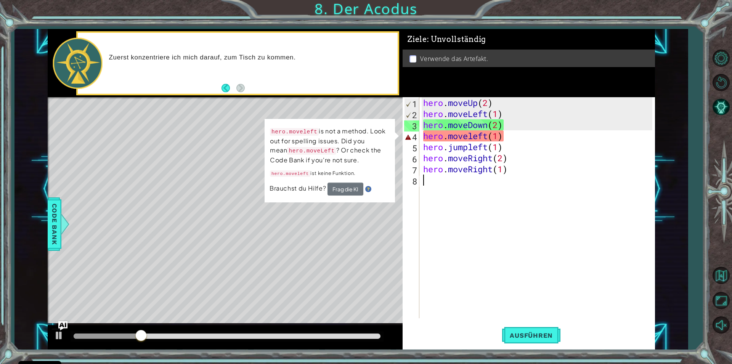
click at [464, 222] on div "hero . moveUp ( 2 ) hero . moveLeft ( 1 ) hero . moveDown ( 2 ) hero . moveleft…" at bounding box center [539, 218] width 235 height 243
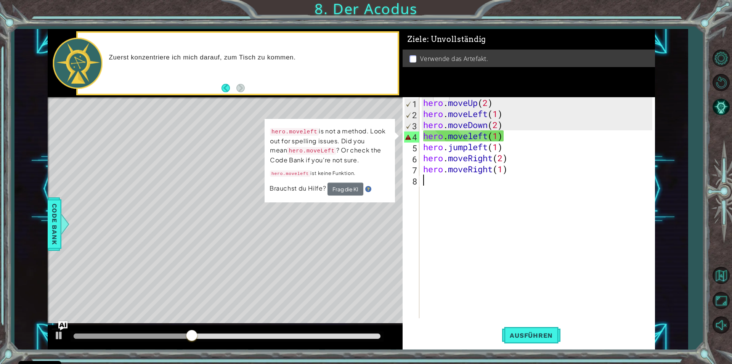
click at [362, 162] on p "hero.moveleft is not a method. Look out for spelling issues. Did you mean hero.…" at bounding box center [330, 146] width 120 height 38
click at [319, 172] on p "hero.moveleft ist keine Funktion." at bounding box center [330, 174] width 120 height 10
click at [438, 142] on div "hero . moveUp ( 2 ) hero . moveLeft ( 1 ) hero . moveDown ( 2 ) hero . moveleft…" at bounding box center [539, 218] width 235 height 243
click at [447, 137] on div "hero . moveUp ( 2 ) hero . moveLeft ( 1 ) hero . moveDown ( 2 ) hero . moveleft…" at bounding box center [539, 218] width 235 height 243
type textarea "hero.moveleft(1)"
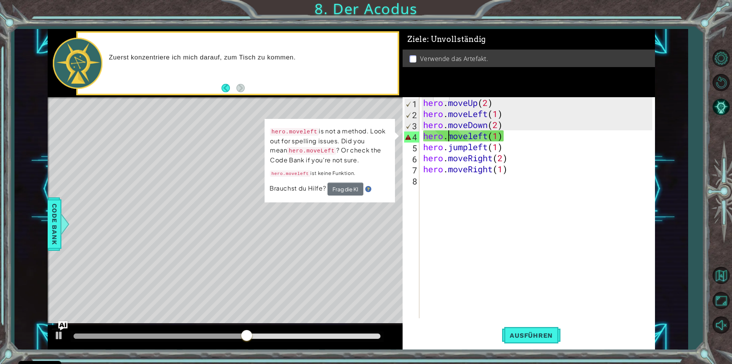
click at [322, 140] on p "hero.moveleft is not a method. Look out for spelling issues. Did you mean hero.…" at bounding box center [330, 146] width 120 height 38
click at [319, 140] on p "hero.moveleft is not a method. Look out for spelling issues. Did you mean hero.…" at bounding box center [330, 146] width 120 height 38
click at [513, 224] on div "hero . moveUp ( 2 ) hero . moveLeft ( 1 ) hero . moveDown ( 2 ) hero . moveleft…" at bounding box center [539, 218] width 235 height 243
drag, startPoint x: 510, startPoint y: 219, endPoint x: 499, endPoint y: 219, distance: 11.1
click at [507, 219] on div "hero . moveUp ( 2 ) hero . moveLeft ( 1 ) hero . moveDown ( 2 ) hero . moveleft…" at bounding box center [539, 218] width 235 height 243
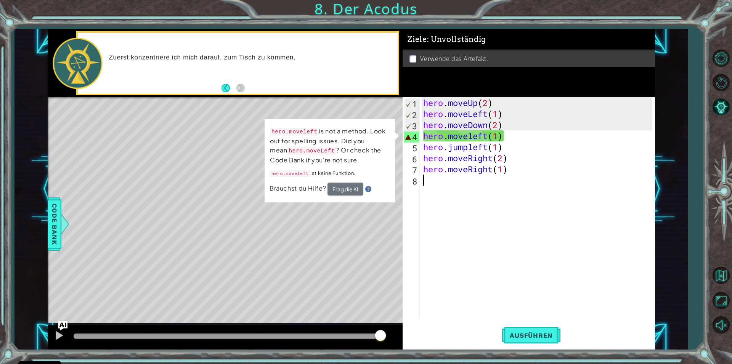
drag, startPoint x: 319, startPoint y: 336, endPoint x: 413, endPoint y: 350, distance: 95.2
click at [410, 349] on div "1 ההההההההההההההההההההההההההההההההההההההההההההההההההההההההההההההההההההההההההההה…" at bounding box center [352, 189] width 608 height 320
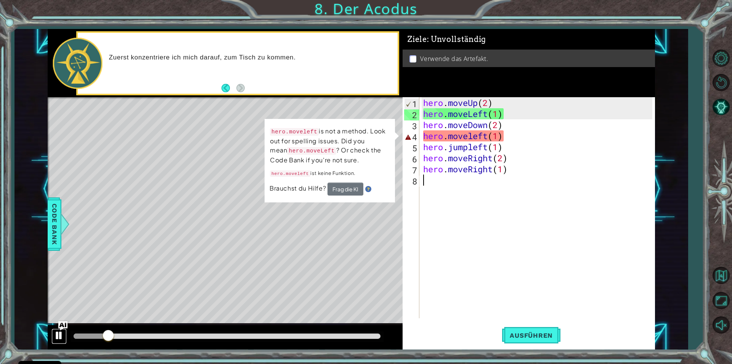
click at [57, 339] on div at bounding box center [59, 336] width 10 height 10
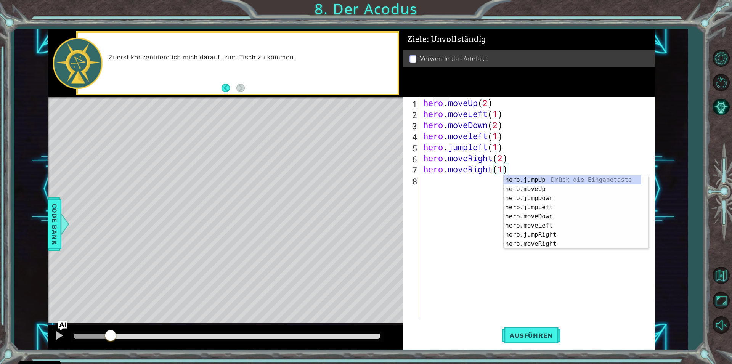
click at [485, 137] on div "hero . moveUp ( 2 ) hero . moveLeft ( 1 ) hero . moveDown ( 2 ) hero . moveleft…" at bounding box center [539, 218] width 235 height 243
type textarea "hero.moveleft(1)"
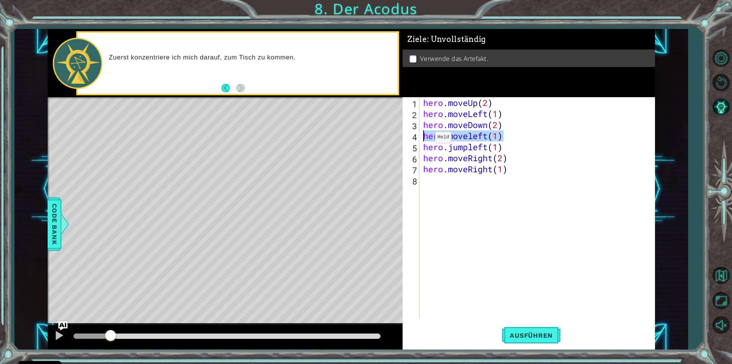
drag, startPoint x: 503, startPoint y: 136, endPoint x: 420, endPoint y: 138, distance: 82.4
click at [424, 138] on div "hero . moveUp ( 2 ) hero . moveLeft ( 1 ) hero . moveDown ( 2 ) hero . moveleft…" at bounding box center [539, 218] width 235 height 243
click at [494, 147] on div "hero . moveUp ( 2 ) hero . moveLeft ( 1 ) hero . moveDown ( 2 ) hero . jumpleft…" at bounding box center [539, 218] width 235 height 243
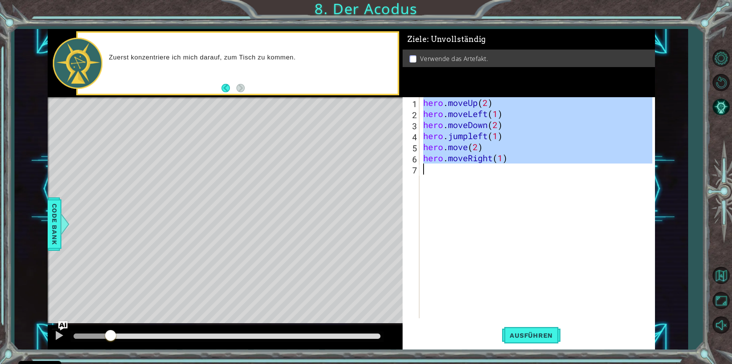
type textarea "p"
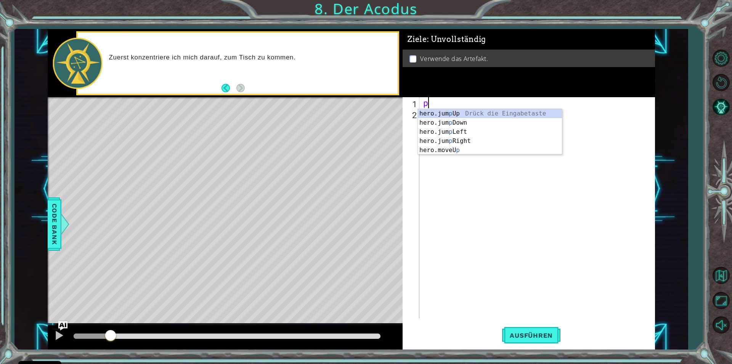
click at [486, 240] on div "p" at bounding box center [539, 218] width 235 height 243
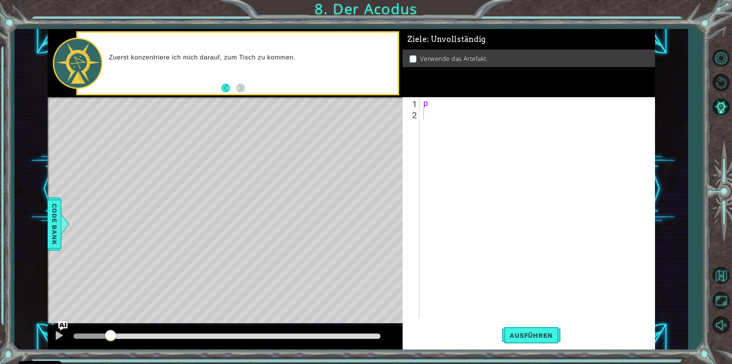
click at [404, 113] on div "1 2 p ההההההההההההההההההההההההההההההההההההההההההההההההההההההההההההההההההההההההה…" at bounding box center [528, 207] width 250 height 221
drag, startPoint x: 432, startPoint y: 103, endPoint x: 428, endPoint y: 124, distance: 21.4
click at [422, 110] on div "p" at bounding box center [537, 207] width 231 height 221
type textarea "p"
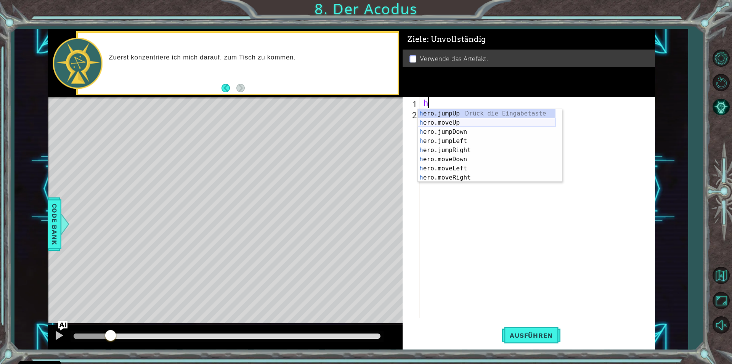
click at [449, 123] on div "h ero.jumpUp Drück die Eingabetaste h ero.moveUp Drück die Eingabetaste h ero.j…" at bounding box center [487, 155] width 138 height 92
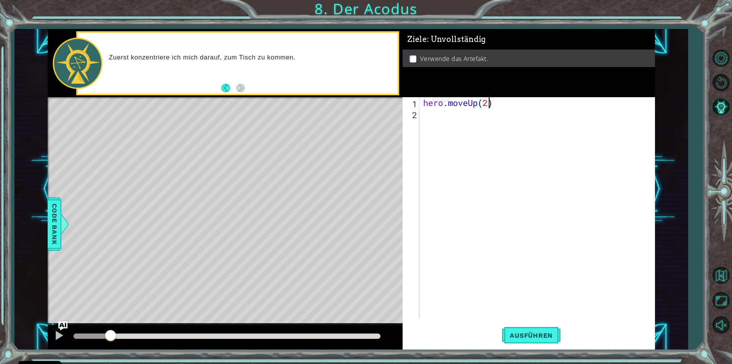
type textarea "hero.moveUp(2)"
click at [451, 117] on div "hero . moveUp ( 2 )" at bounding box center [539, 218] width 235 height 243
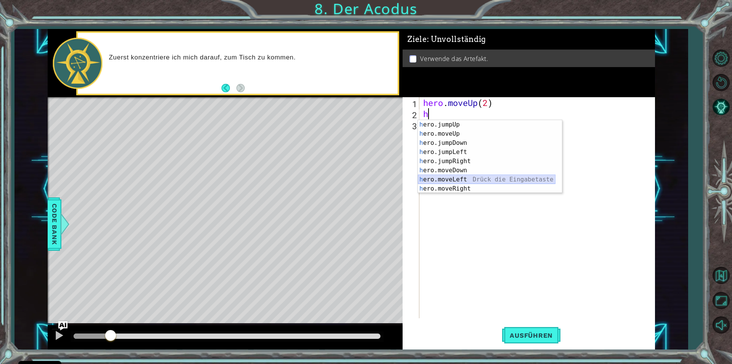
click at [443, 181] on div "h ero.jumpUp Drück die Eingabetaste h ero.moveUp Drück die Eingabetaste h ero.j…" at bounding box center [487, 166] width 138 height 92
type textarea "hero.moveLeft(1)"
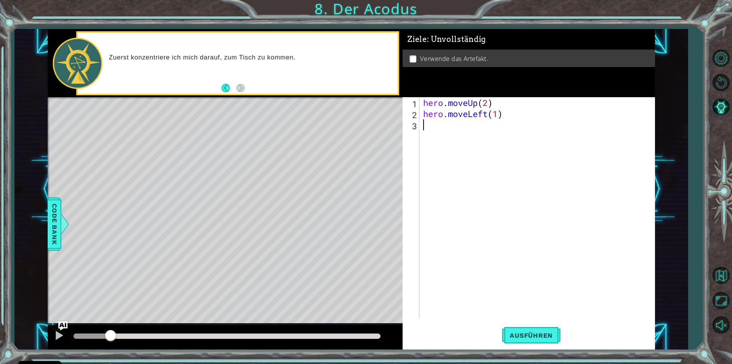
click at [435, 127] on div "hero . moveUp ( 2 ) hero . moveLeft ( 1 )" at bounding box center [539, 218] width 235 height 243
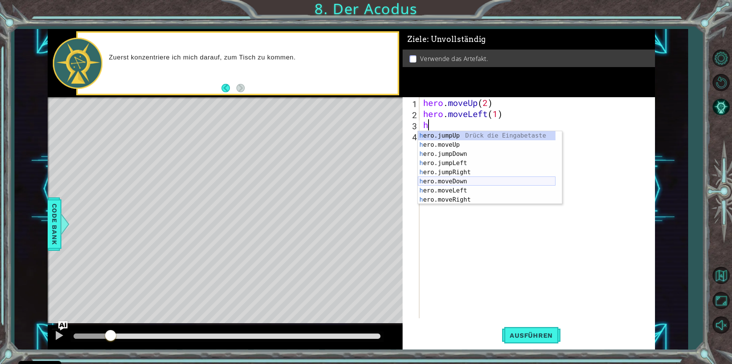
click at [459, 179] on div "h ero.jumpUp Drück die Eingabetaste h ero.moveUp Drück die Eingabetaste h ero.j…" at bounding box center [487, 177] width 138 height 92
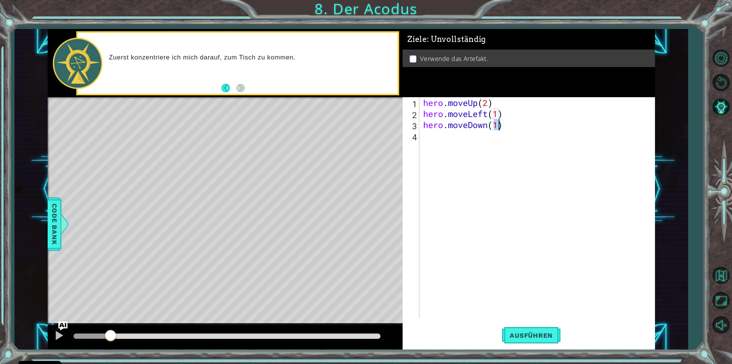
type textarea "hero.moveDown(2)"
click at [434, 137] on div "hero . moveUp ( 2 ) hero . moveLeft ( 1 ) hero . moveDown ( 2 )" at bounding box center [539, 218] width 235 height 243
type textarea "h"
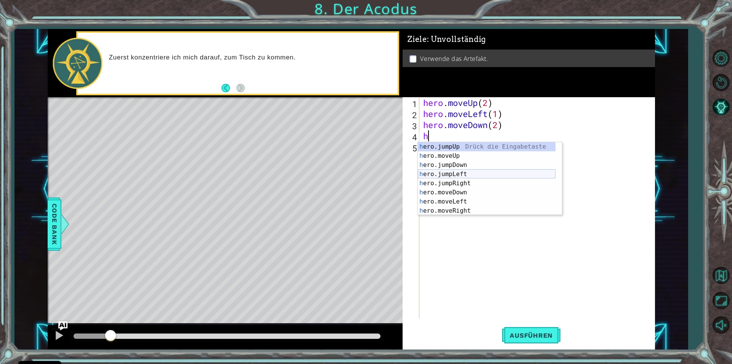
click at [444, 171] on div "h ero.jumpUp Drück die Eingabetaste h ero.moveUp Drück die Eingabetaste h ero.j…" at bounding box center [487, 188] width 138 height 92
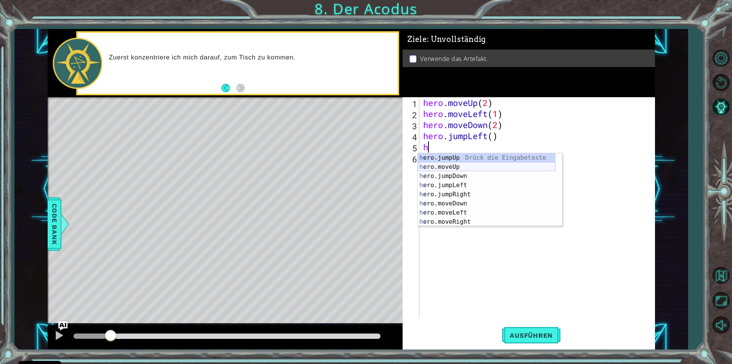
click at [458, 169] on div "h ero.jumpUp Drück die Eingabetaste h ero.moveUp Drück die Eingabetaste h ero.j…" at bounding box center [487, 199] width 138 height 92
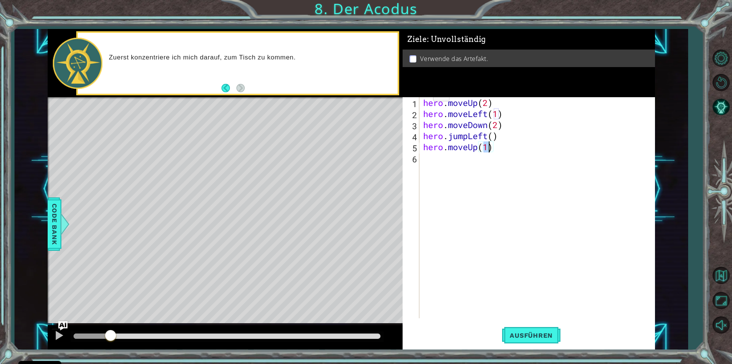
type textarea "hero.moveUp(2)"
click at [439, 167] on div "hero . moveUp ( 2 ) hero . moveLeft ( 1 ) hero . moveDown ( 2 ) hero . jumpLeft…" at bounding box center [539, 218] width 235 height 243
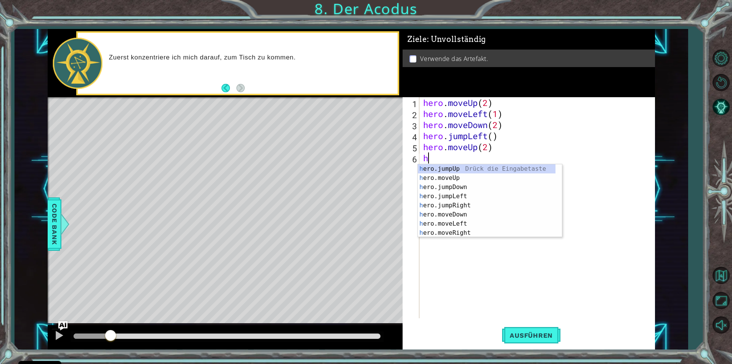
scroll to position [0, 0]
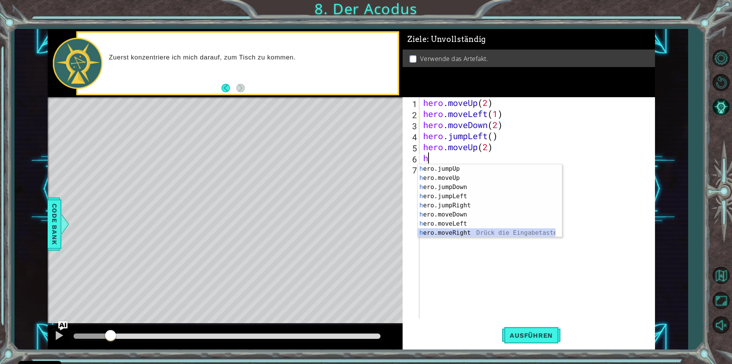
click at [452, 233] on div "h ero.jumpUp Drück die Eingabetaste h ero.moveUp Drück die Eingabetaste h ero.j…" at bounding box center [487, 210] width 138 height 92
type textarea "hero.moveRight(1)"
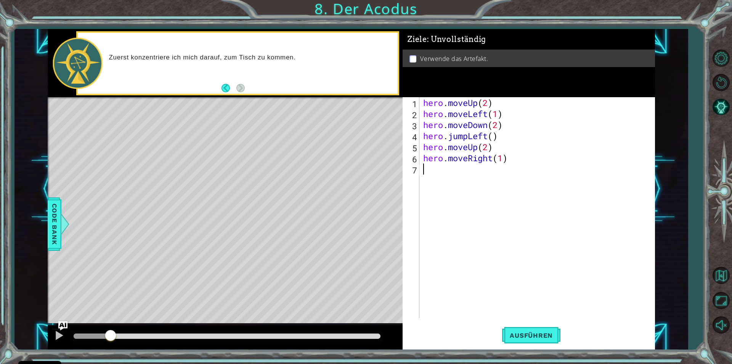
click at [438, 171] on div "hero . moveUp ( 2 ) hero . moveLeft ( 1 ) hero . moveDown ( 2 ) hero . jumpLeft…" at bounding box center [539, 218] width 235 height 243
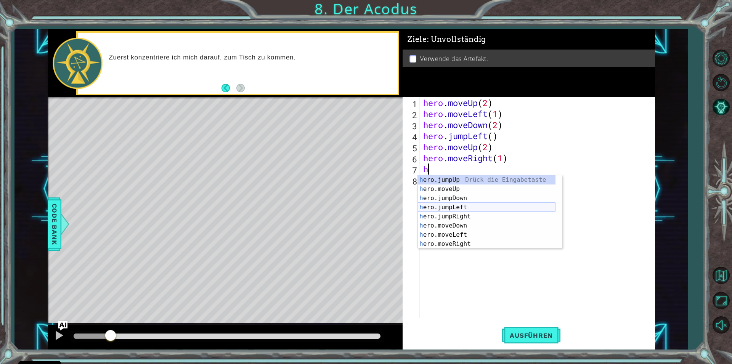
scroll to position [9, 0]
click at [443, 244] on div "h ero.moveUp Drück die Eingabetaste h ero.jumpDown Drück die Eingabetaste h ero…" at bounding box center [487, 221] width 138 height 92
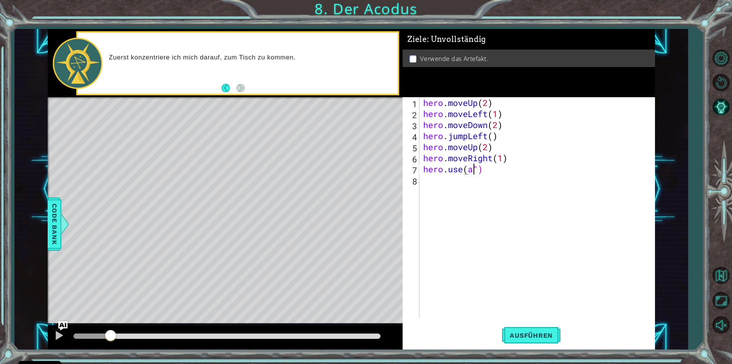
scroll to position [0, 2]
click at [509, 173] on div "hero . moveUp ( 2 ) hero . moveLeft ( 1 ) hero . moveDown ( 2 ) hero . jumpLeft…" at bounding box center [539, 218] width 235 height 243
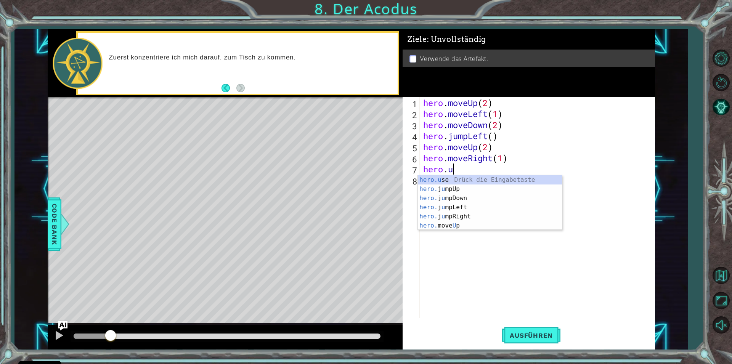
scroll to position [0, 0]
type textarea "h"
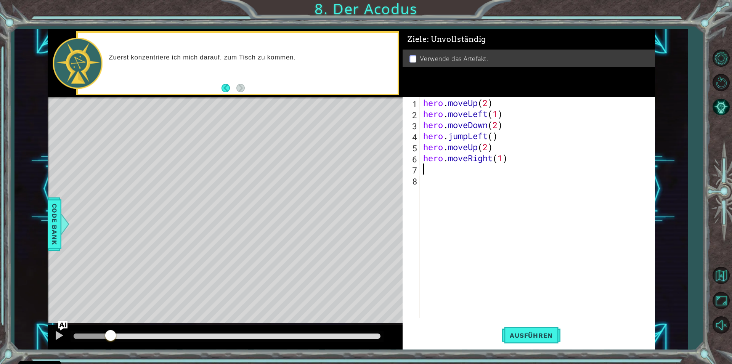
type textarea "h"
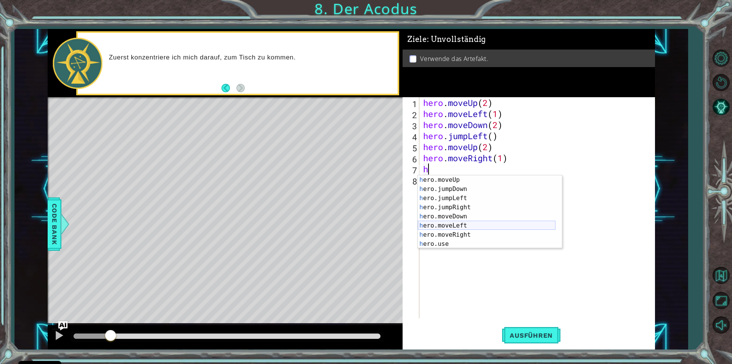
scroll to position [9, 0]
click at [510, 249] on body "Cookie Policy CodeCombat nutzt essentielle und einige nicht-essentielle Cookies…" at bounding box center [366, 182] width 732 height 364
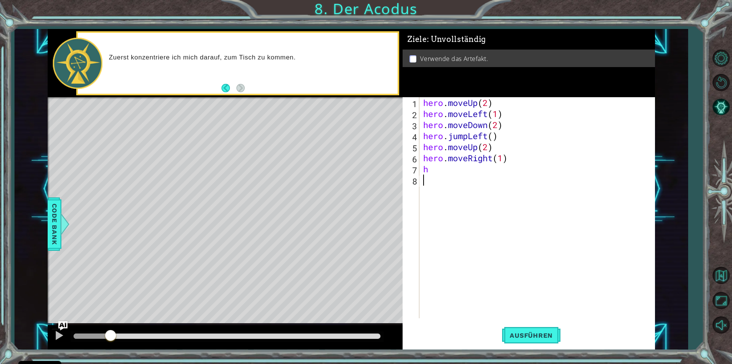
click at [544, 249] on div "hero . moveUp ( 2 ) hero . moveLeft ( 1 ) hero . moveDown ( 2 ) hero . jumpLeft…" at bounding box center [539, 218] width 235 height 243
click at [458, 174] on div "hero . moveUp ( 2 ) hero . moveLeft ( 1 ) hero . moveDown ( 2 ) hero . jumpLeft…" at bounding box center [539, 218] width 235 height 243
type textarea "h"
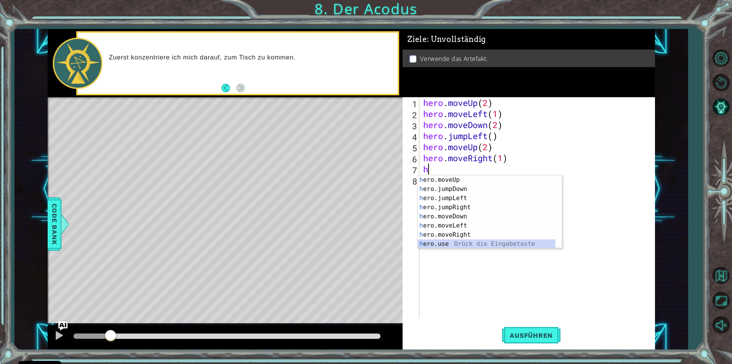
click at [489, 246] on div "h ero.moveUp Drück die Eingabetaste h ero.jumpDown Drück die Eingabetaste h ero…" at bounding box center [487, 221] width 138 height 92
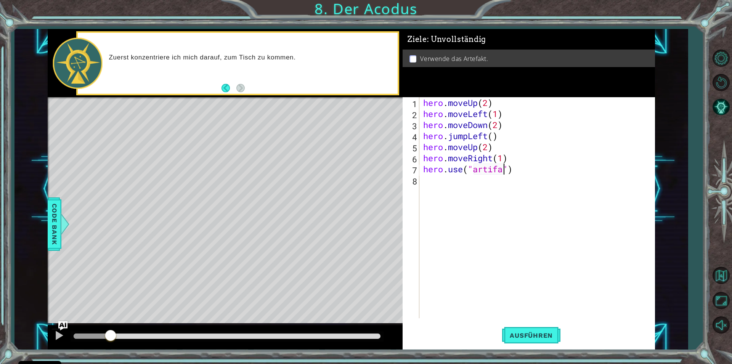
scroll to position [0, 4]
type textarea "hero.use("artifact")"
click at [515, 336] on span "Ausführen" at bounding box center [531, 336] width 58 height 8
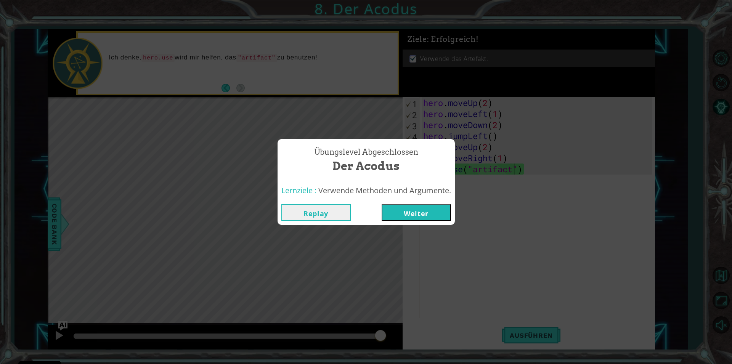
click at [435, 209] on button "Weiter" at bounding box center [416, 212] width 69 height 17
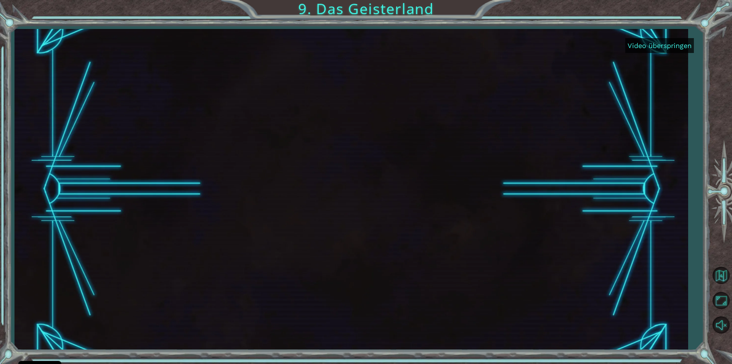
drag, startPoint x: 640, startPoint y: 37, endPoint x: 638, endPoint y: 42, distance: 5.3
click at [640, 40] on div "Video überspringen" at bounding box center [351, 189] width 674 height 320
click at [637, 43] on button "Video überspringen" at bounding box center [660, 45] width 69 height 15
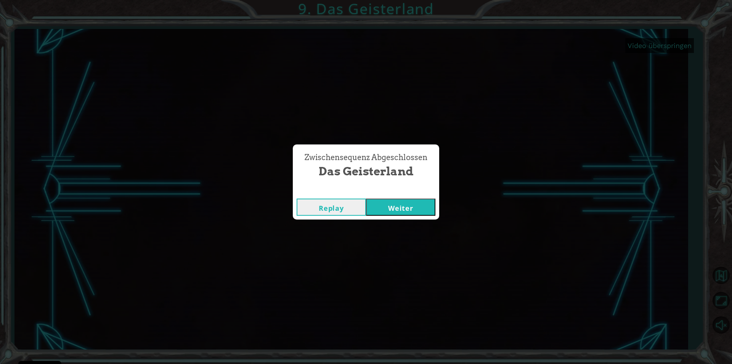
click at [408, 208] on button "Weiter" at bounding box center [400, 207] width 69 height 17
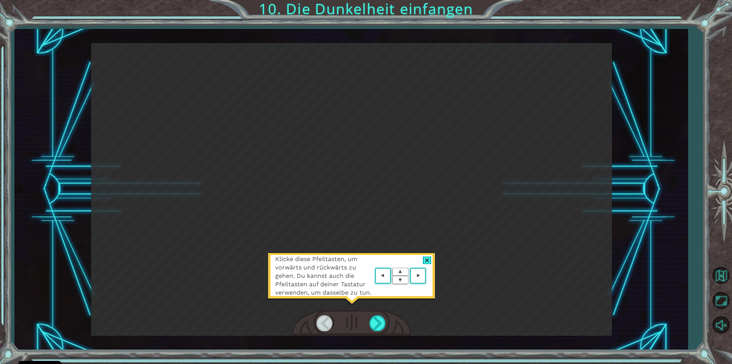
click at [428, 276] on area at bounding box center [428, 276] width 0 height 0
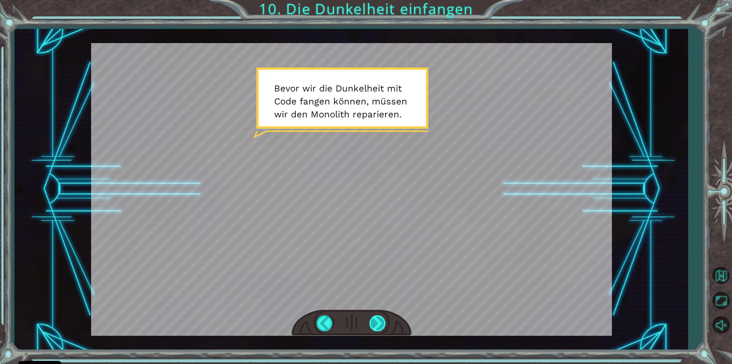
click at [378, 322] on div at bounding box center [378, 323] width 17 height 16
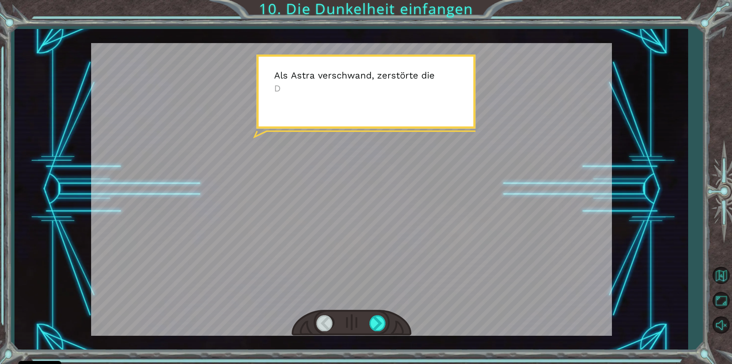
drag, startPoint x: 381, startPoint y: 320, endPoint x: 384, endPoint y: 313, distance: 7.2
click at [383, 315] on div at bounding box center [352, 323] width 120 height 26
drag, startPoint x: 385, startPoint y: 313, endPoint x: 376, endPoint y: 315, distance: 9.1
click at [376, 315] on div at bounding box center [352, 323] width 120 height 26
click at [372, 319] on div at bounding box center [378, 323] width 17 height 16
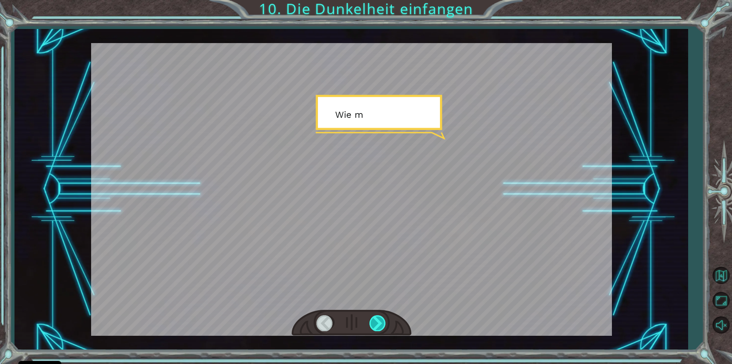
click at [372, 319] on div at bounding box center [378, 323] width 17 height 16
click at [374, 319] on div at bounding box center [378, 323] width 17 height 16
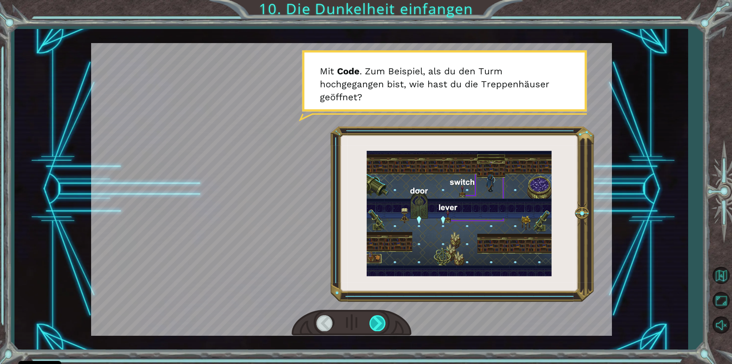
click at [371, 320] on div at bounding box center [378, 323] width 17 height 16
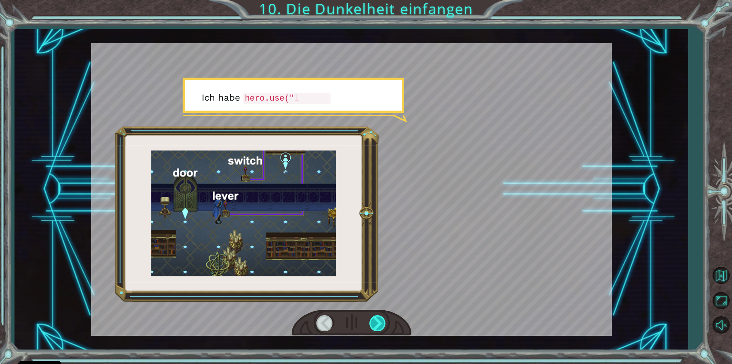
click at [372, 320] on div at bounding box center [378, 323] width 17 height 16
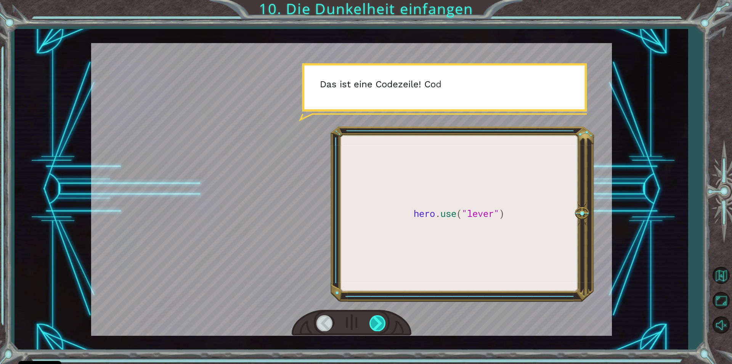
click at [384, 325] on div at bounding box center [378, 323] width 17 height 16
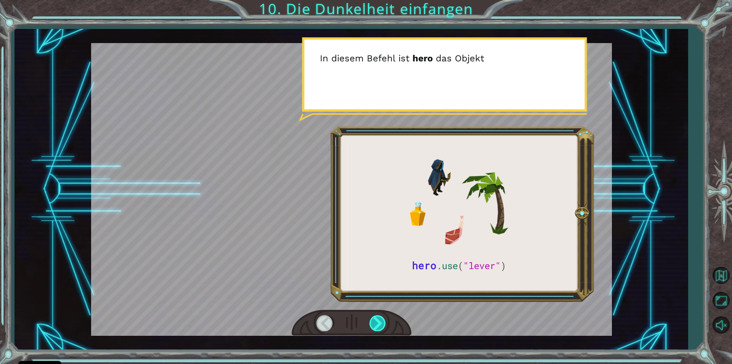
click at [384, 325] on div at bounding box center [378, 323] width 17 height 16
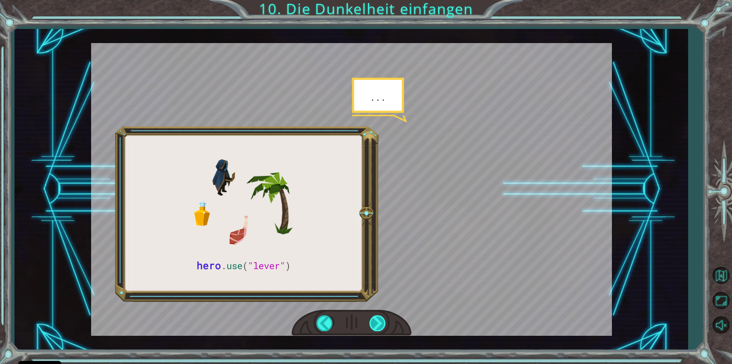
click at [382, 320] on div at bounding box center [378, 323] width 17 height 16
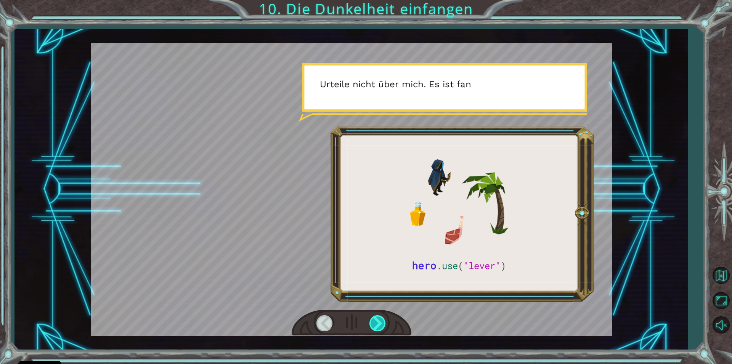
click at [382, 320] on div at bounding box center [378, 323] width 17 height 16
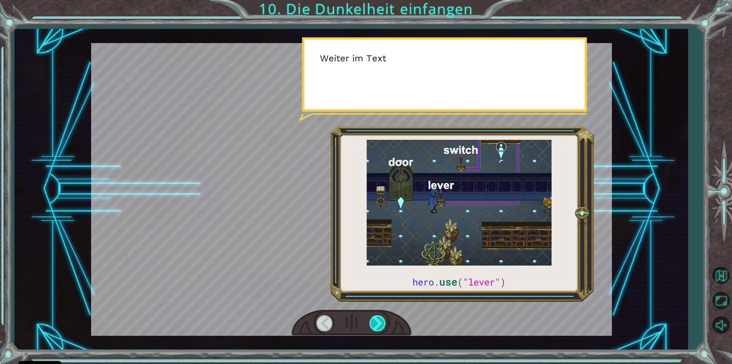
click at [382, 320] on div at bounding box center [378, 323] width 17 height 16
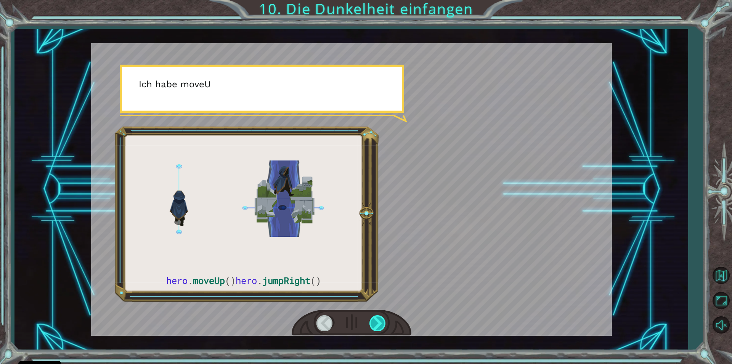
click at [382, 320] on div at bounding box center [378, 323] width 17 height 16
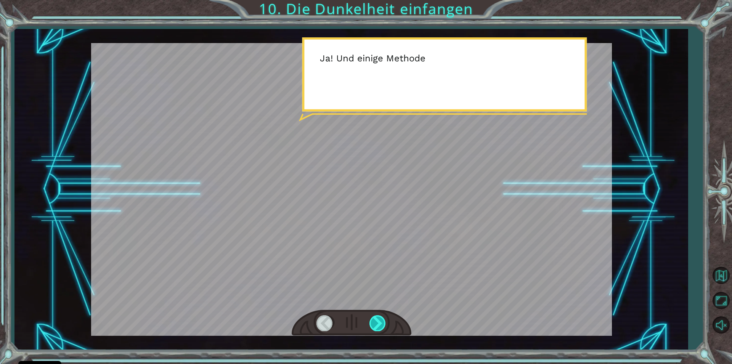
click at [382, 320] on div at bounding box center [378, 323] width 17 height 16
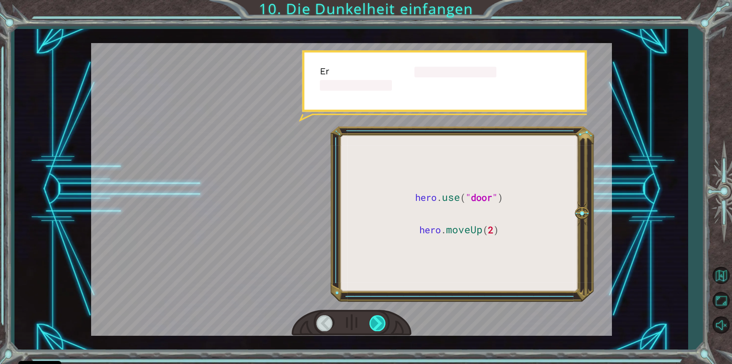
click at [379, 320] on div at bounding box center [378, 323] width 17 height 16
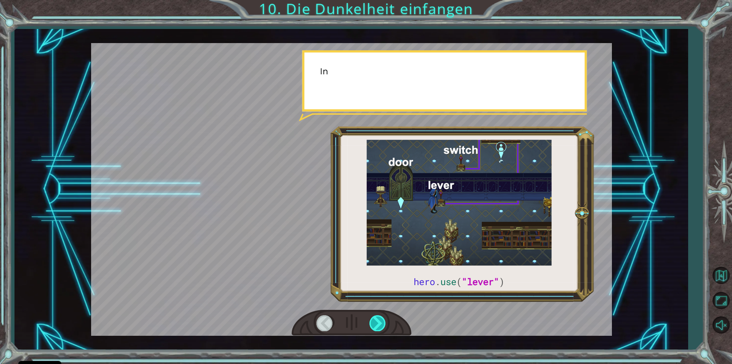
click at [379, 320] on div at bounding box center [378, 323] width 17 height 16
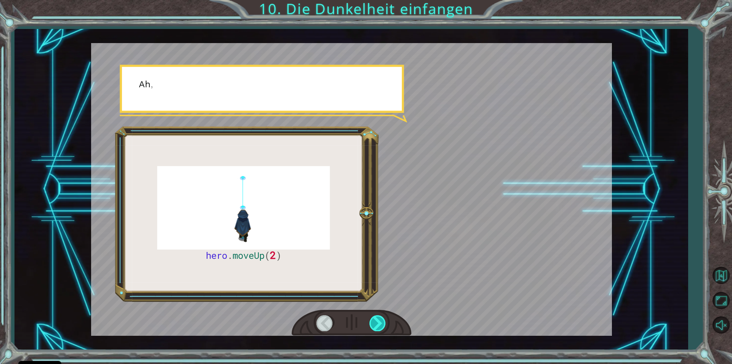
click at [379, 320] on div at bounding box center [378, 323] width 17 height 16
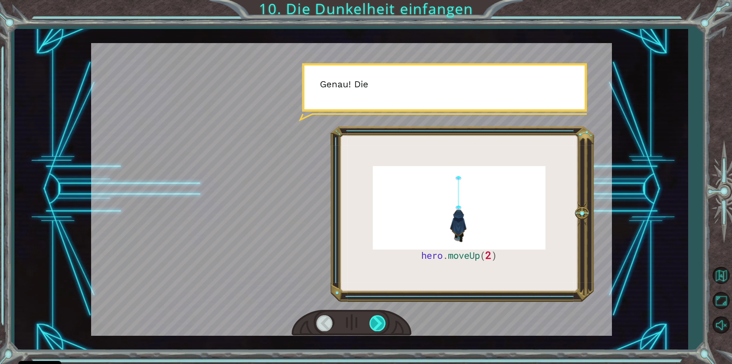
click at [379, 320] on div at bounding box center [378, 323] width 17 height 16
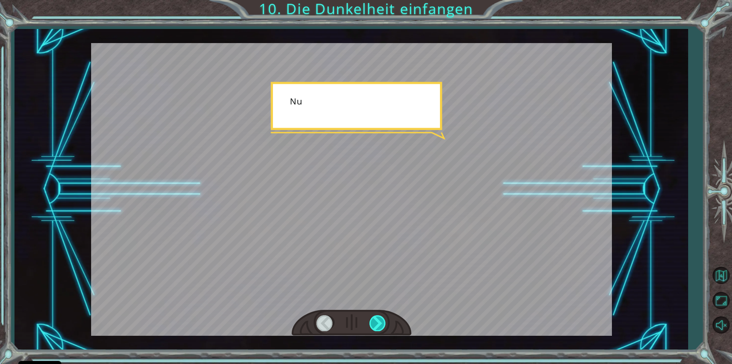
click at [380, 320] on div at bounding box center [378, 323] width 17 height 16
click at [382, 320] on div at bounding box center [378, 323] width 17 height 16
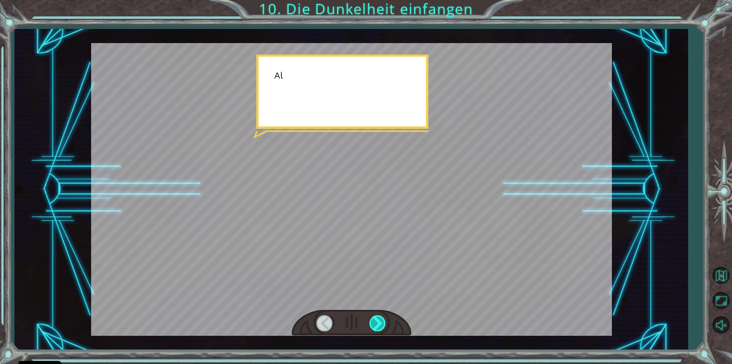
click at [382, 320] on div at bounding box center [378, 323] width 17 height 16
click at [379, 320] on div at bounding box center [378, 323] width 17 height 16
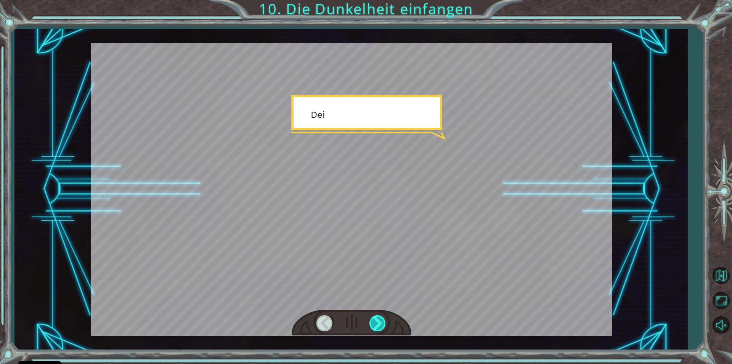
click at [379, 320] on div at bounding box center [378, 323] width 17 height 16
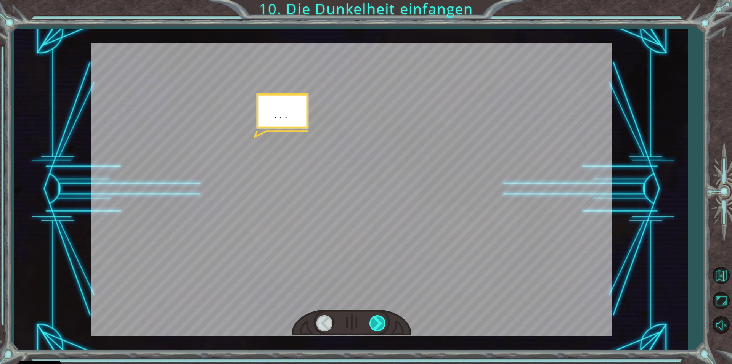
click at [379, 320] on div at bounding box center [378, 323] width 17 height 16
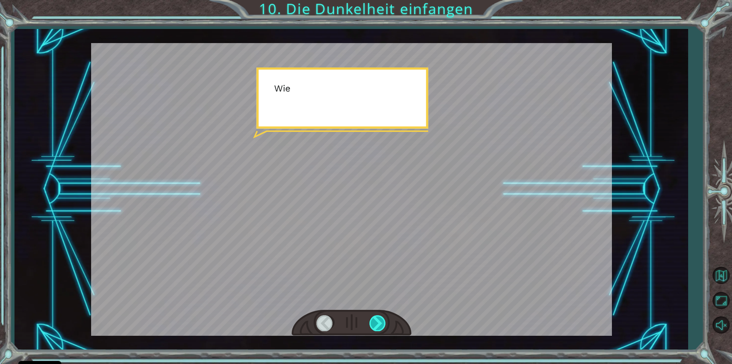
click at [379, 320] on div at bounding box center [378, 323] width 17 height 16
click at [380, 320] on div at bounding box center [378, 323] width 17 height 16
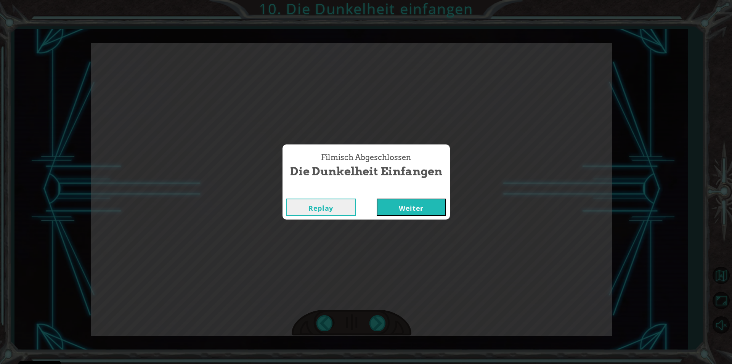
click at [379, 321] on div "Filmisch Abgeschlossen Die Dunkelheit einfangen Replay Weiter" at bounding box center [366, 182] width 732 height 364
click at [399, 212] on button "Weiter" at bounding box center [411, 207] width 69 height 17
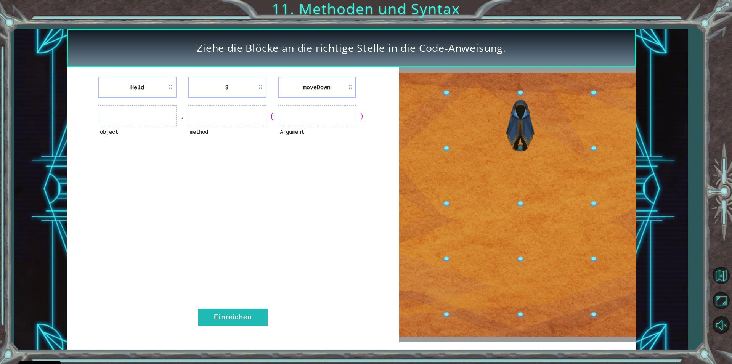
click at [162, 114] on ul at bounding box center [137, 115] width 79 height 21
click at [296, 116] on ul at bounding box center [317, 115] width 79 height 21
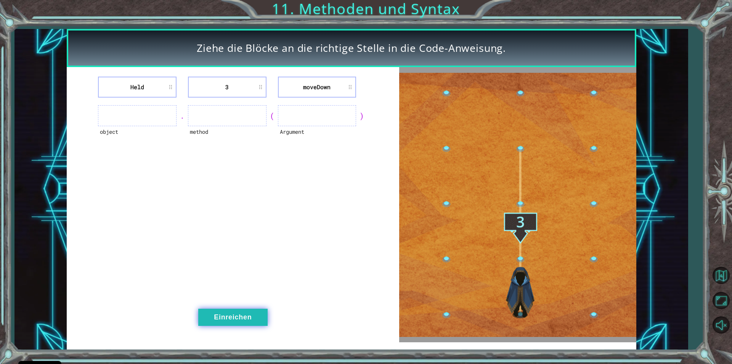
click at [213, 316] on button "Einreichen" at bounding box center [232, 317] width 69 height 17
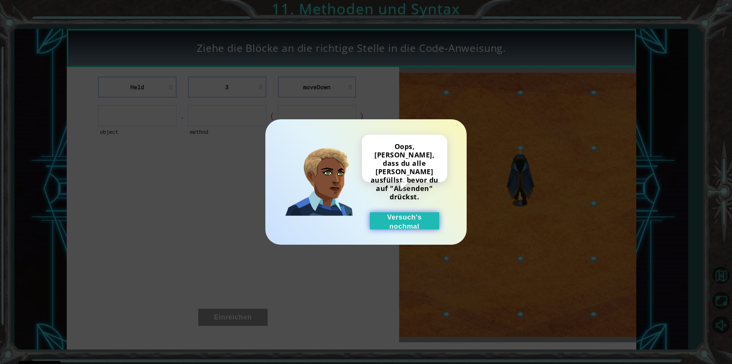
click at [397, 217] on button "Versuch's nochmal" at bounding box center [404, 220] width 69 height 17
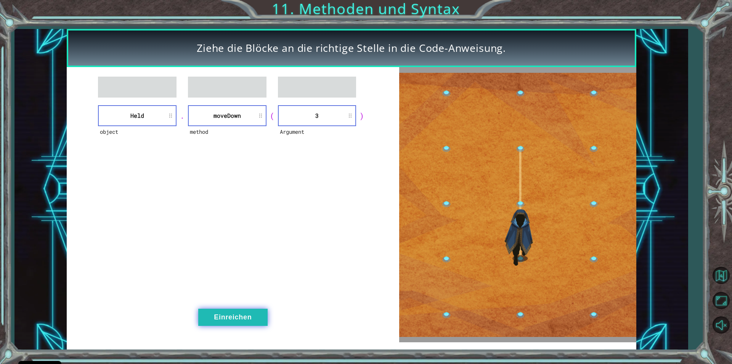
click at [218, 318] on button "Einreichen" at bounding box center [232, 317] width 69 height 17
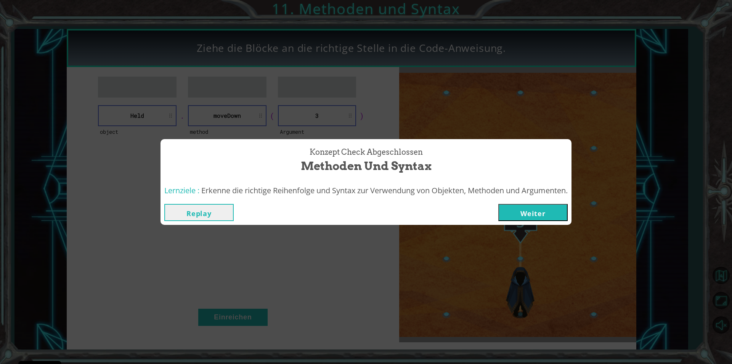
drag, startPoint x: 535, startPoint y: 209, endPoint x: 529, endPoint y: 214, distance: 7.6
click at [535, 209] on button "Weiter" at bounding box center [533, 212] width 69 height 17
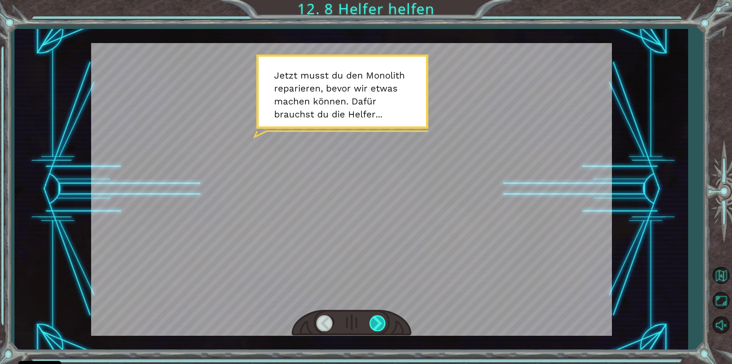
click at [383, 327] on div at bounding box center [378, 323] width 17 height 16
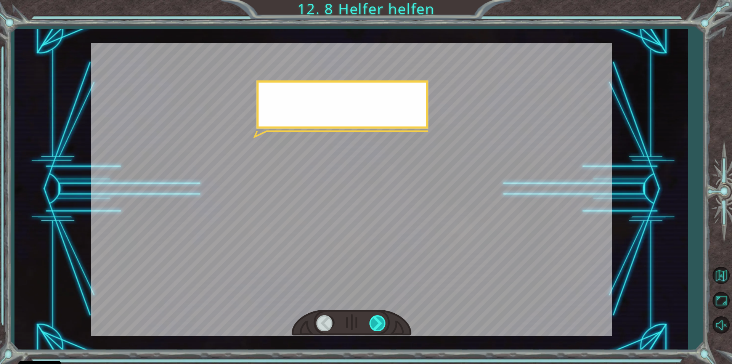
click at [383, 327] on div at bounding box center [378, 323] width 17 height 16
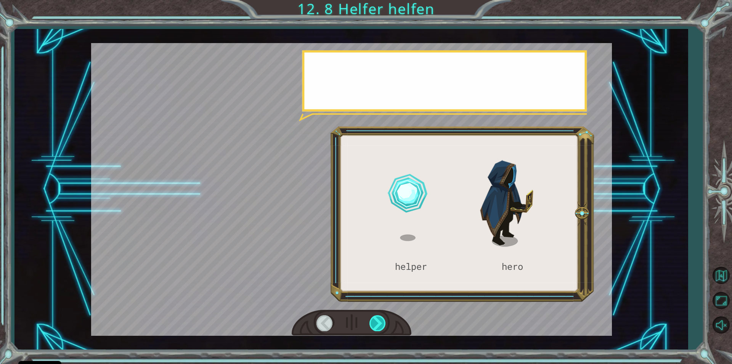
click at [381, 326] on div at bounding box center [378, 323] width 17 height 16
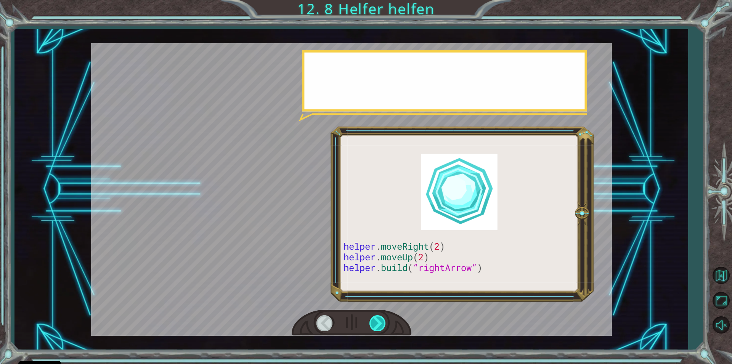
click at [381, 326] on div at bounding box center [378, 323] width 17 height 16
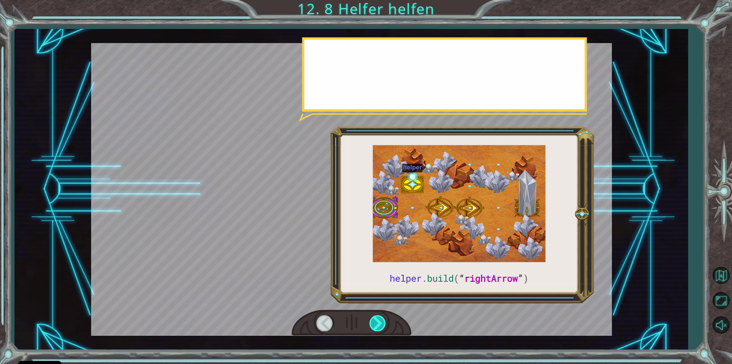
click at [381, 326] on div at bounding box center [378, 323] width 17 height 16
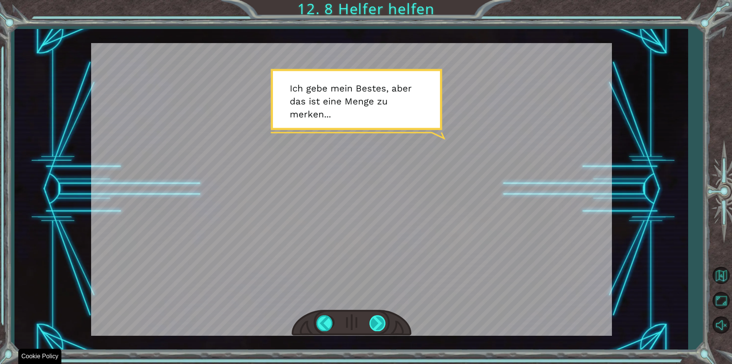
click at [379, 327] on div at bounding box center [378, 323] width 17 height 16
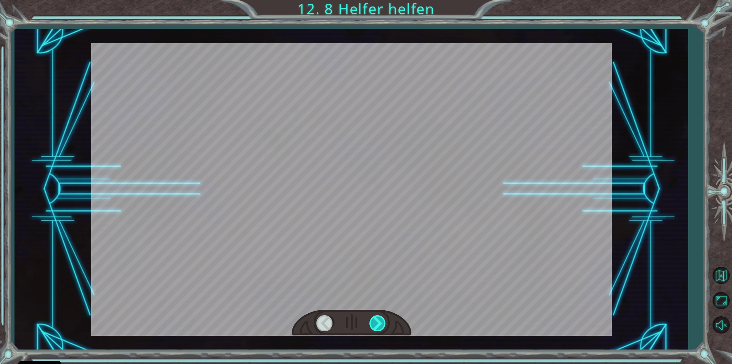
click at [379, 328] on div at bounding box center [378, 323] width 17 height 16
click at [382, 328] on div at bounding box center [378, 323] width 17 height 16
click at [382, 0] on div "helper . build ( “ rightArrow ” ) J e t z t m u s s t d u d e n M o n o l i t h…" at bounding box center [366, 0] width 732 height 0
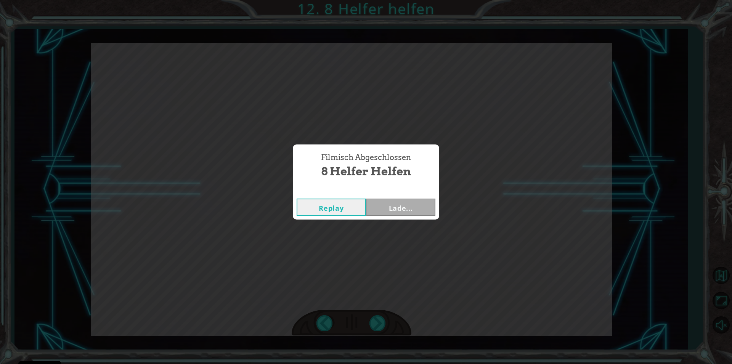
click at [381, 326] on div "Filmisch Abgeschlossen 8 Helfer helfen Replay Lade..." at bounding box center [366, 182] width 732 height 364
click at [410, 206] on button "Weiter" at bounding box center [400, 207] width 69 height 17
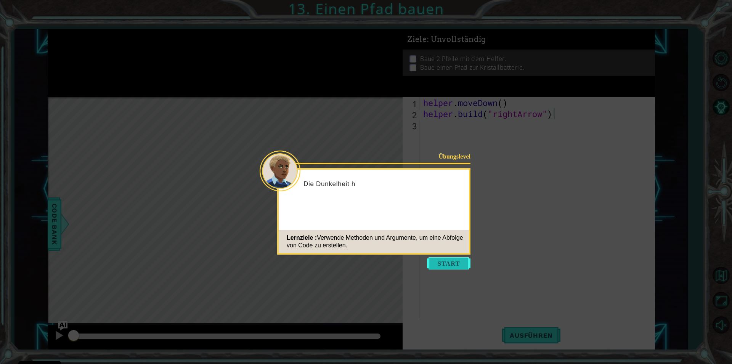
click at [456, 260] on button "Start" at bounding box center [448, 263] width 43 height 12
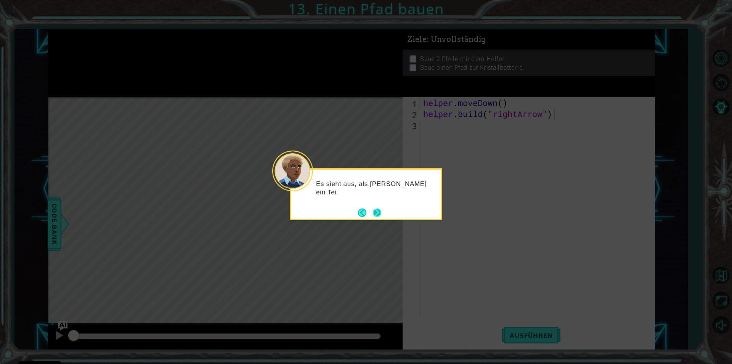
click at [380, 210] on button "Next" at bounding box center [377, 213] width 8 height 8
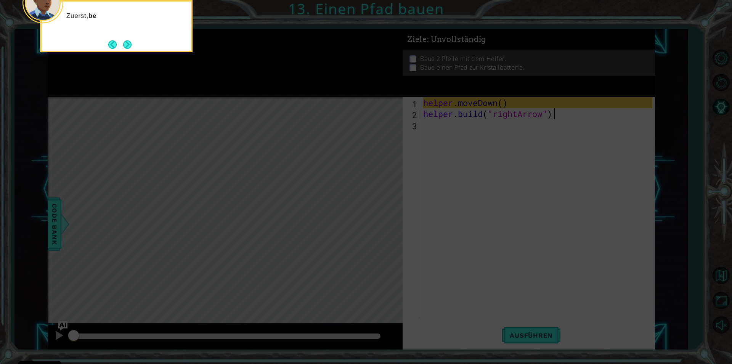
click at [429, 171] on icon at bounding box center [366, 54] width 732 height 619
click at [128, 47] on button "Next" at bounding box center [127, 44] width 8 height 8
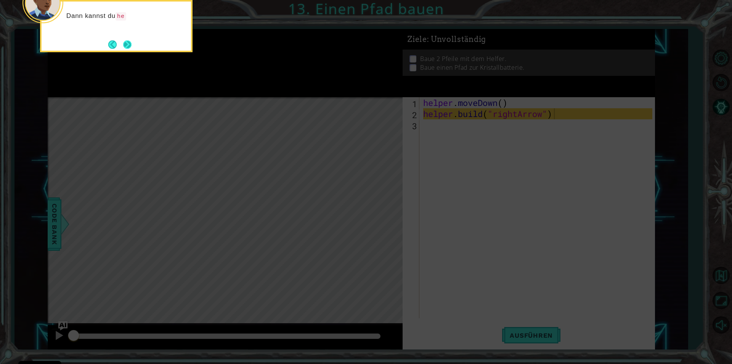
click at [129, 43] on button "Next" at bounding box center [127, 44] width 8 height 8
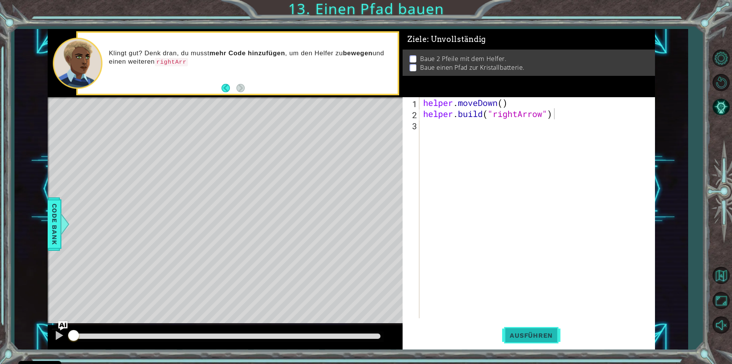
click at [540, 338] on span "Ausführen" at bounding box center [531, 336] width 58 height 8
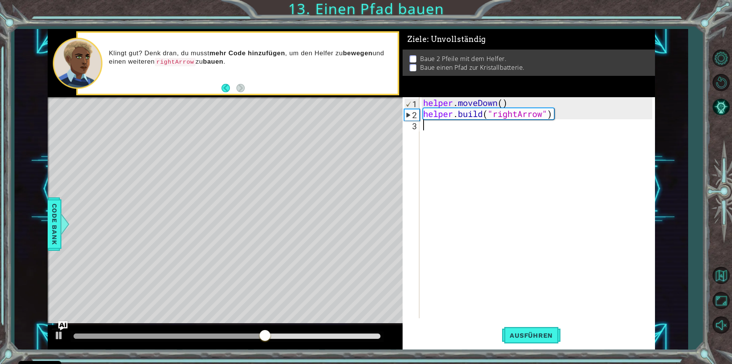
click at [441, 132] on div "helper . moveDown ( ) helper . build ( "rightArrow" )" at bounding box center [539, 218] width 235 height 243
type textarea "h"
